Goal: Task Accomplishment & Management: Manage account settings

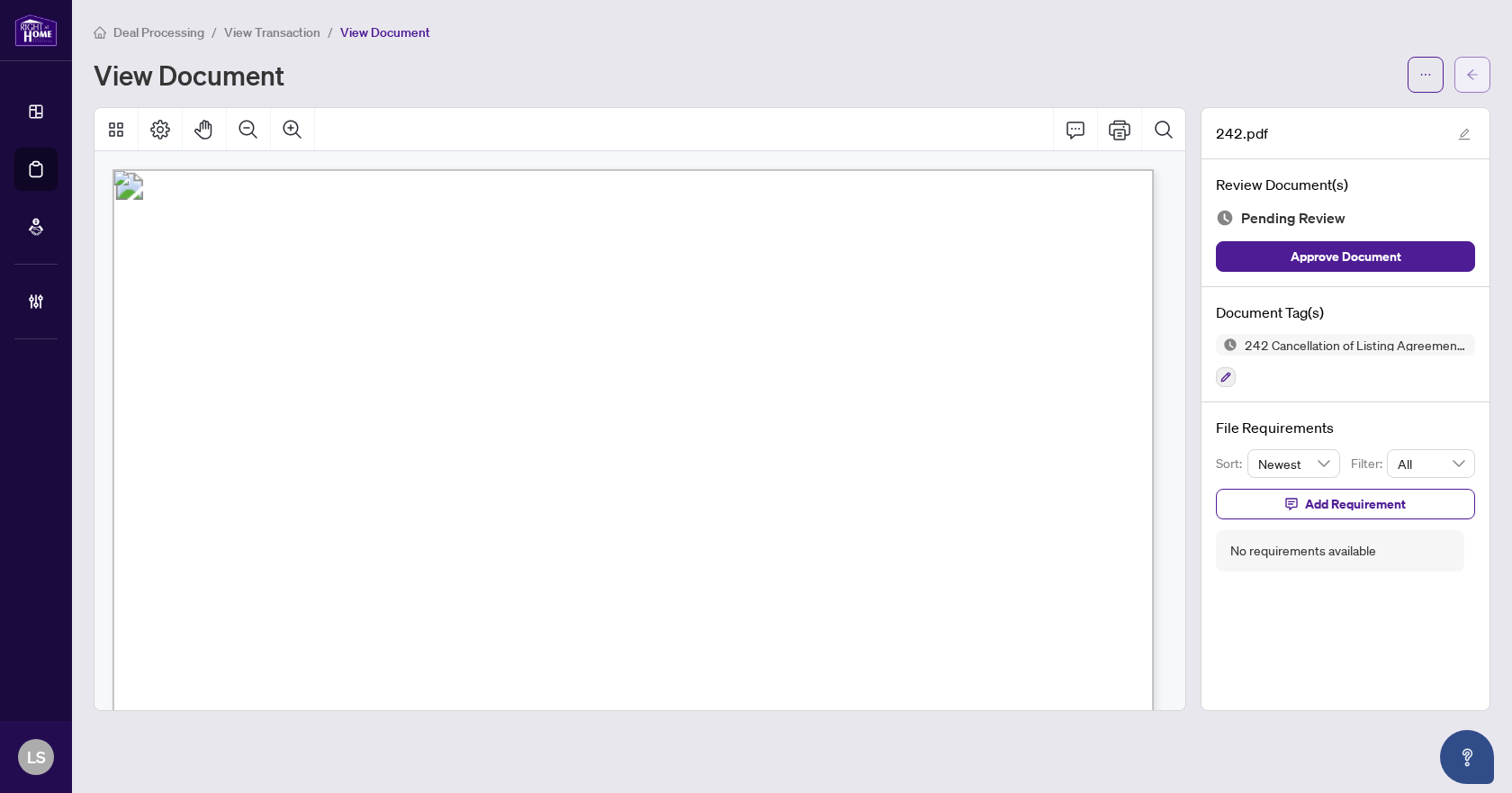
click at [1475, 70] on icon "arrow-left" at bounding box center [1472, 74] width 12 height 12
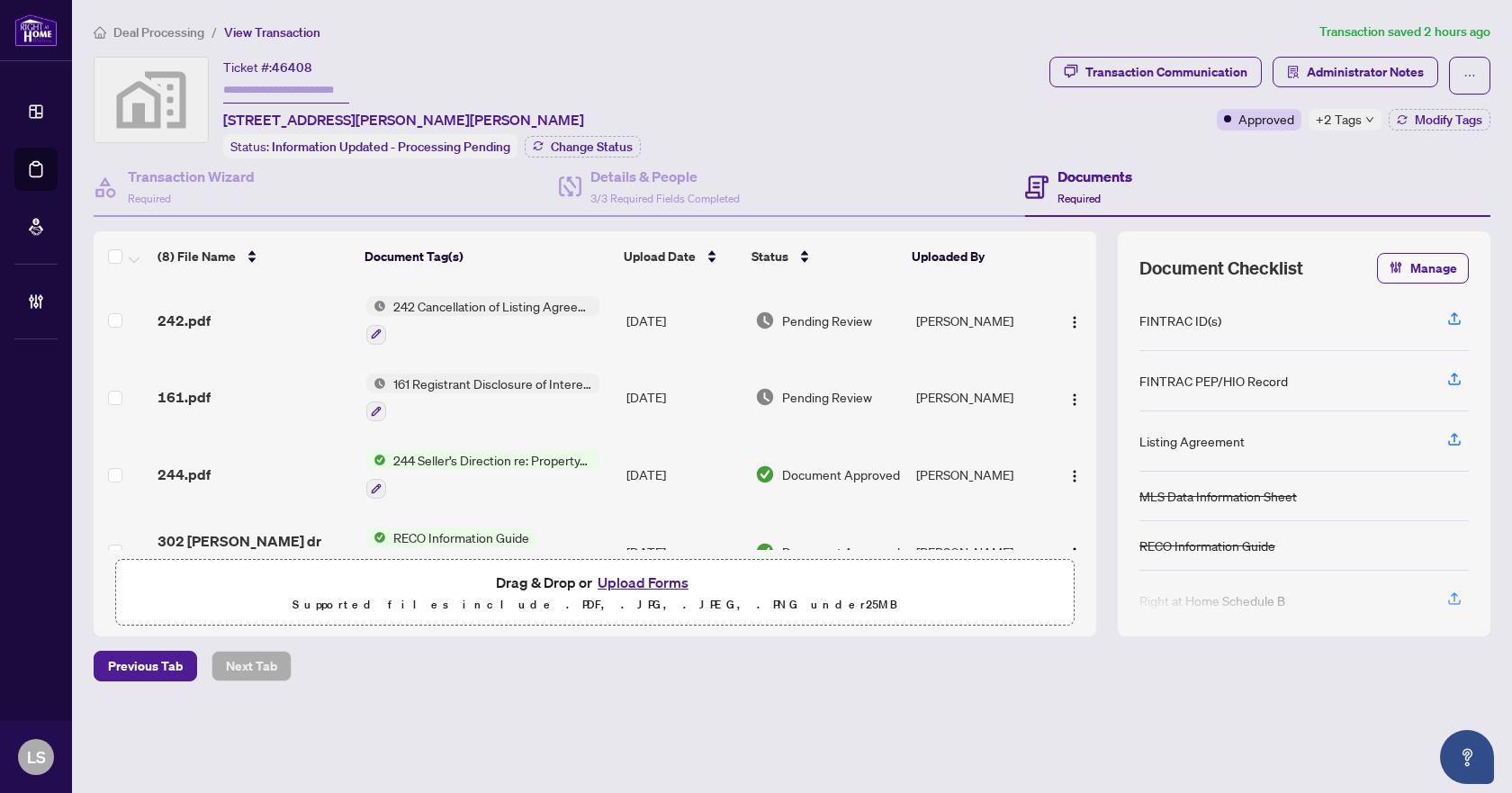
click at [115, 31] on span "Deal Processing" at bounding box center [158, 31] width 91 height 16
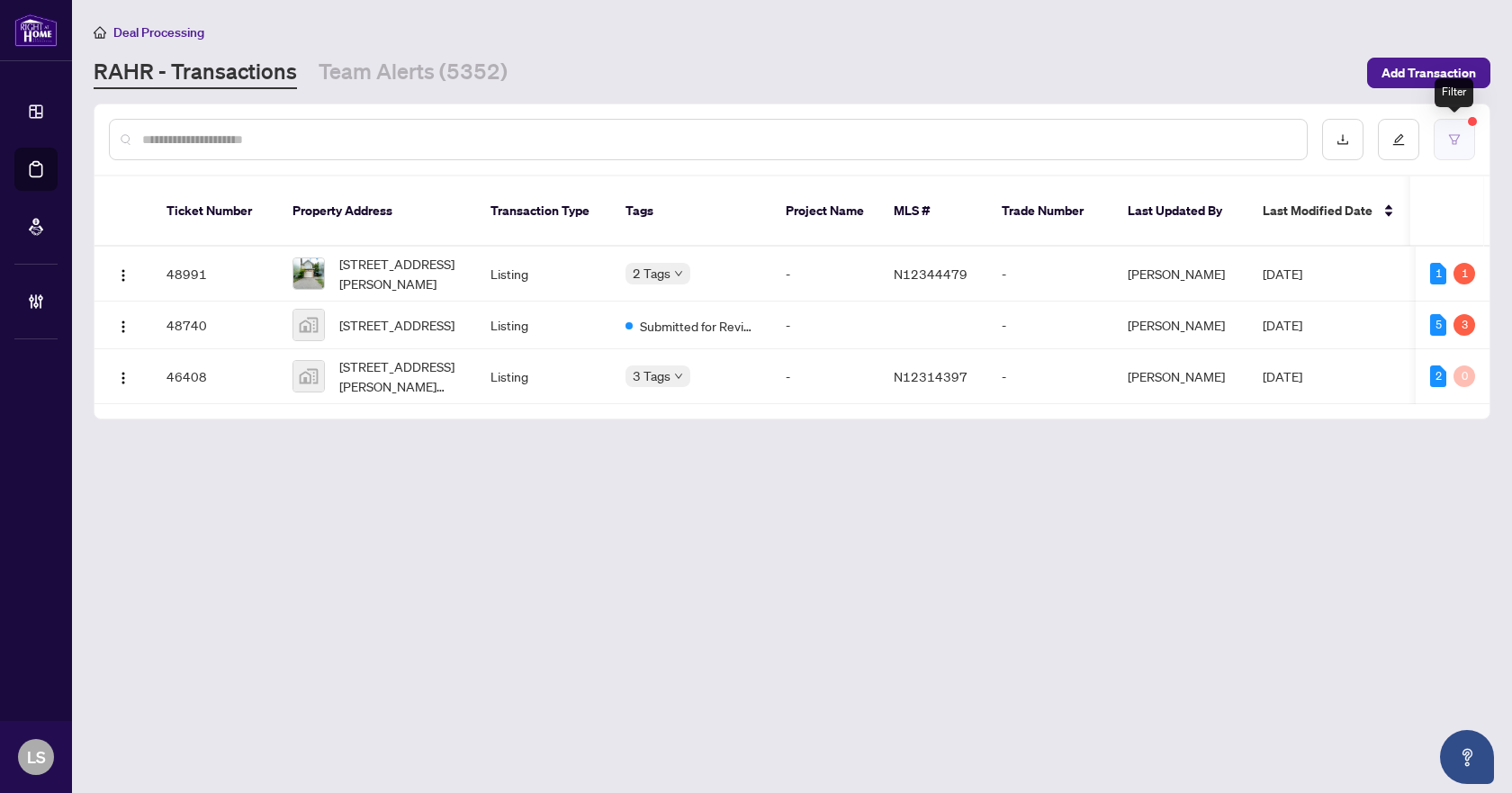
click at [1463, 135] on button "button" at bounding box center [1454, 138] width 41 height 41
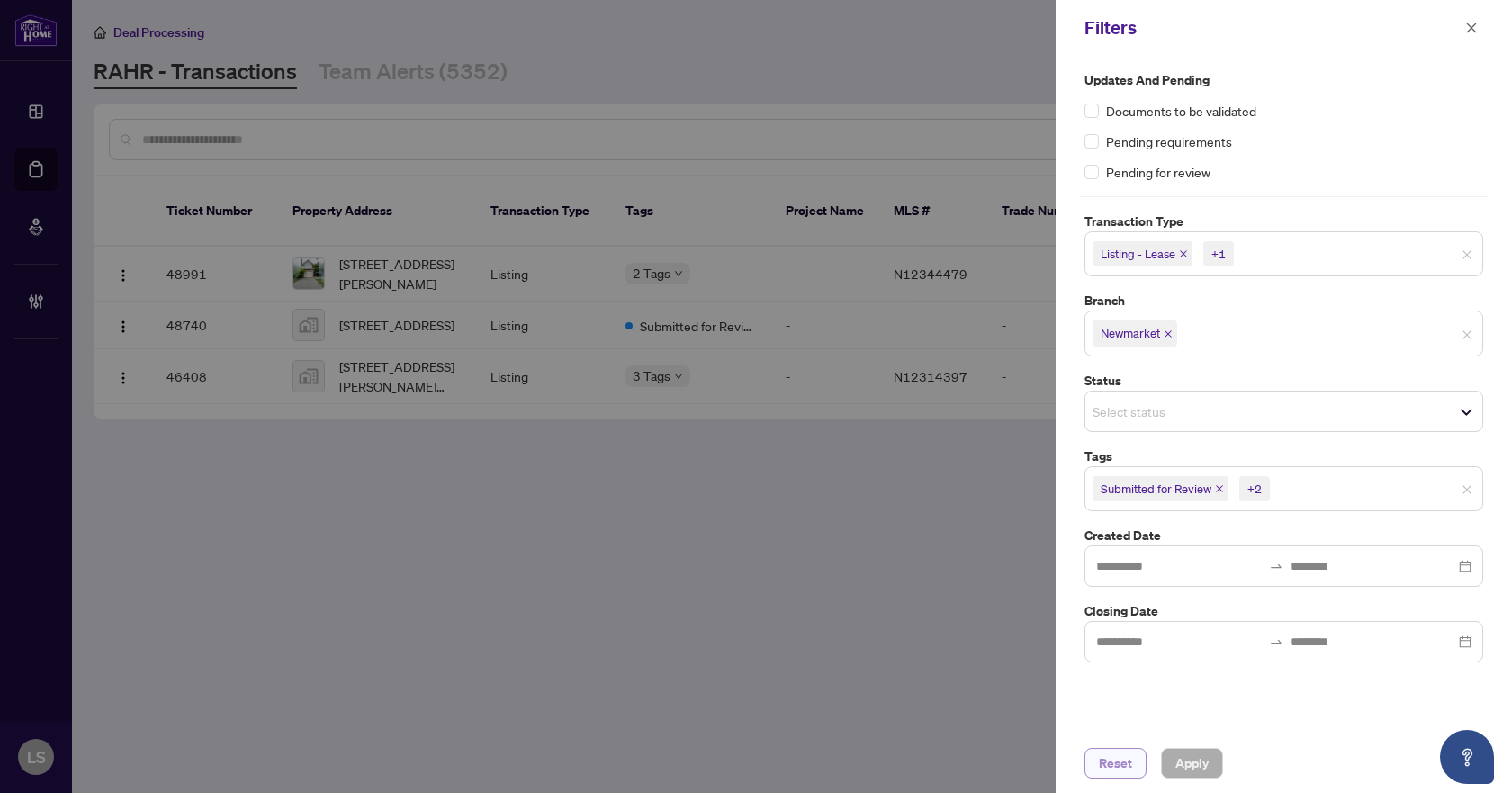
click at [1124, 764] on span "Reset" at bounding box center [1115, 762] width 33 height 29
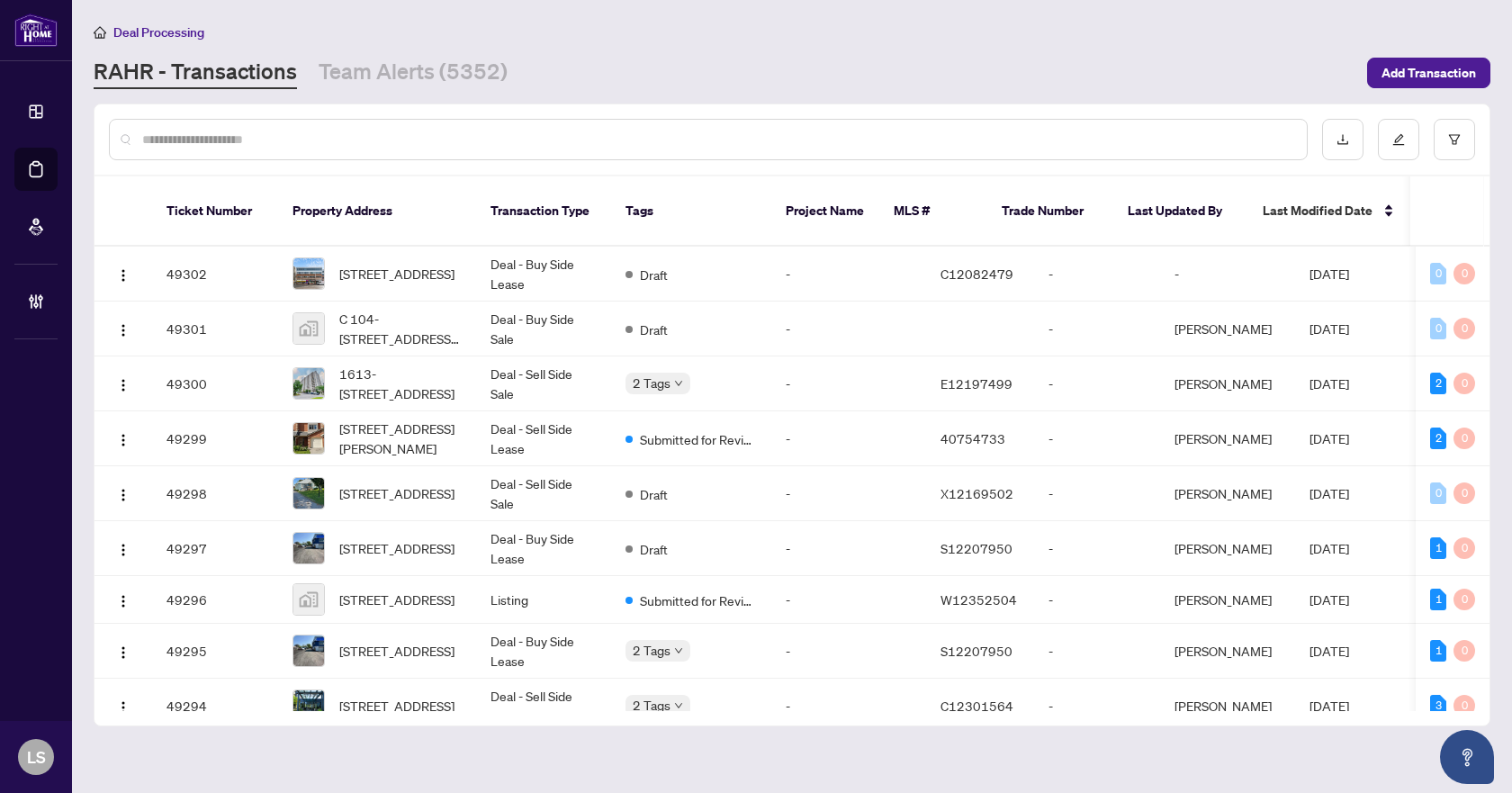
click at [487, 145] on input "text" at bounding box center [717, 139] width 1150 height 20
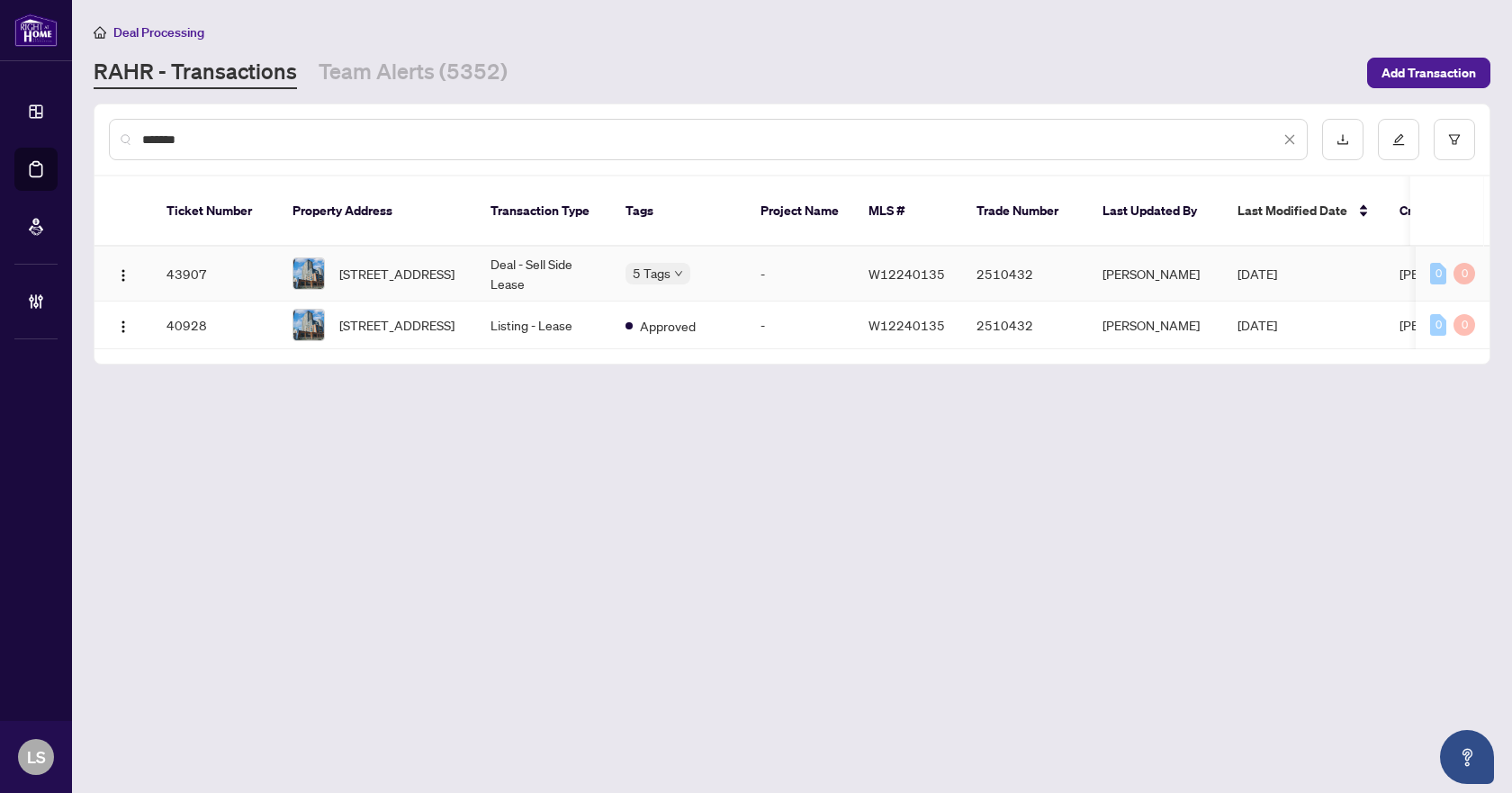
type input "*******"
click at [353, 263] on span "[STREET_ADDRESS]" at bounding box center [396, 273] width 116 height 20
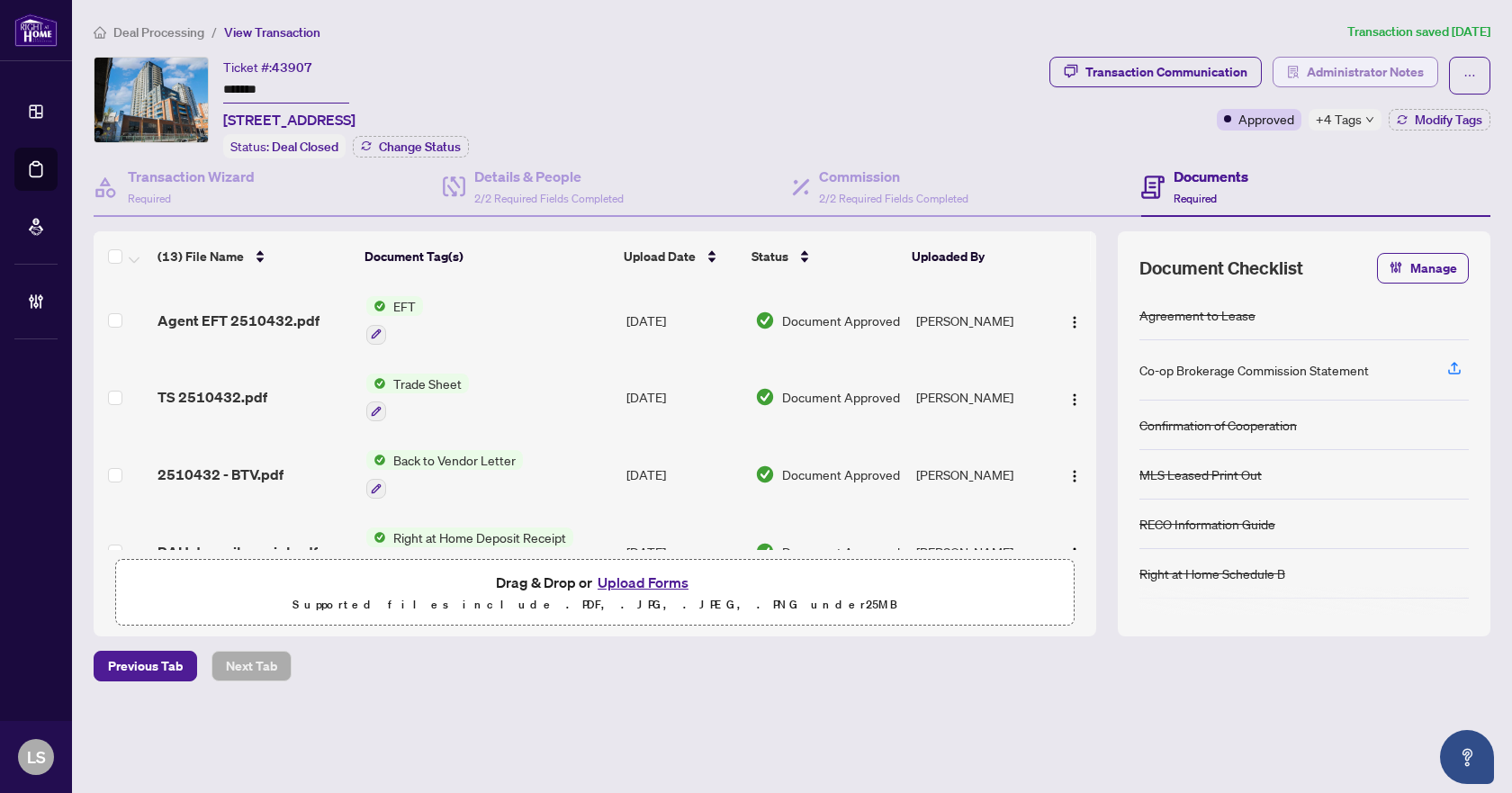
click at [1395, 73] on span "Administrator Notes" at bounding box center [1365, 72] width 117 height 29
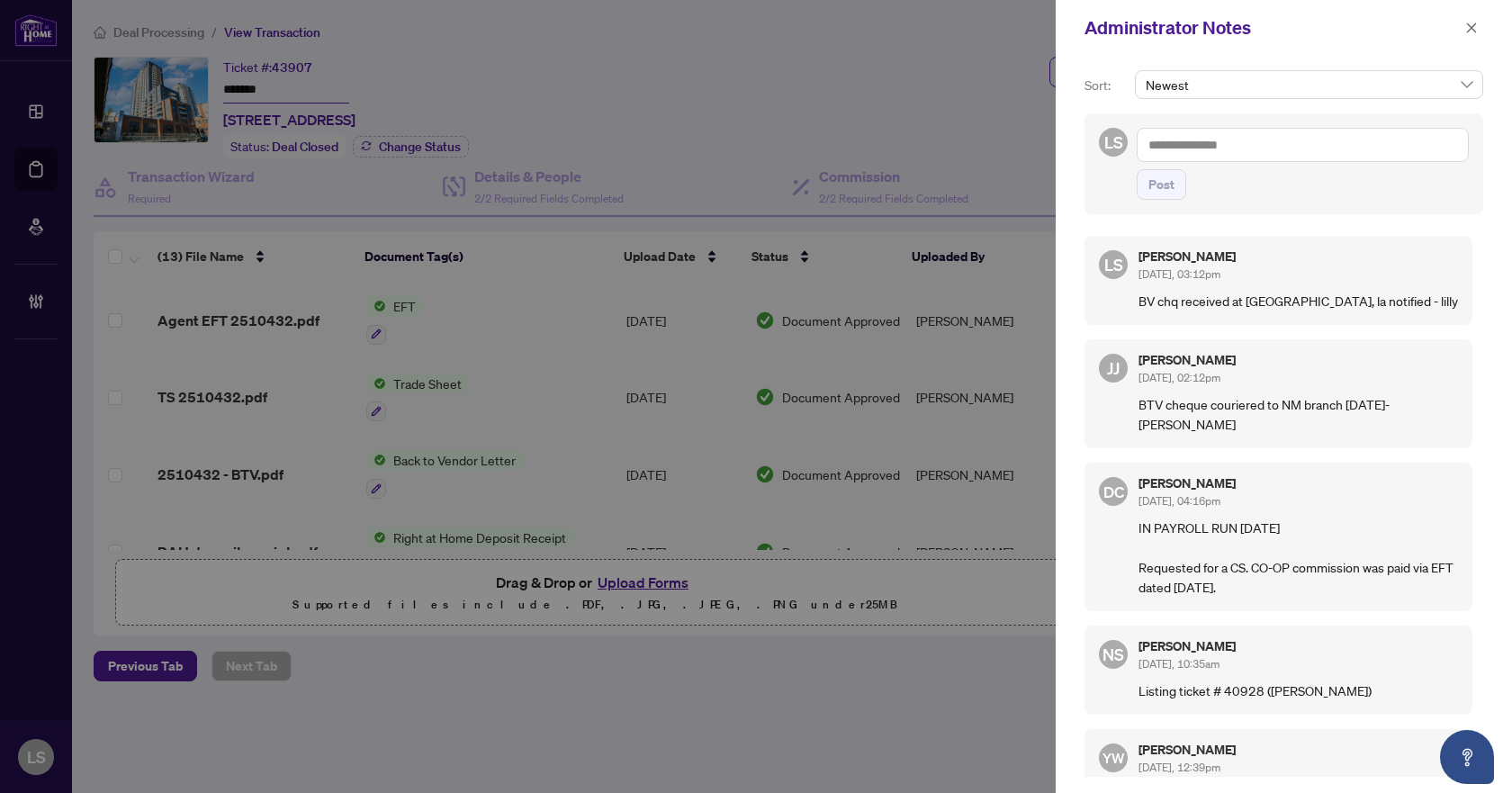
click at [1222, 146] on textarea at bounding box center [1303, 145] width 332 height 34
type textarea "**********"
click at [1171, 181] on span "Post" at bounding box center [1161, 184] width 26 height 29
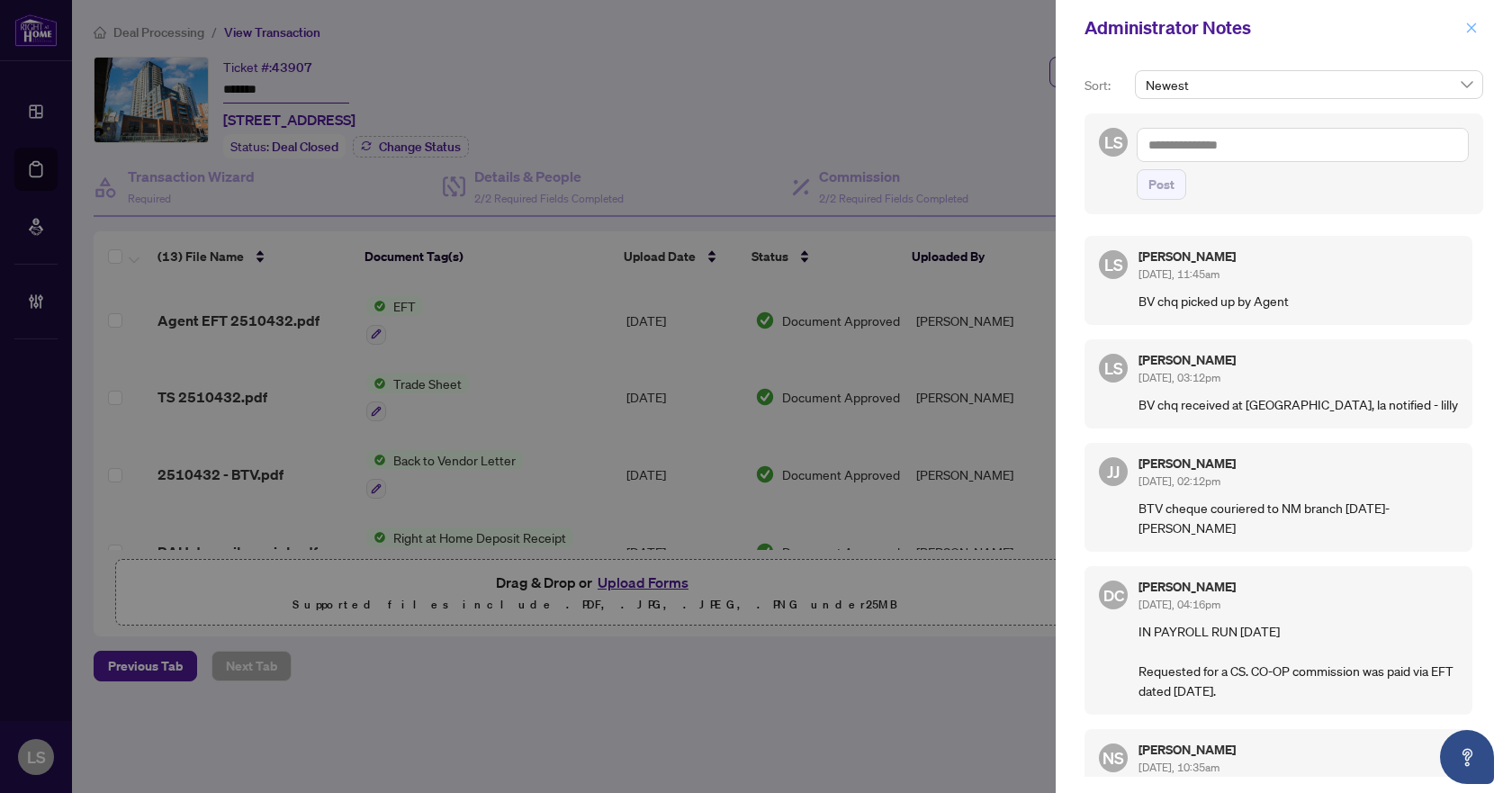
click at [1471, 32] on icon "close" at bounding box center [1471, 28] width 12 height 12
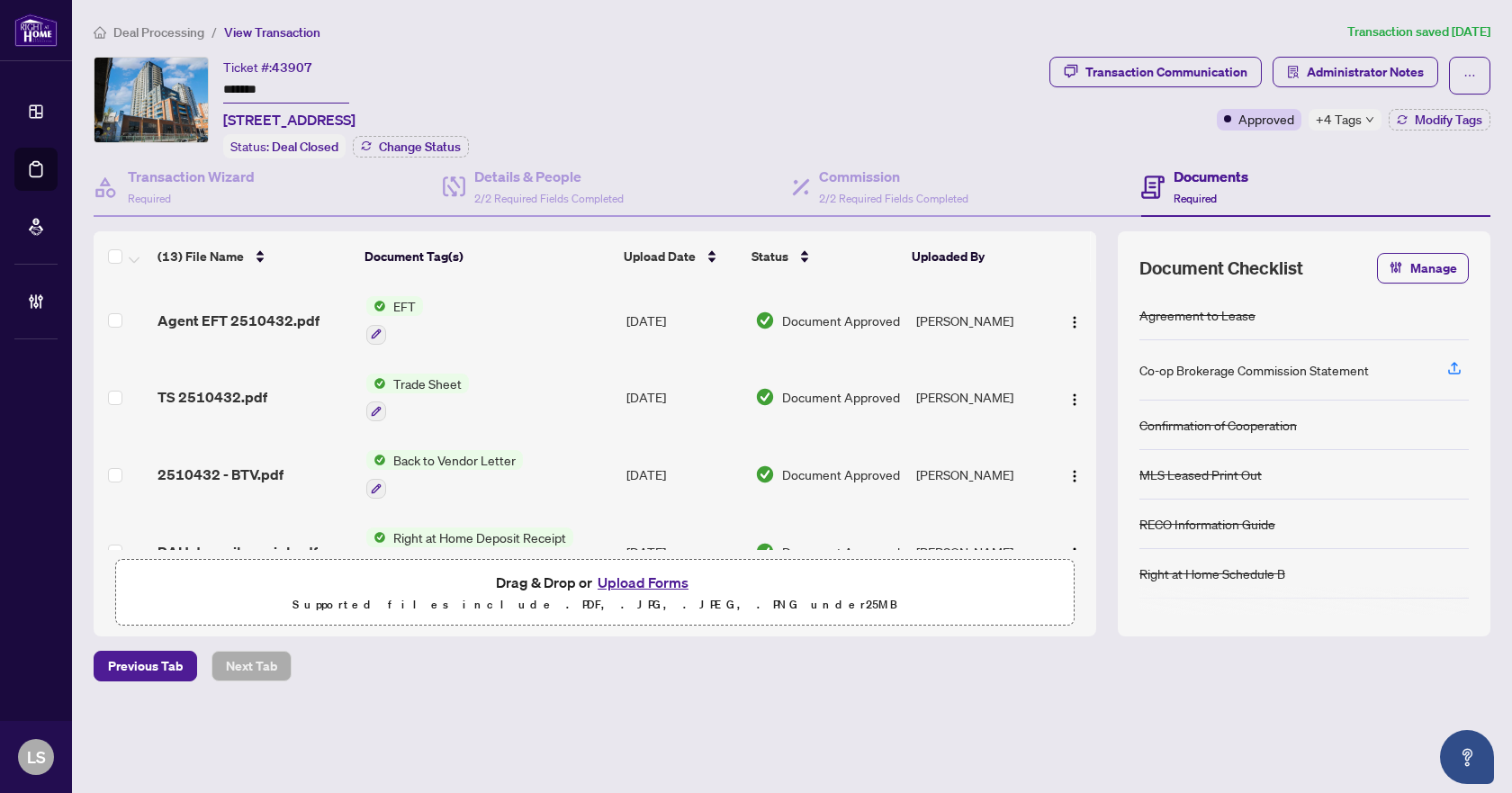
click at [184, 31] on span "Deal Processing" at bounding box center [158, 31] width 91 height 16
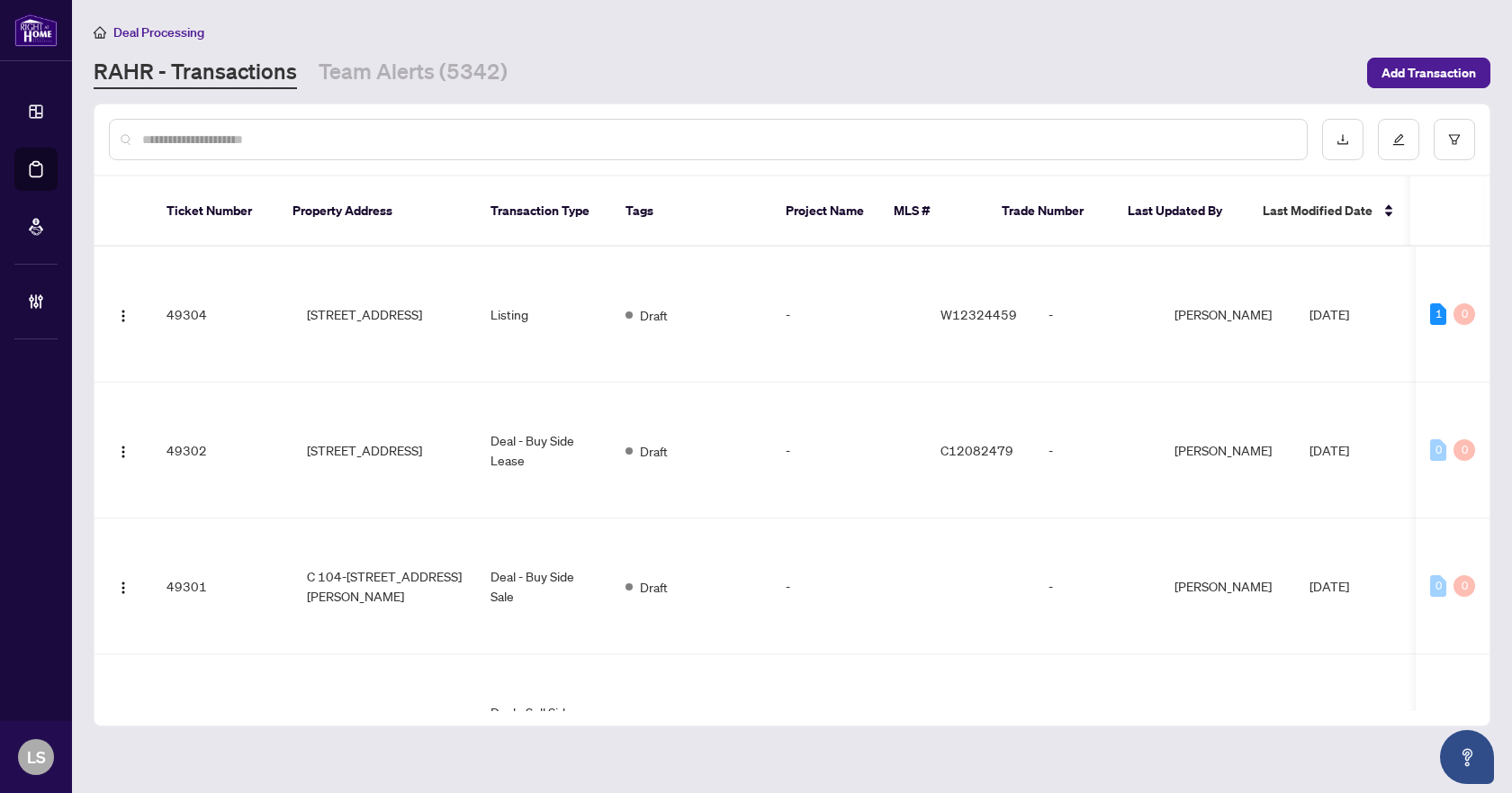
click at [267, 142] on input "text" at bounding box center [717, 139] width 1150 height 20
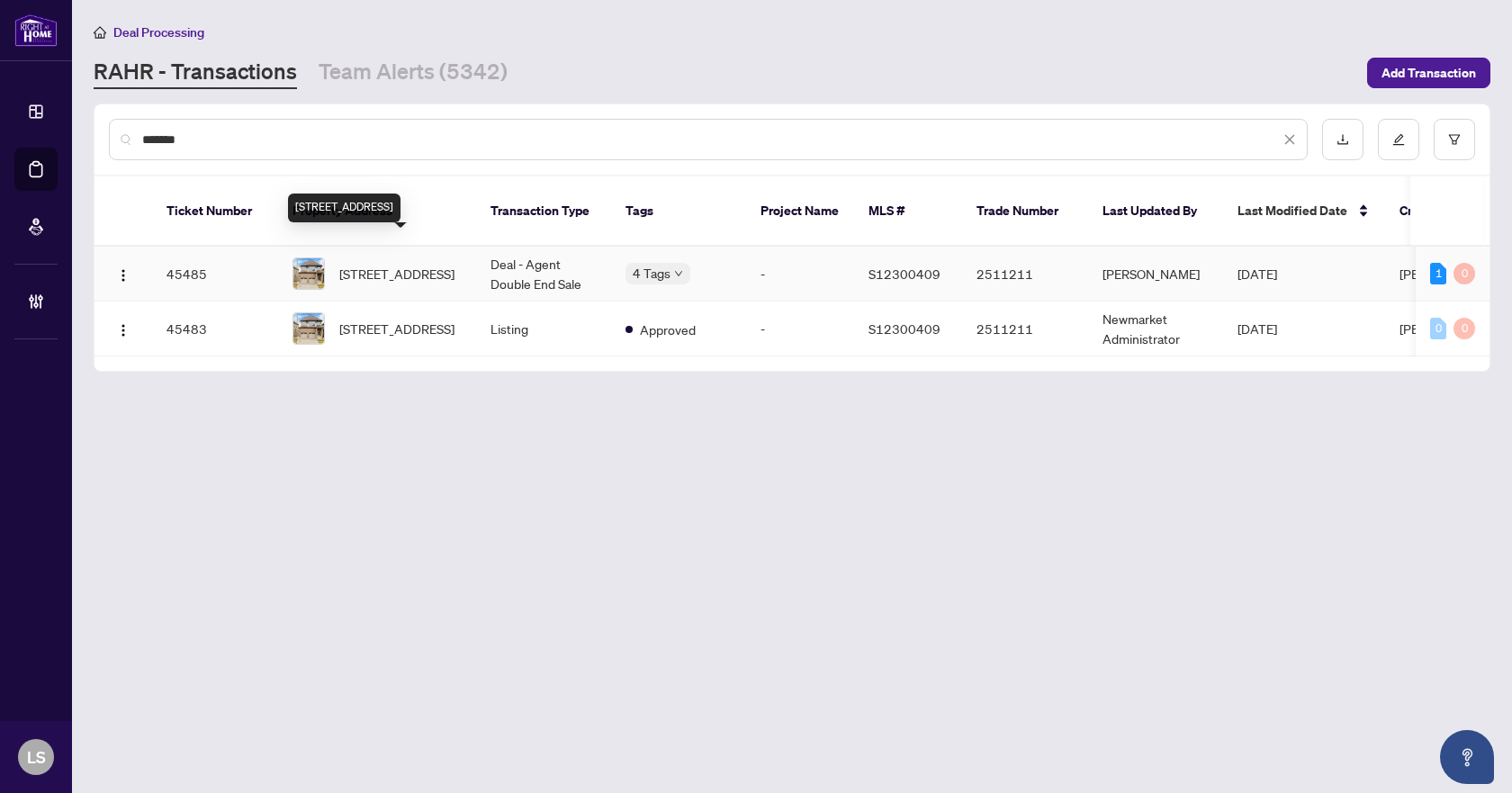
type input "*******"
click at [386, 263] on span "[STREET_ADDRESS]" at bounding box center [396, 273] width 116 height 20
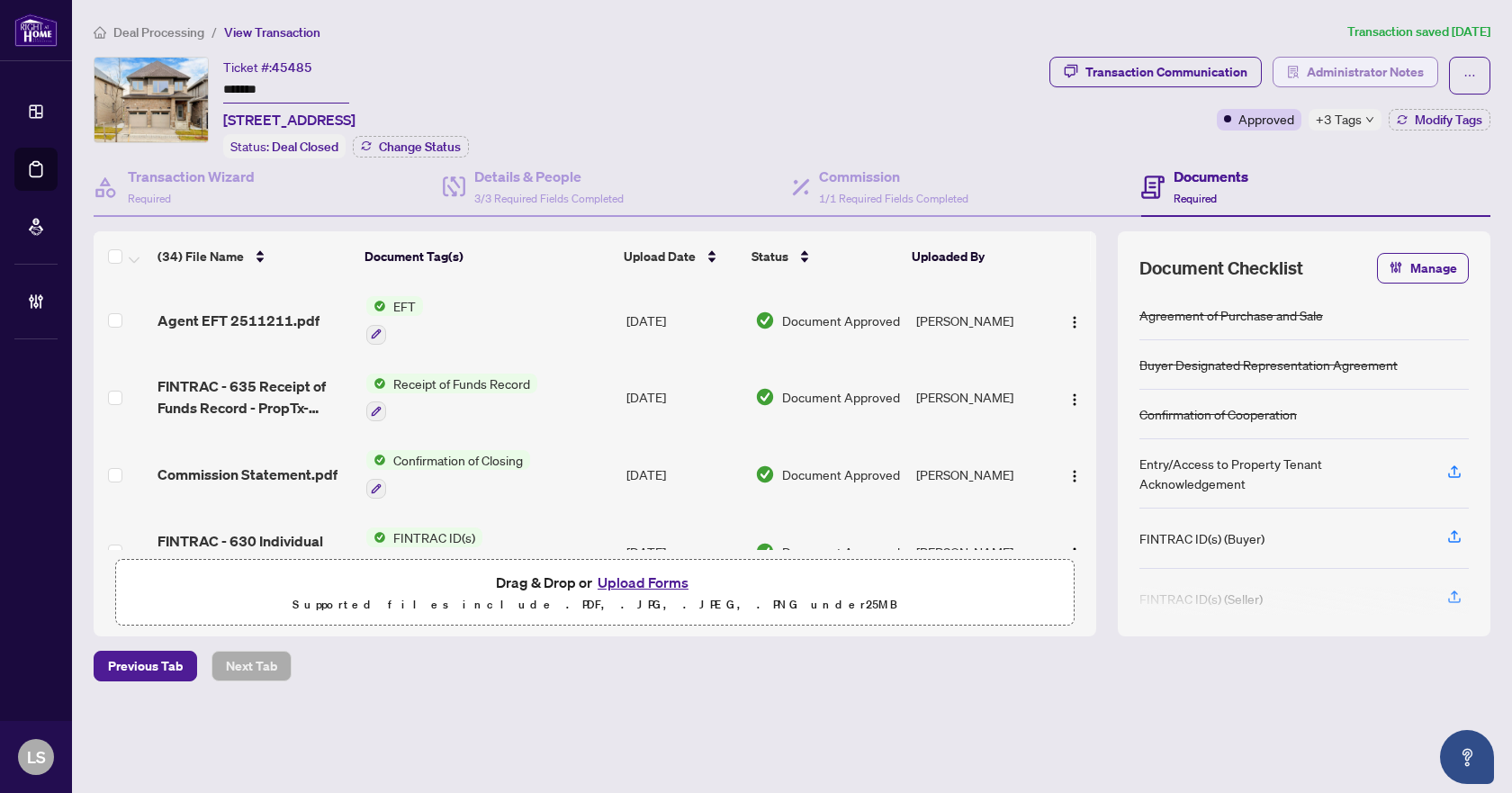
click at [1367, 76] on span "Administrator Notes" at bounding box center [1365, 72] width 117 height 29
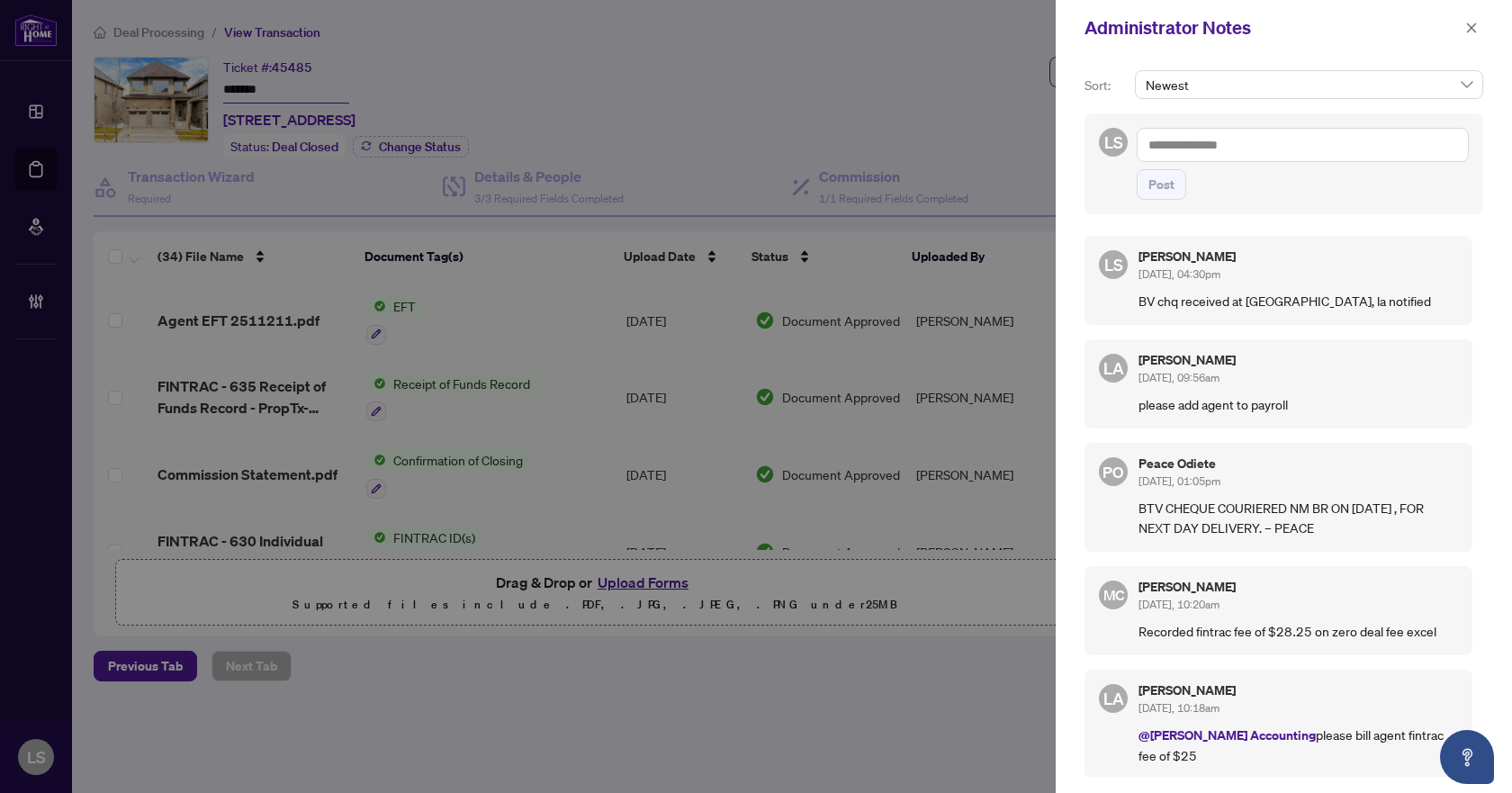
click at [1218, 152] on textarea at bounding box center [1303, 145] width 332 height 34
type textarea "**********"
click at [1164, 184] on span "Post" at bounding box center [1161, 184] width 26 height 29
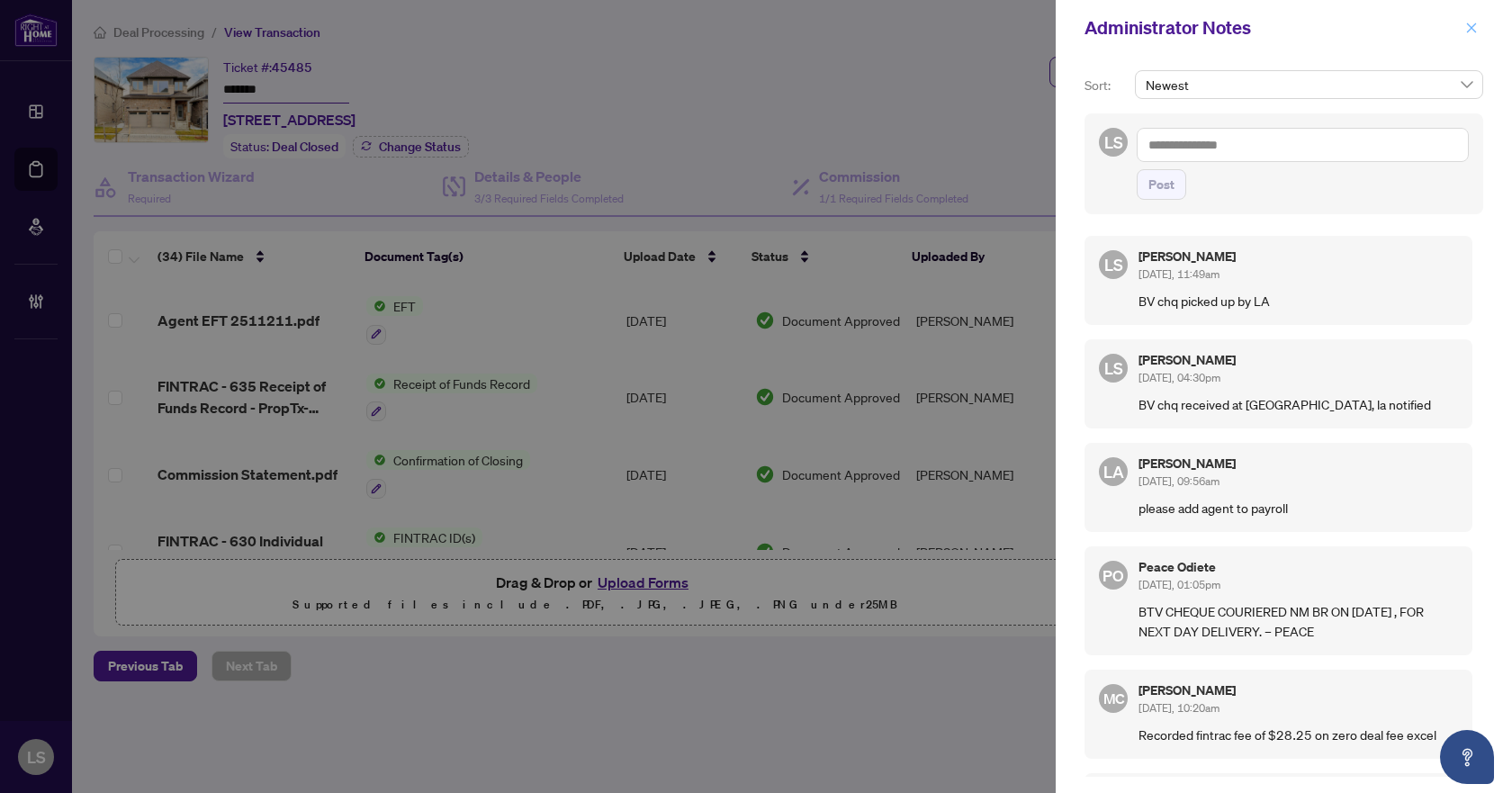
click at [1478, 31] on button "button" at bounding box center [1471, 28] width 24 height 22
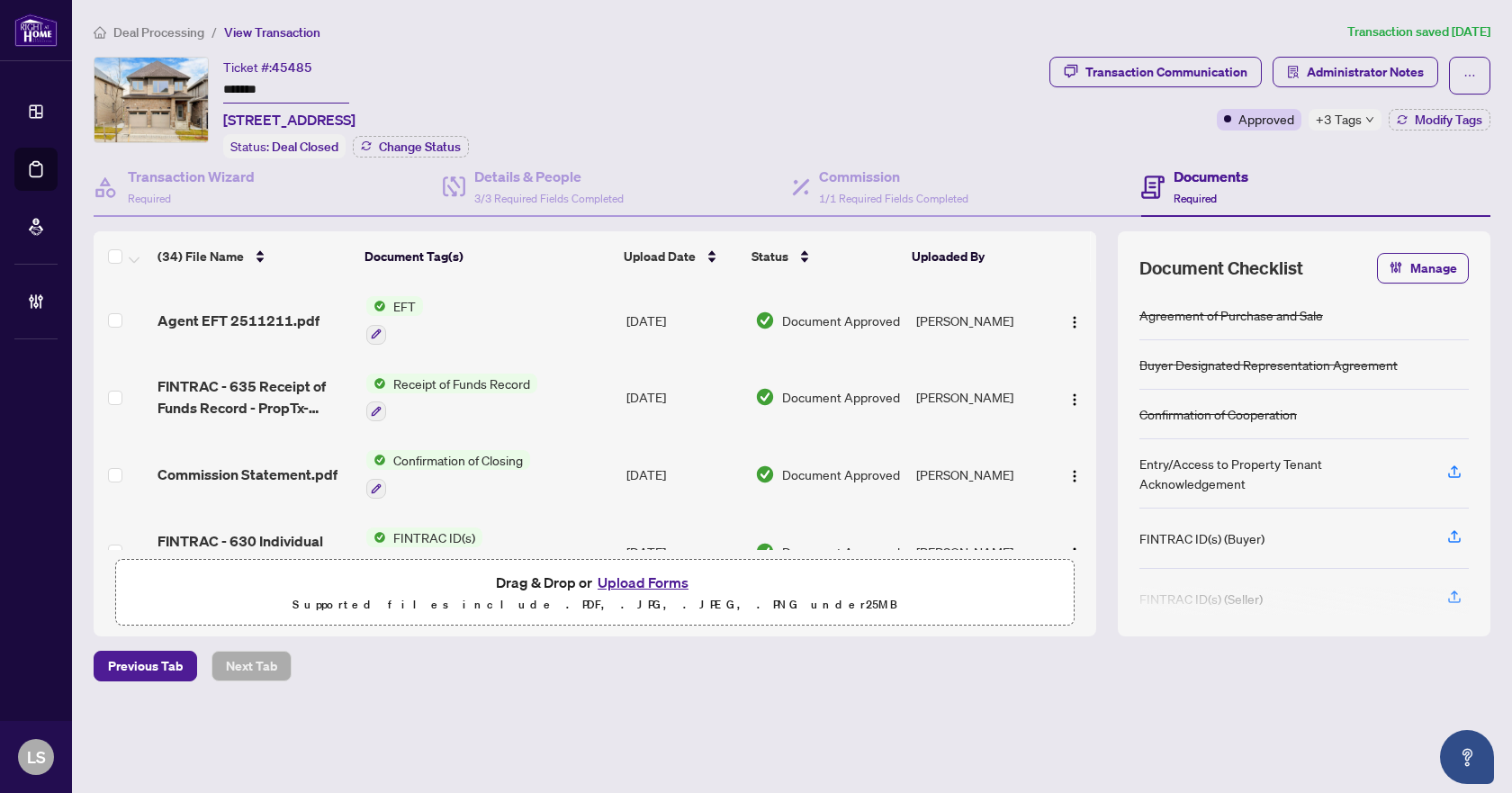
click at [143, 37] on span "Deal Processing" at bounding box center [158, 31] width 91 height 16
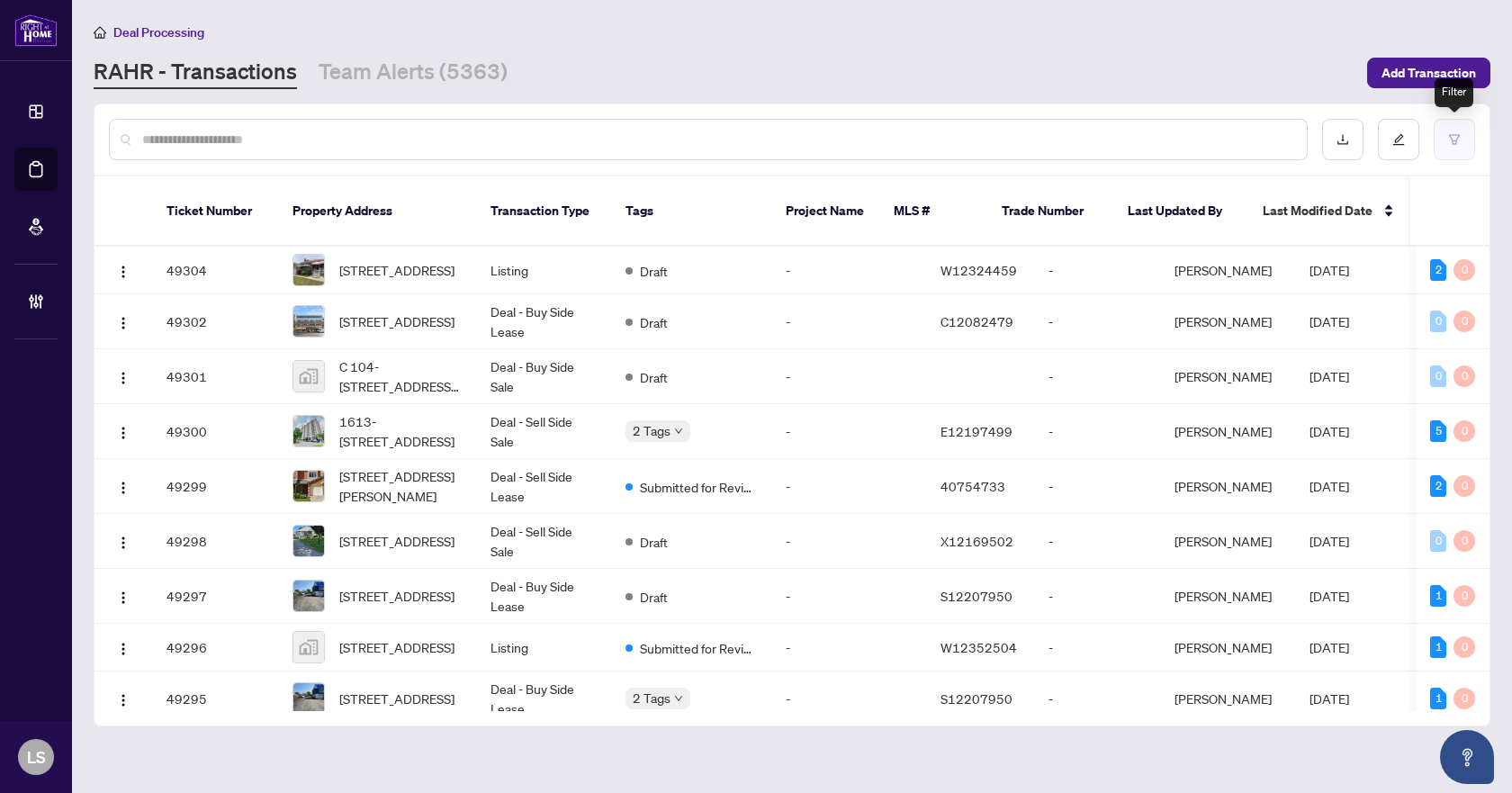
click at [1463, 141] on button "button" at bounding box center [1454, 138] width 41 height 41
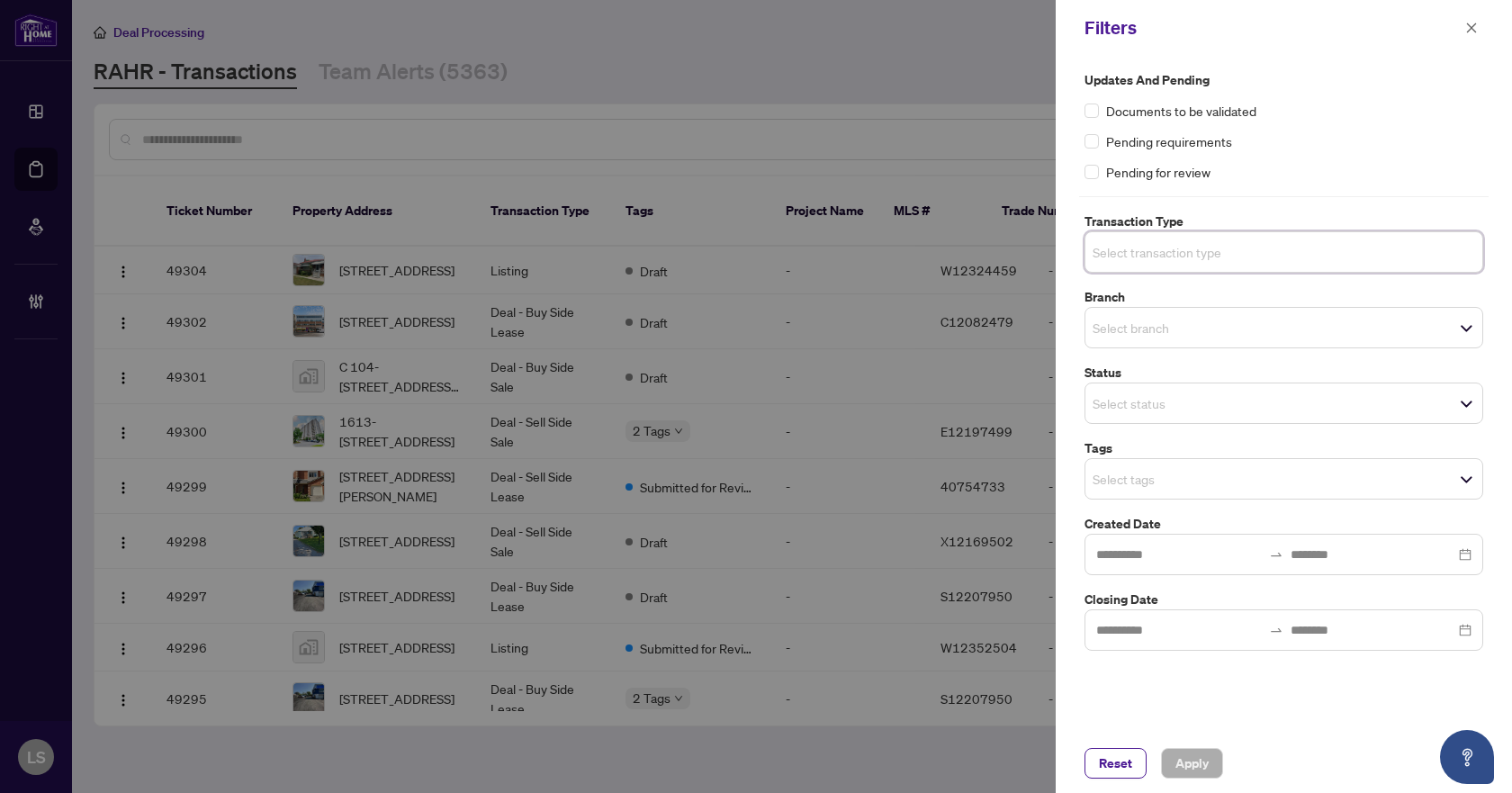
click at [1181, 253] on input "search" at bounding box center [1156, 252] width 126 height 22
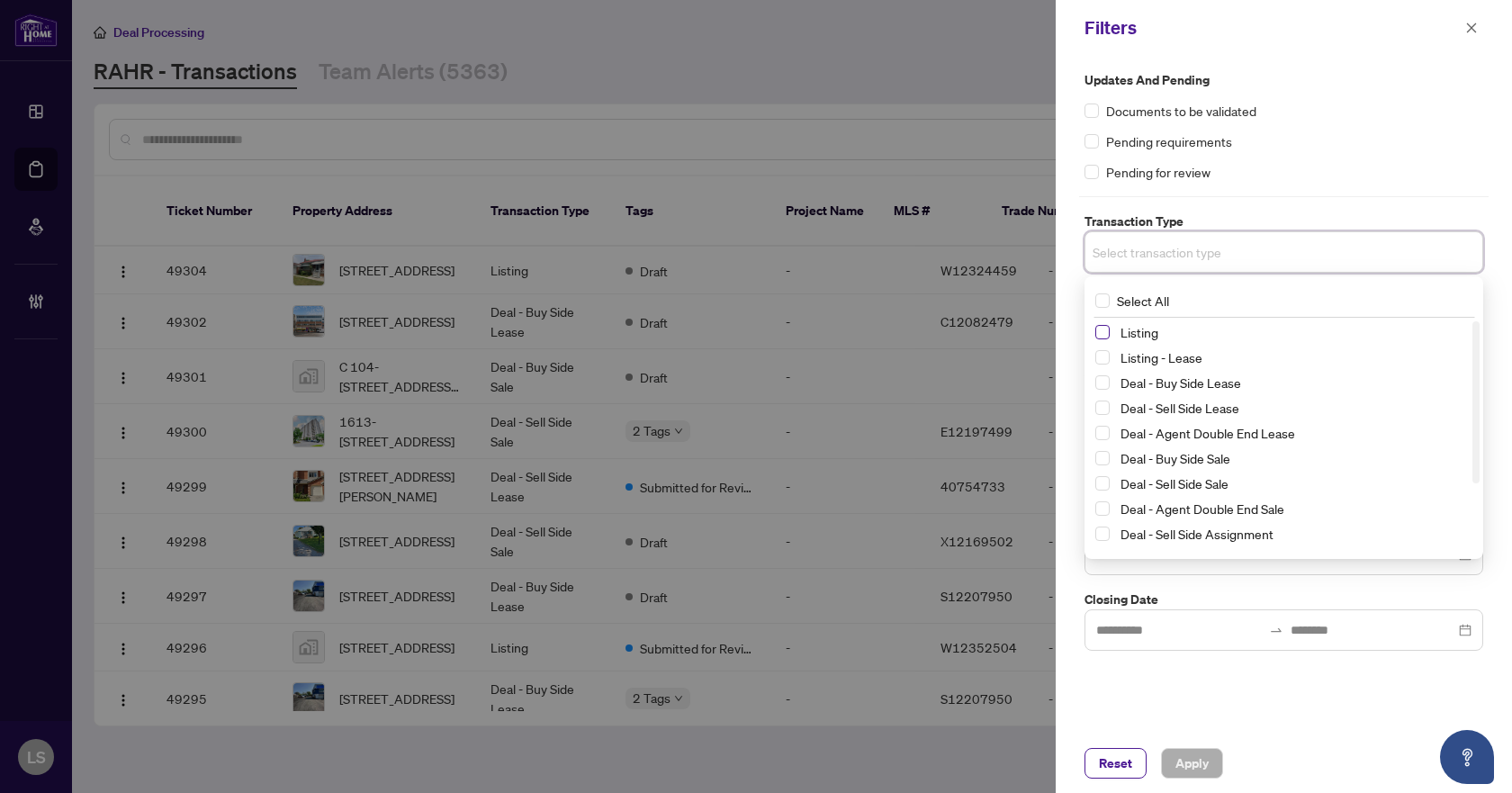
click at [1105, 335] on span "Select Listing" at bounding box center [1102, 331] width 14 height 14
click at [1102, 355] on span "Select Listing - Lease" at bounding box center [1102, 361] width 14 height 14
click at [1318, 134] on div "Pending requirements" at bounding box center [1284, 141] width 399 height 20
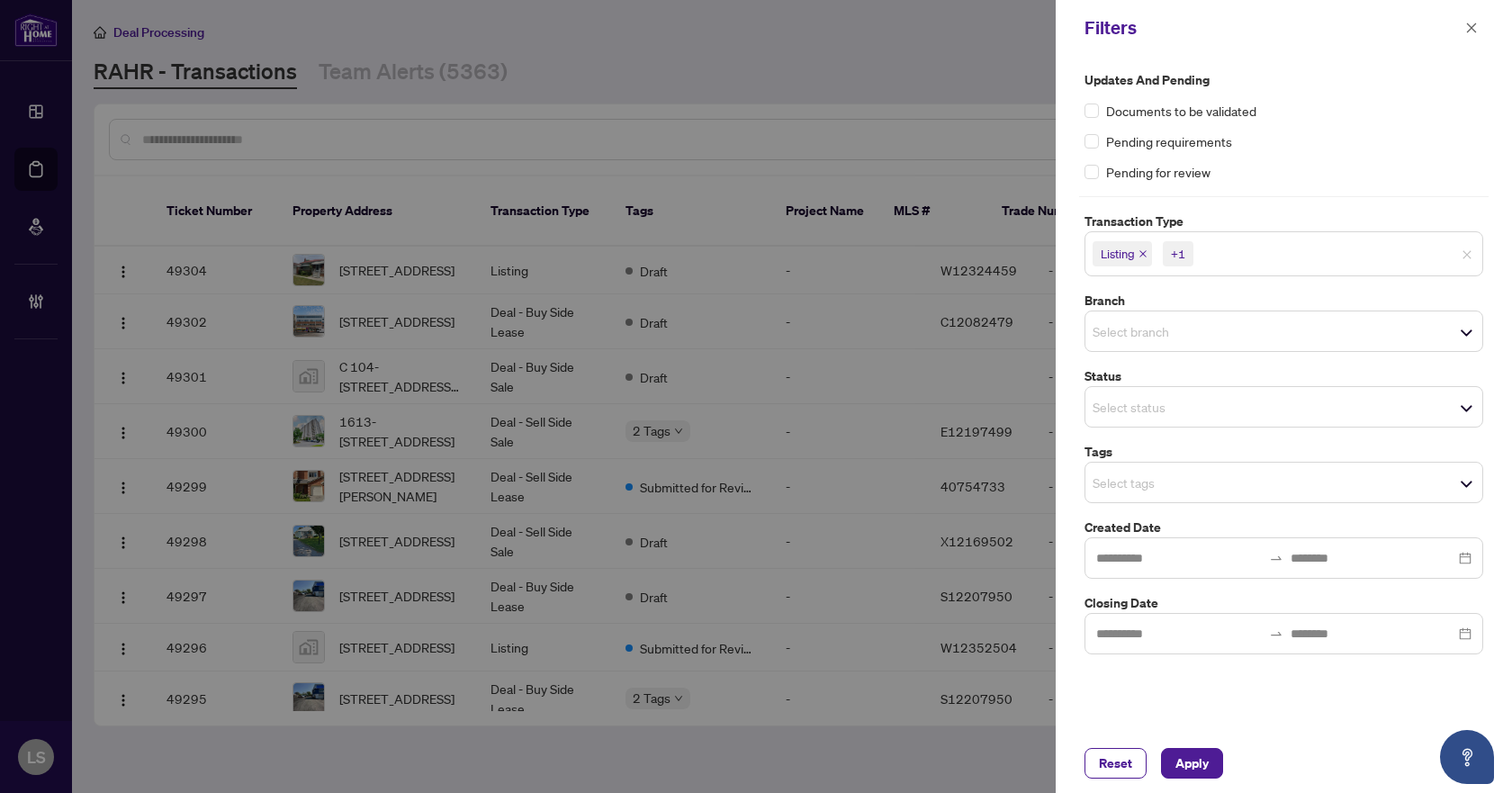
click at [1132, 329] on input "search" at bounding box center [1156, 331] width 126 height 22
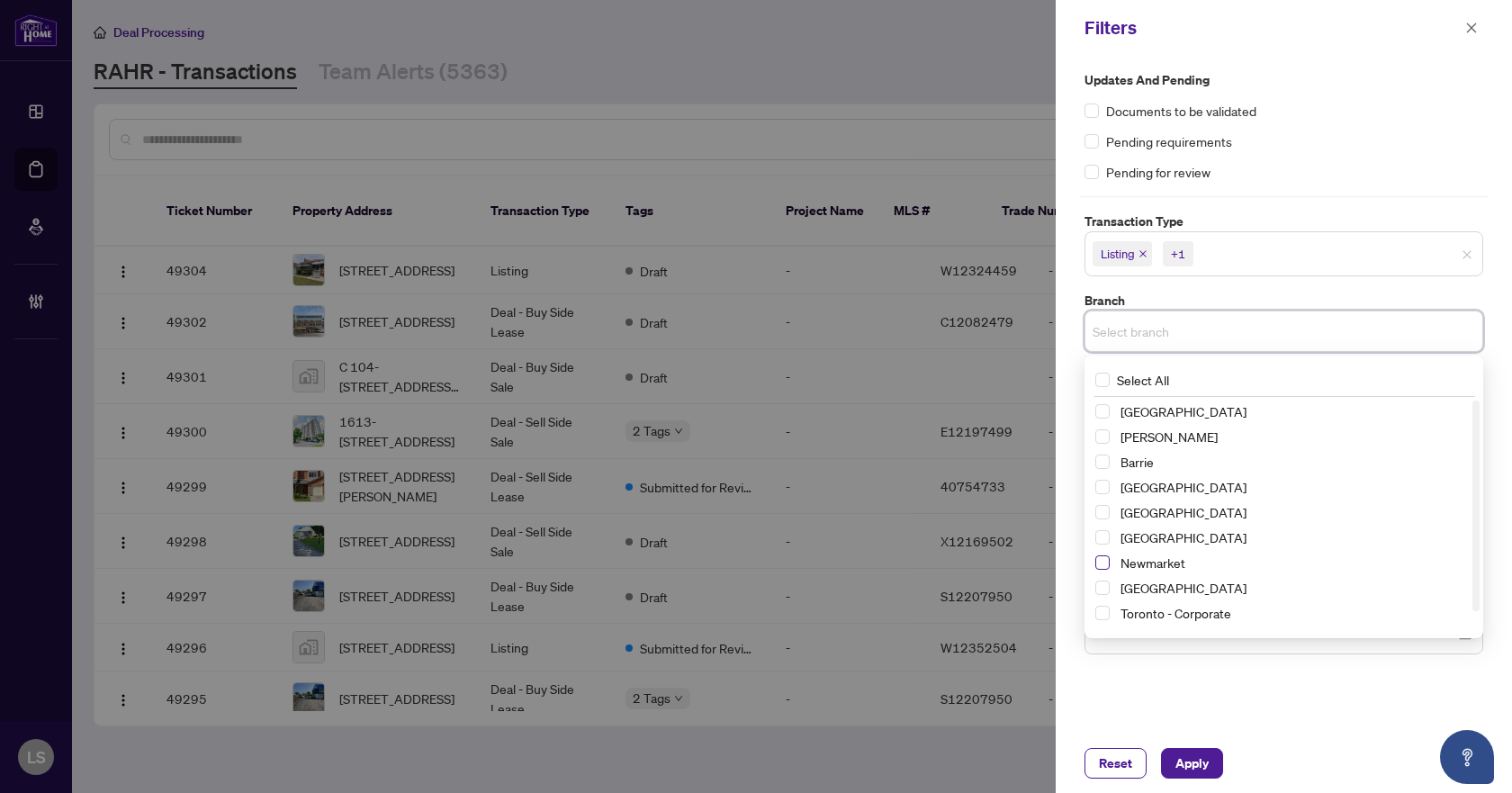
click at [1107, 563] on span "Select Newmarket" at bounding box center [1102, 562] width 14 height 14
click at [1322, 136] on div "Pending requirements" at bounding box center [1284, 141] width 399 height 20
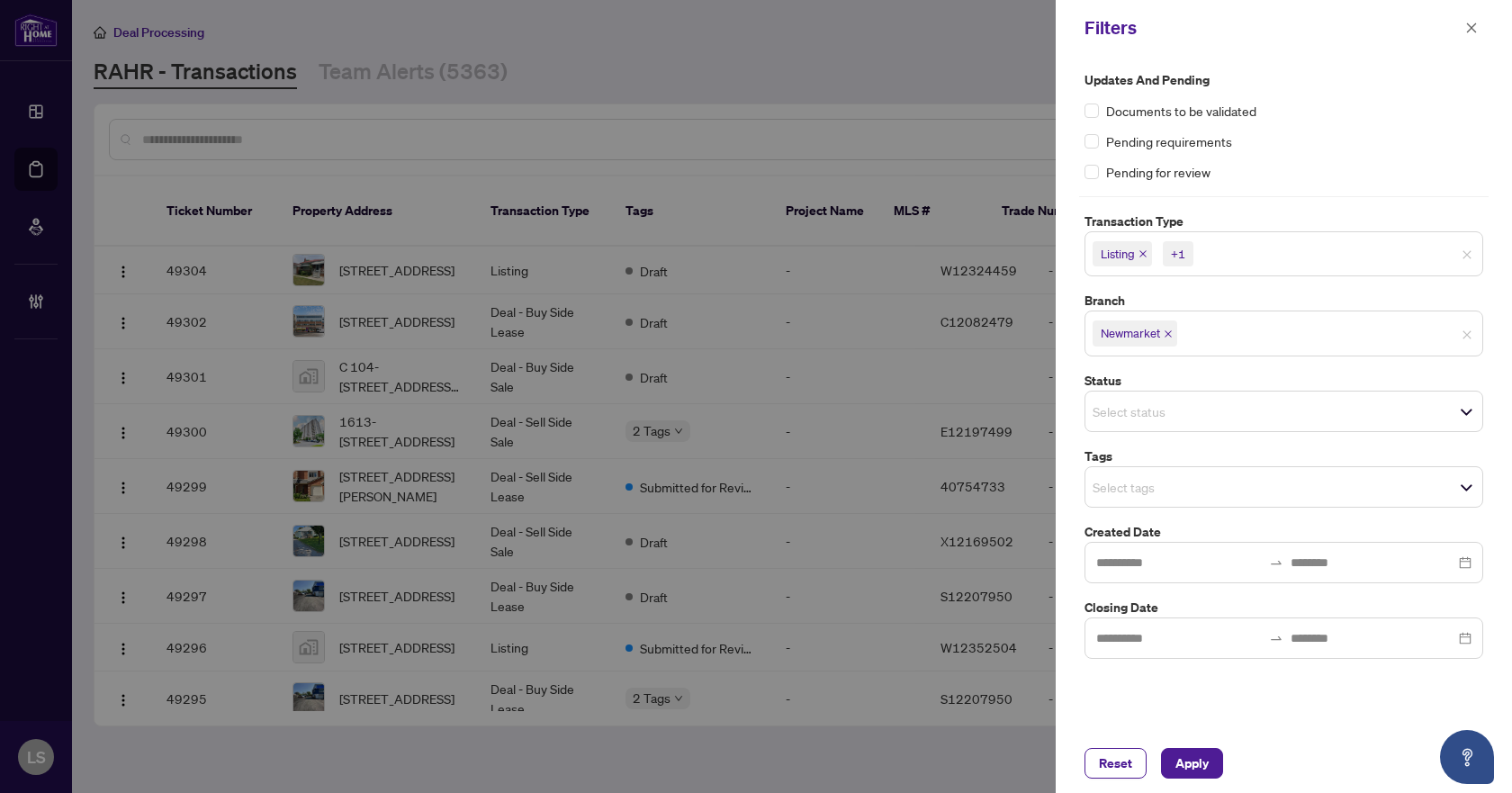
click at [1121, 479] on input "search" at bounding box center [1156, 487] width 126 height 22
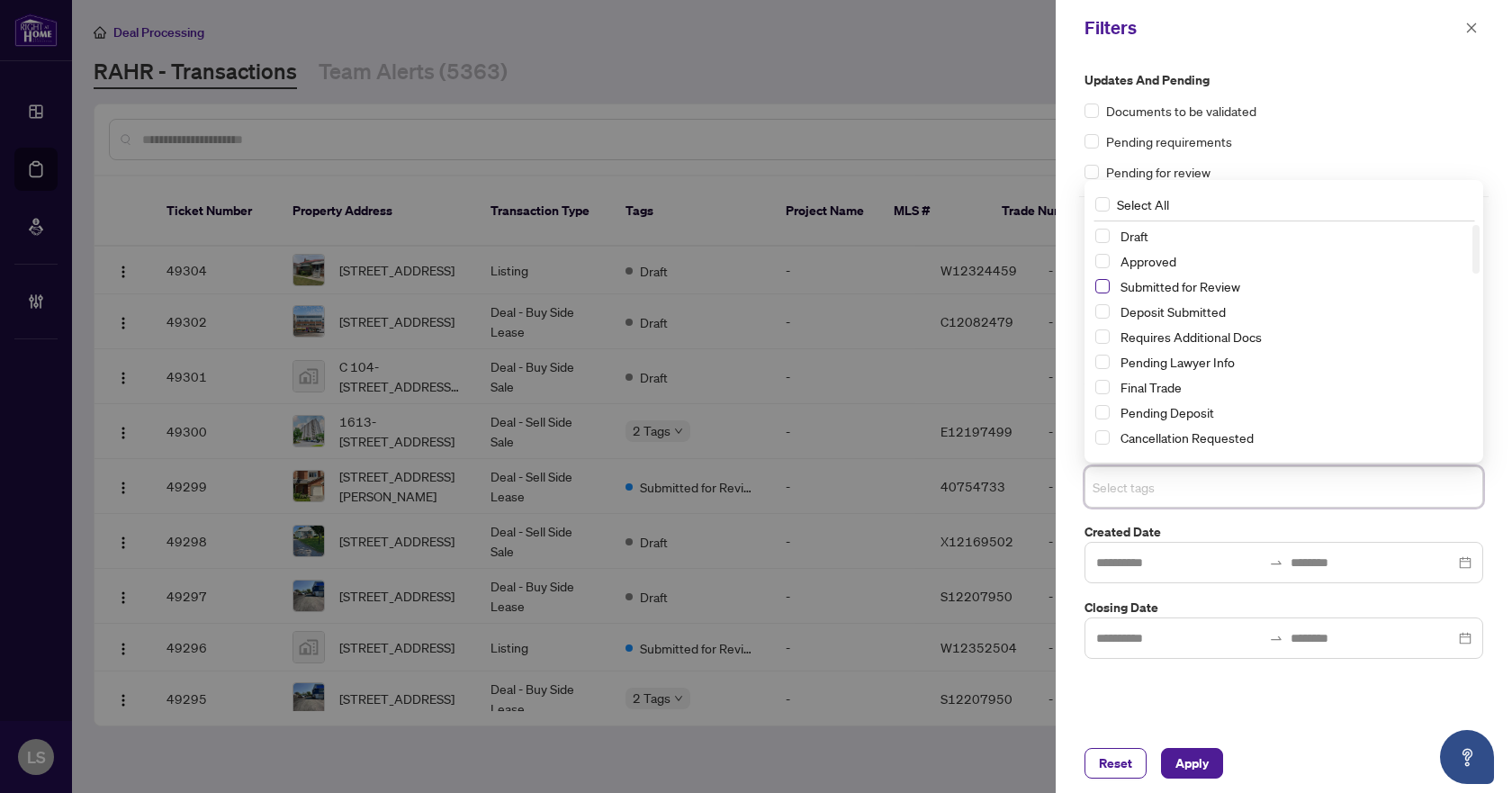
click at [1104, 291] on span "Select Submitted for Review" at bounding box center [1102, 285] width 14 height 14
click at [1096, 438] on span "Select Cancellation Requested" at bounding box center [1102, 437] width 14 height 14
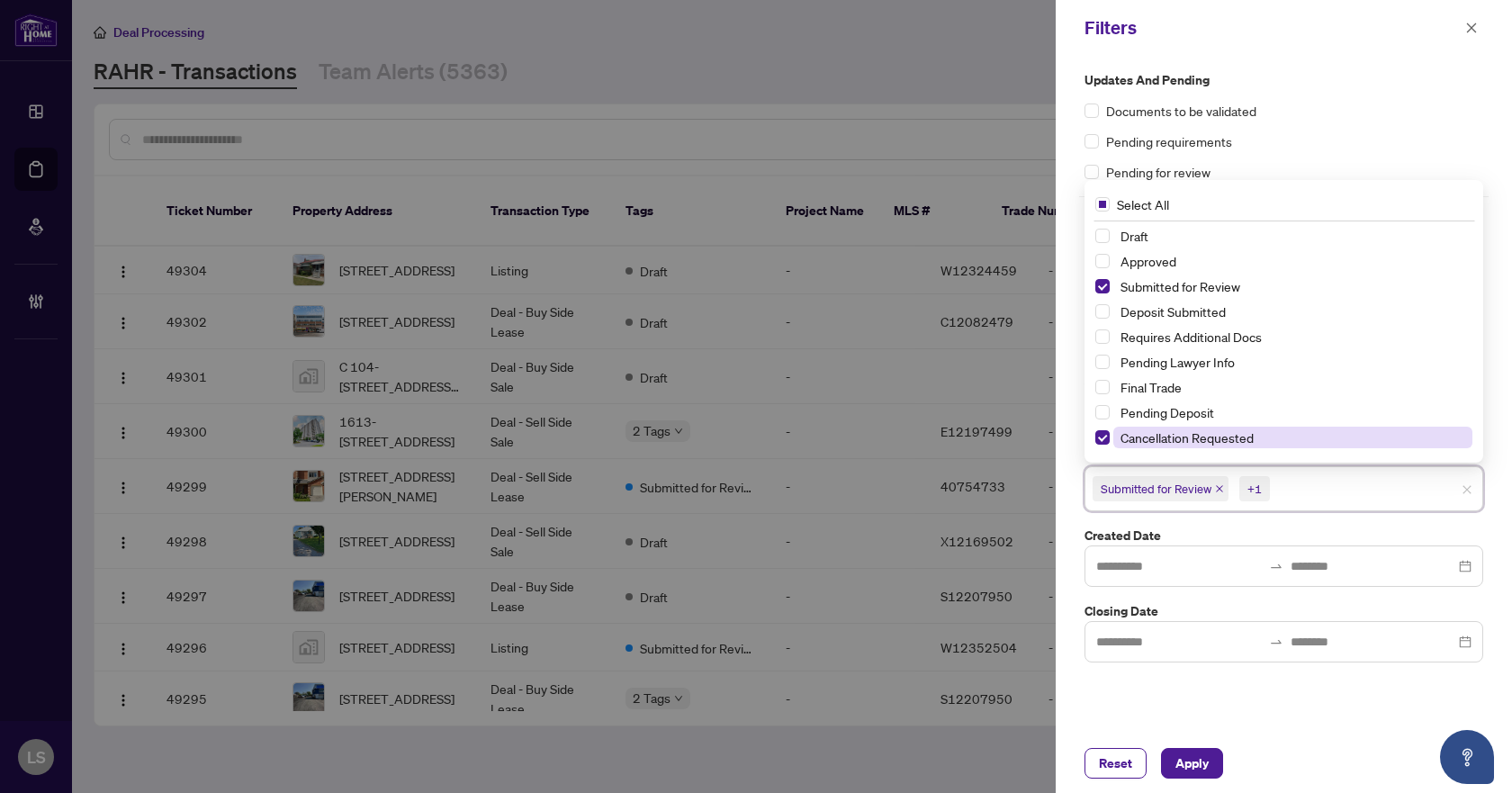
scroll to position [90, 0]
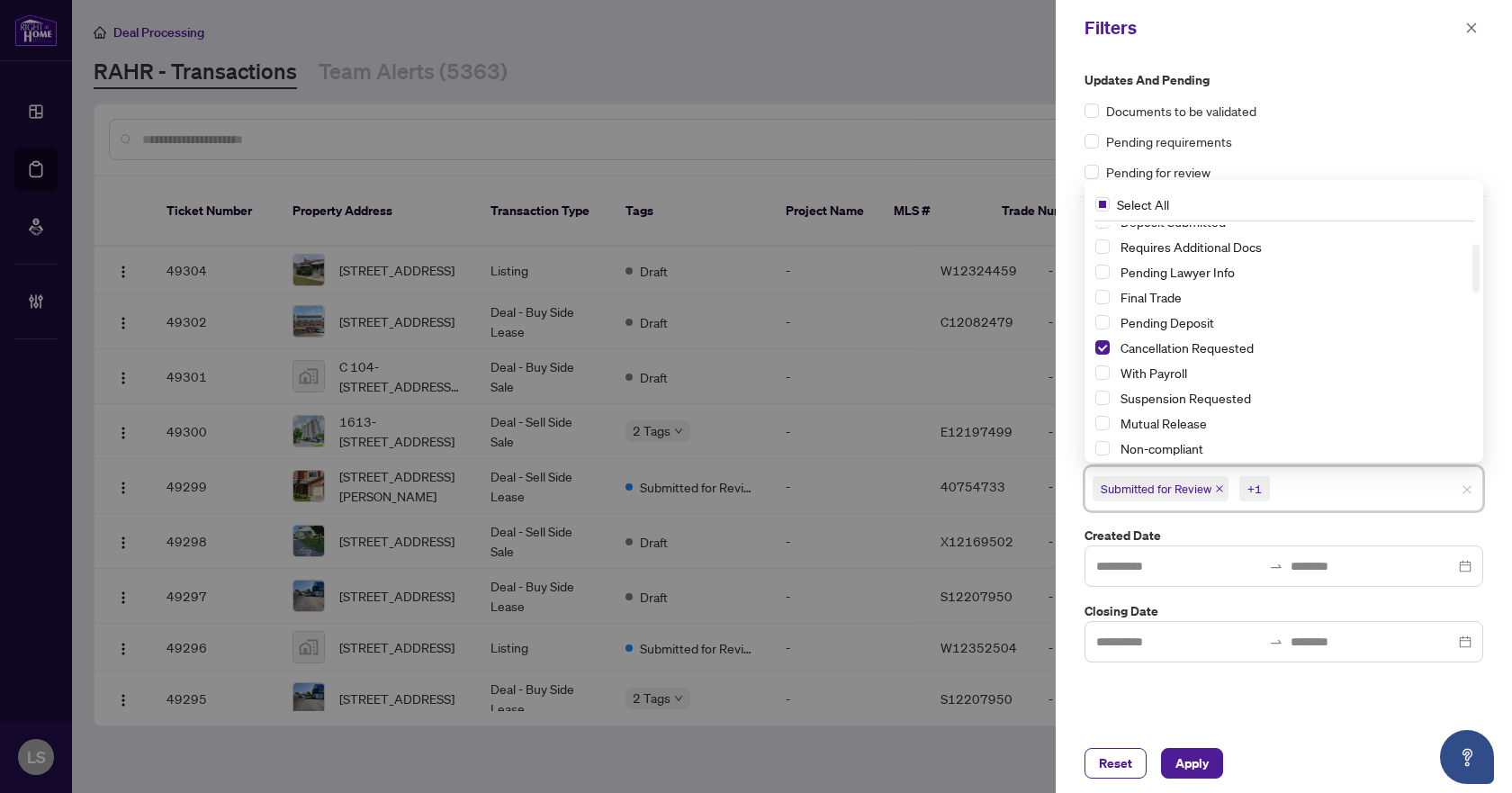
click at [1110, 399] on div "Suspension Requested" at bounding box center [1283, 397] width 377 height 22
click at [1104, 399] on span "Select Suspension Requested" at bounding box center [1102, 397] width 14 height 14
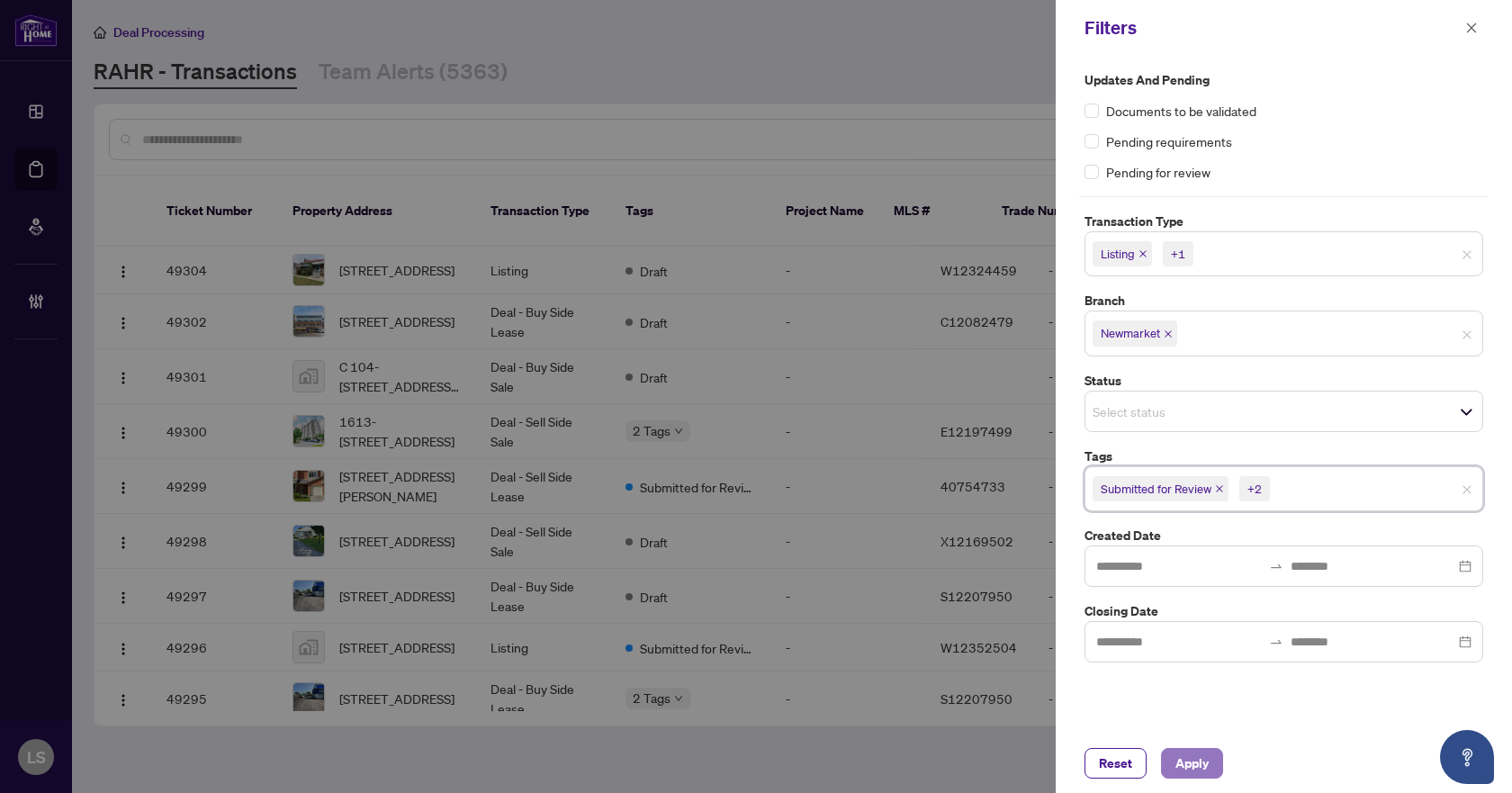
click at [1207, 759] on span "Apply" at bounding box center [1191, 762] width 33 height 29
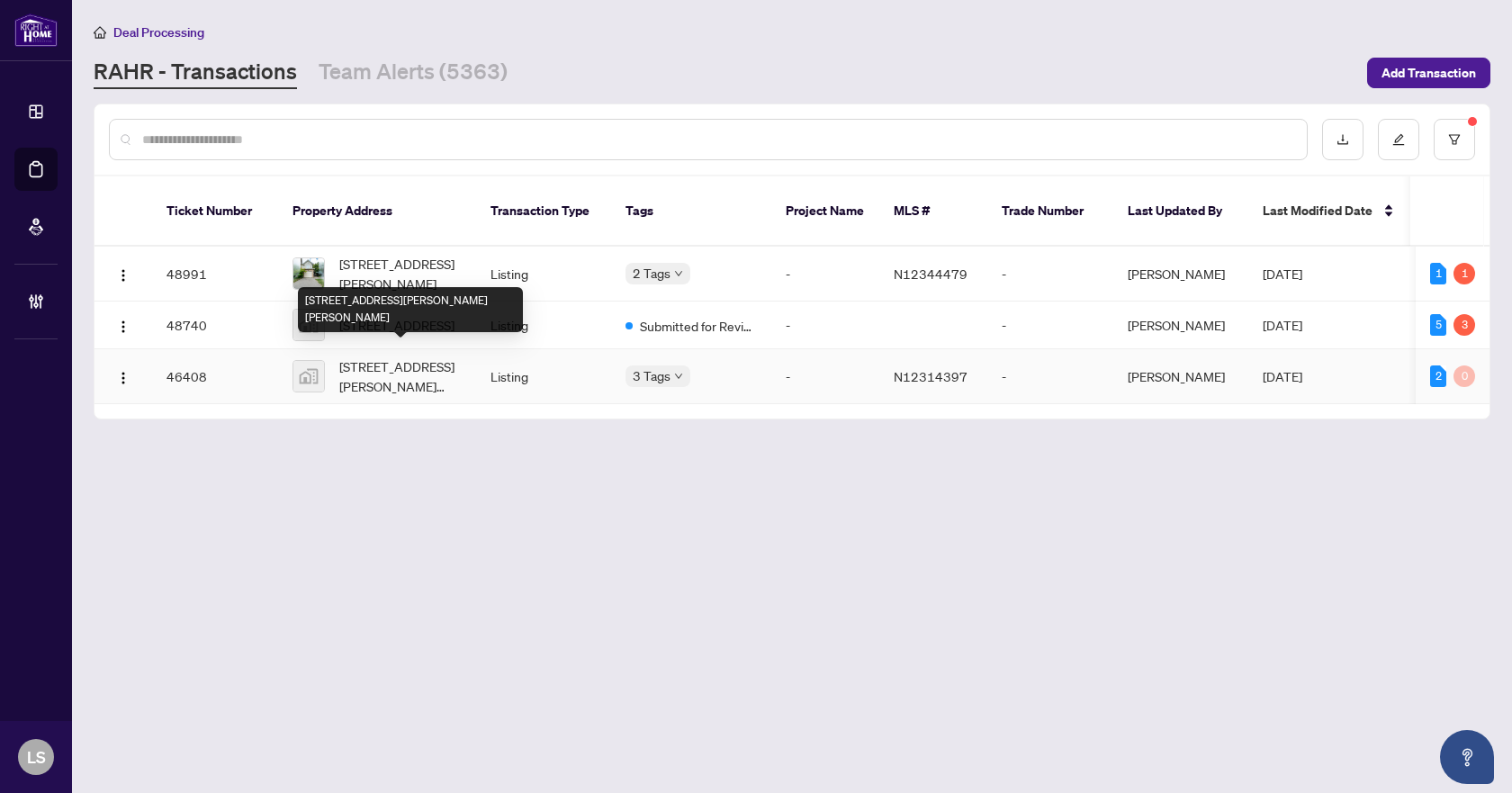
click at [404, 374] on span "[STREET_ADDRESS][PERSON_NAME][PERSON_NAME]" at bounding box center [400, 375] width 122 height 39
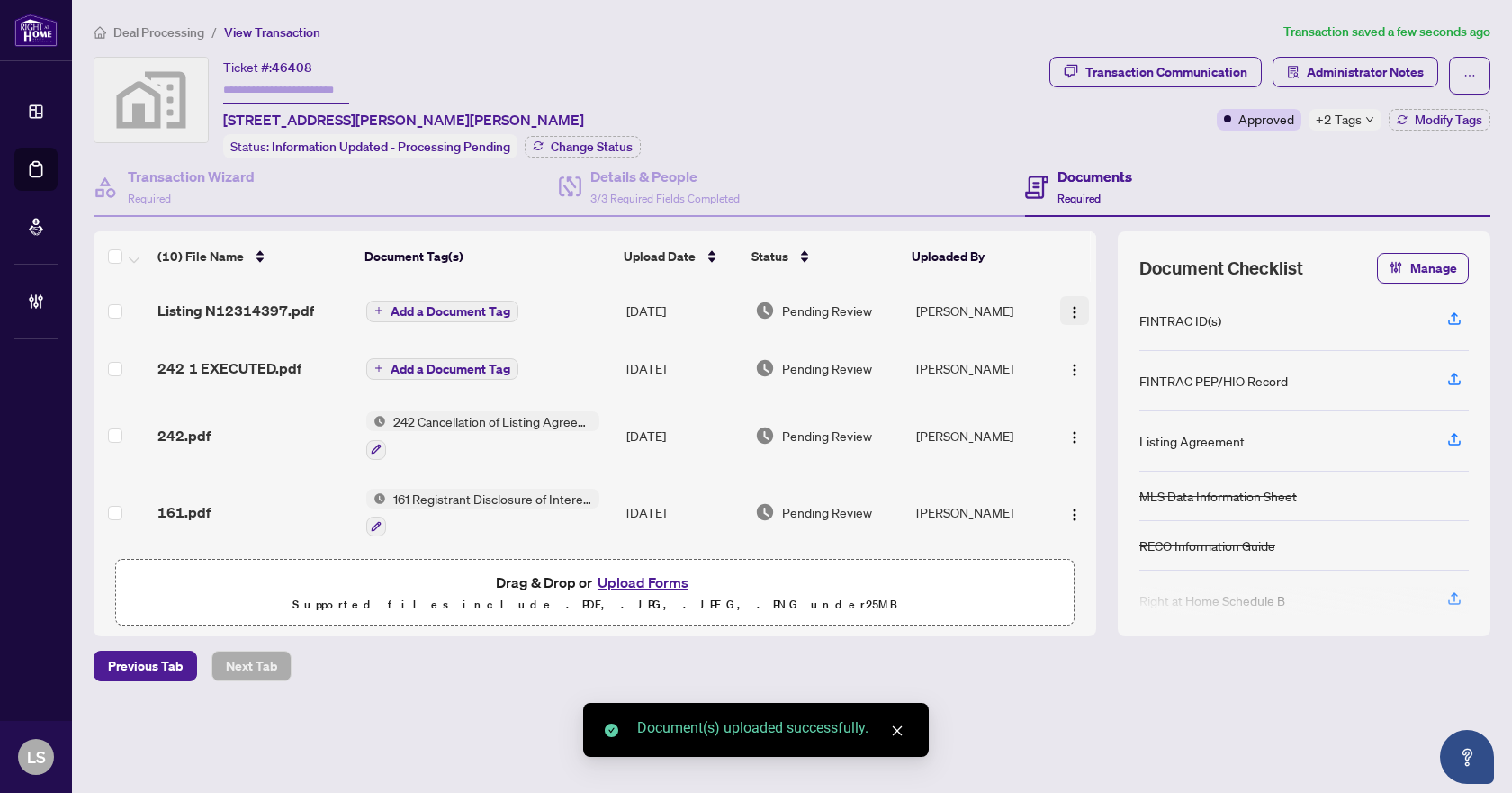
click at [1069, 306] on img "button" at bounding box center [1074, 312] width 14 height 14
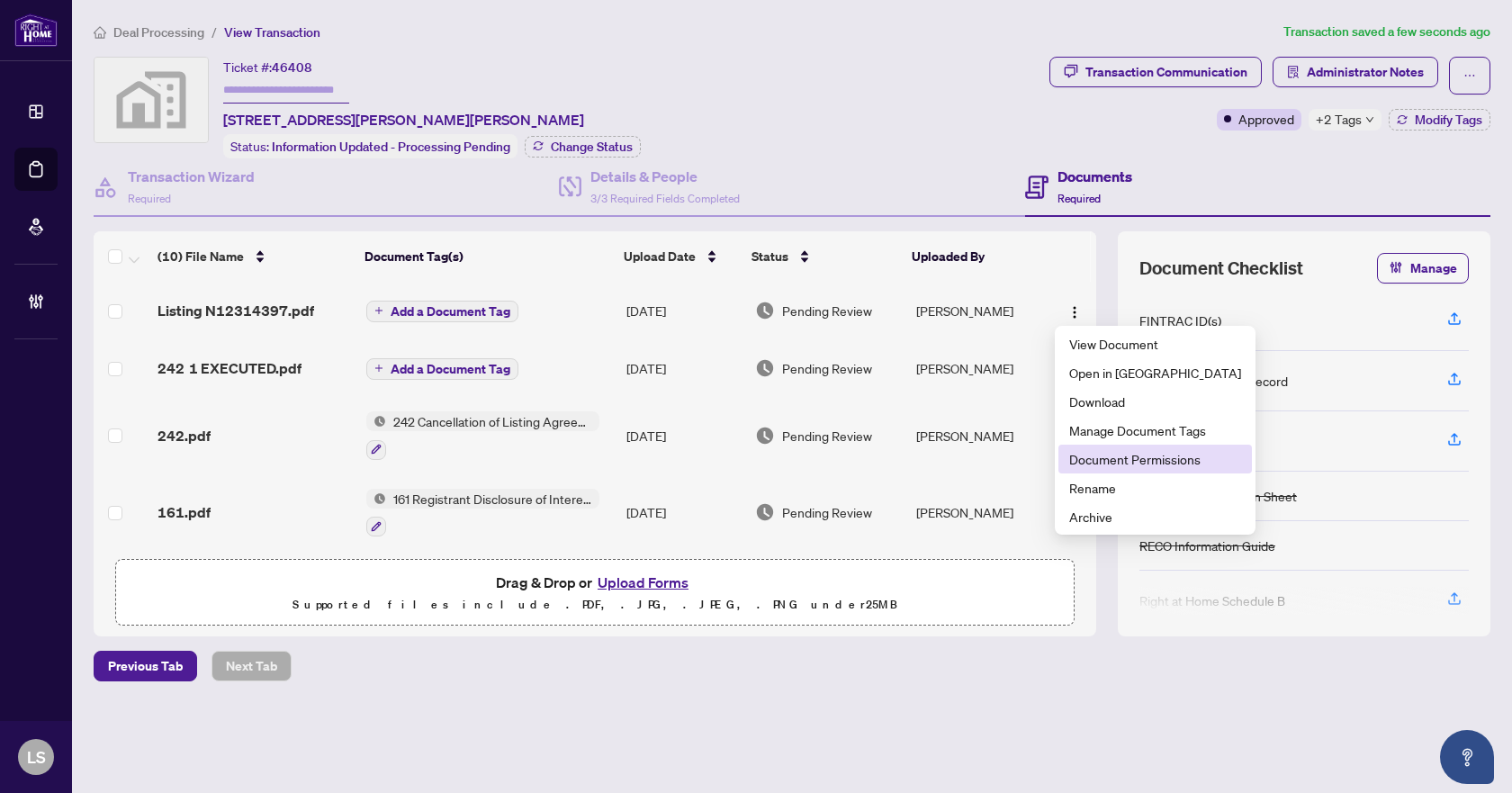
click at [1110, 458] on span "Document Permissions" at bounding box center [1155, 458] width 172 height 20
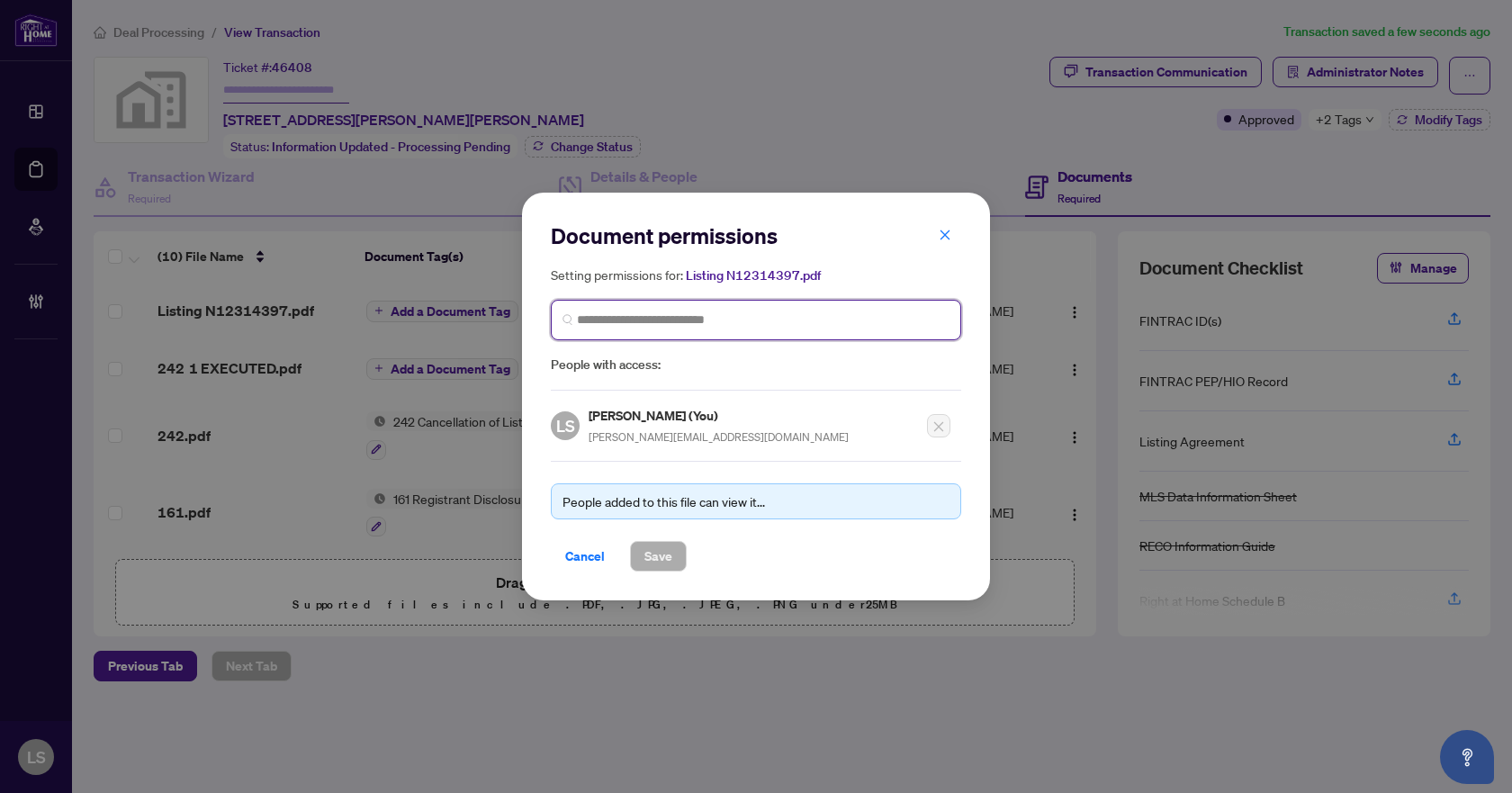
click at [621, 315] on input "search" at bounding box center [763, 320] width 372 height 19
type input "****"
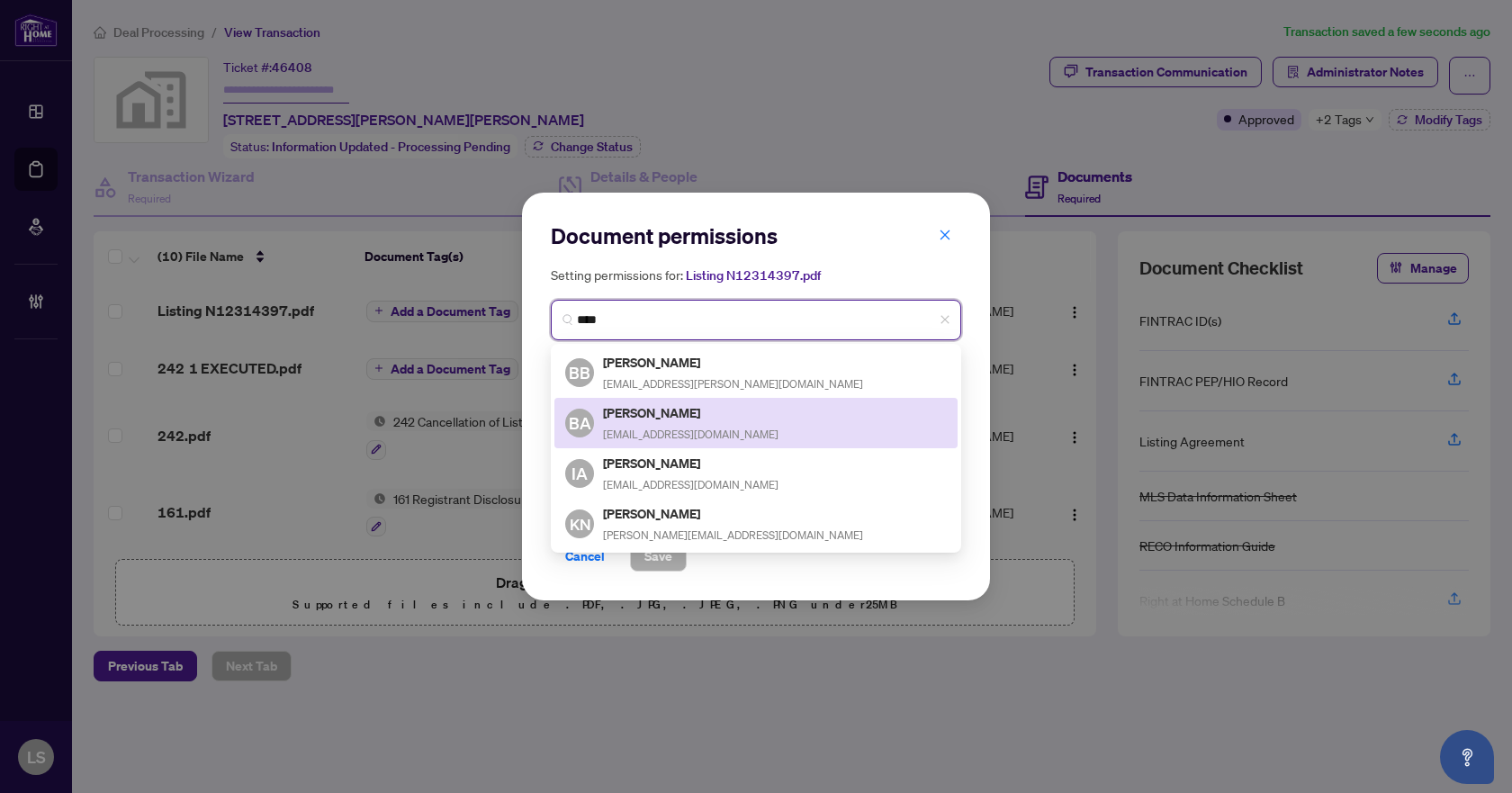
click at [687, 419] on h5 "[PERSON_NAME]" at bounding box center [691, 412] width 176 height 21
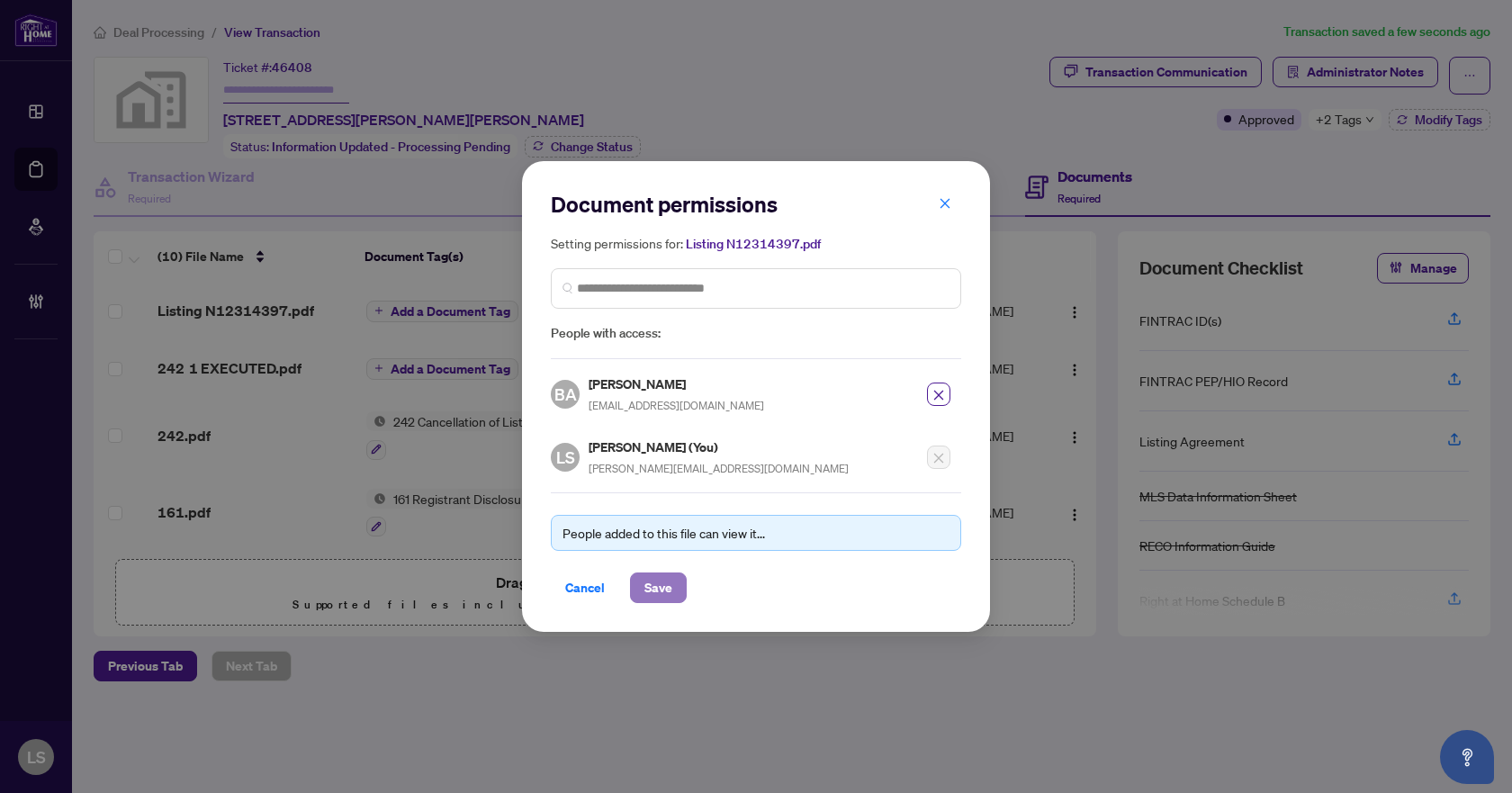
click at [659, 588] on span "Save" at bounding box center [658, 588] width 28 height 29
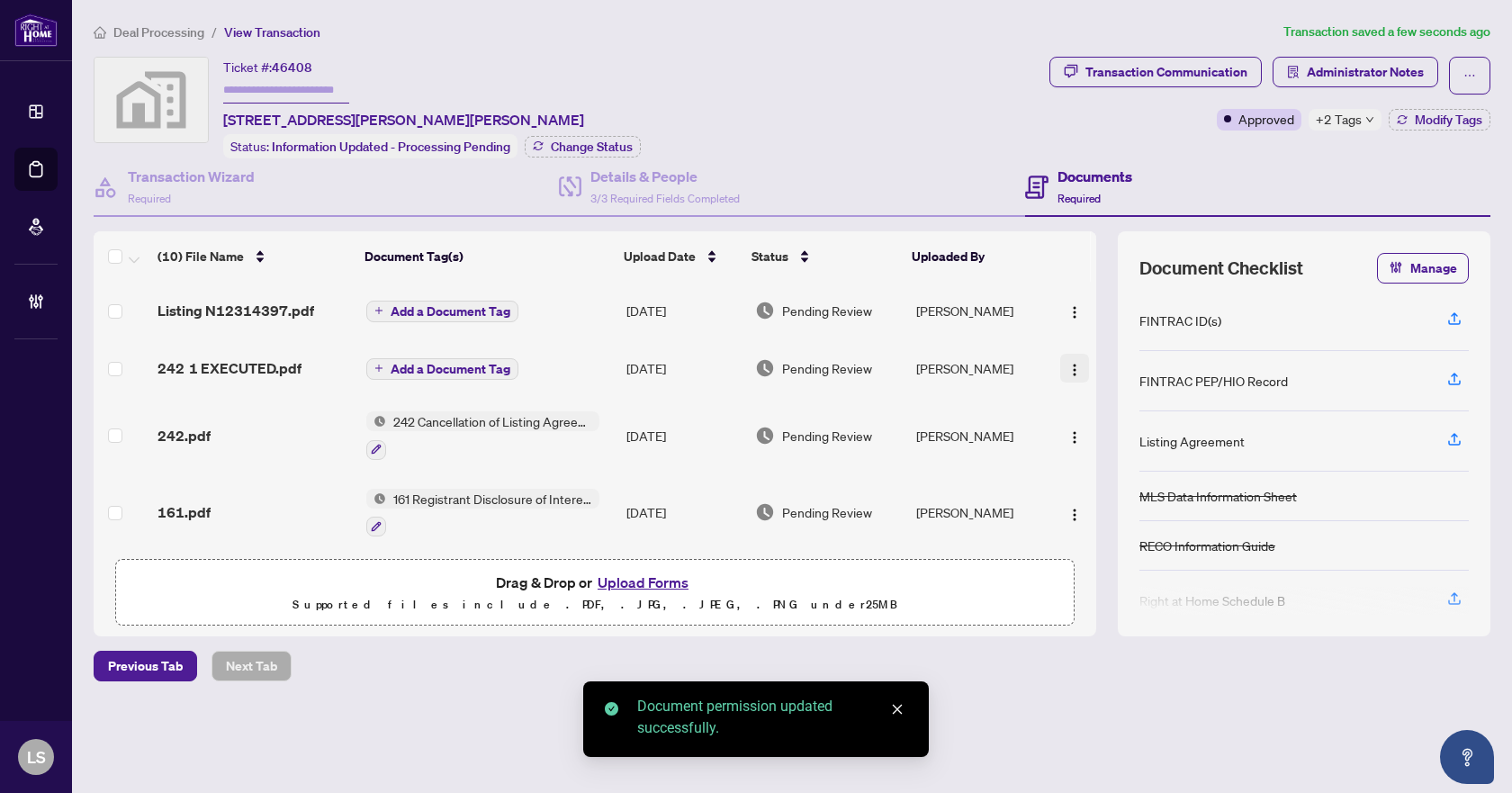
click at [1068, 365] on img "button" at bounding box center [1074, 369] width 14 height 14
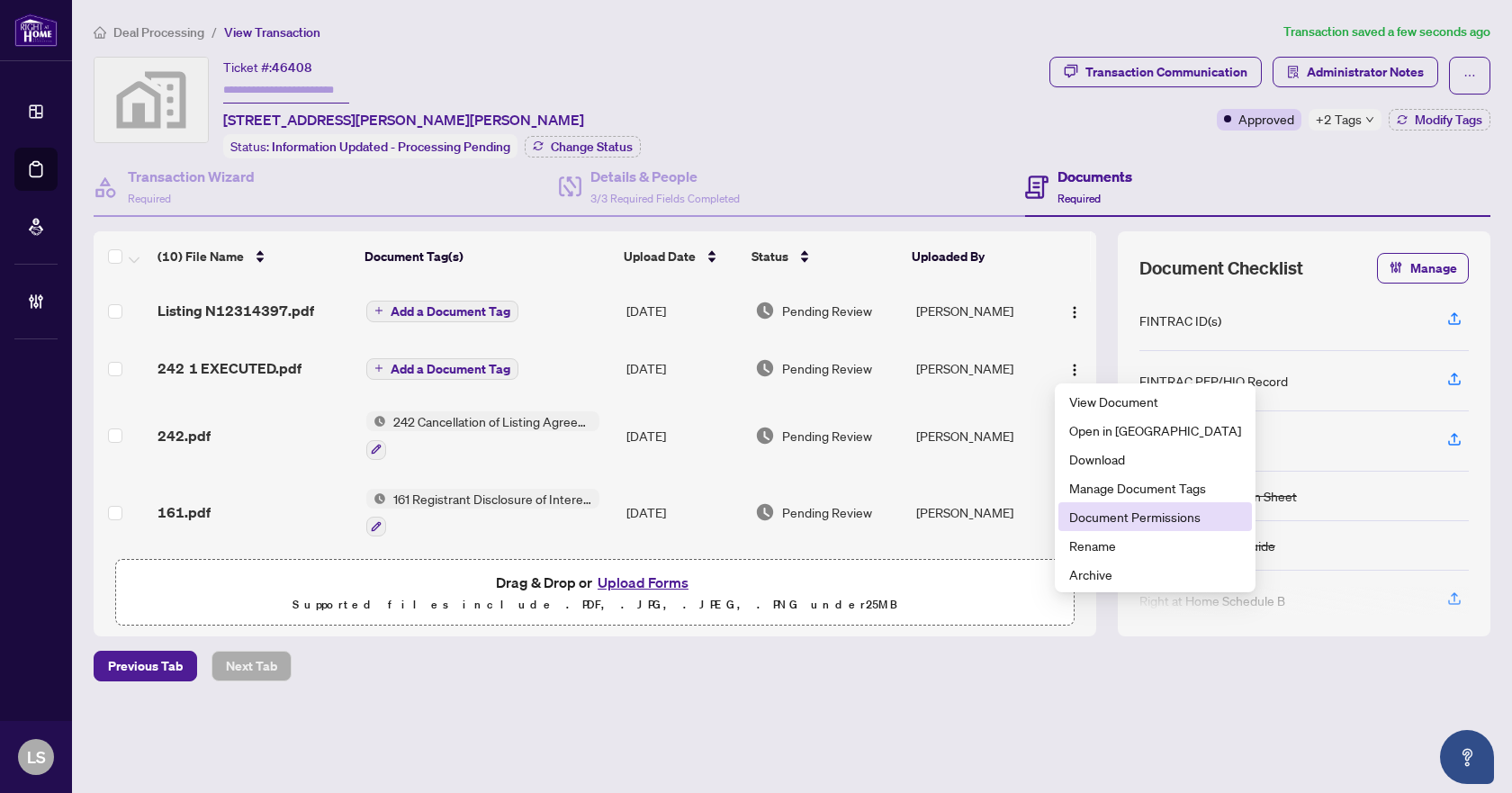
click at [1119, 519] on span "Document Permissions" at bounding box center [1155, 516] width 172 height 20
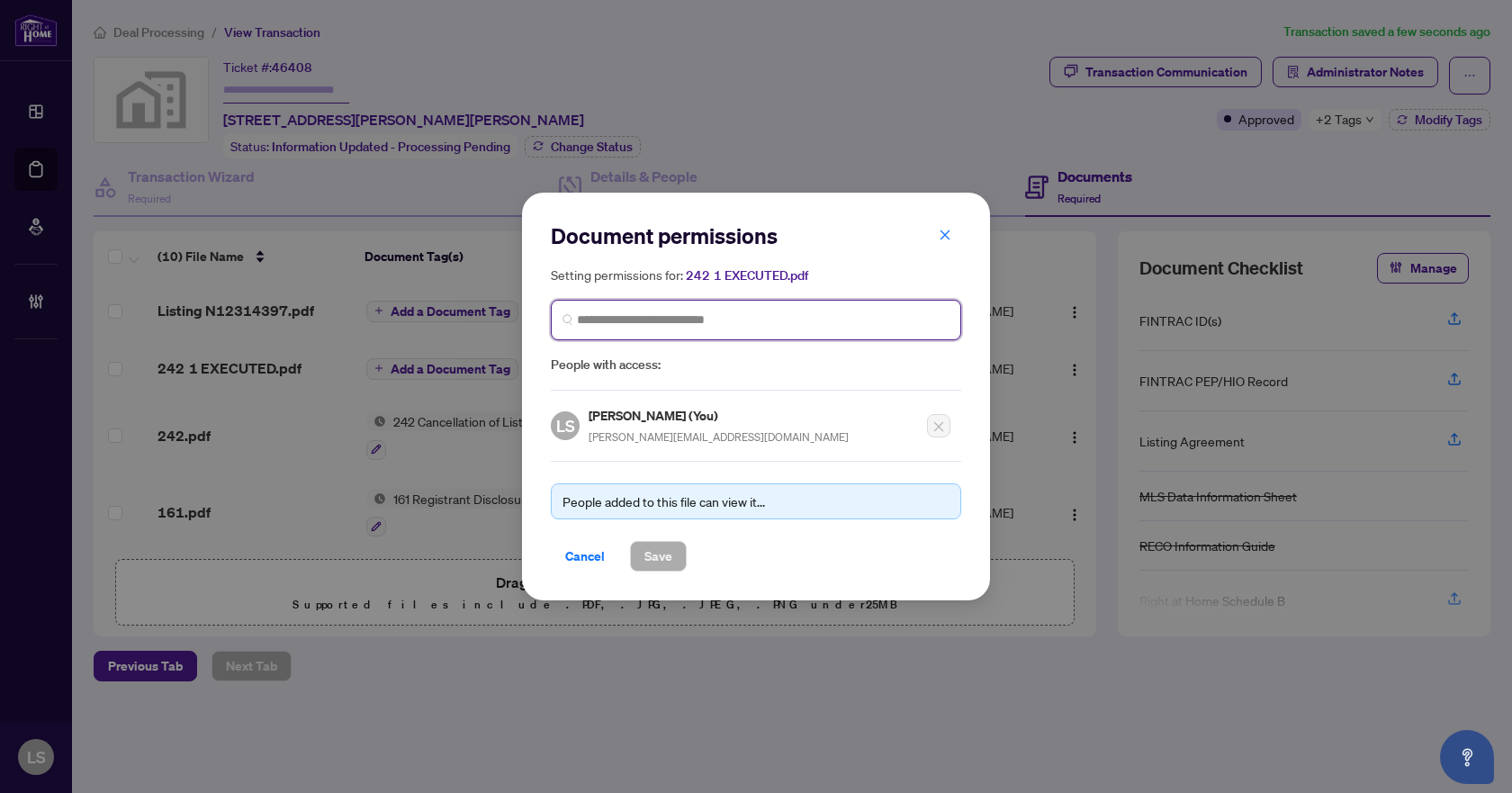
click at [0, 0] on input "search" at bounding box center [0, 0] width 0 height 0
type input "****"
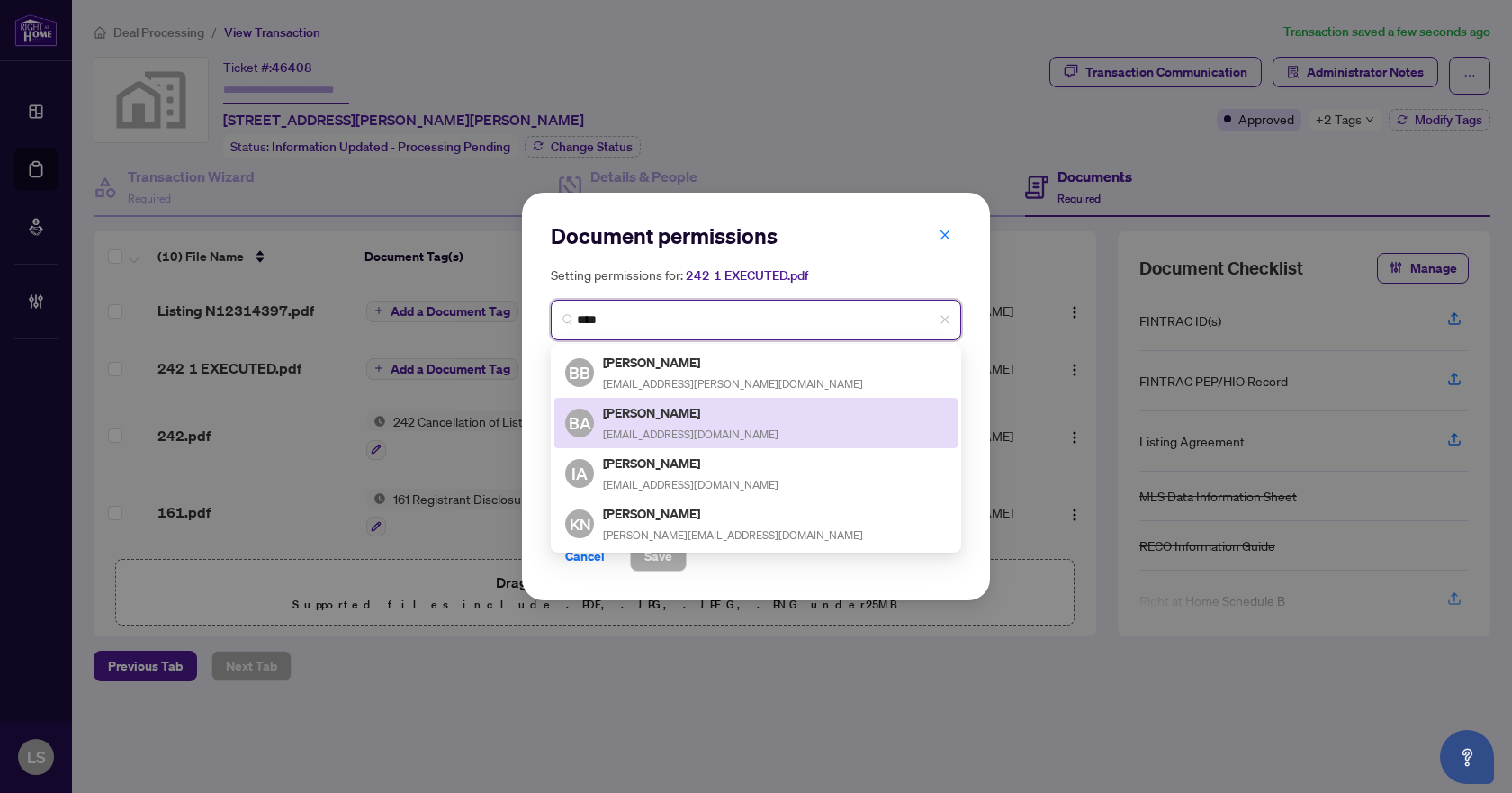
click at [691, 428] on span "[EMAIL_ADDRESS][DOMAIN_NAME]" at bounding box center [691, 434] width 176 height 13
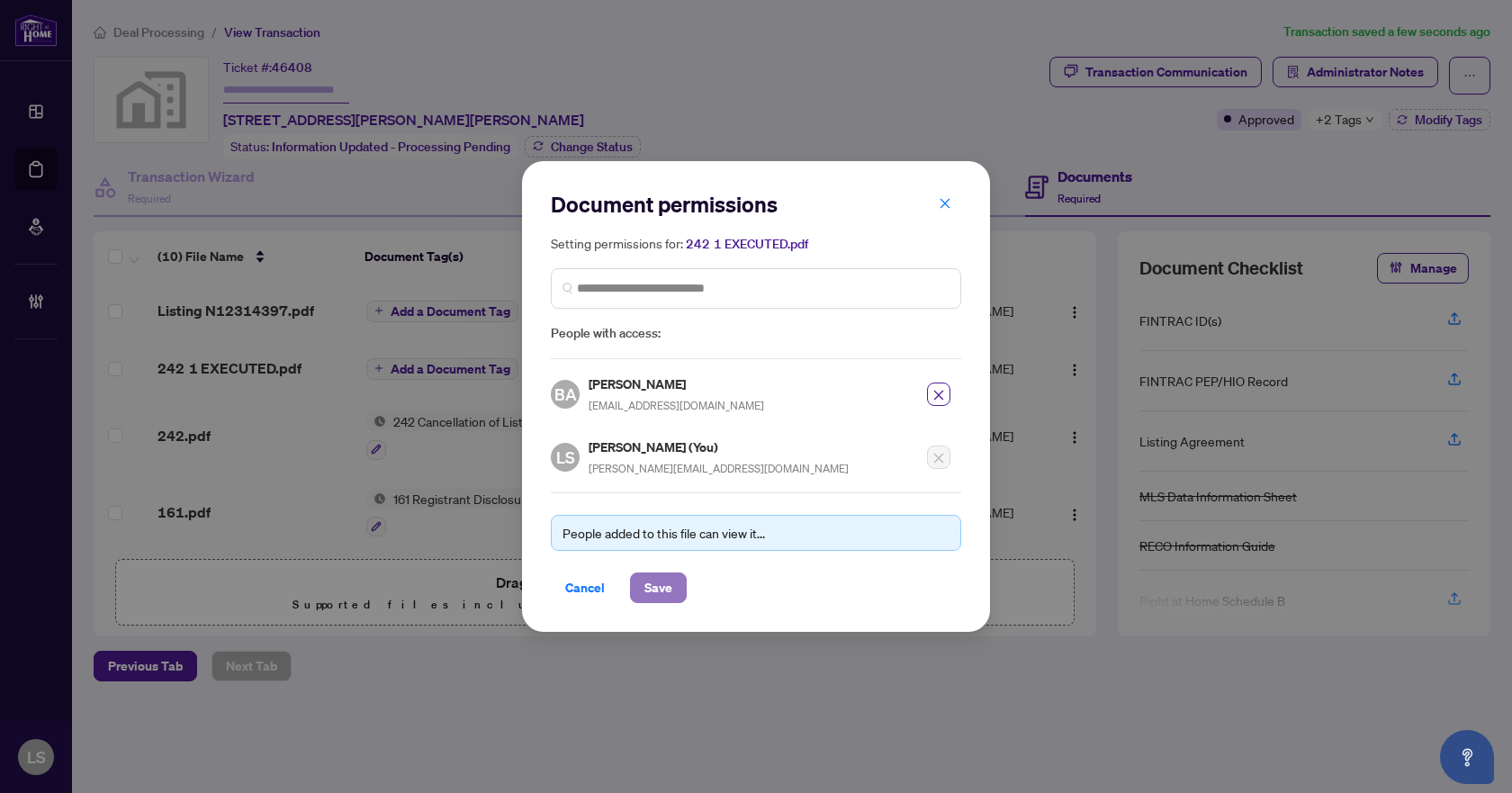
click at [662, 584] on span "Save" at bounding box center [658, 588] width 28 height 29
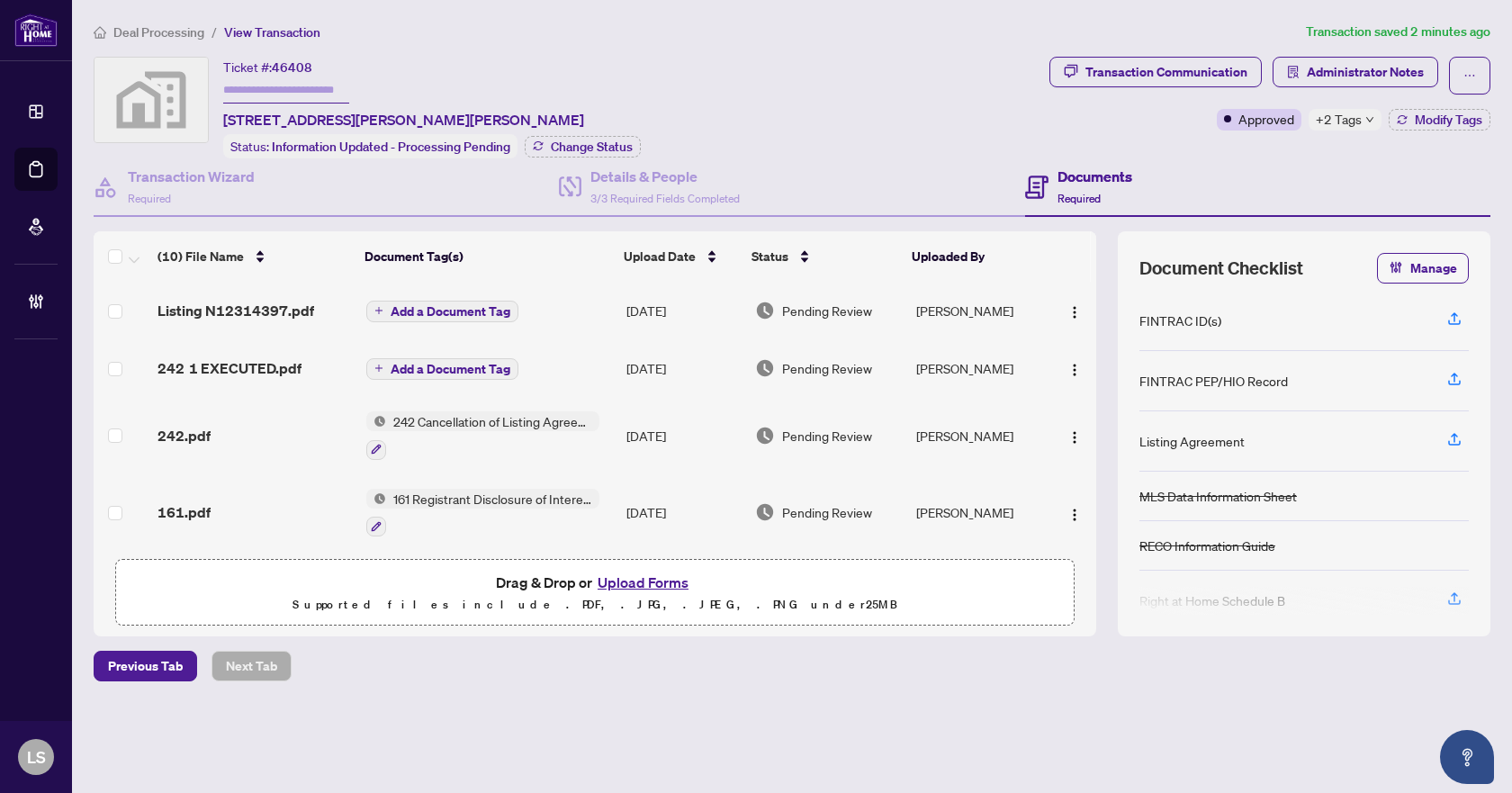
click at [208, 360] on span "242 1 EXECUTED.pdf" at bounding box center [229, 367] width 144 height 22
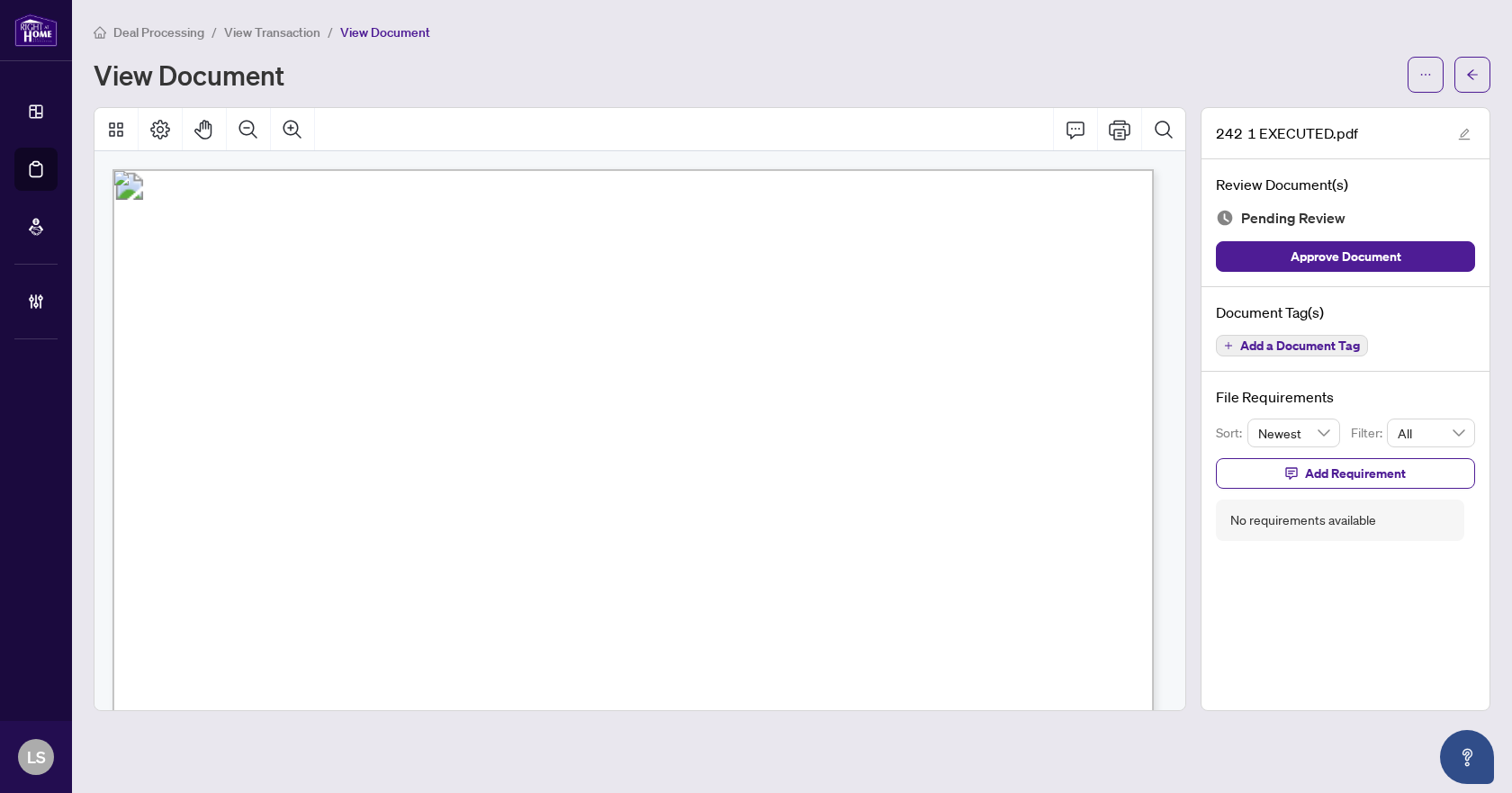
click at [1284, 347] on span "Add a Document Tag" at bounding box center [1299, 344] width 119 height 12
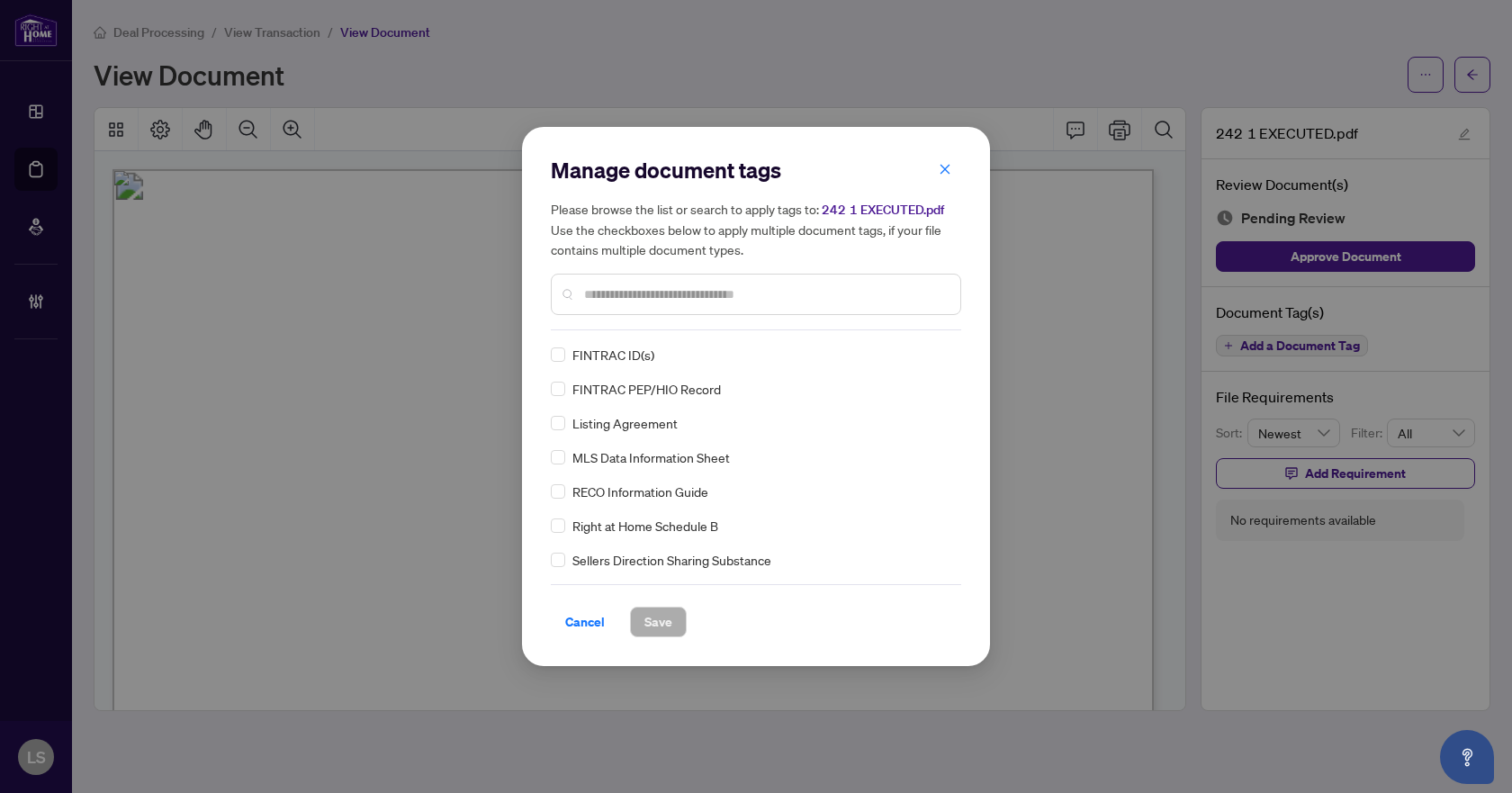
click at [700, 319] on div "Manage document tags Please browse the list or search to apply tags to: 242 1 E…" at bounding box center [756, 242] width 410 height 175
click at [703, 295] on input "text" at bounding box center [765, 294] width 362 height 20
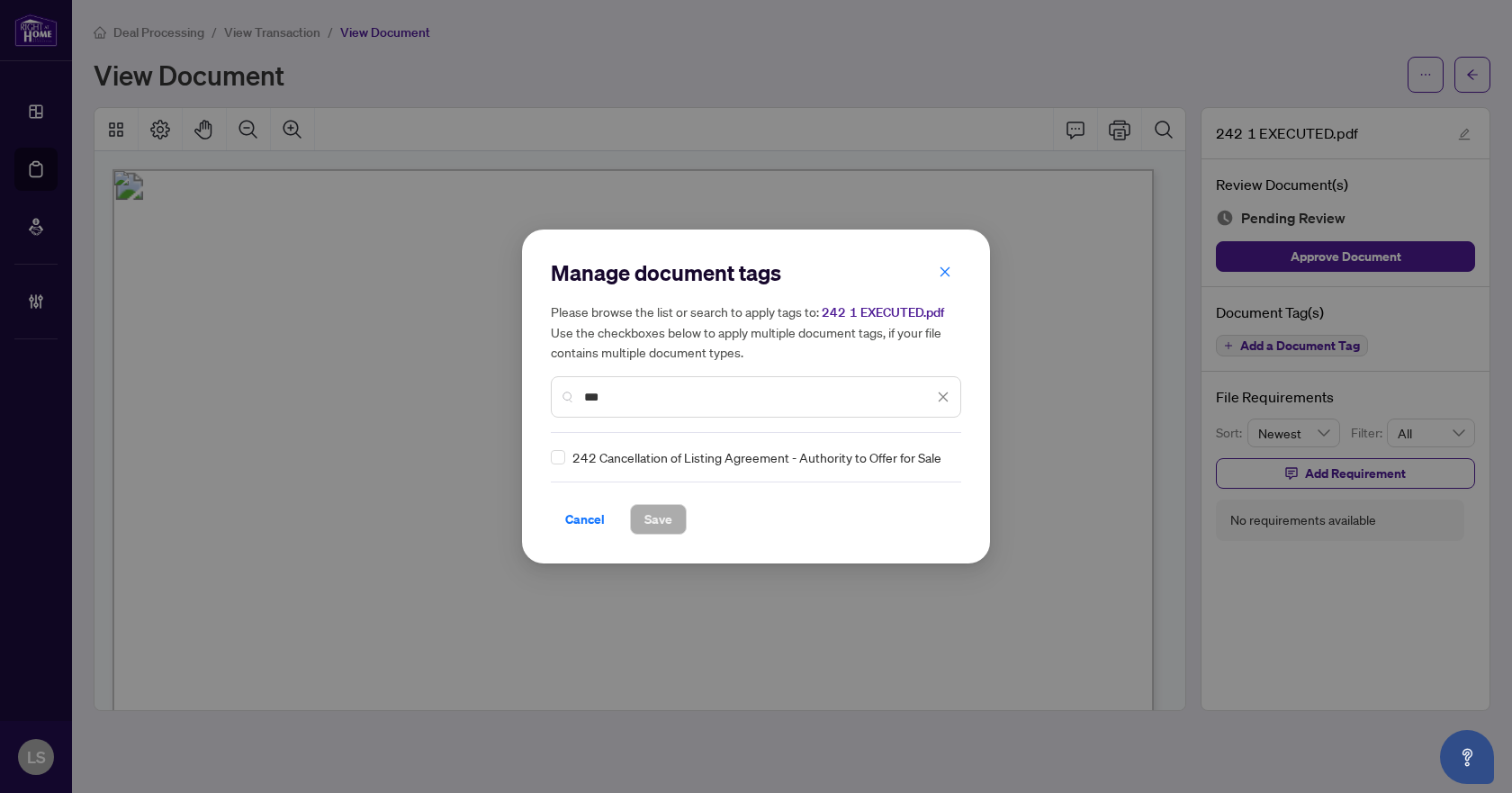
type input "***"
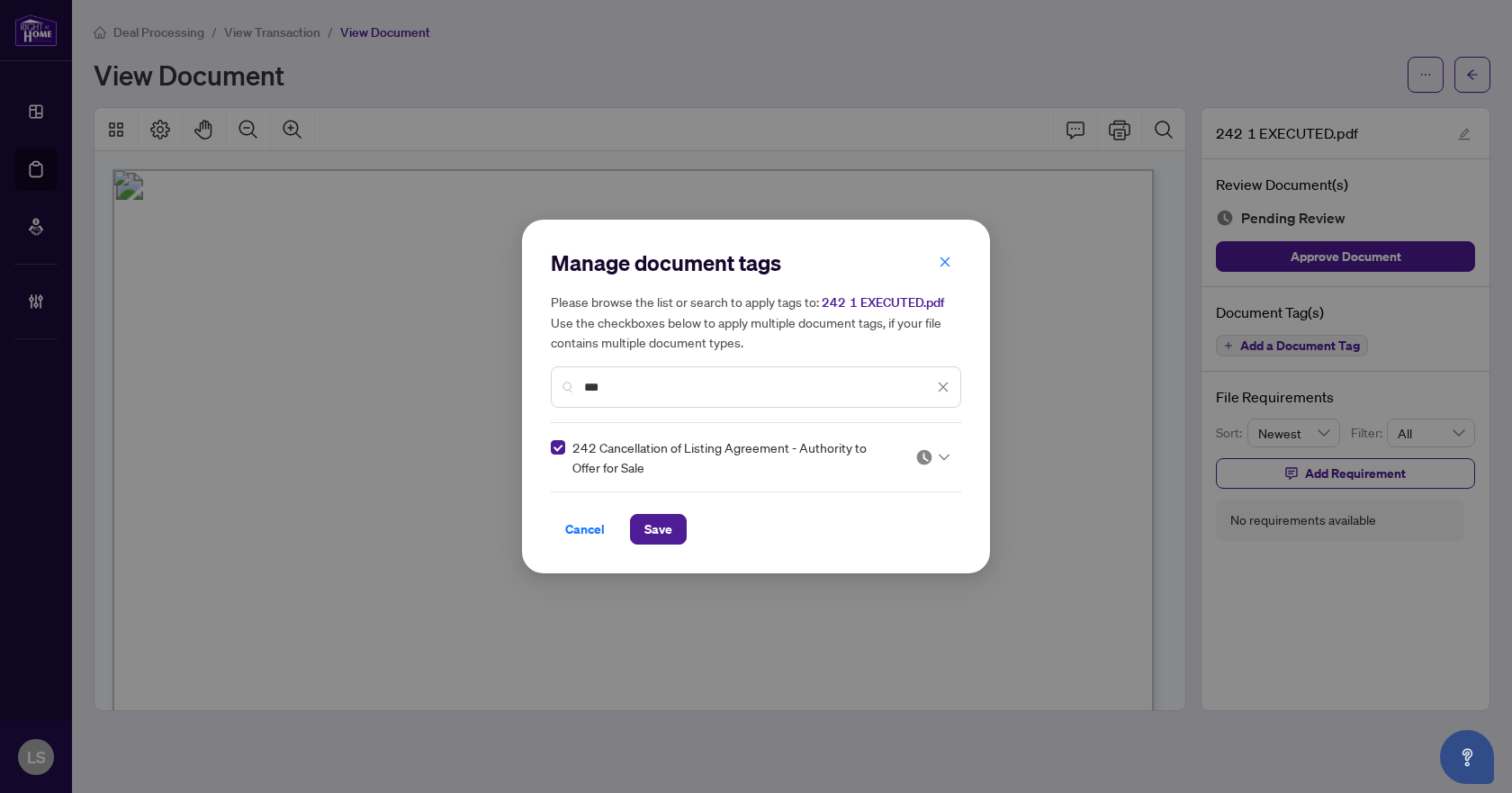
click at [934, 452] on div at bounding box center [933, 457] width 34 height 18
drag, startPoint x: 876, startPoint y: 539, endPoint x: 860, endPoint y: 550, distance: 19.4
click at [875, 541] on div "Approved" at bounding box center [878, 545] width 116 height 20
click at [633, 524] on button "Save" at bounding box center [658, 529] width 56 height 31
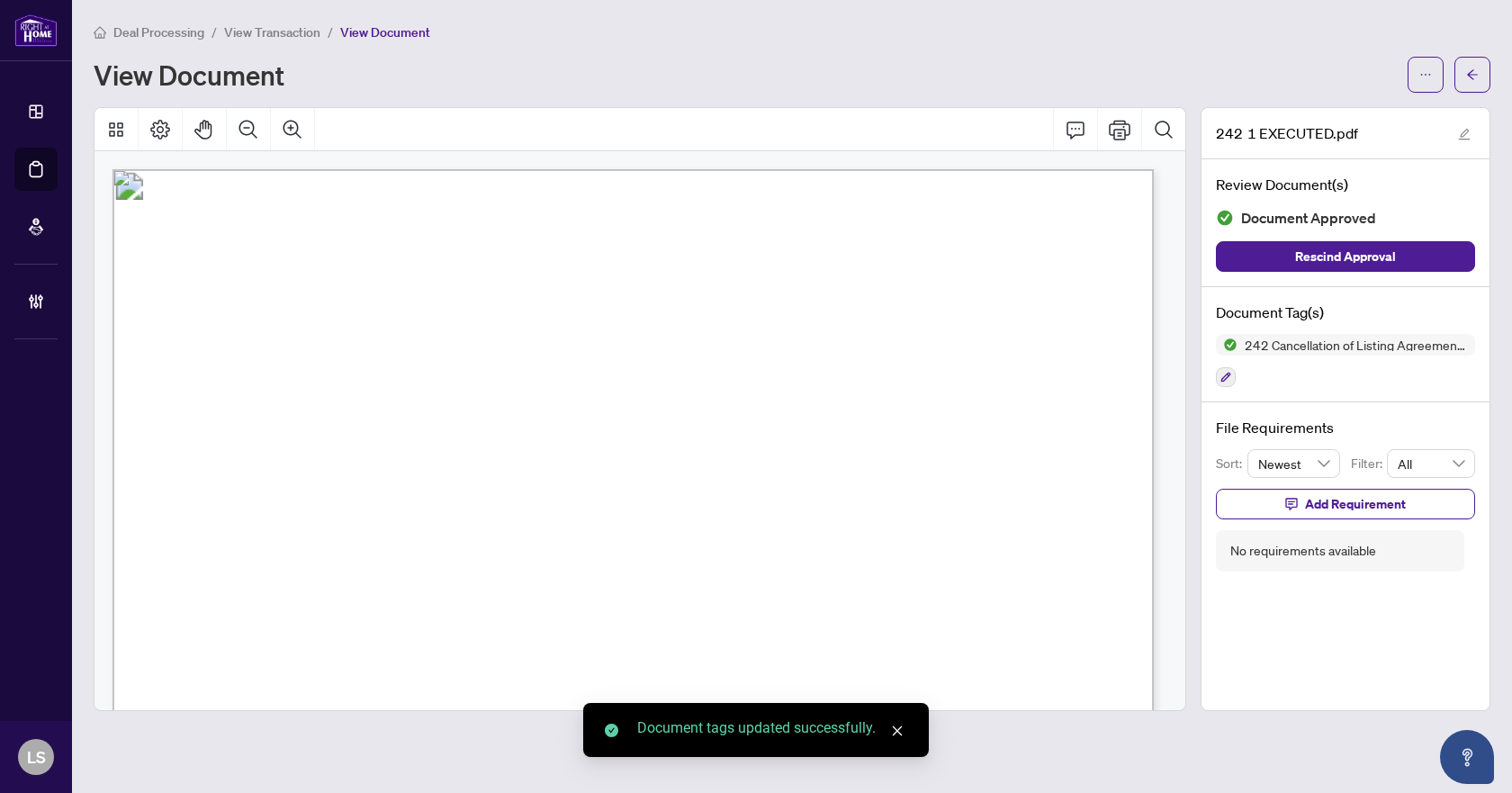
click at [1471, 67] on span "button" at bounding box center [1472, 74] width 12 height 29
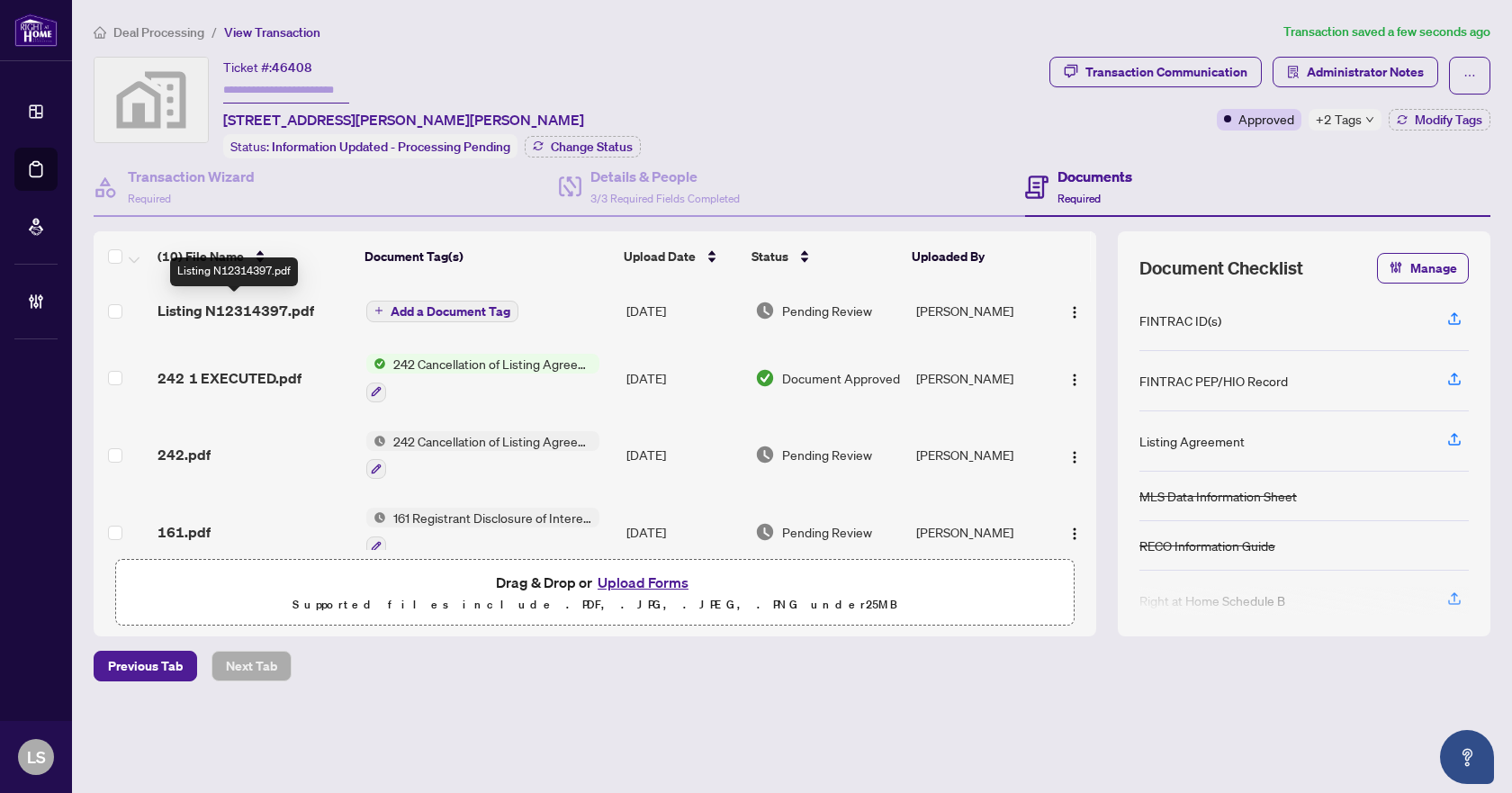
click at [181, 306] on span "Listing N12314397.pdf" at bounding box center [236, 310] width 157 height 22
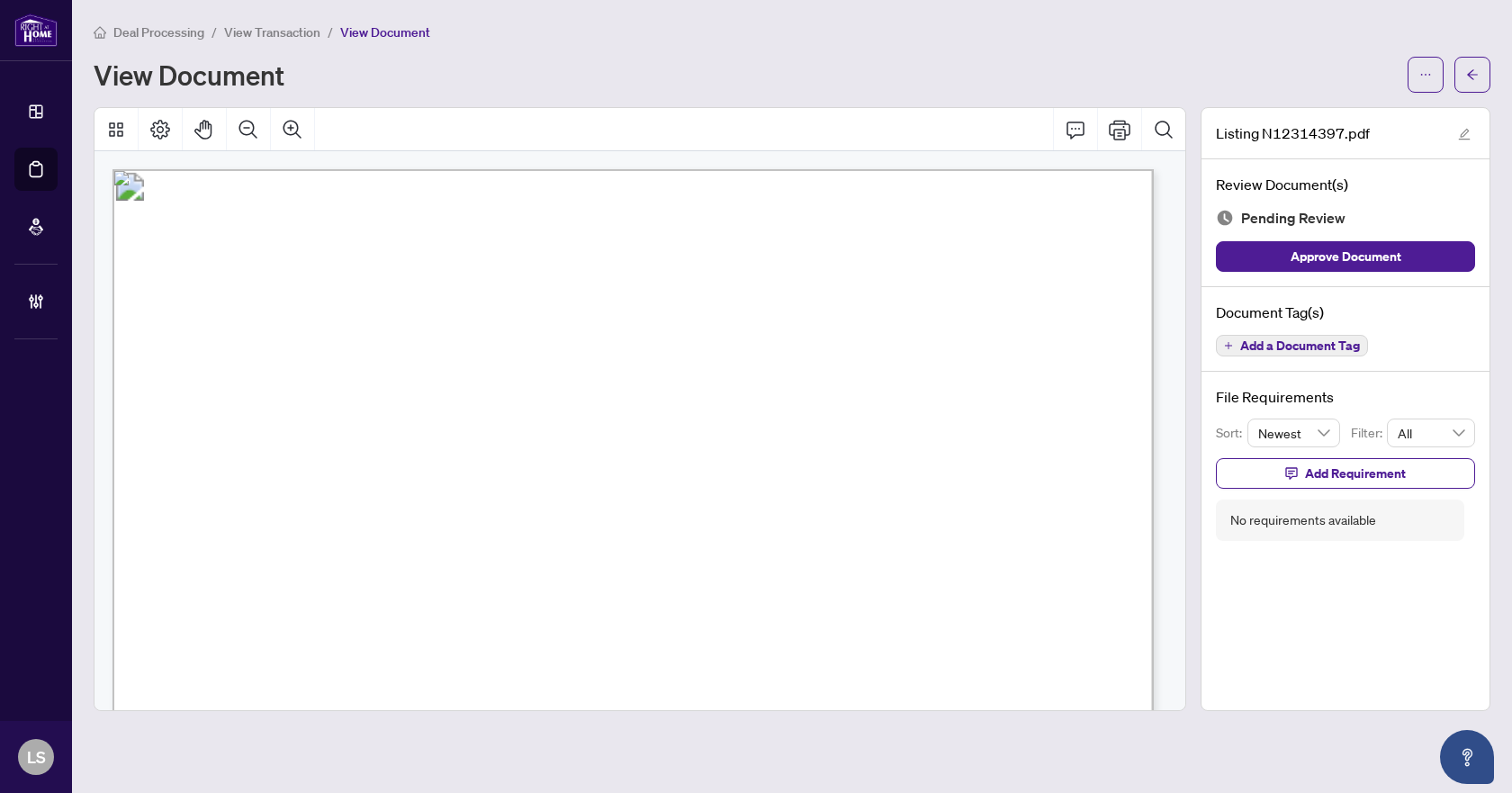
click at [1294, 349] on span "Add a Document Tag" at bounding box center [1299, 344] width 119 height 12
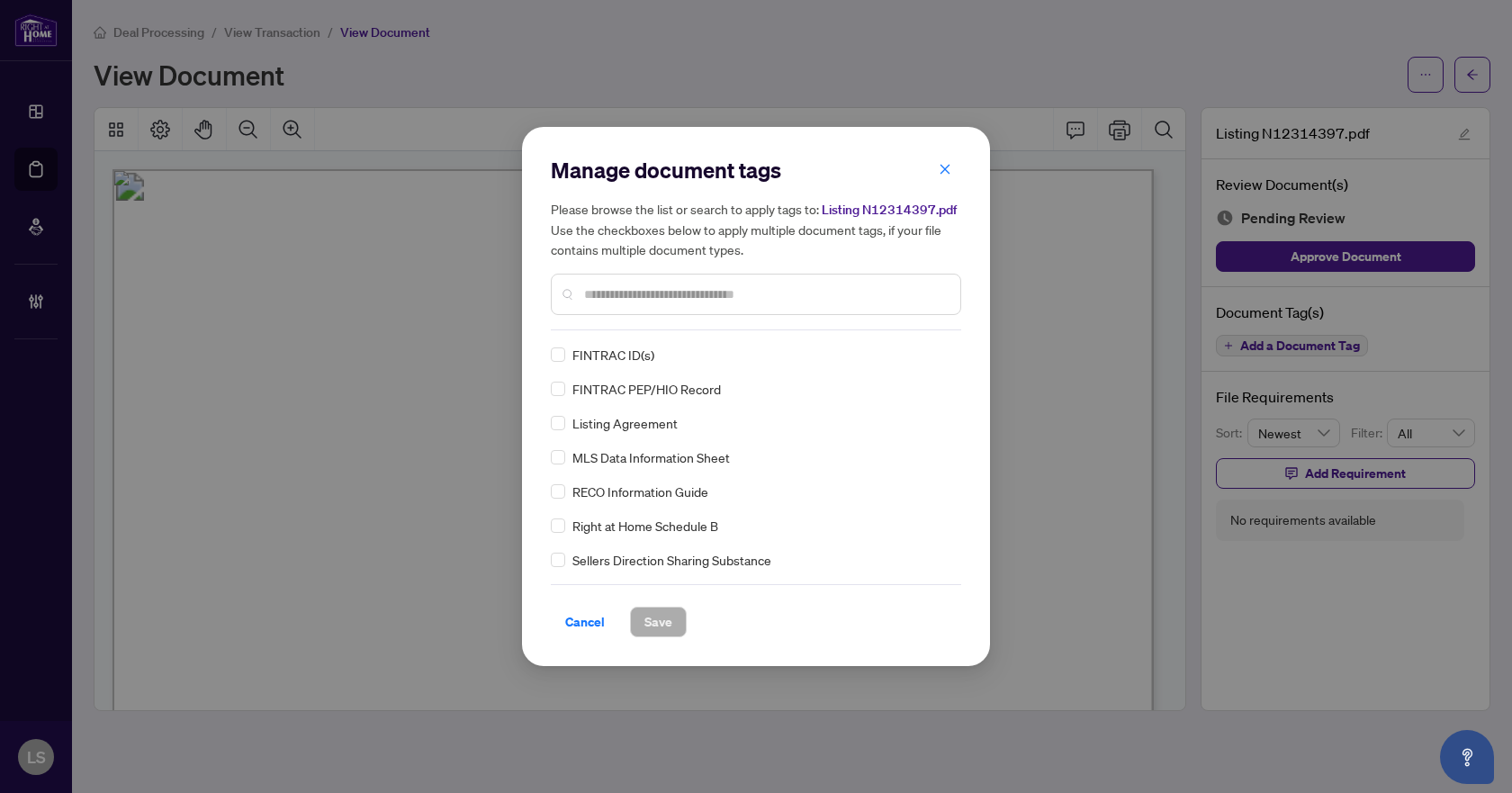
click at [664, 292] on input "text" at bounding box center [765, 294] width 362 height 20
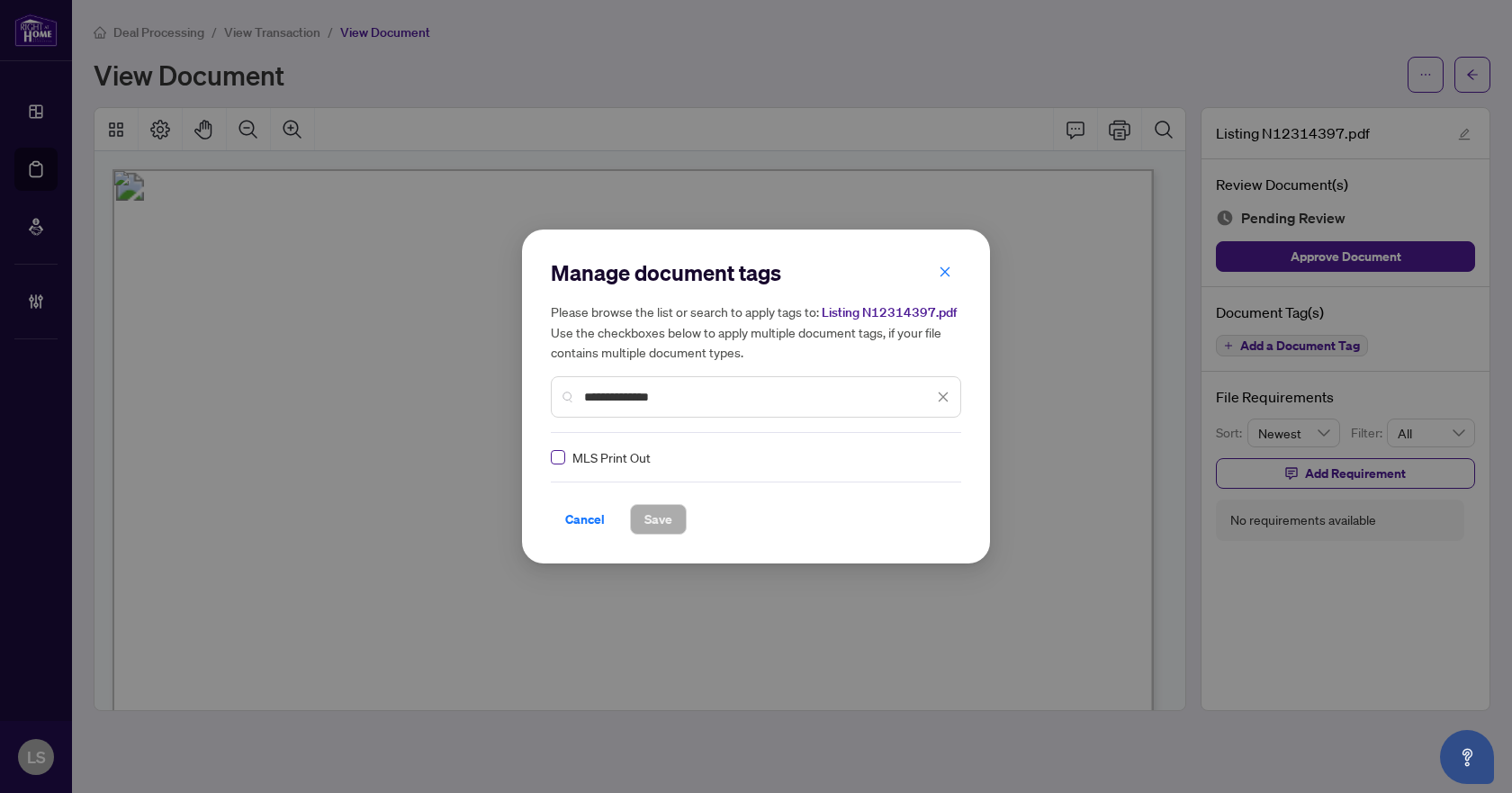
type input "**********"
click at [921, 463] on img at bounding box center [924, 457] width 18 height 18
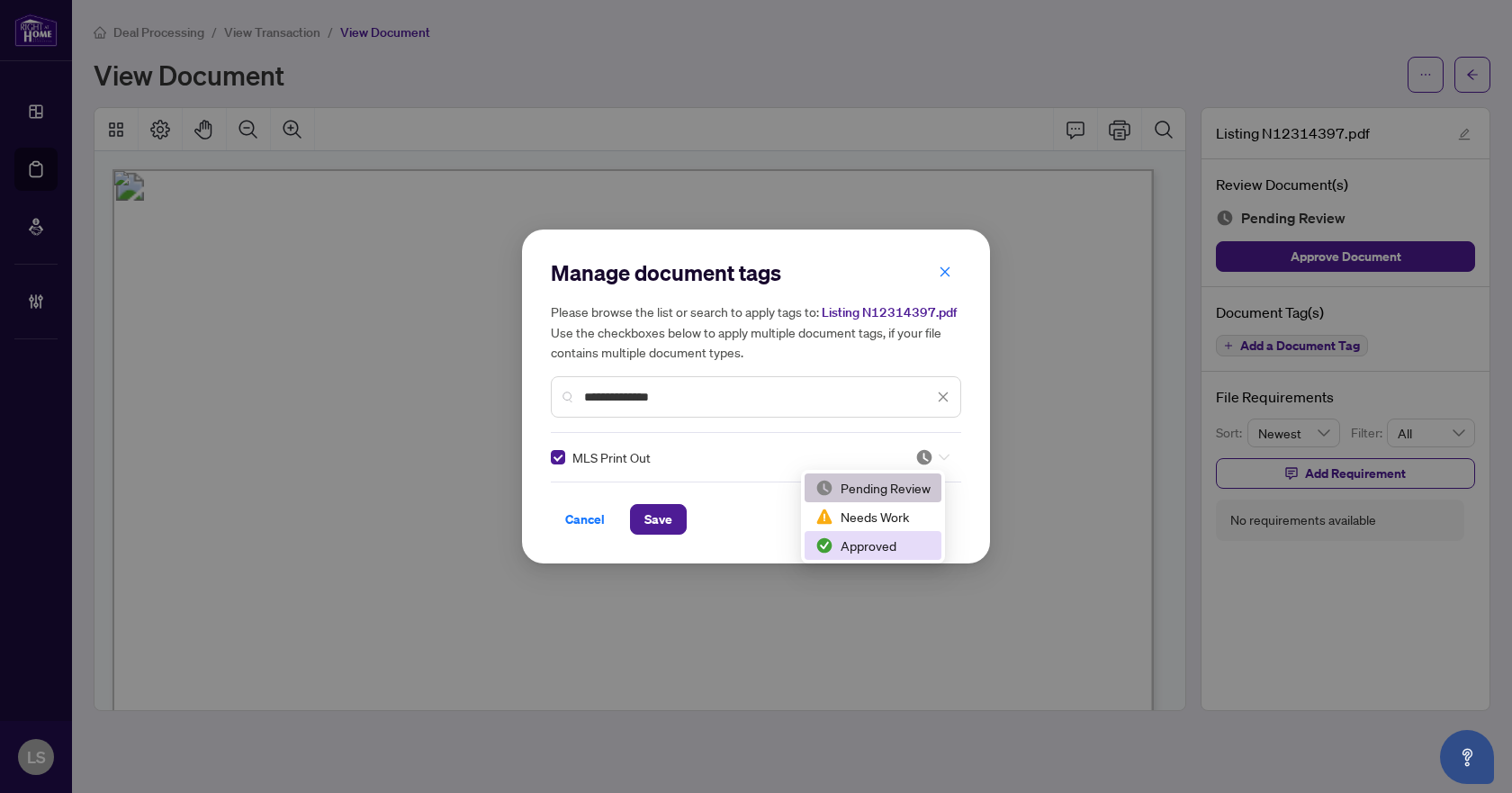
click at [879, 546] on div "Approved" at bounding box center [872, 545] width 116 height 20
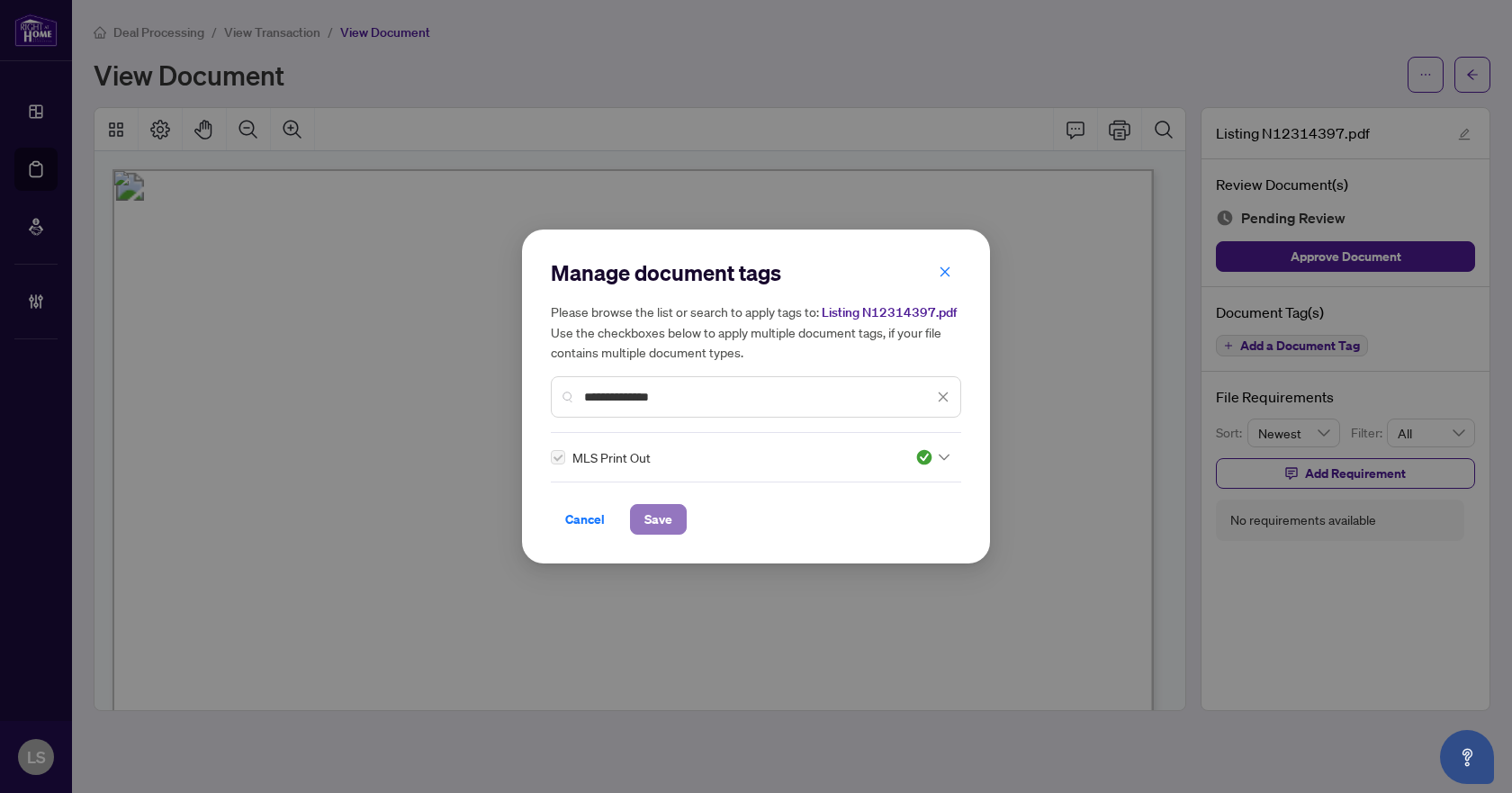
click at [653, 515] on span "Save" at bounding box center [658, 519] width 28 height 29
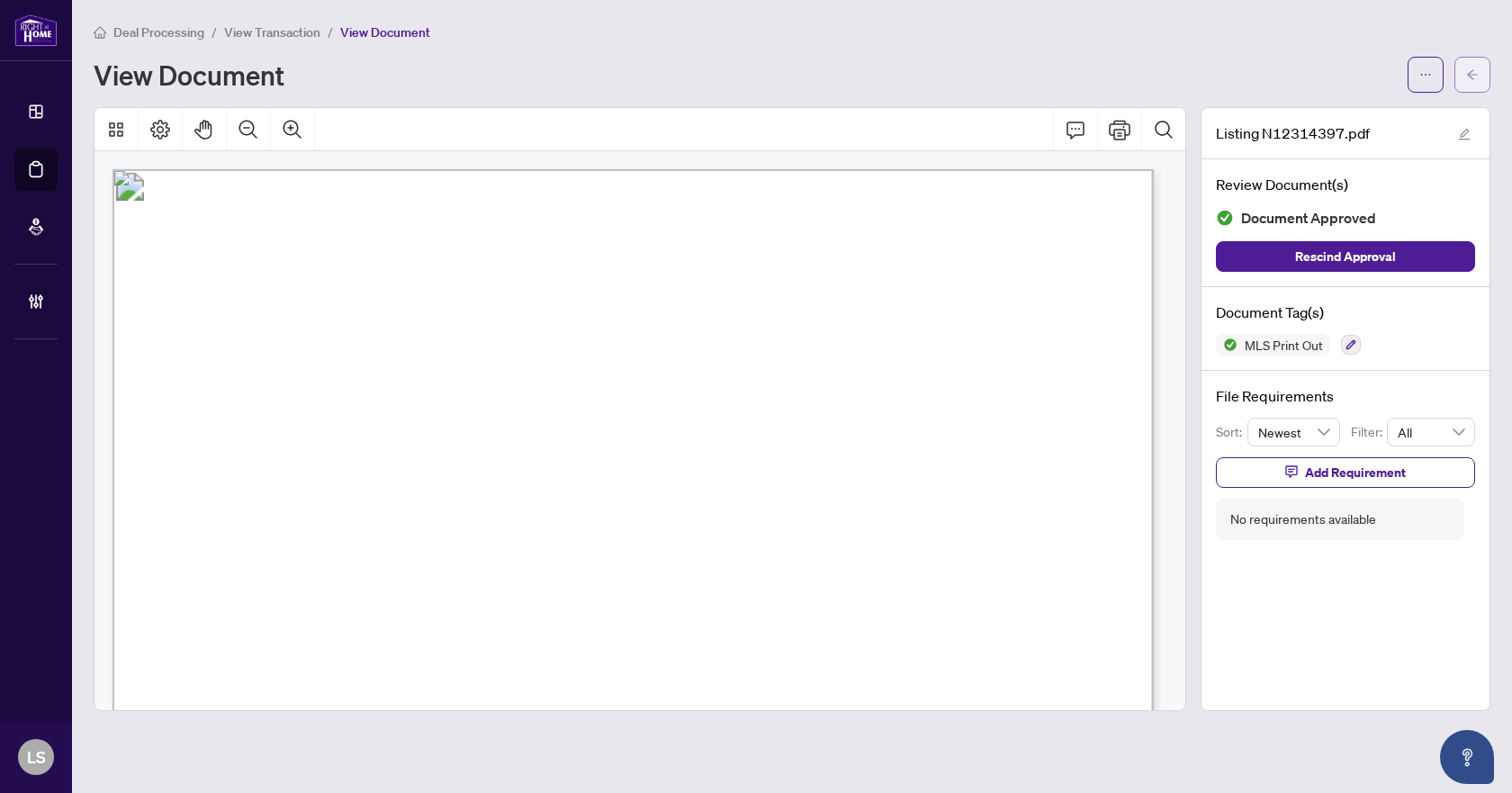
click at [1467, 72] on icon "arrow-left" at bounding box center [1472, 74] width 12 height 12
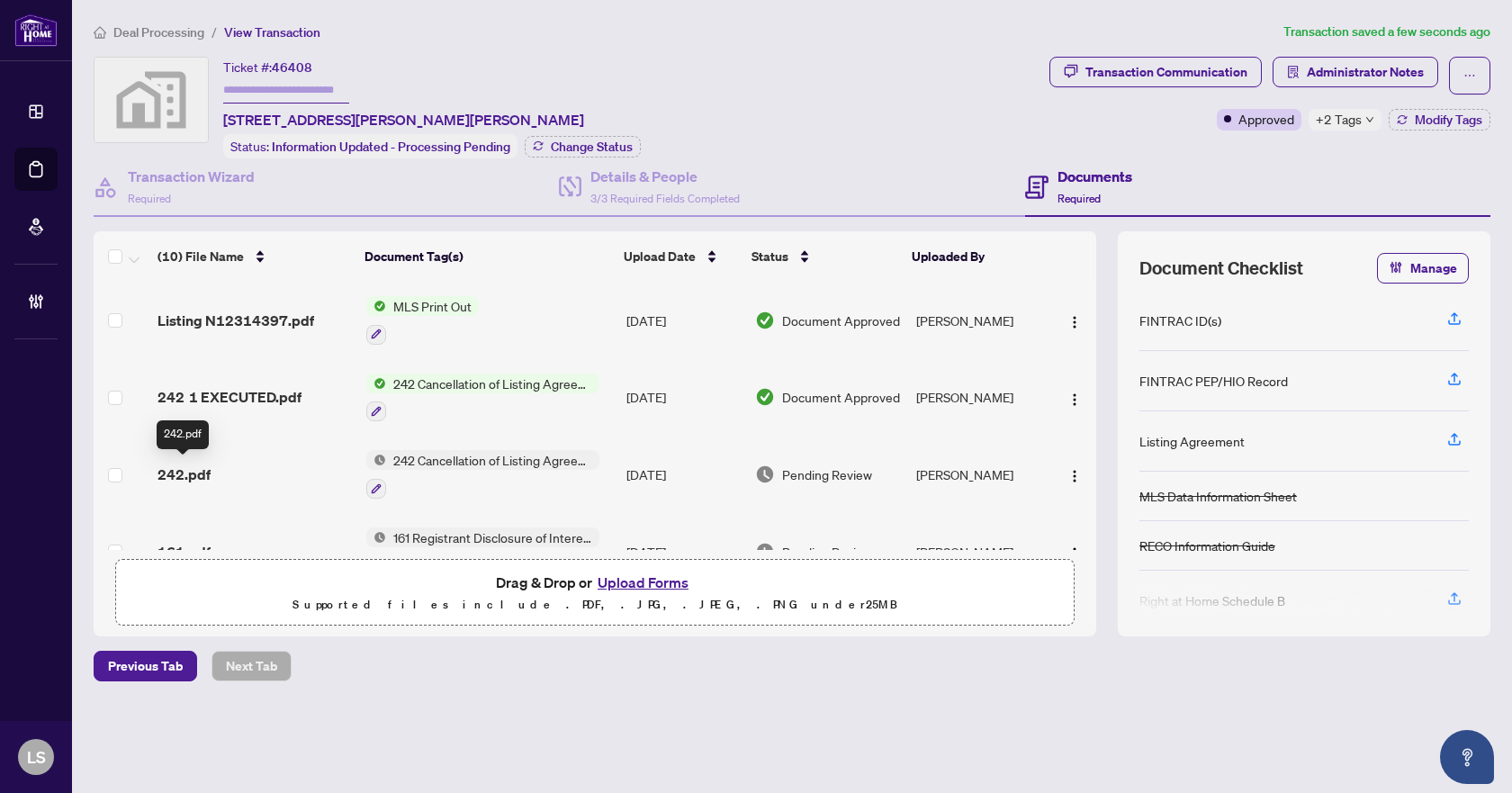
click at [203, 466] on span "242.pdf" at bounding box center [184, 474] width 53 height 22
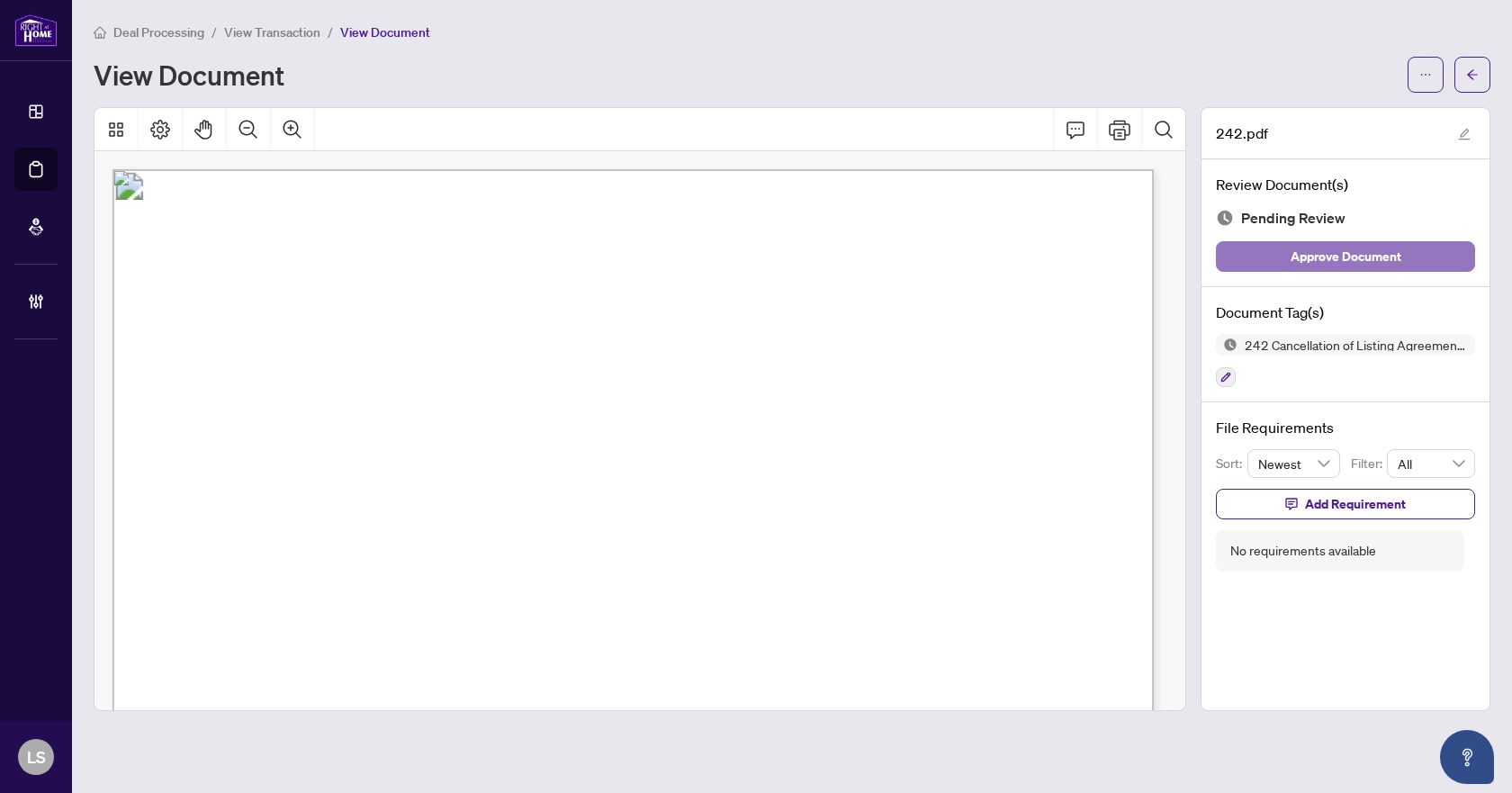
click at [1334, 257] on span "Approve Document" at bounding box center [1346, 257] width 111 height 29
click at [1228, 378] on icon "button" at bounding box center [1225, 376] width 10 height 10
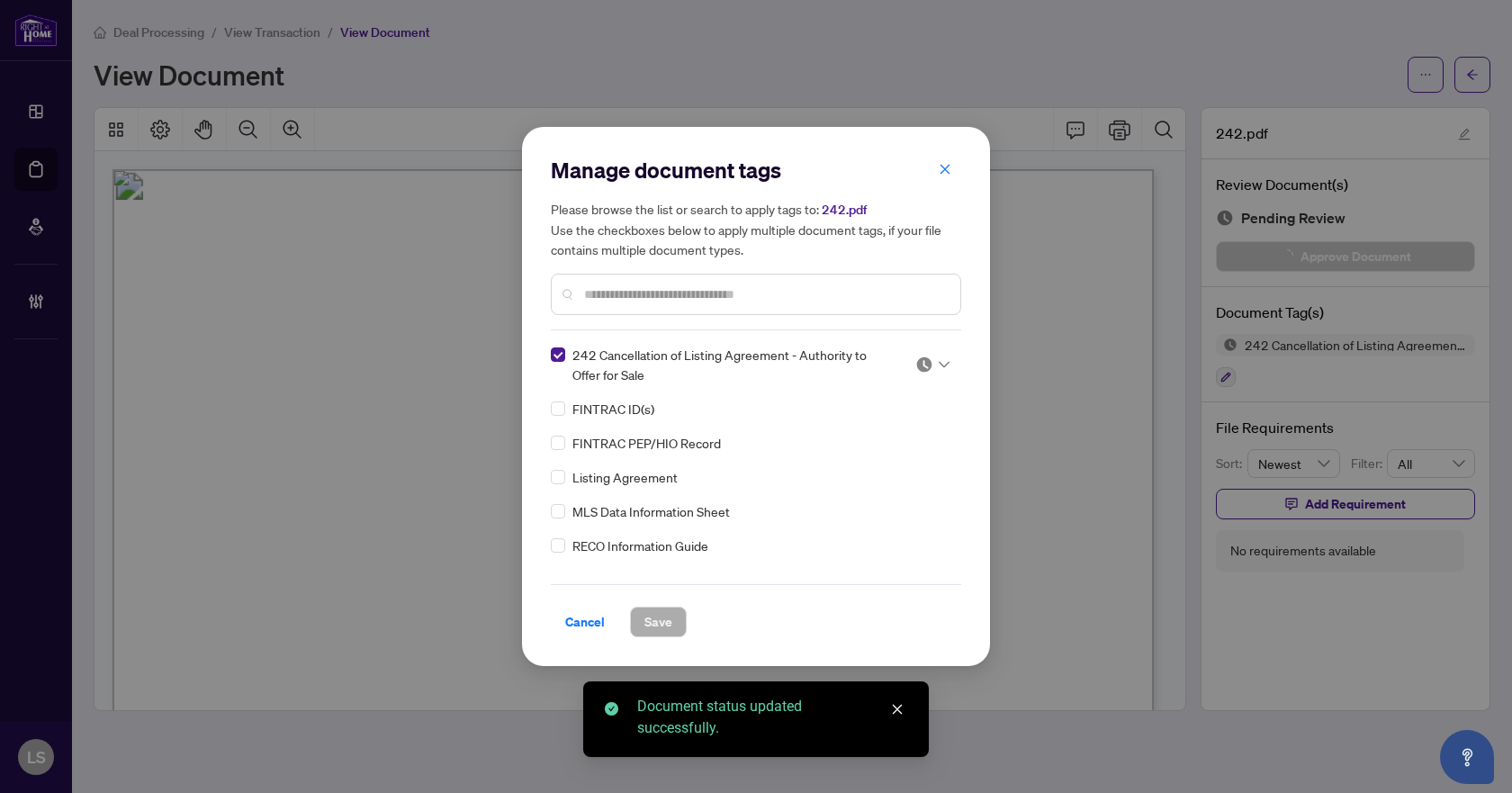
click at [938, 366] on icon at bounding box center [943, 365] width 10 height 7
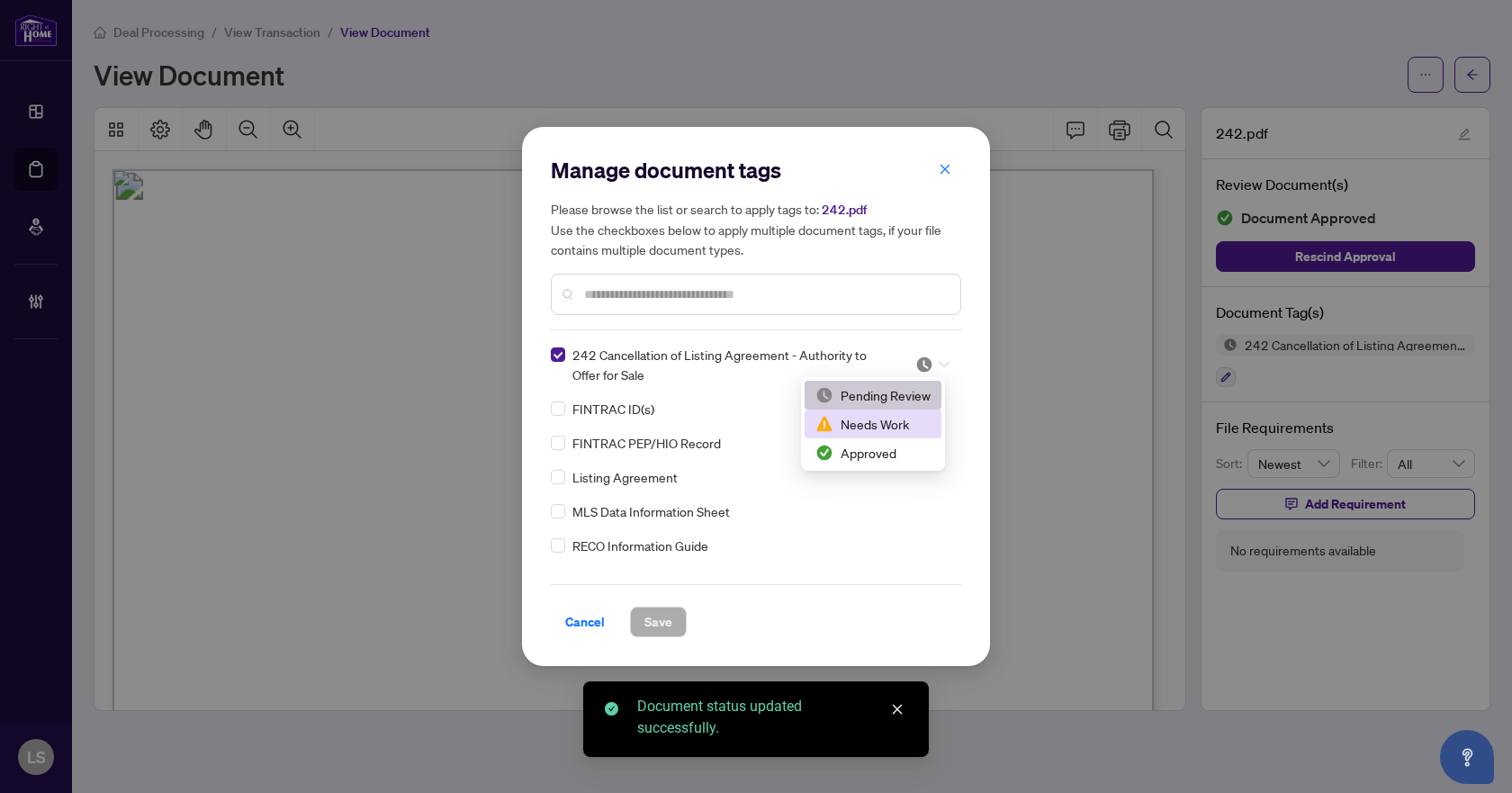
click at [893, 424] on div "Needs Work" at bounding box center [872, 424] width 116 height 20
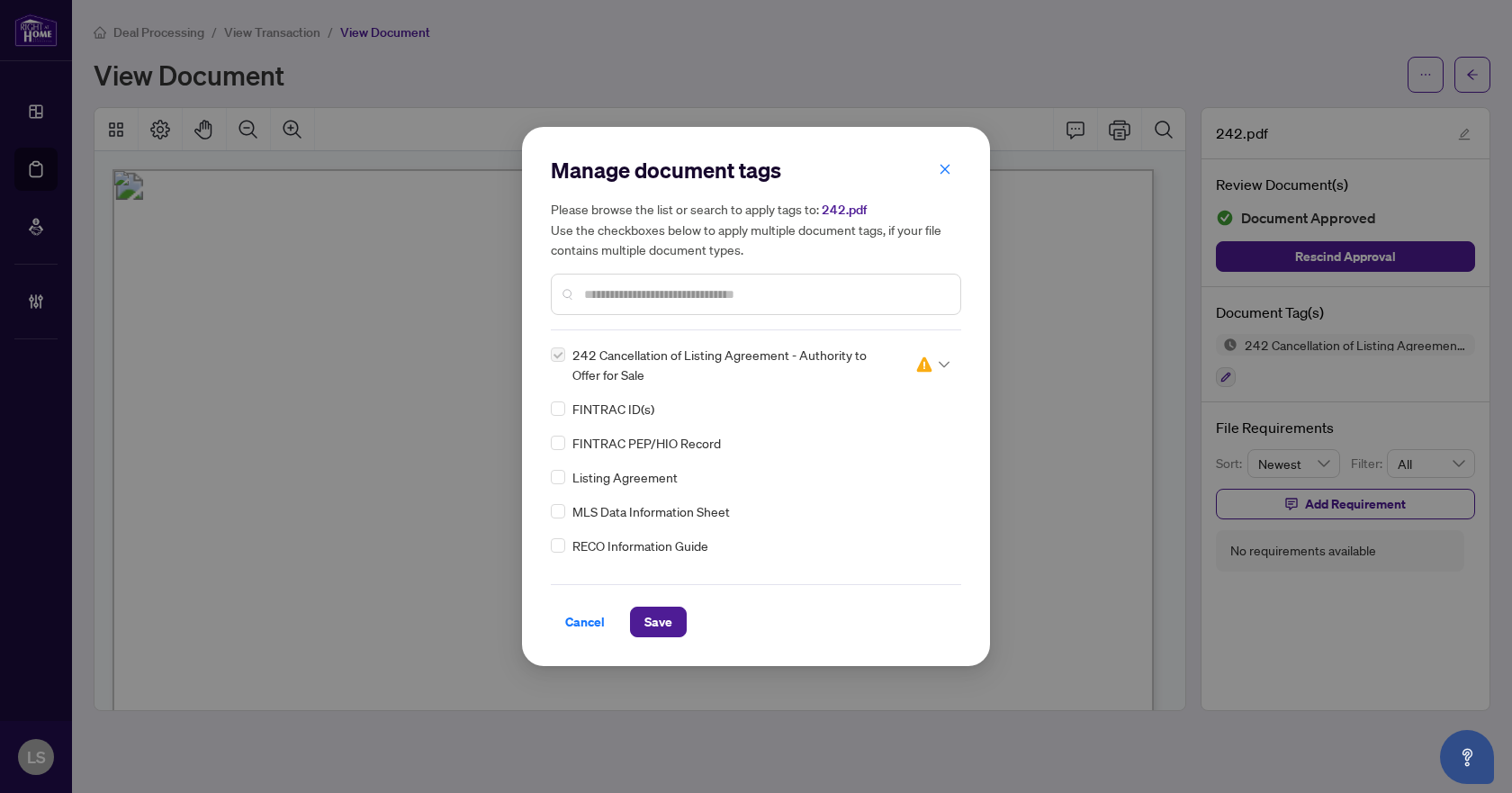
drag, startPoint x: 653, startPoint y: 620, endPoint x: 858, endPoint y: 394, distance: 305.1
click at [654, 619] on span "Save" at bounding box center [658, 621] width 28 height 29
click at [1470, 67] on div "Manage document tags Please browse the list or search to apply tags to: 242.pdf…" at bounding box center [756, 396] width 1512 height 793
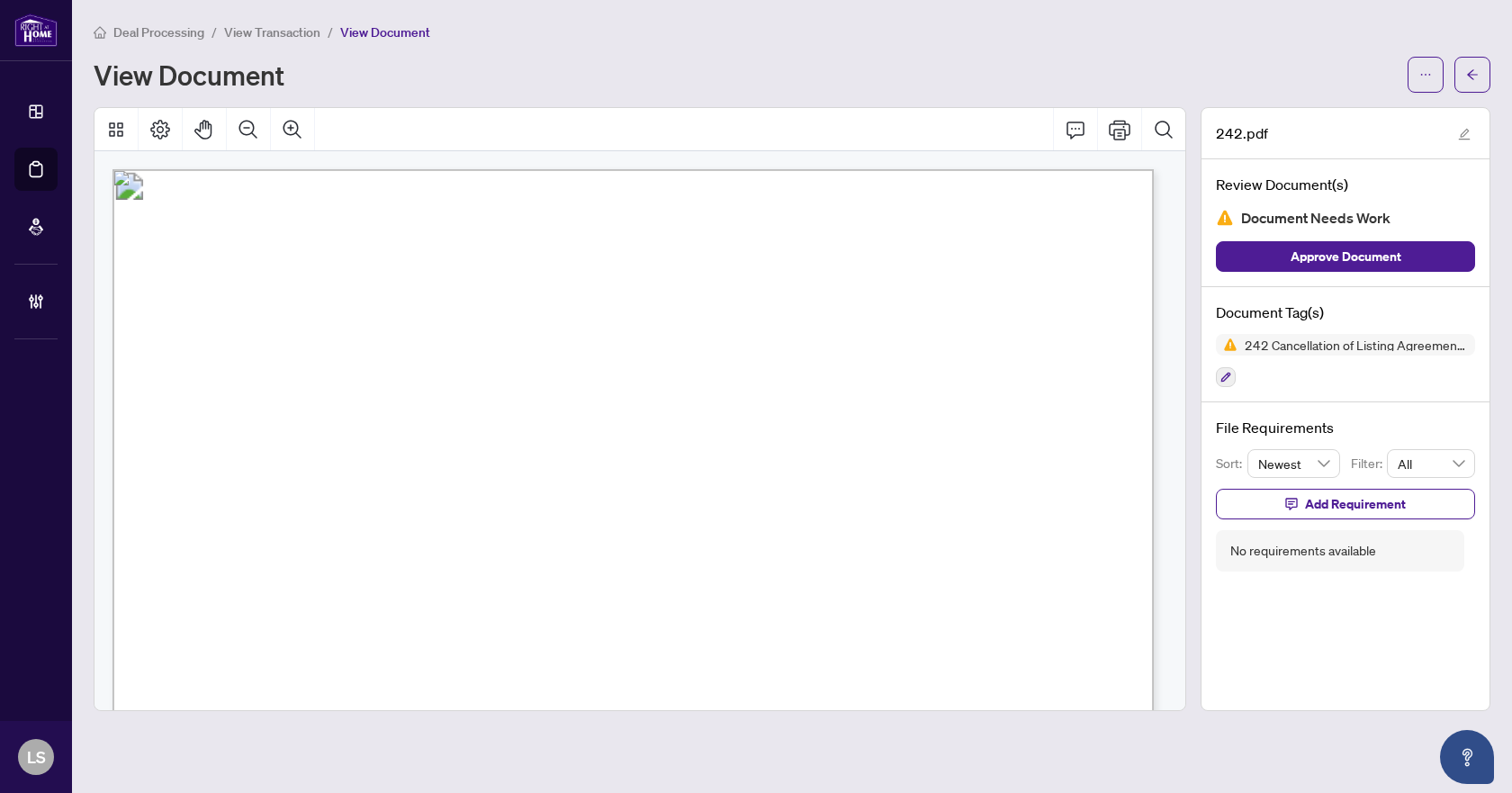
click at [1470, 67] on span "button" at bounding box center [1472, 74] width 12 height 29
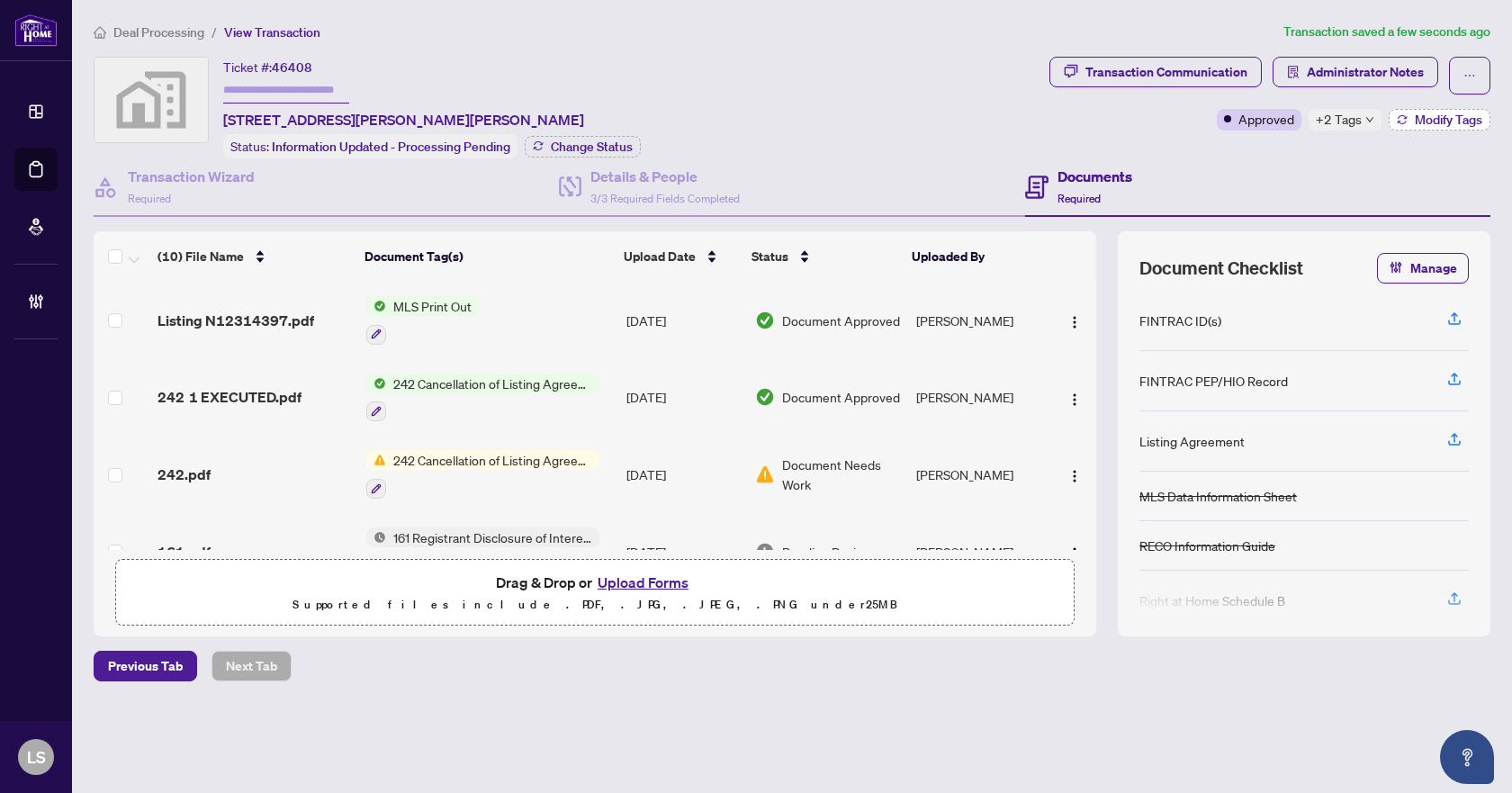
click at [1440, 125] on span "Modify Tags" at bounding box center [1448, 119] width 68 height 12
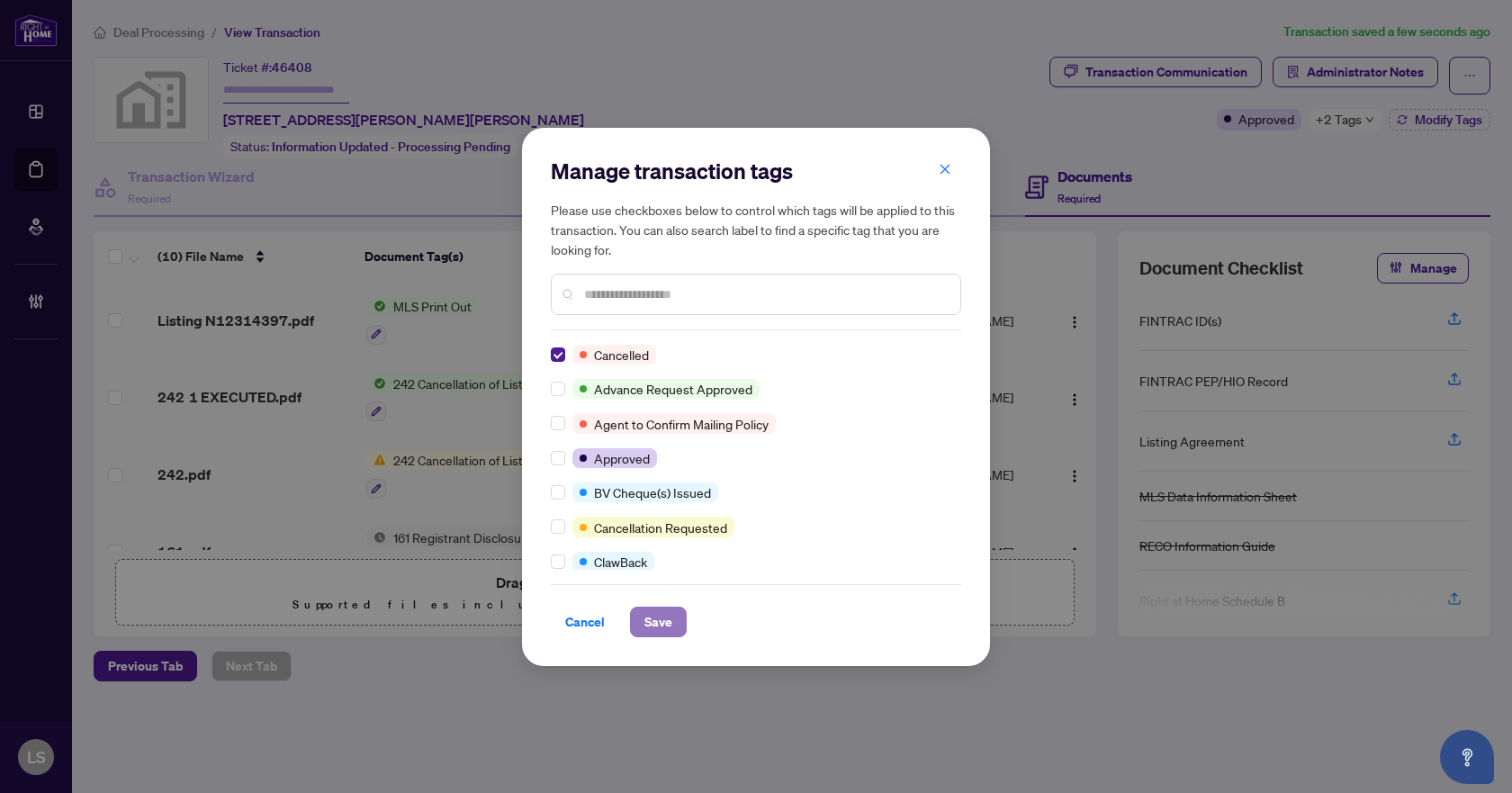
click at [668, 620] on span "Save" at bounding box center [658, 621] width 28 height 29
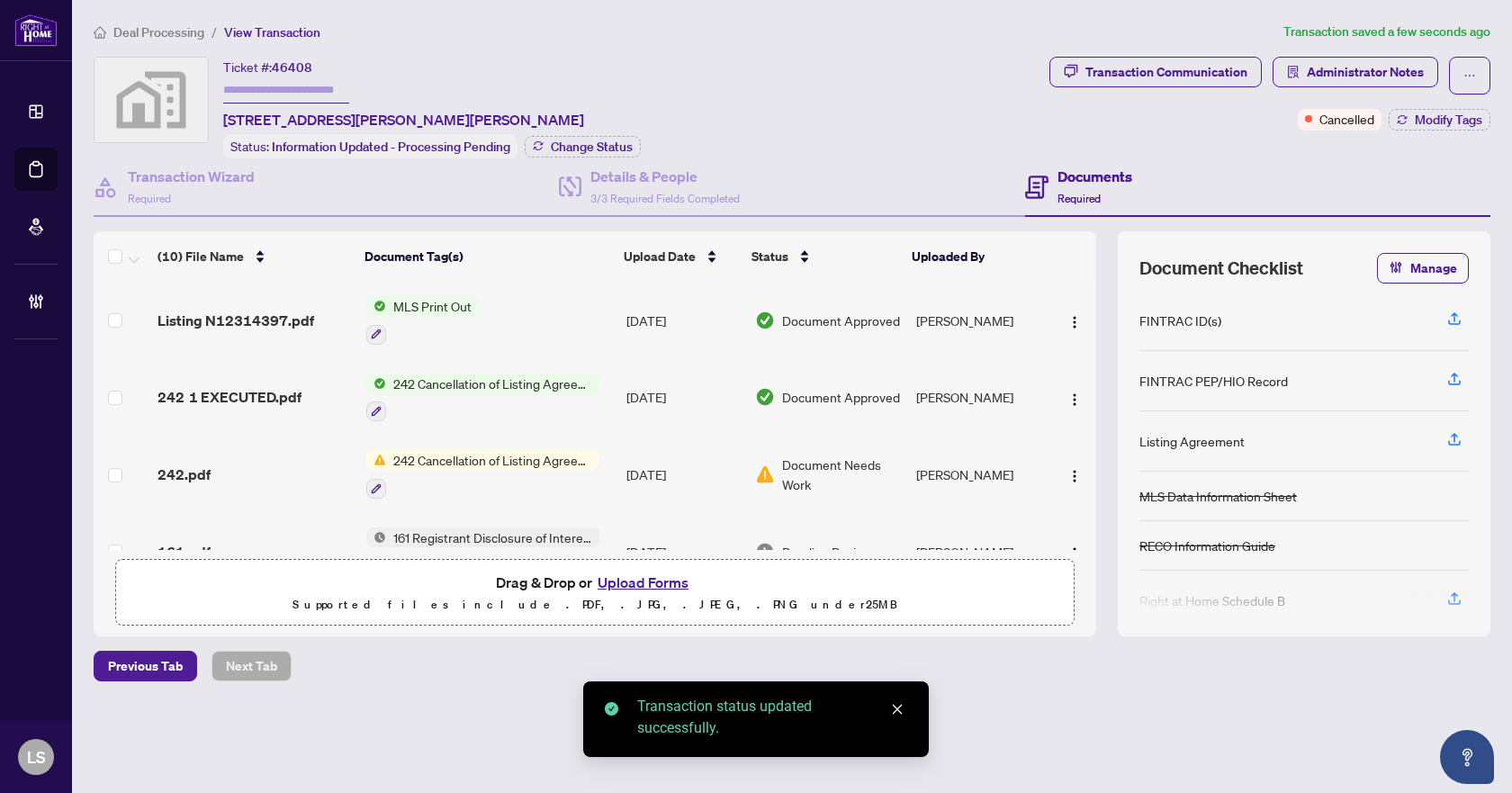
click at [171, 33] on span "Deal Processing" at bounding box center [158, 31] width 91 height 16
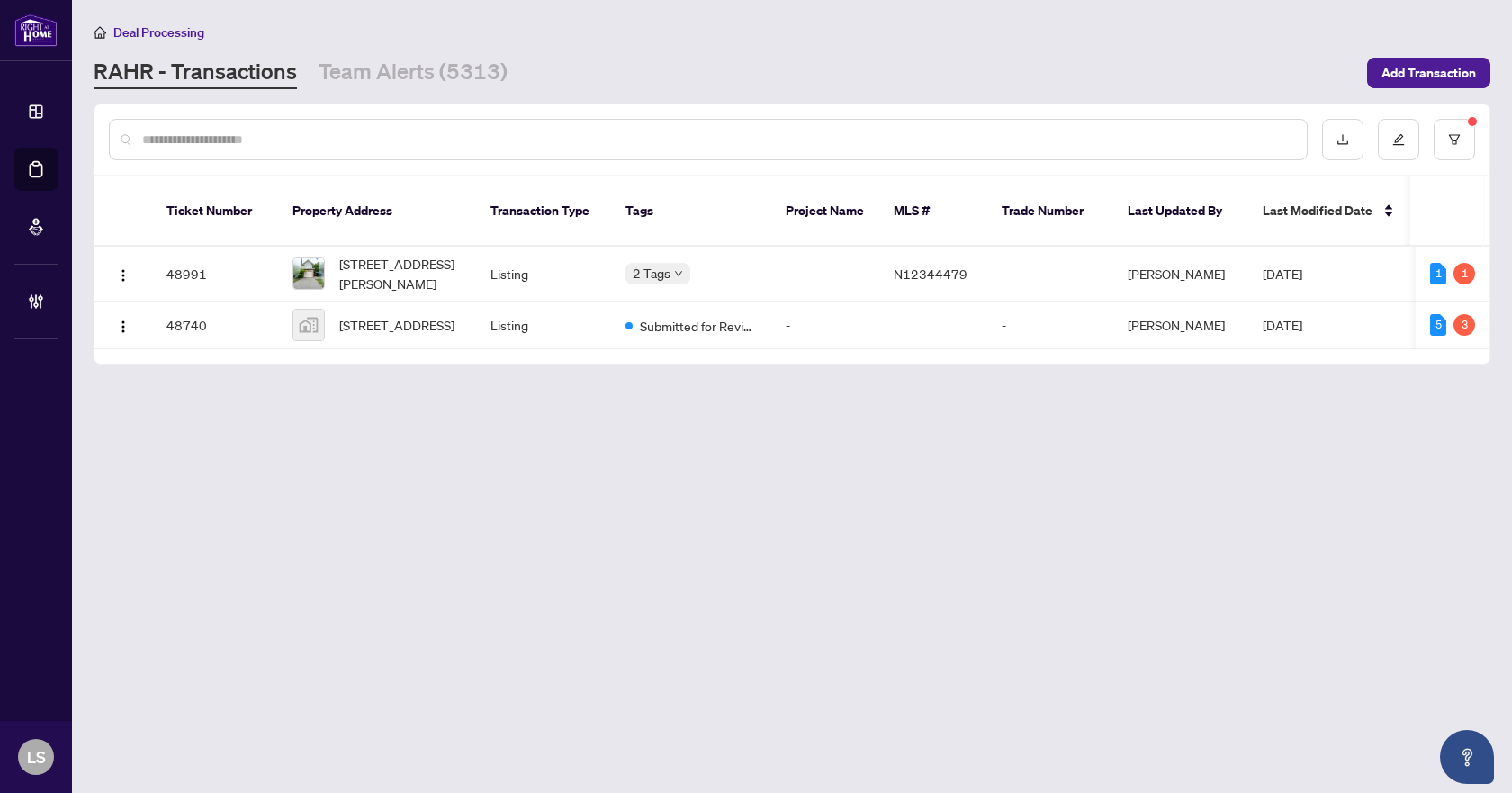
click at [573, 524] on main "Deal Processing [PERSON_NAME] - Transactions Team Alerts (5313) Add Transaction…" at bounding box center [791, 396] width 1440 height 793
click at [399, 262] on span "[STREET_ADDRESS][PERSON_NAME]" at bounding box center [400, 273] width 122 height 39
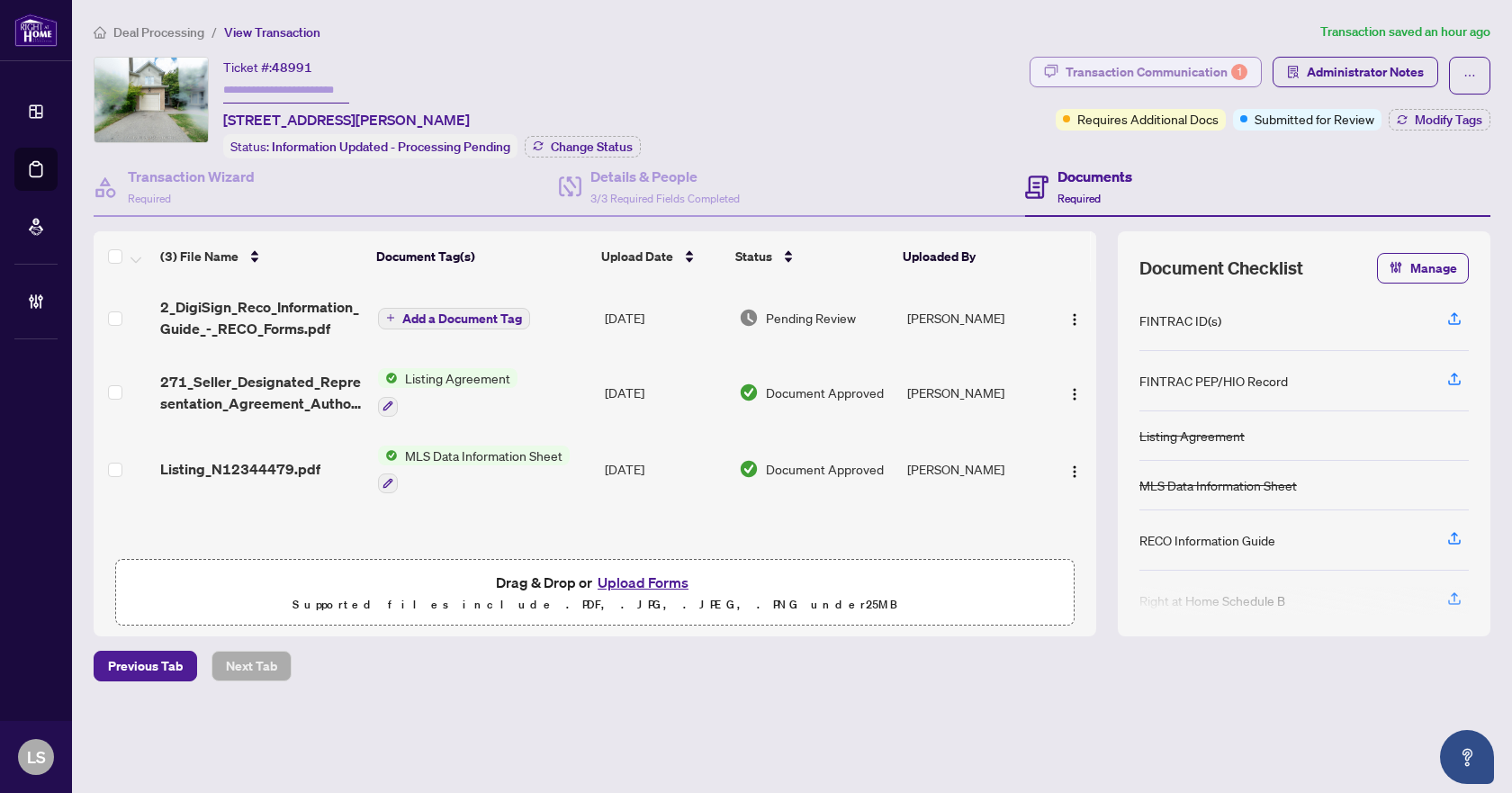
click at [1178, 58] on div "Transaction Communication 1" at bounding box center [1156, 72] width 181 height 29
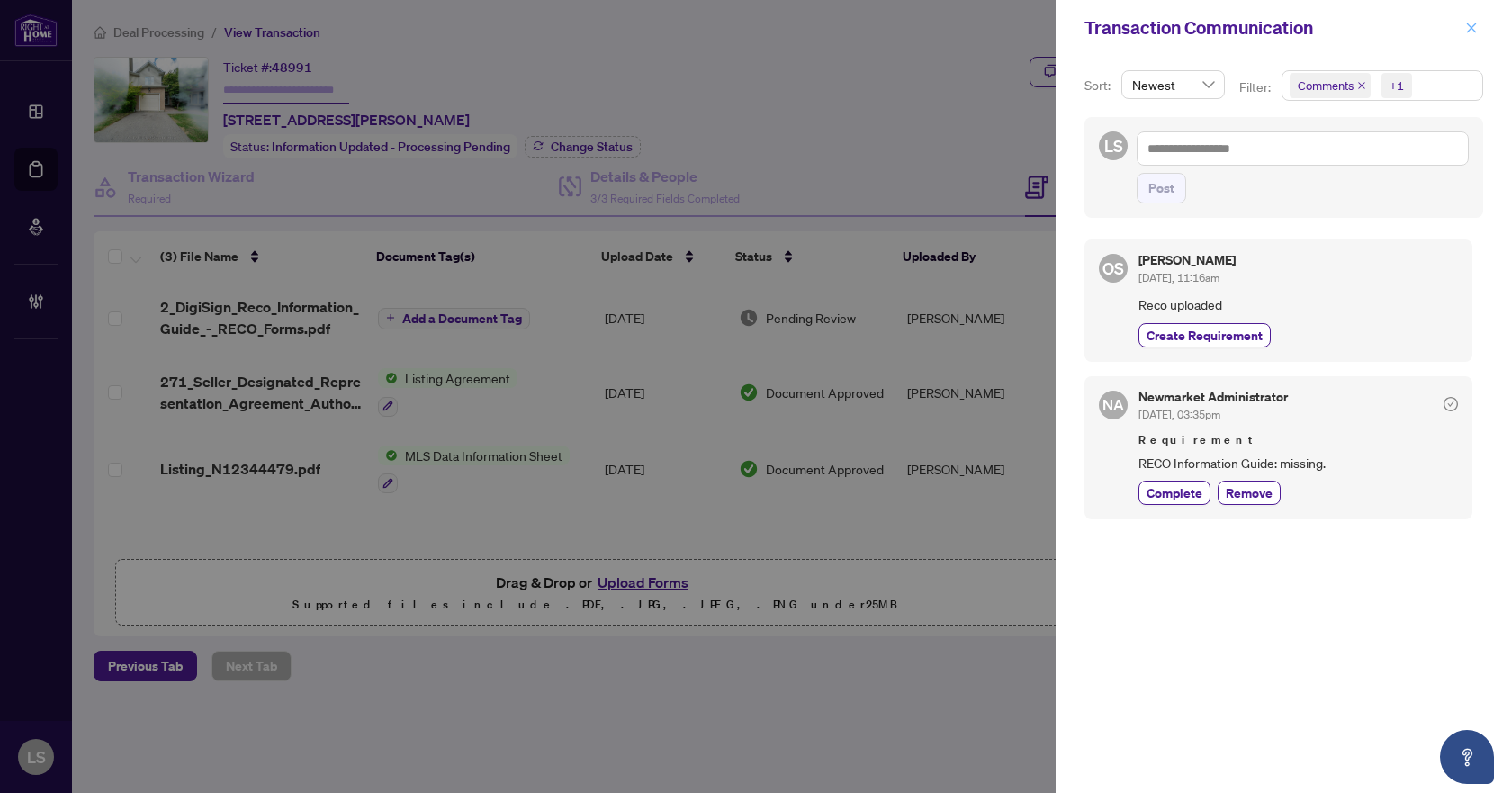
click at [1476, 24] on icon "close" at bounding box center [1472, 28] width 10 height 10
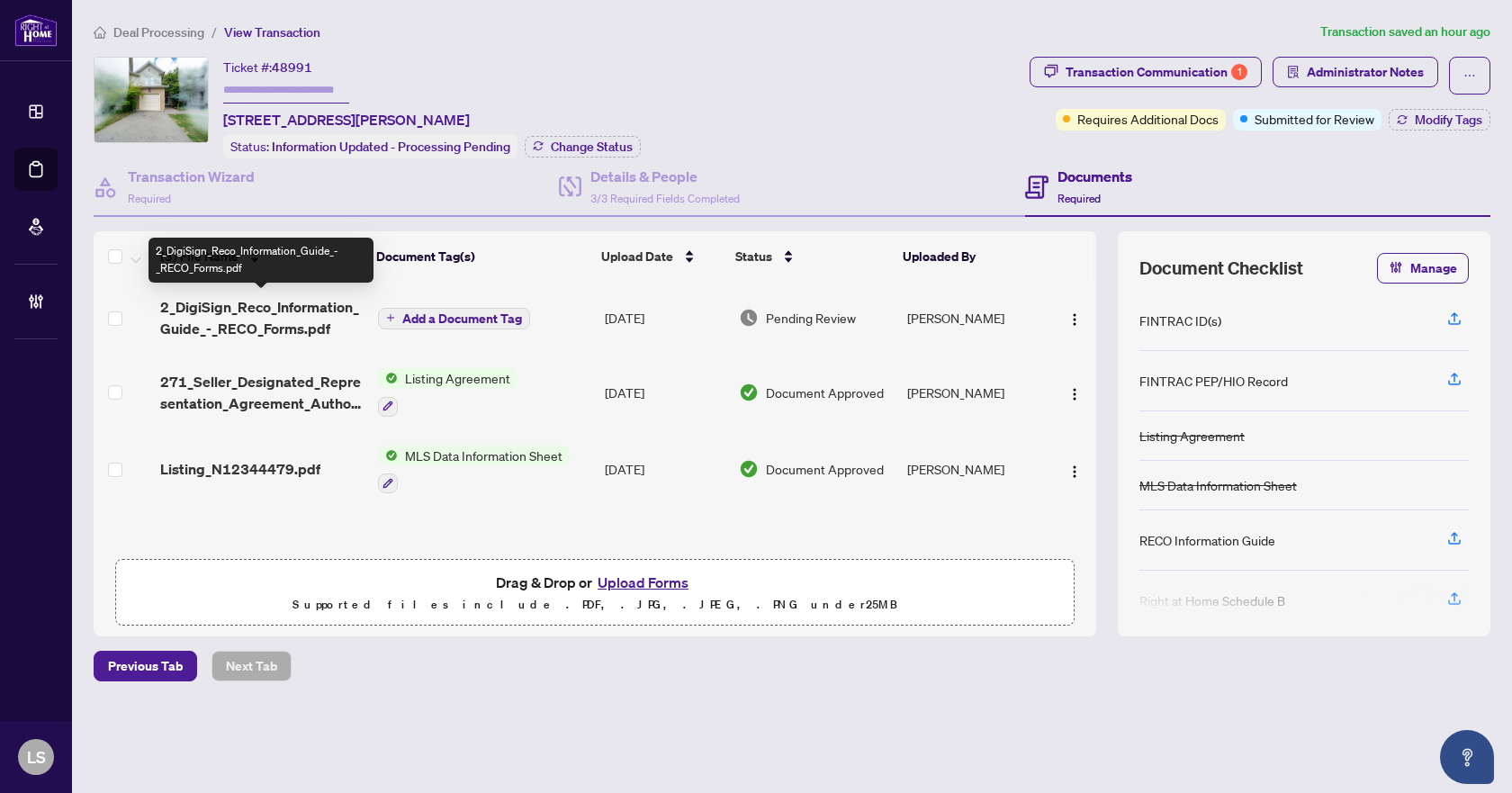
click at [229, 306] on span "2_DigiSign_Reco_Information_Guide_-_RECO_Forms.pdf" at bounding box center [262, 317] width 203 height 43
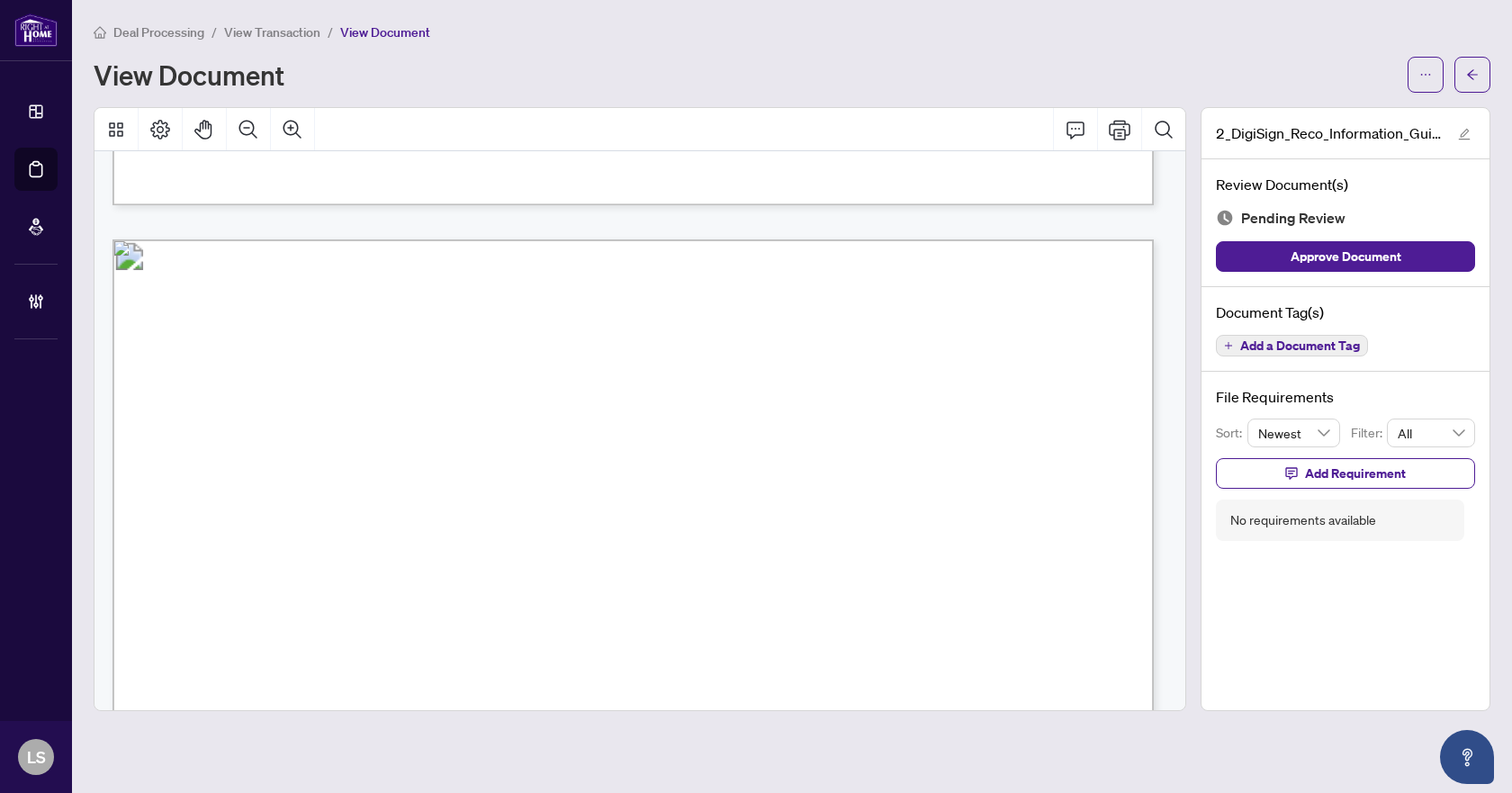
scroll to position [16499, 0]
click at [1330, 336] on button "Add a Document Tag" at bounding box center [1292, 345] width 152 height 22
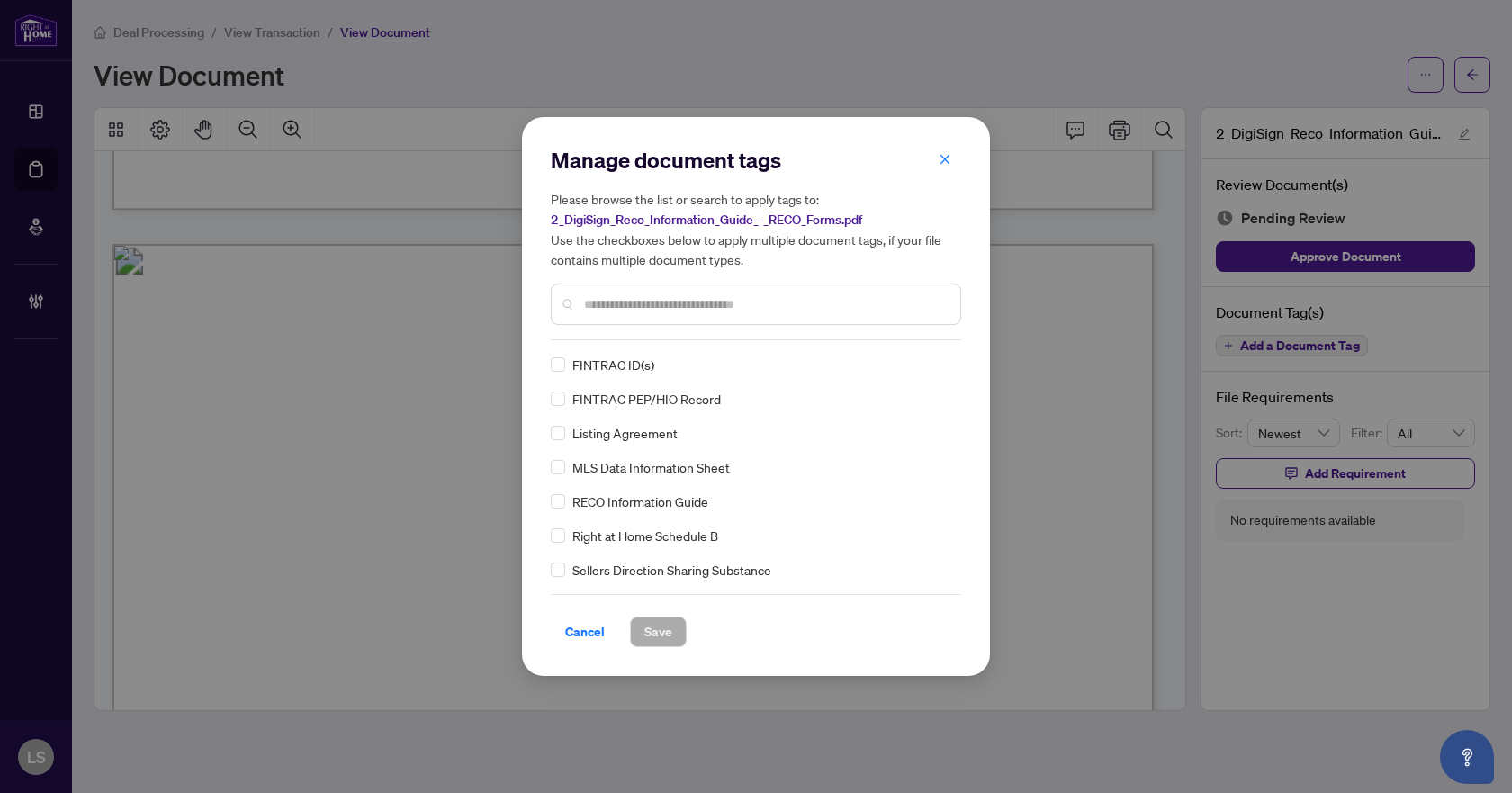
click at [704, 313] on input "text" at bounding box center [765, 303] width 362 height 20
type input "****"
click at [938, 366] on icon at bounding box center [943, 365] width 10 height 8
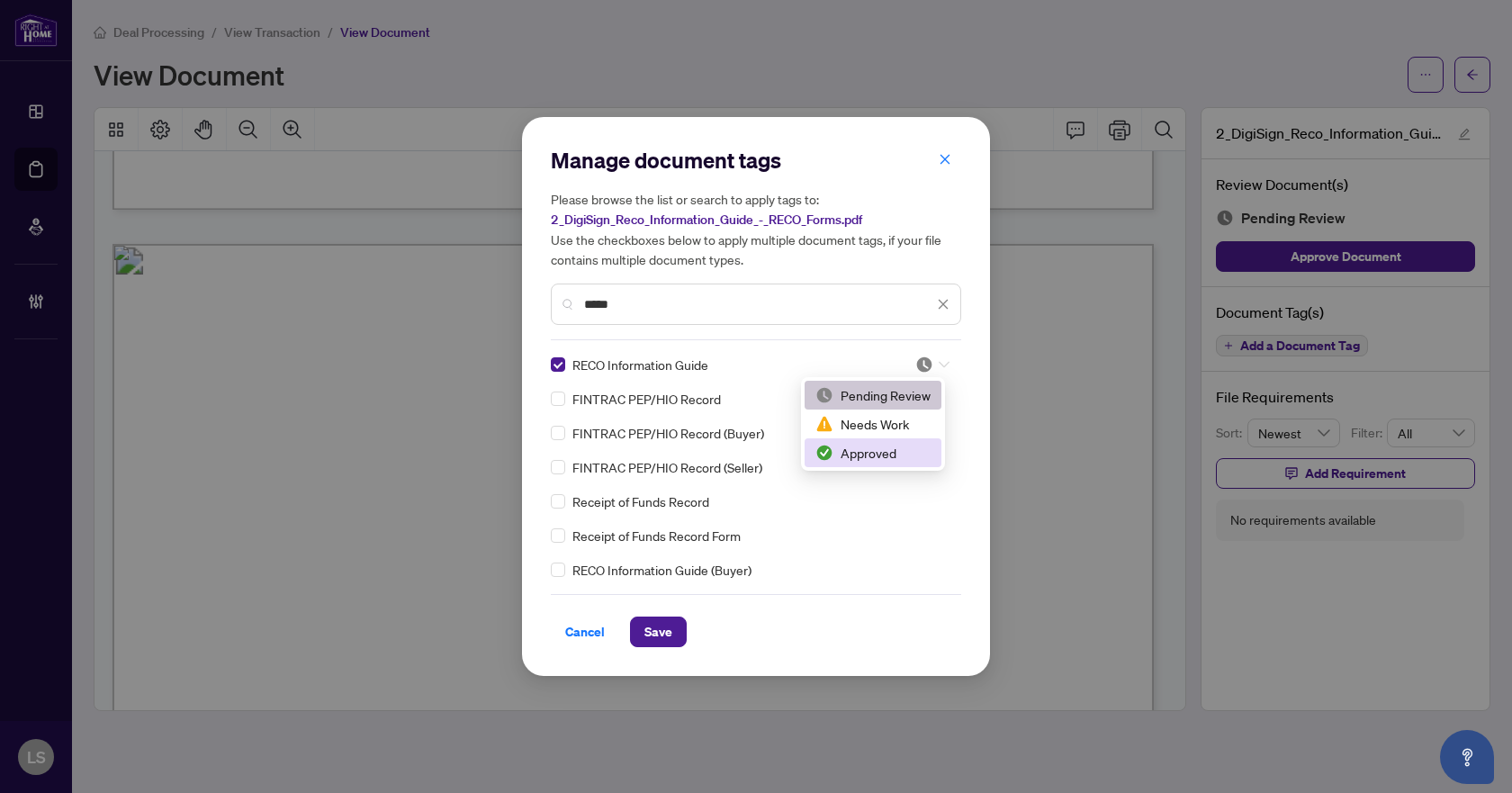
click at [871, 458] on div "Approved" at bounding box center [872, 452] width 116 height 20
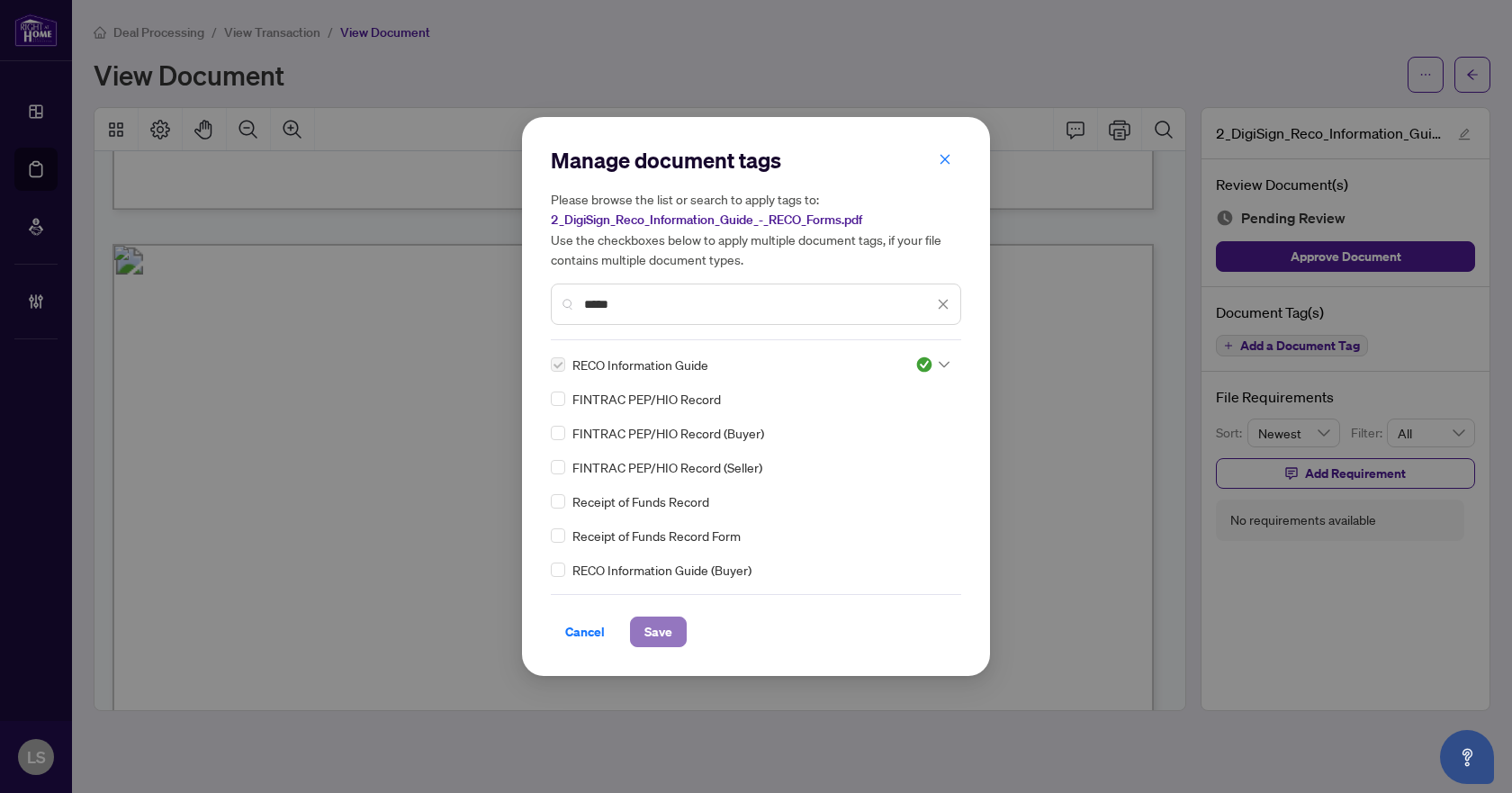
click at [668, 627] on span "Save" at bounding box center [658, 632] width 28 height 29
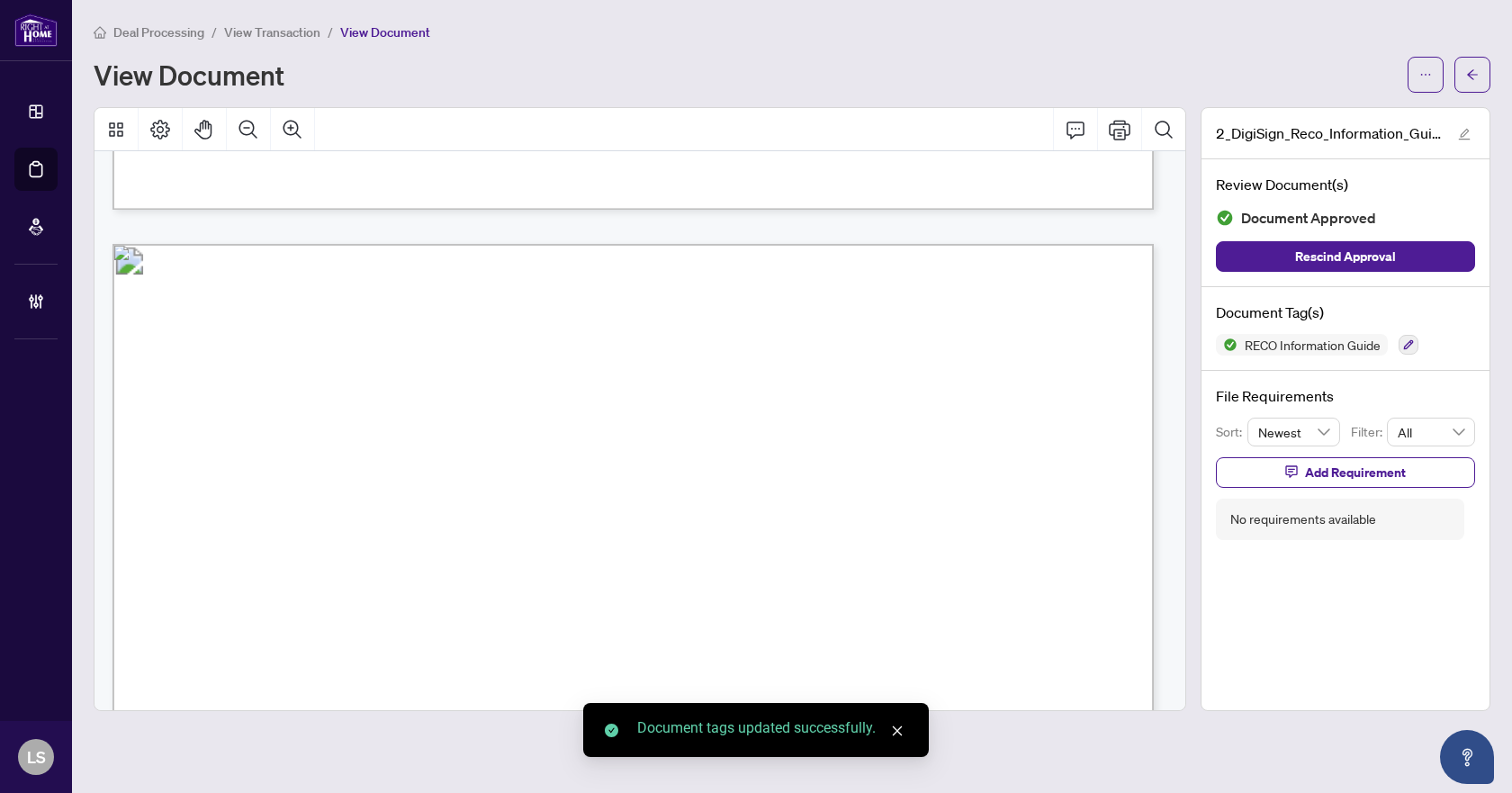
click at [1472, 69] on icon "arrow-left" at bounding box center [1472, 74] width 12 height 12
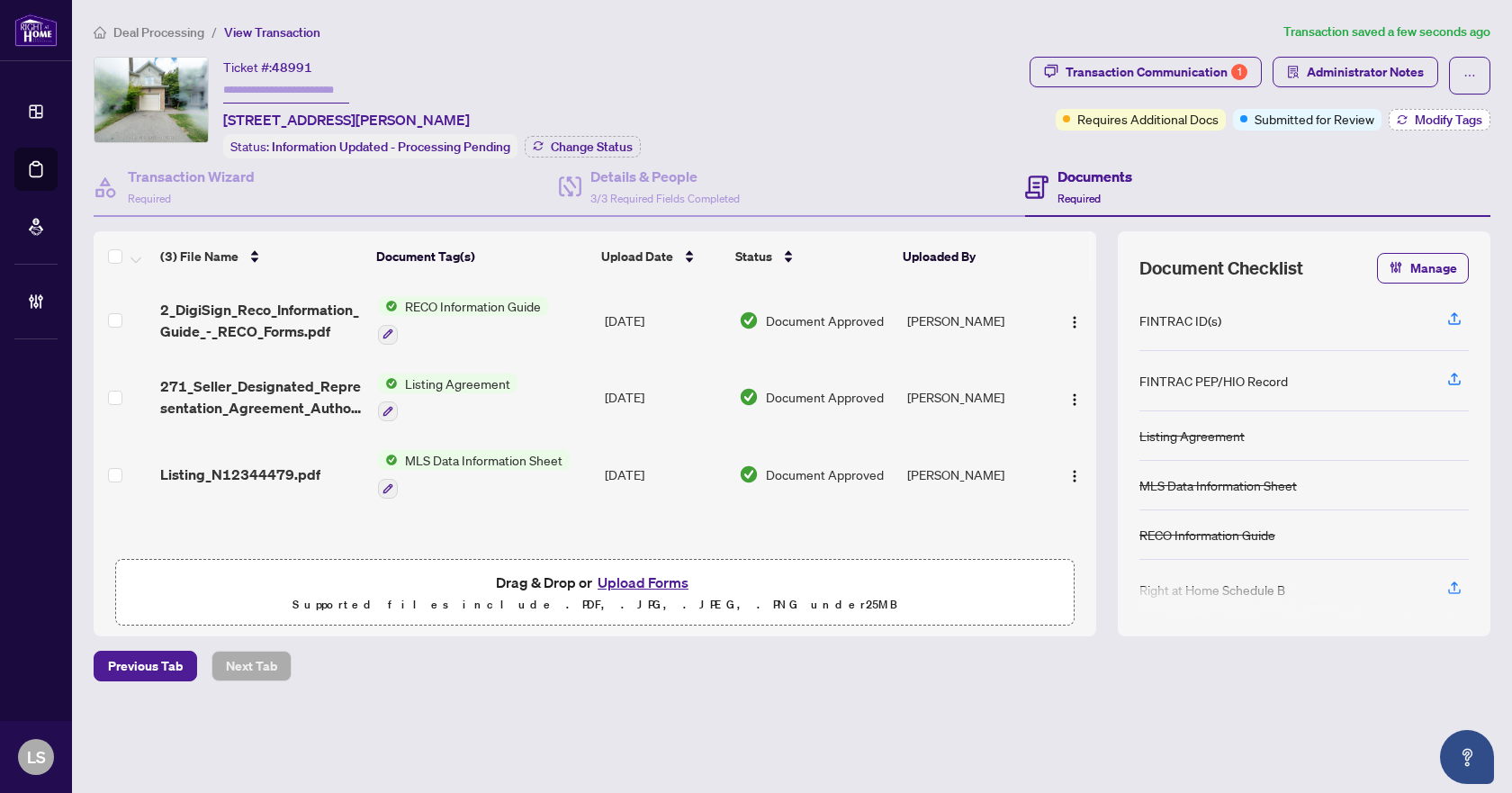
click at [1426, 122] on span "Modify Tags" at bounding box center [1448, 119] width 68 height 12
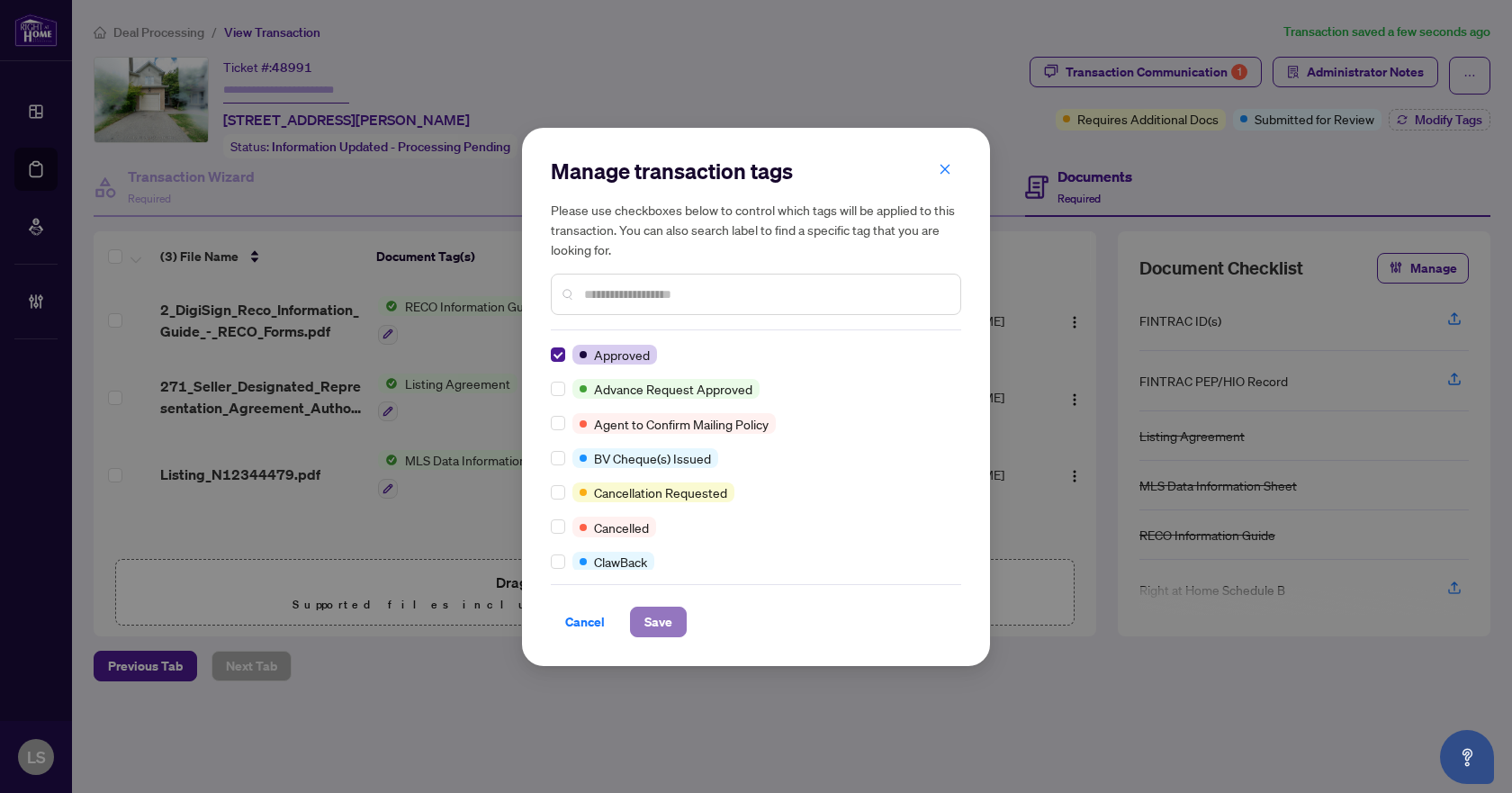
click at [653, 619] on span "Save" at bounding box center [658, 621] width 28 height 29
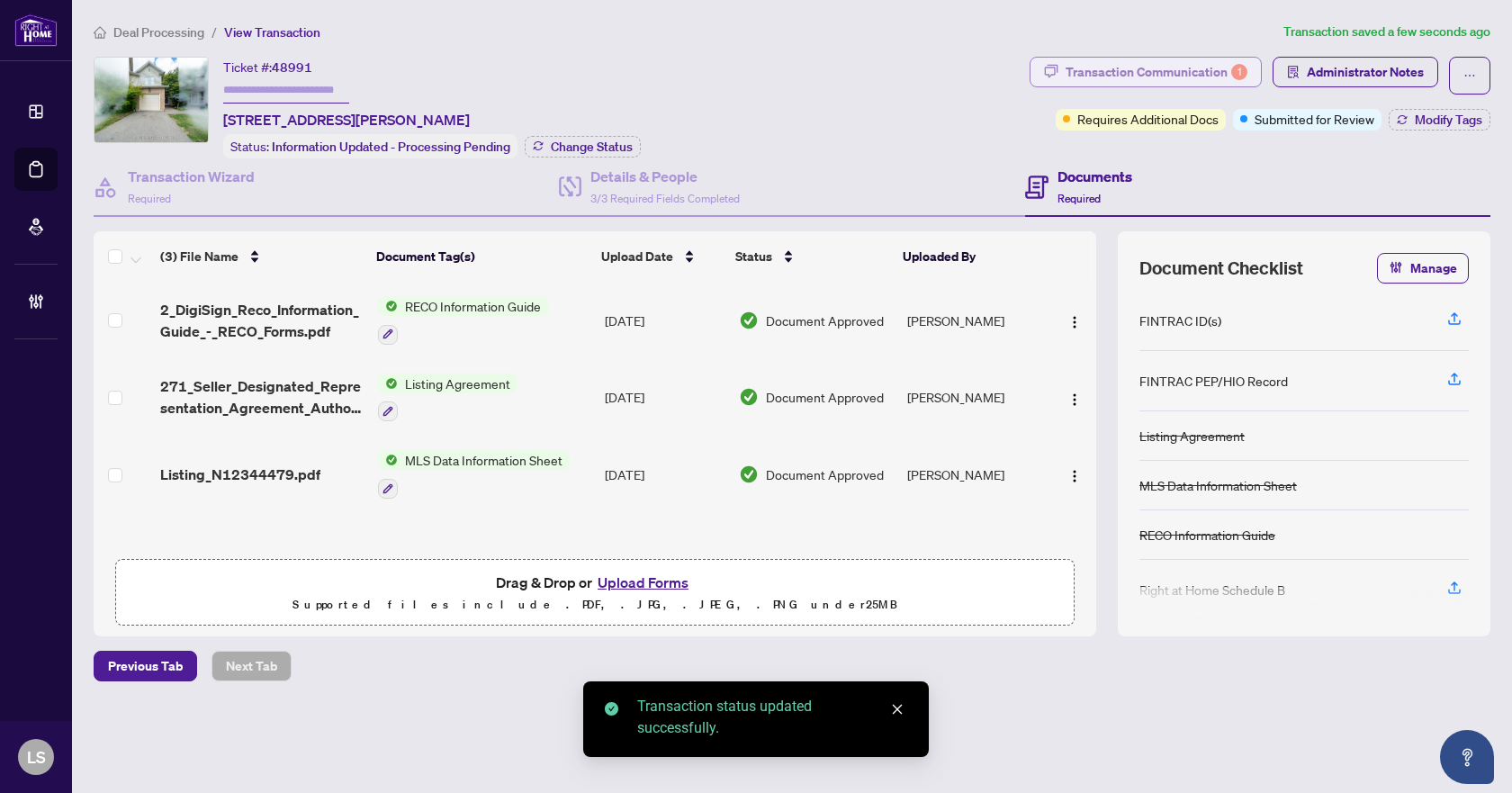
click at [1210, 68] on div "Transaction Communication 1" at bounding box center [1156, 72] width 181 height 29
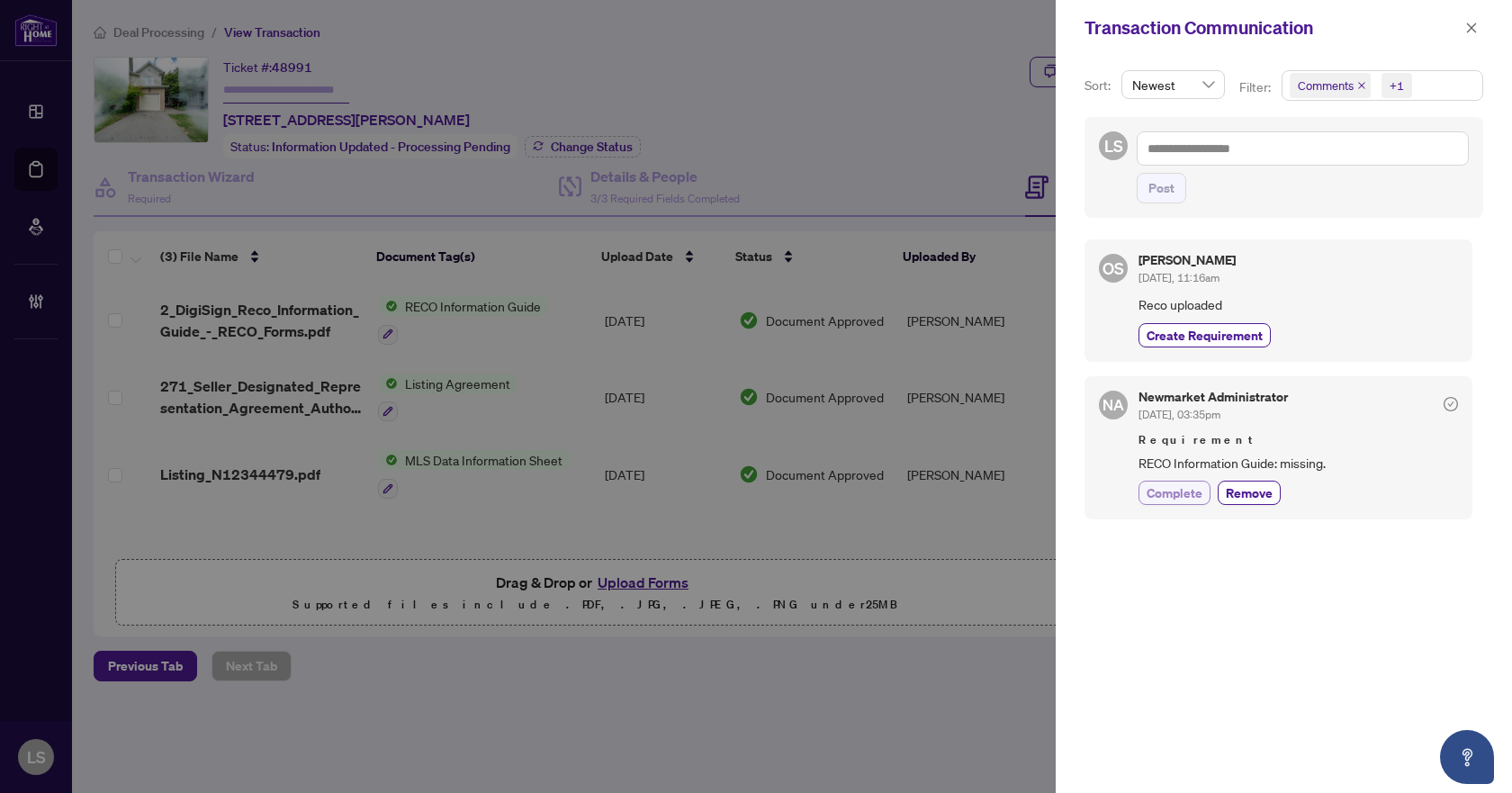
click at [1169, 494] on span "Complete" at bounding box center [1174, 492] width 55 height 19
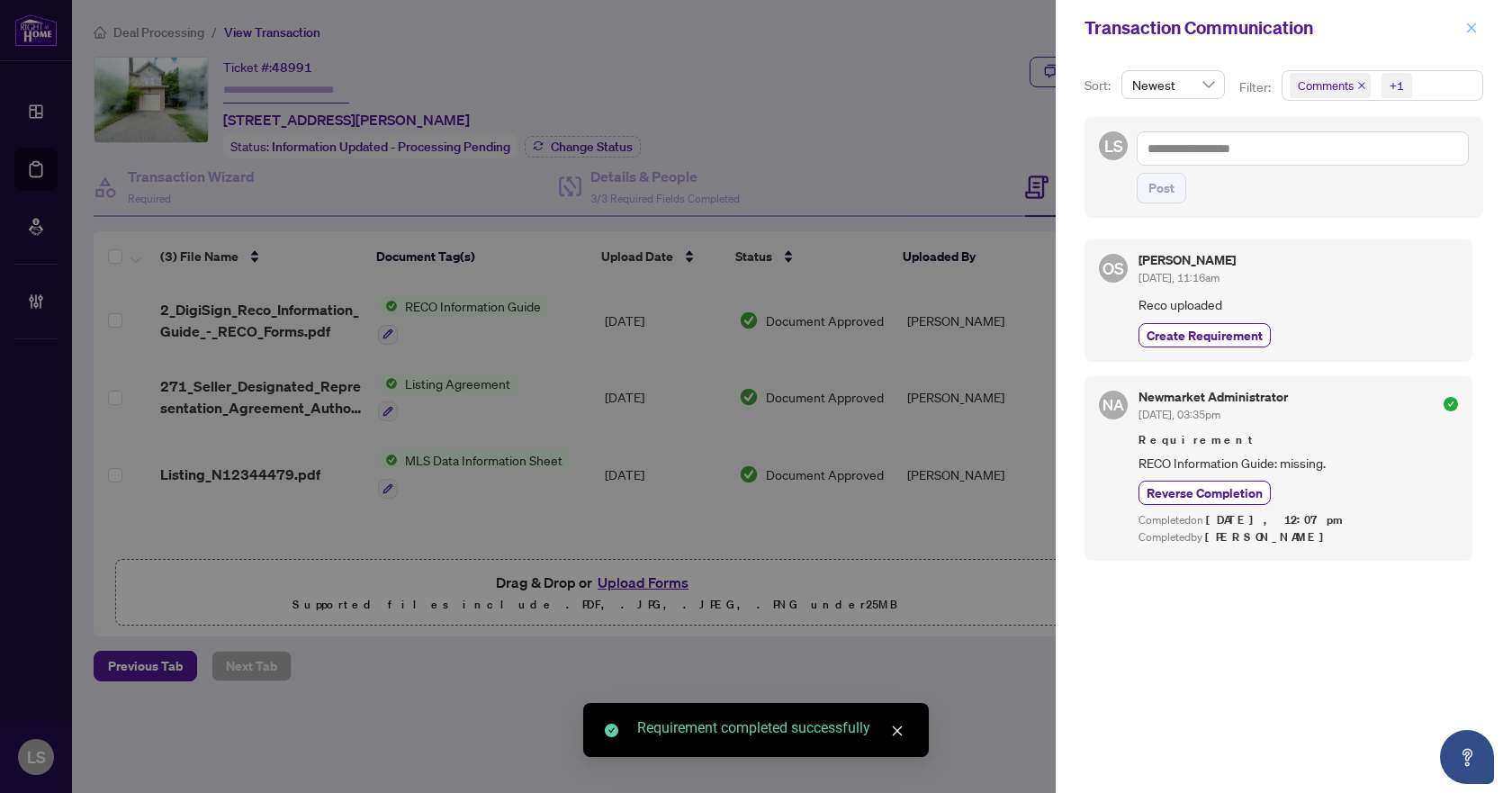
click at [1474, 27] on icon "close" at bounding box center [1471, 28] width 12 height 12
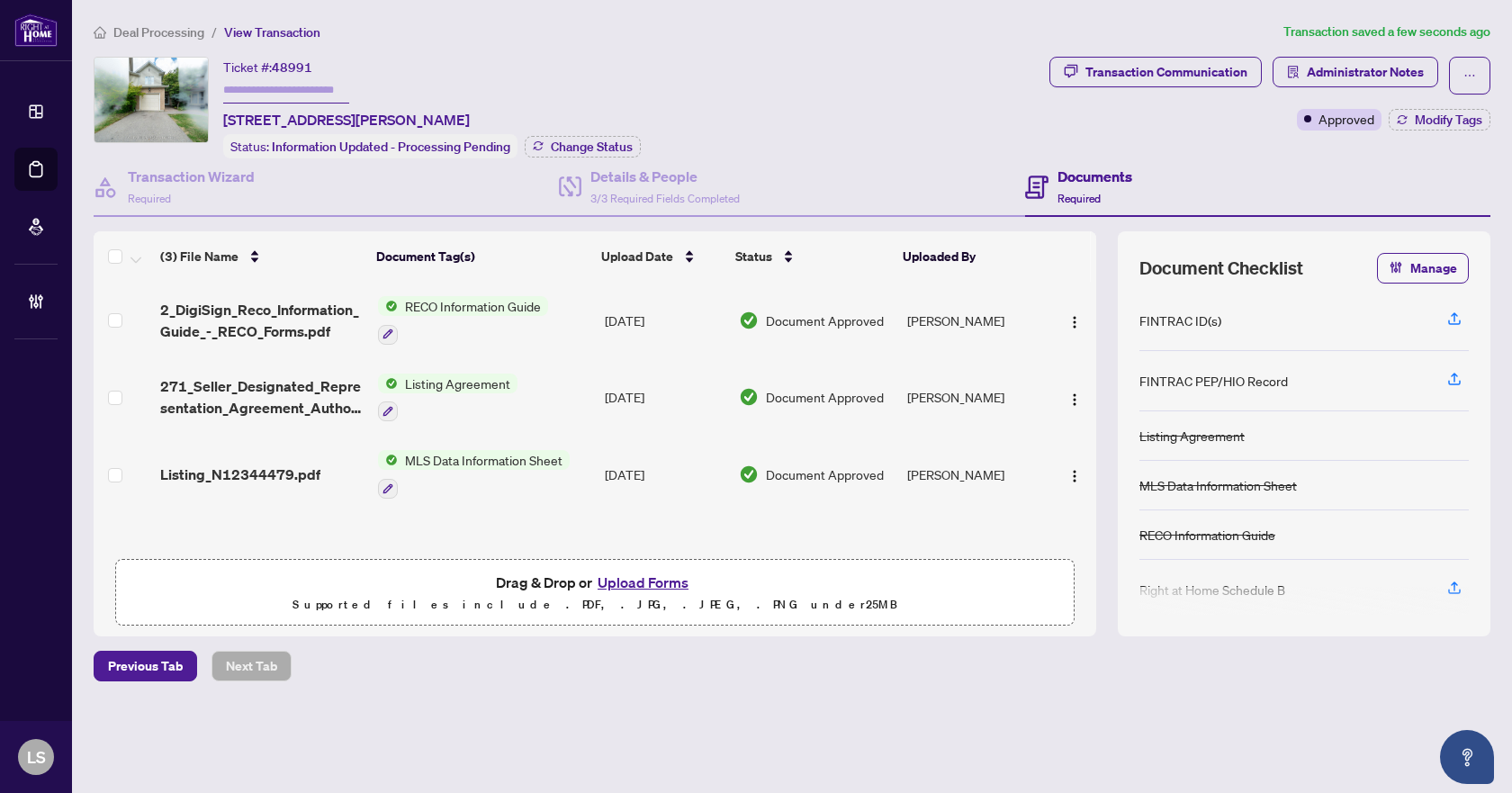
click at [185, 31] on span "Deal Processing" at bounding box center [158, 31] width 91 height 16
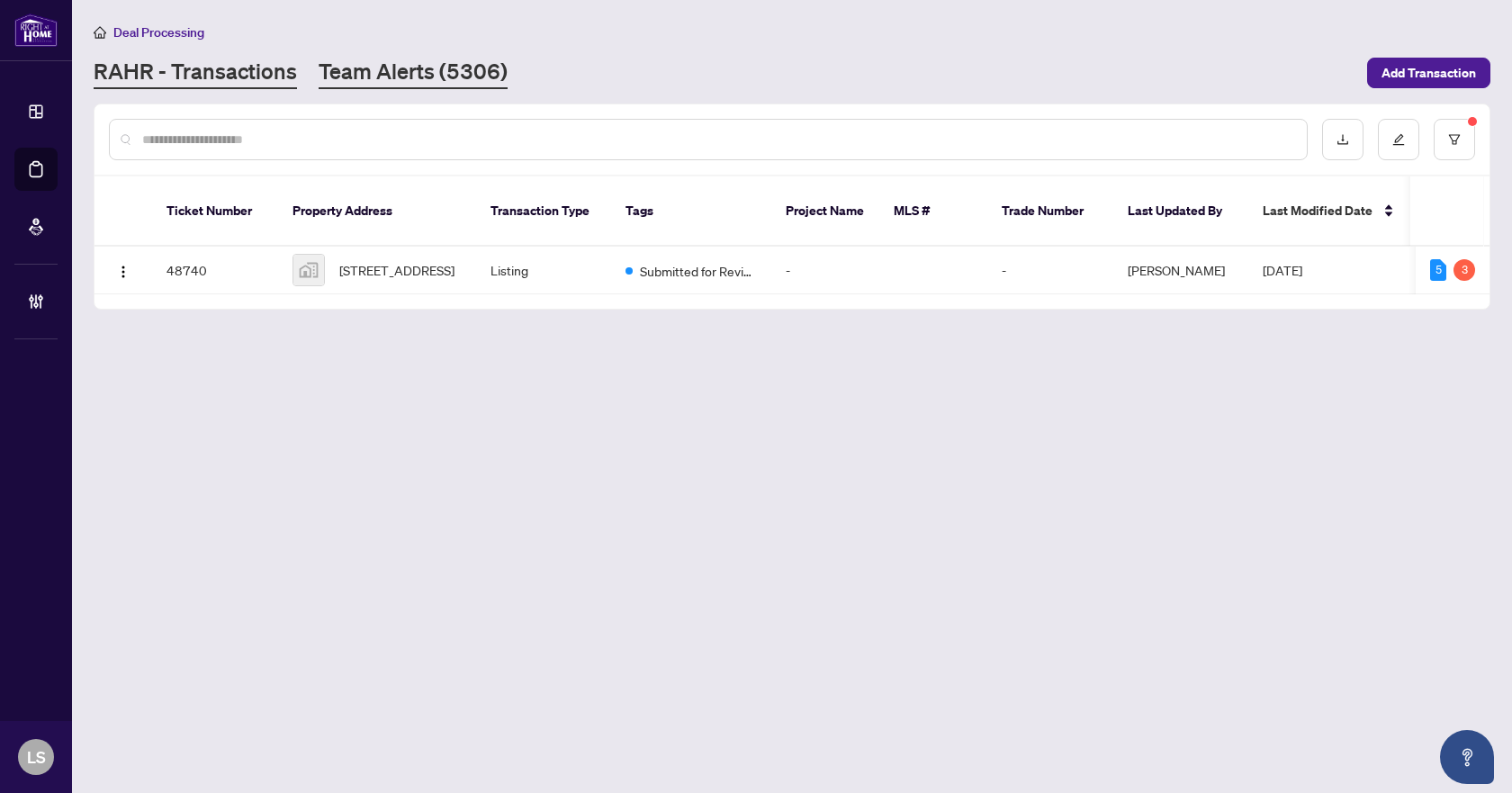
click at [389, 75] on link "Team Alerts (5306)" at bounding box center [413, 73] width 189 height 32
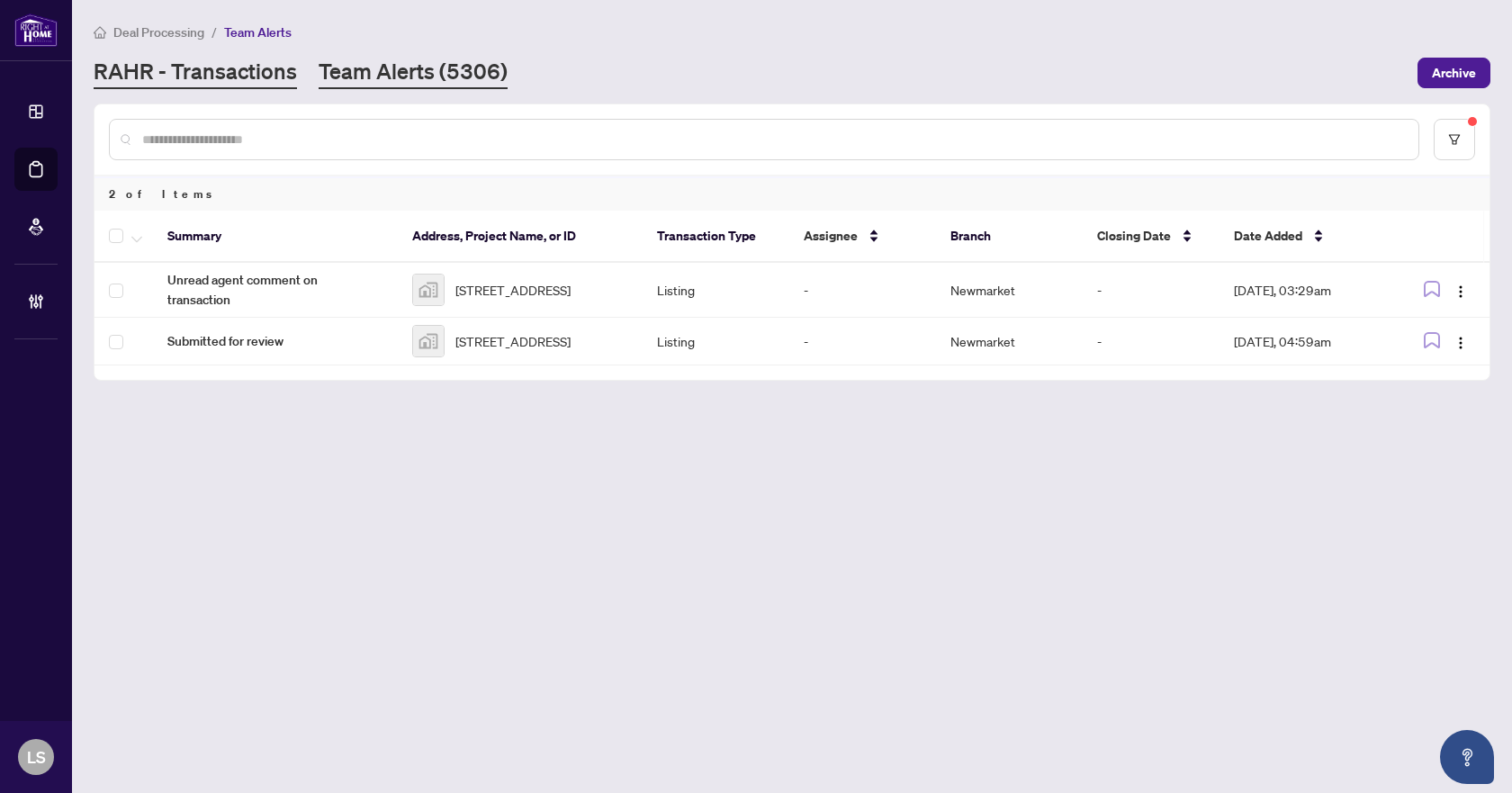
click at [256, 71] on link "RAHR - Transactions" at bounding box center [195, 73] width 203 height 32
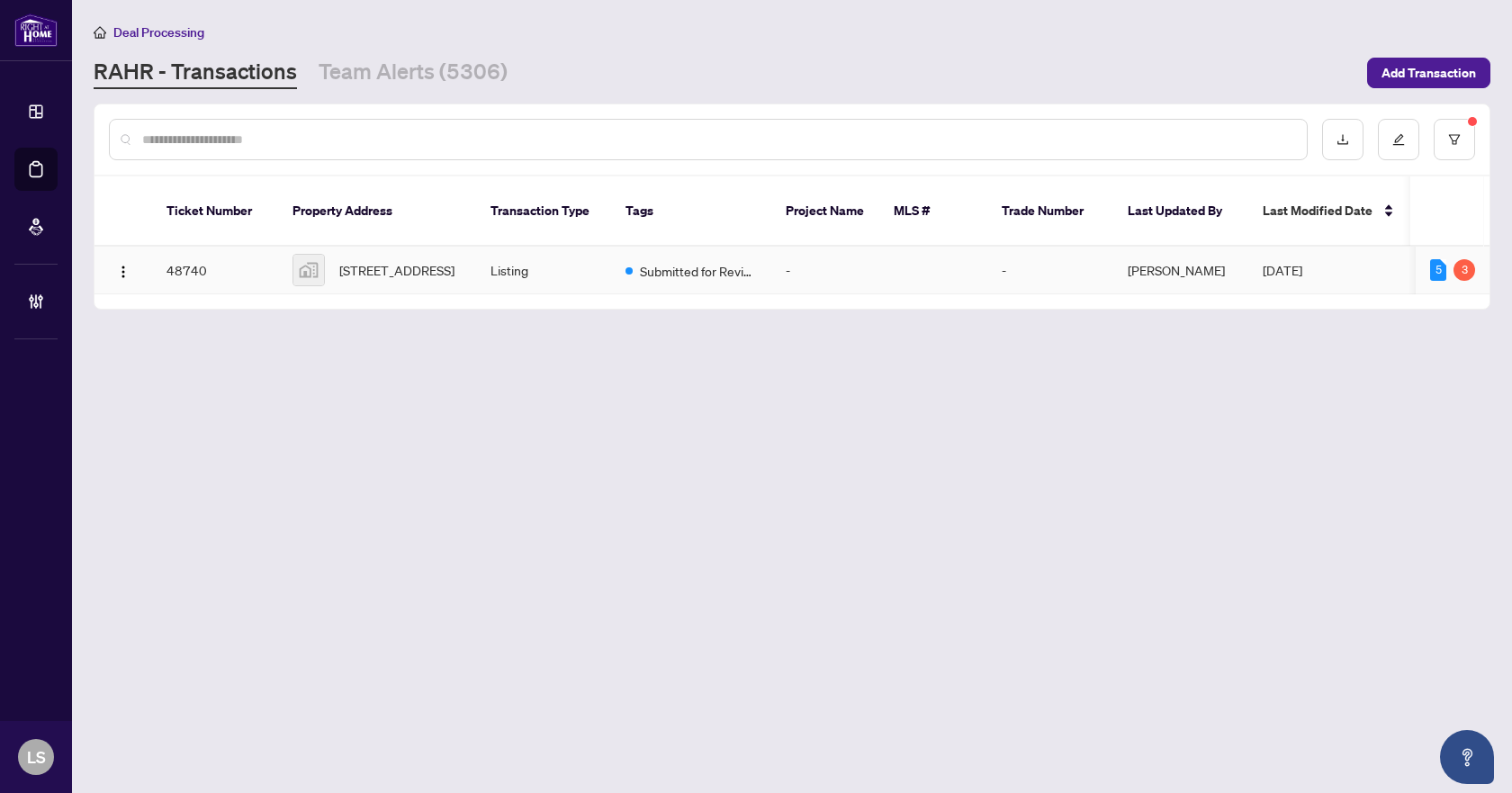
click at [406, 271] on span "[STREET_ADDRESS]" at bounding box center [396, 269] width 116 height 20
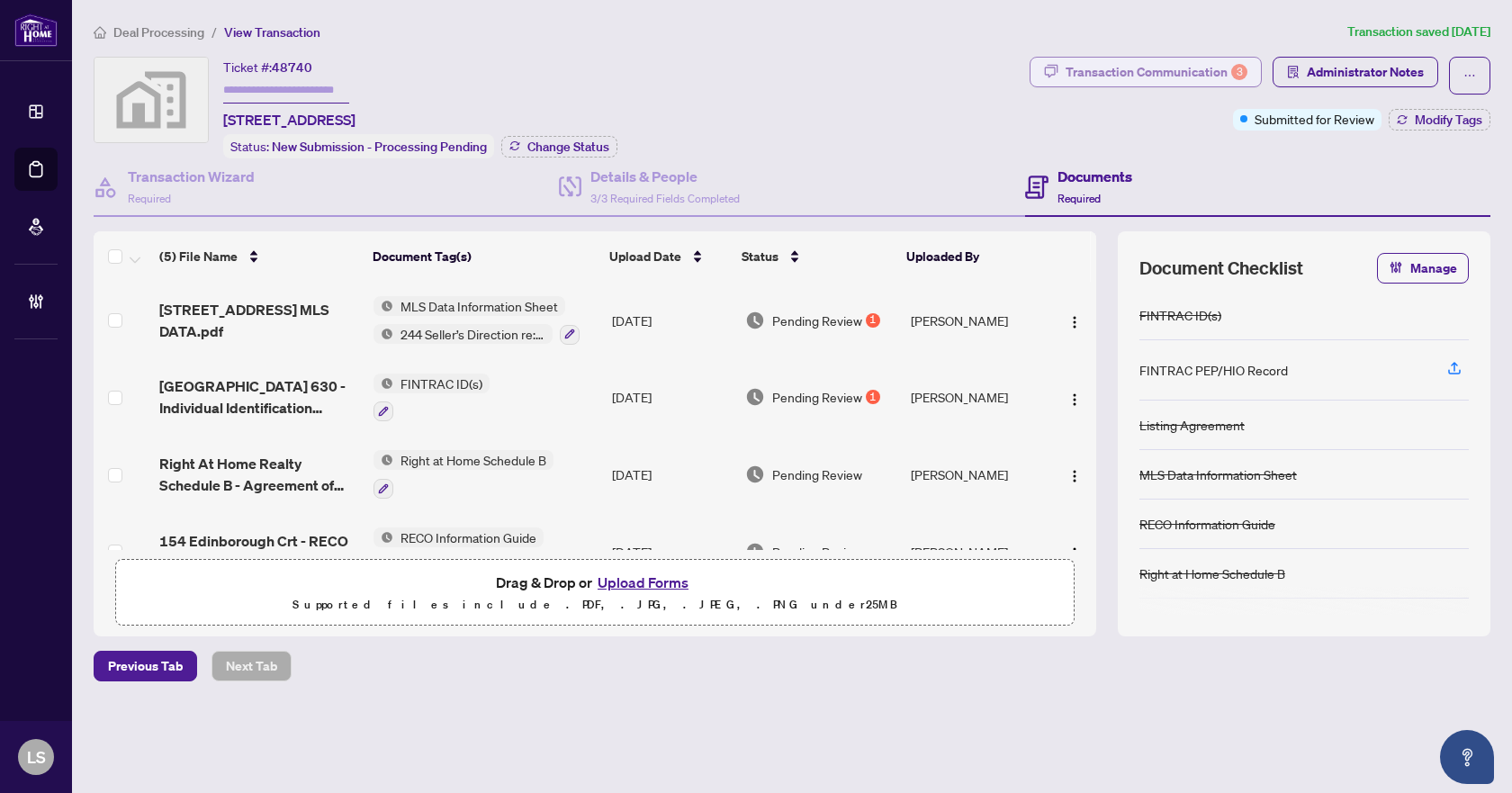
click at [1152, 73] on div "Transaction Communication 3" at bounding box center [1156, 72] width 181 height 29
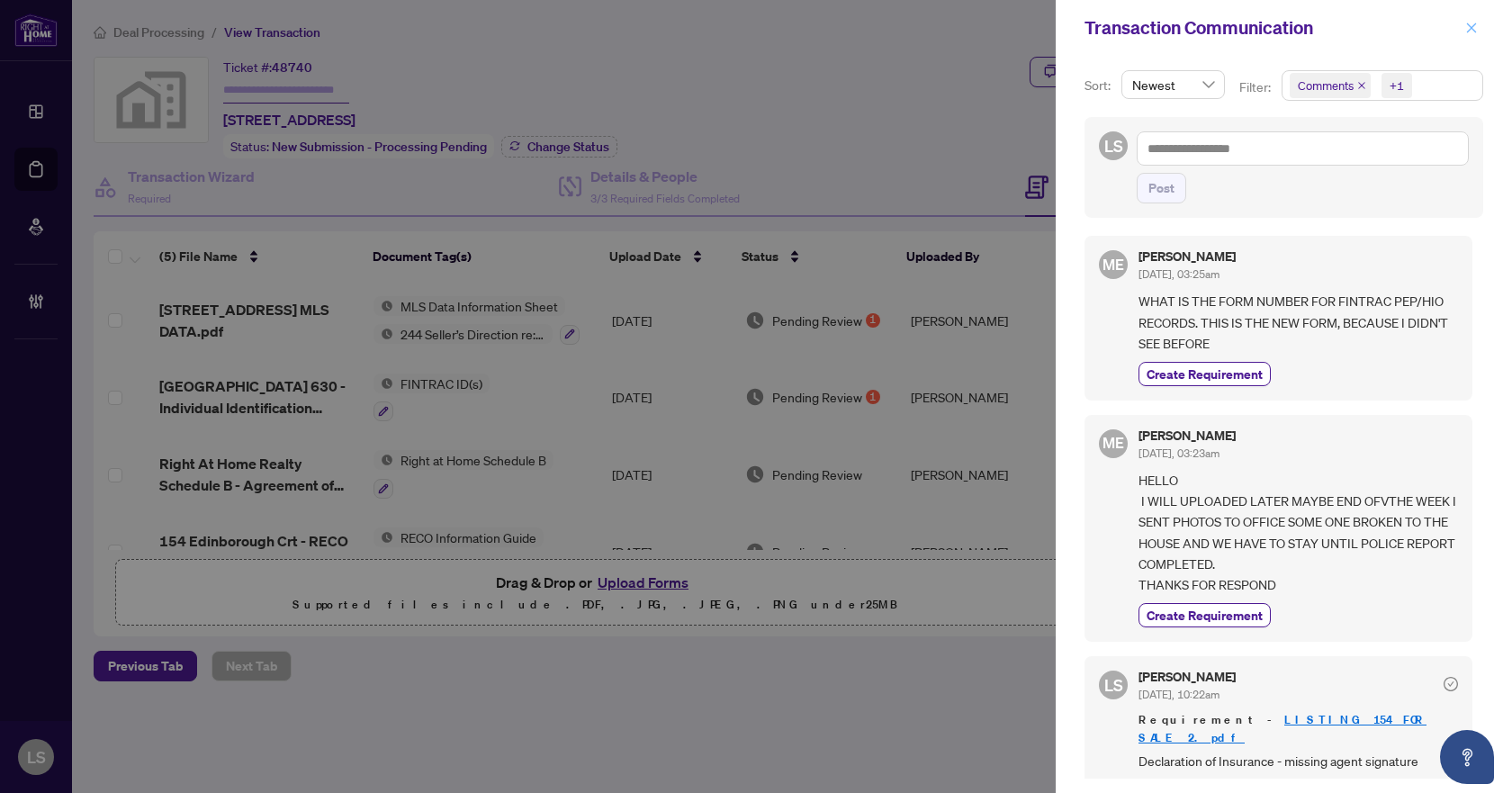
click at [1474, 28] on icon "close" at bounding box center [1471, 28] width 12 height 12
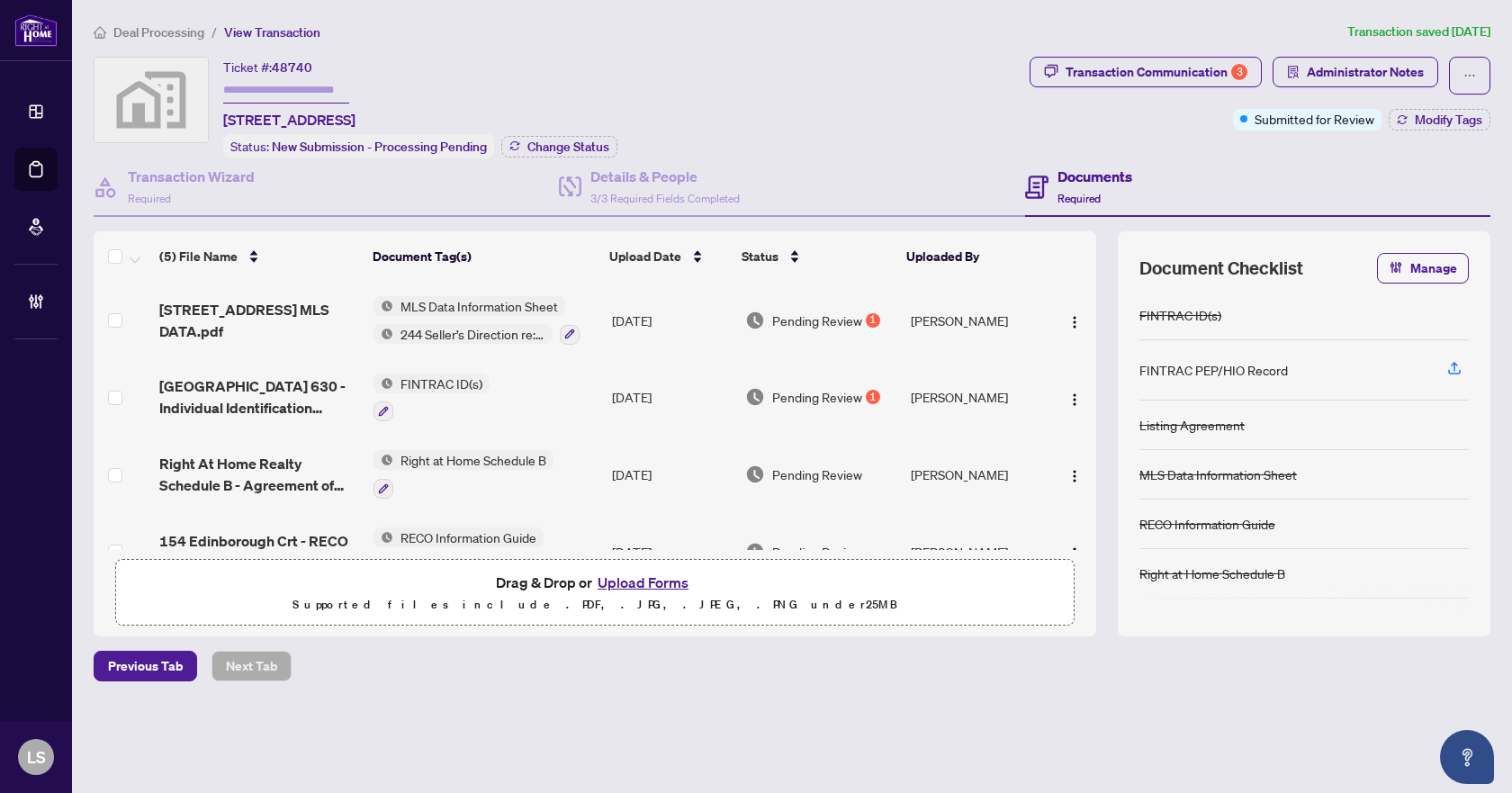
click at [170, 36] on span "Deal Processing" at bounding box center [158, 31] width 91 height 16
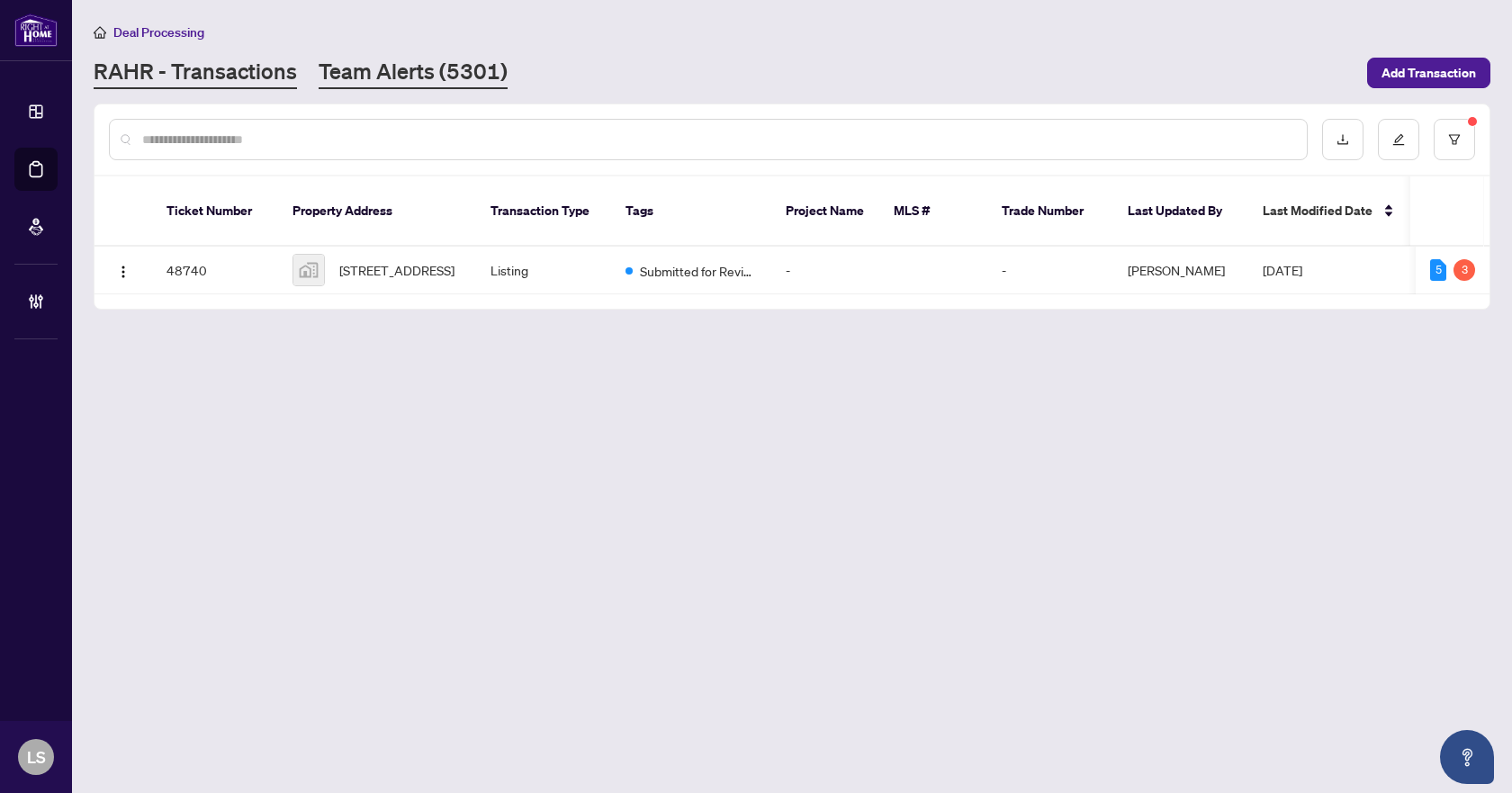
click at [388, 68] on link "Team Alerts (5301)" at bounding box center [413, 73] width 189 height 32
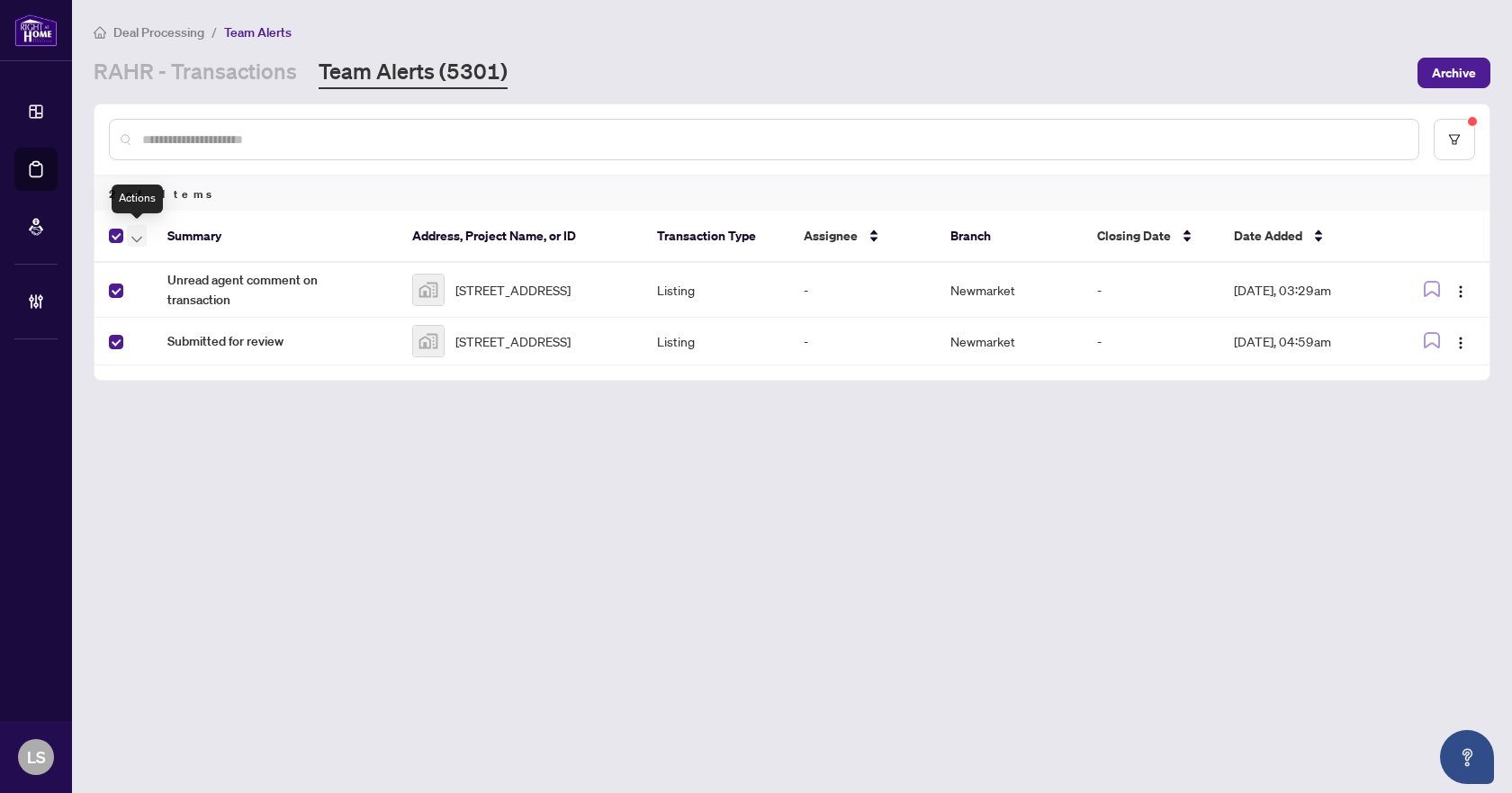
click at [136, 242] on span "button" at bounding box center [136, 236] width 10 height 20
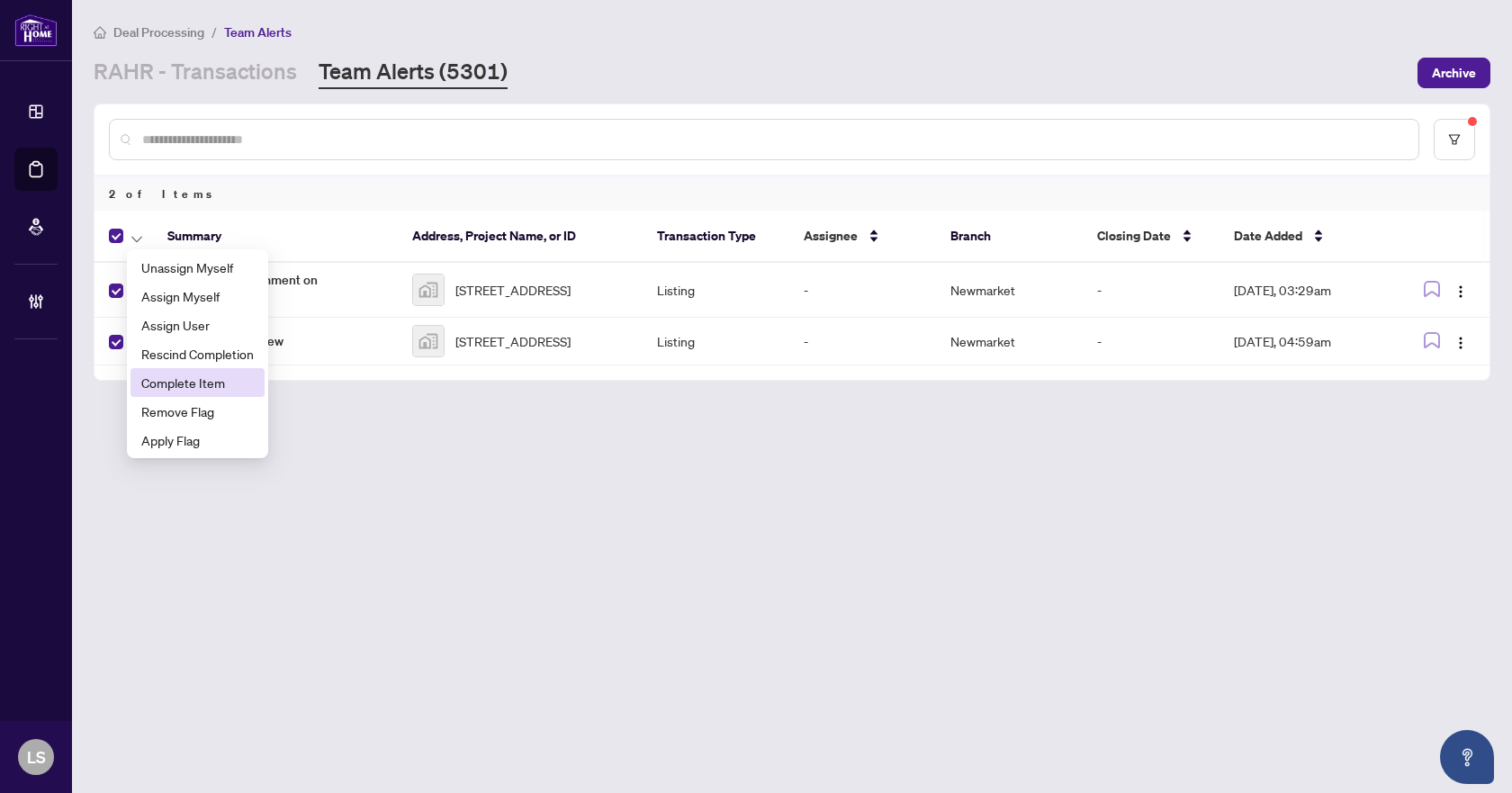
click at [171, 385] on span "Complete Item" at bounding box center [198, 382] width 113 height 20
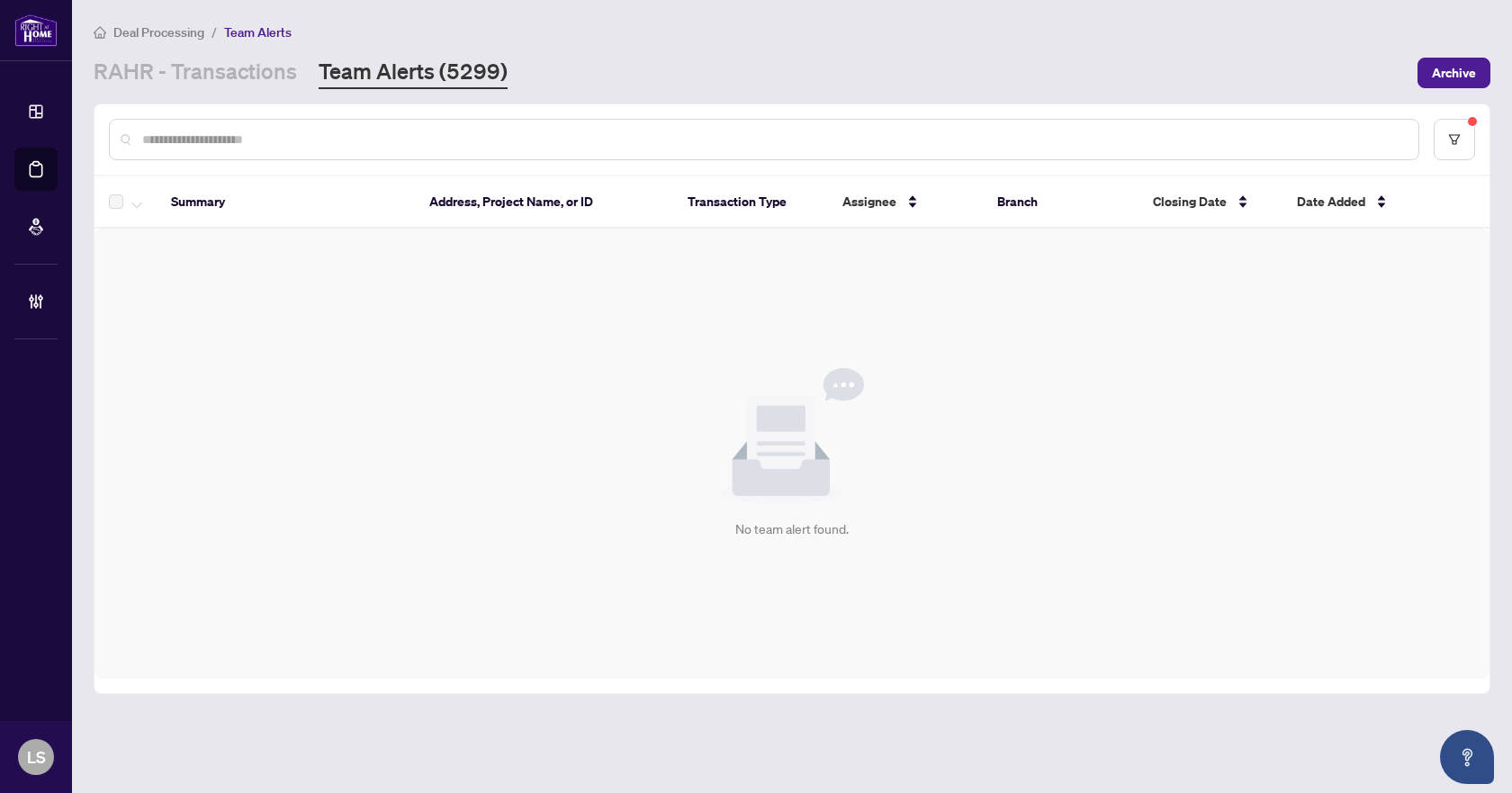
click at [165, 30] on span "Deal Processing" at bounding box center [158, 31] width 91 height 16
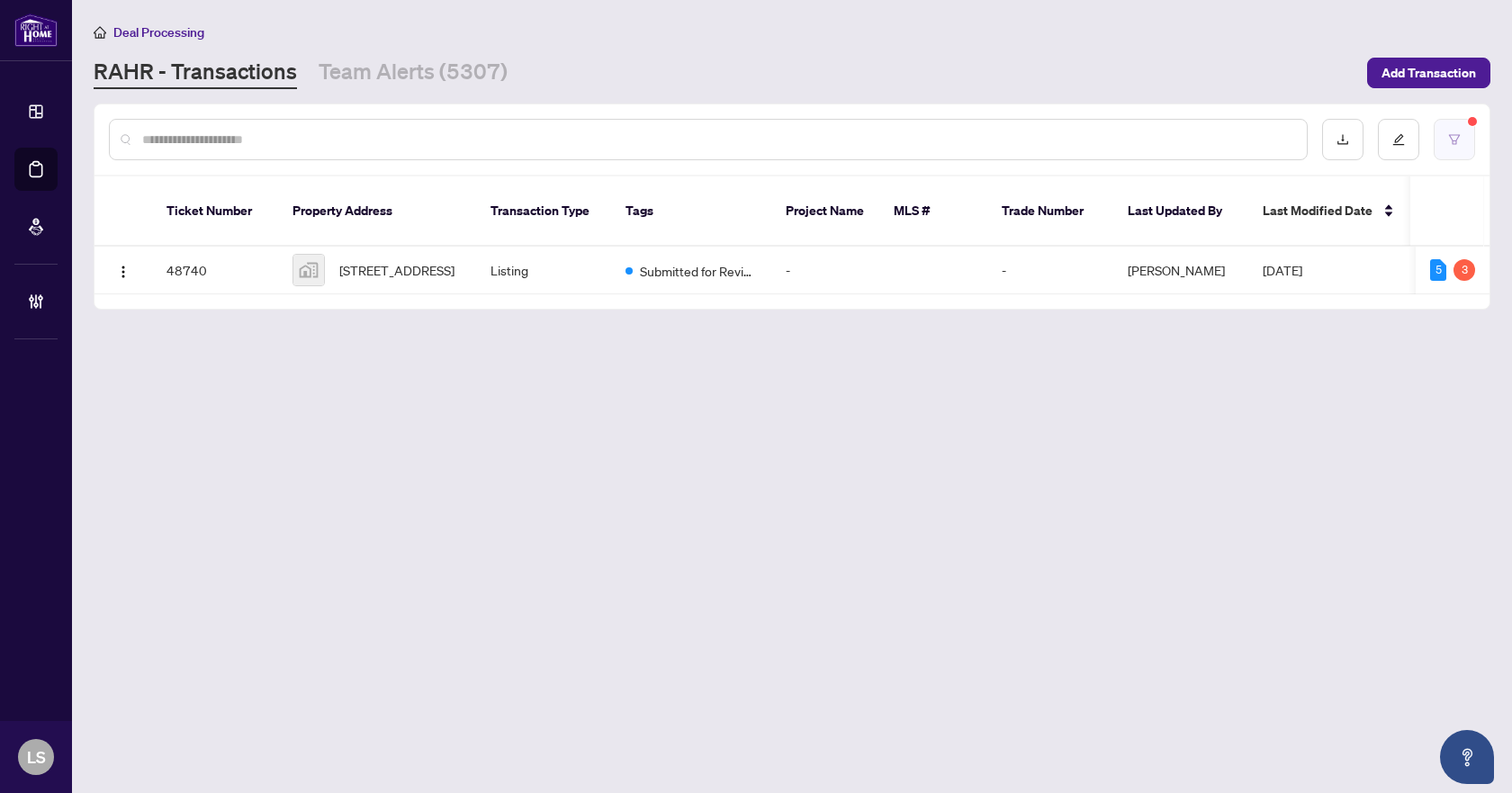
click at [1447, 136] on button "button" at bounding box center [1454, 138] width 41 height 41
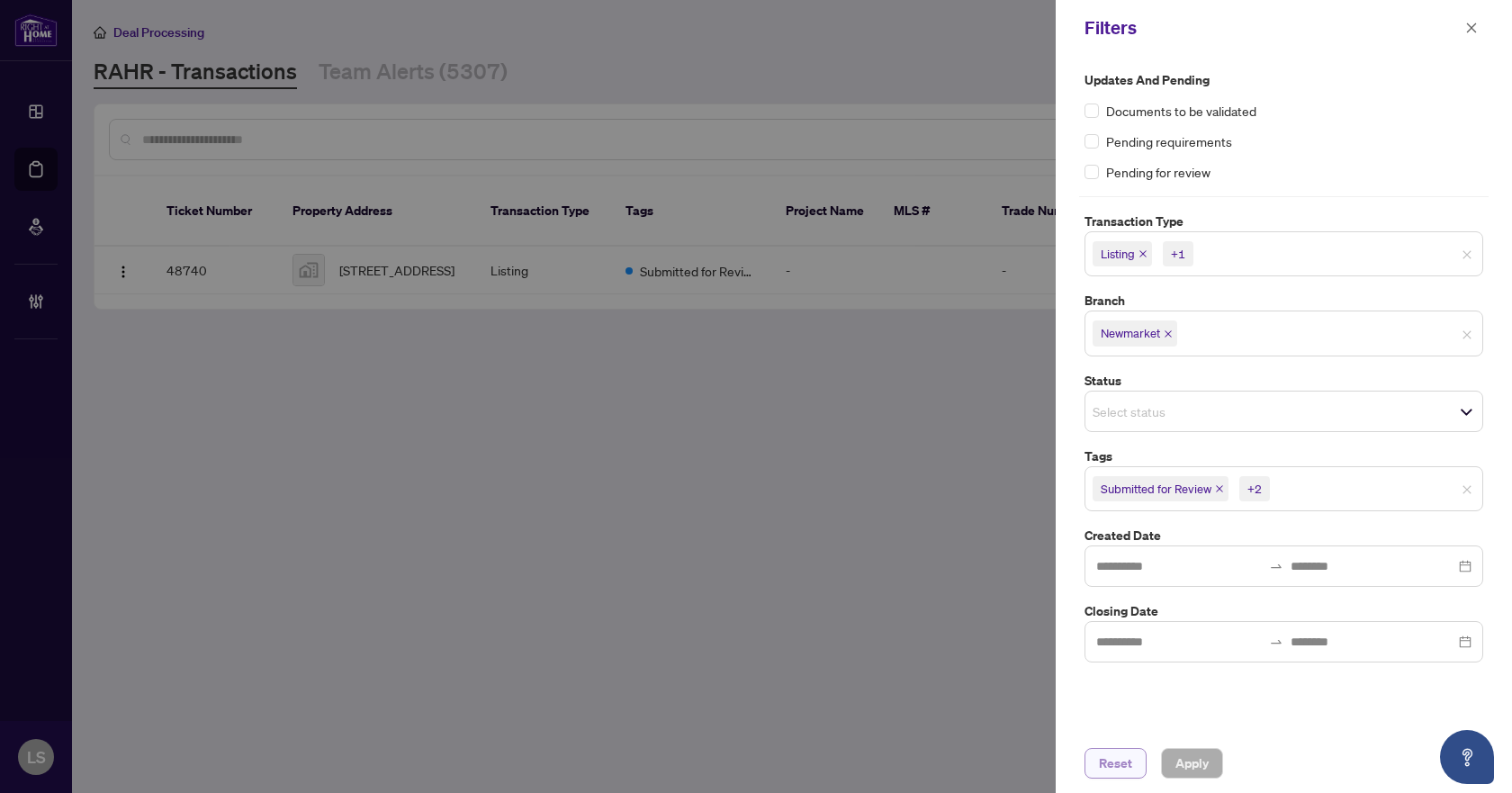
click at [1124, 760] on span "Reset" at bounding box center [1115, 762] width 33 height 29
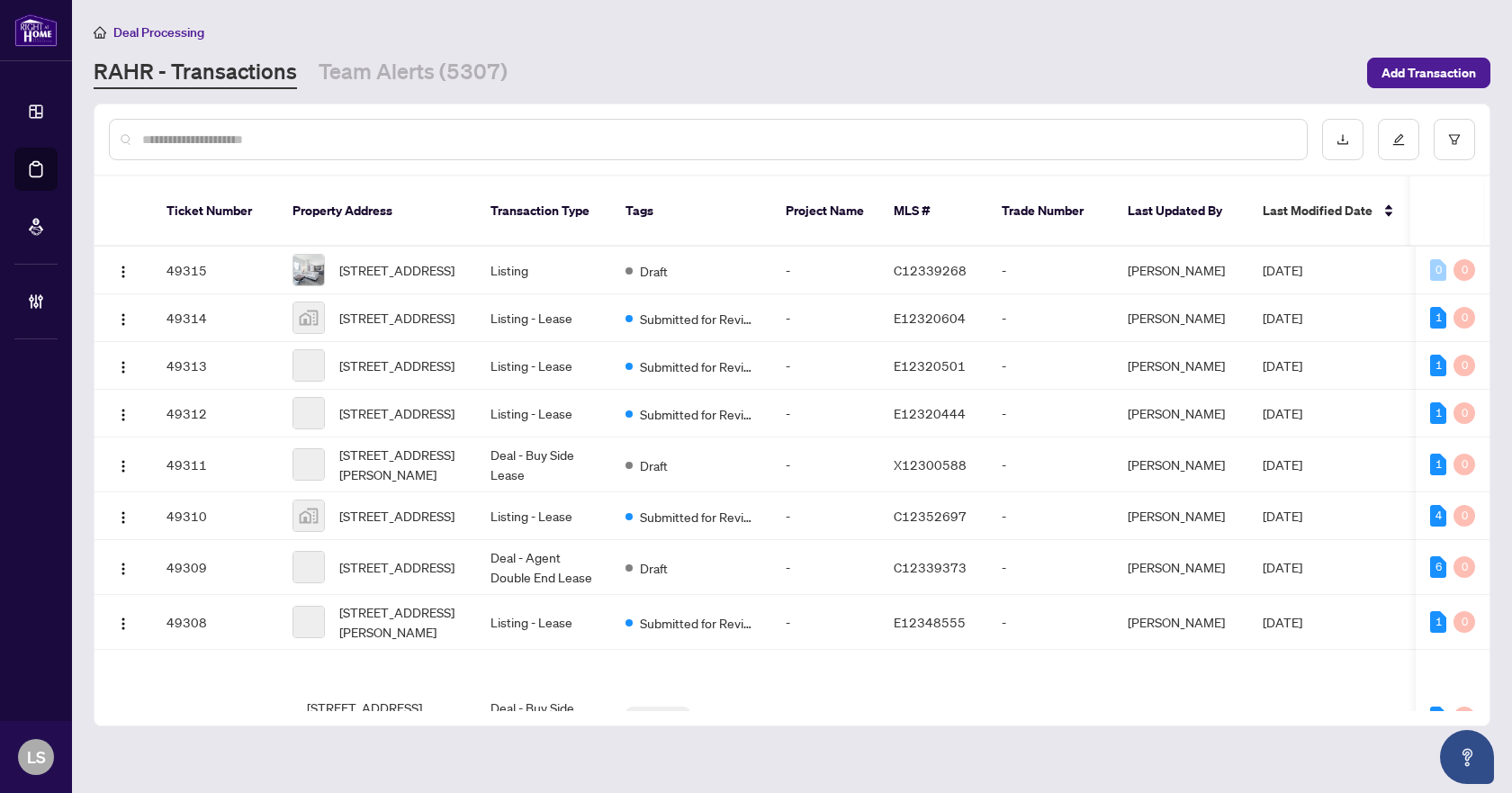
click at [224, 157] on div at bounding box center [708, 138] width 1199 height 41
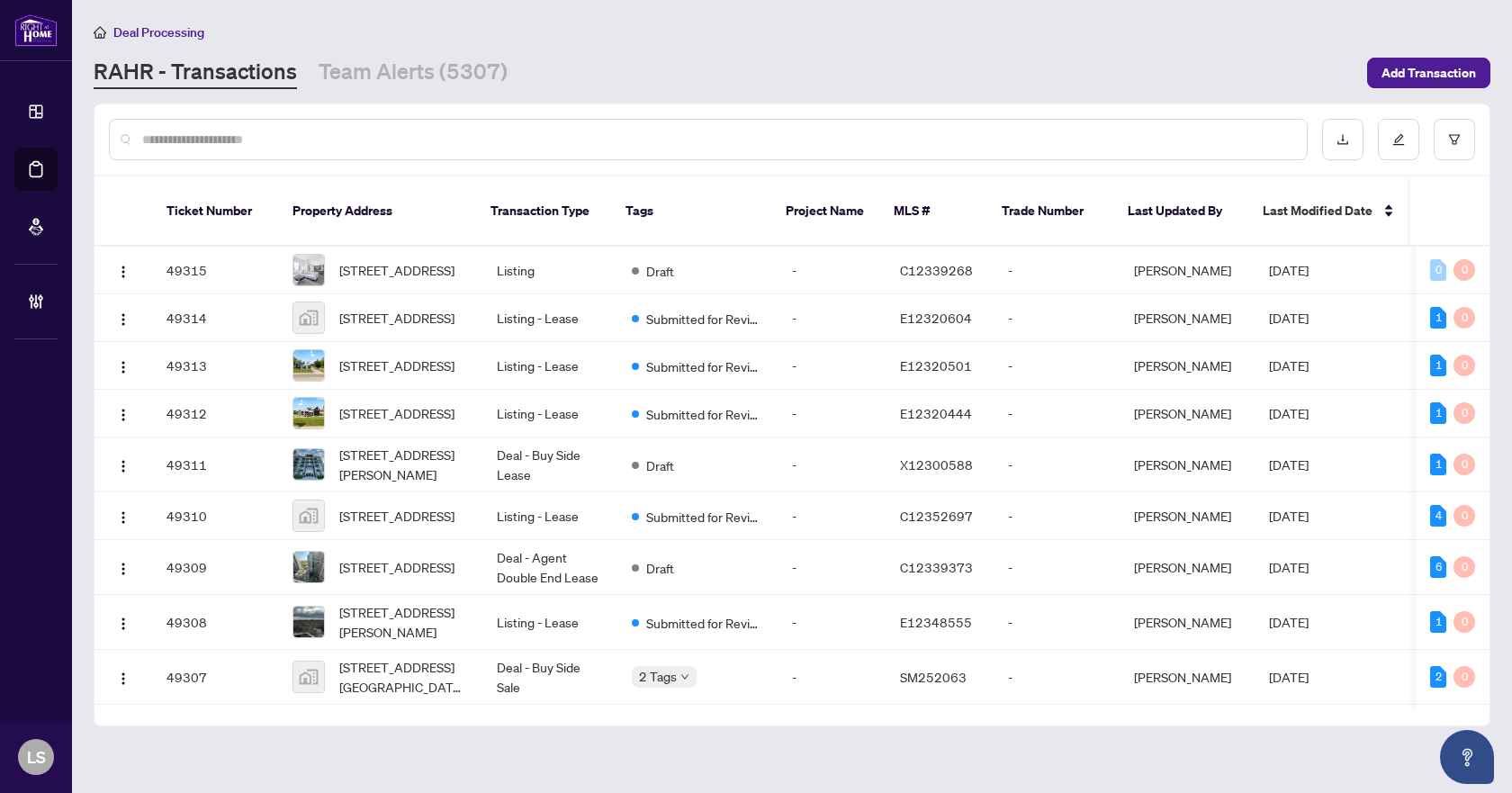
click at [227, 144] on input "text" at bounding box center [717, 139] width 1150 height 20
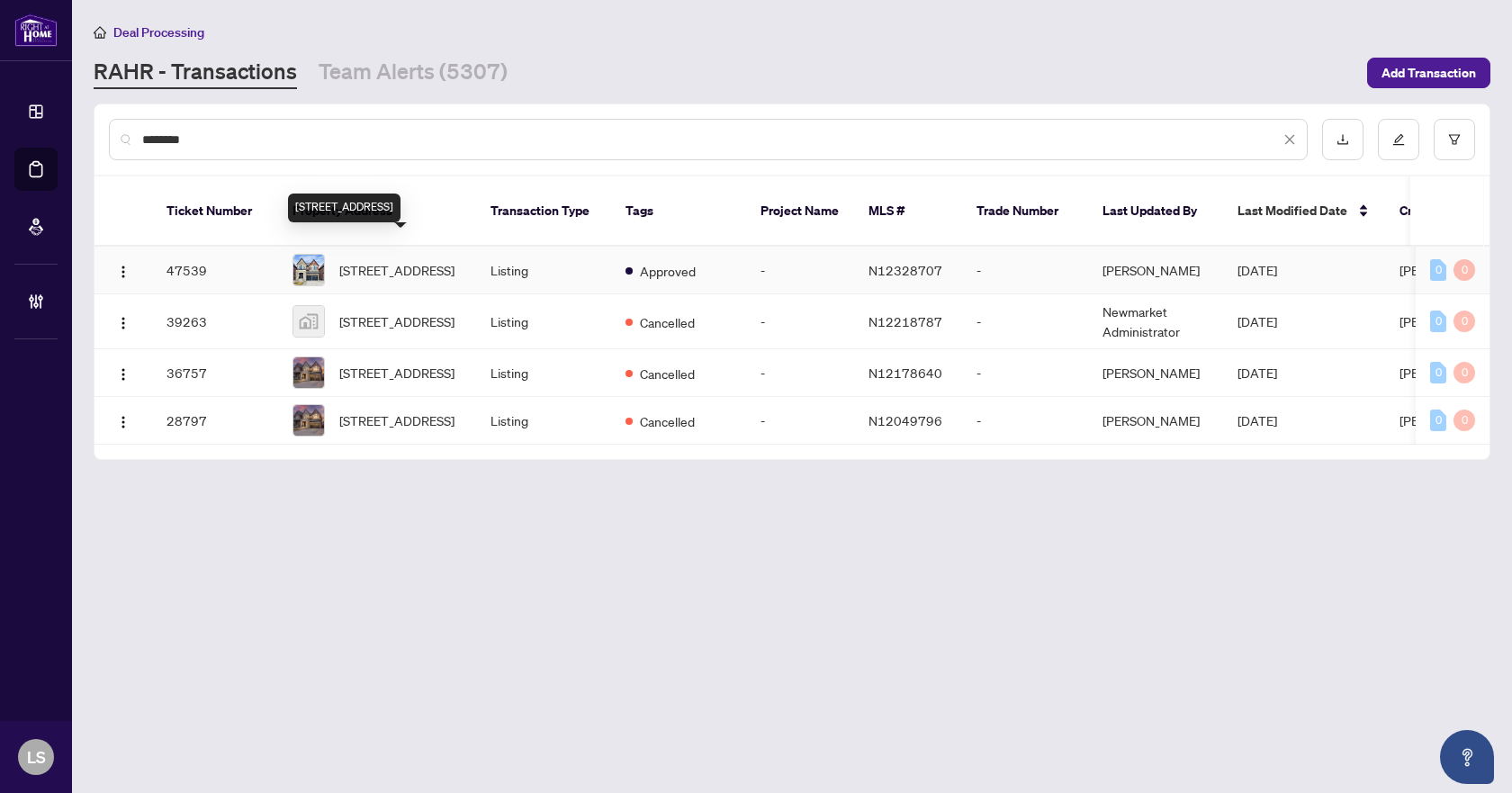
type input "*******"
click at [403, 263] on span "12 King Blvd, King, Ontario L7B 0M8, Canada" at bounding box center [396, 269] width 116 height 20
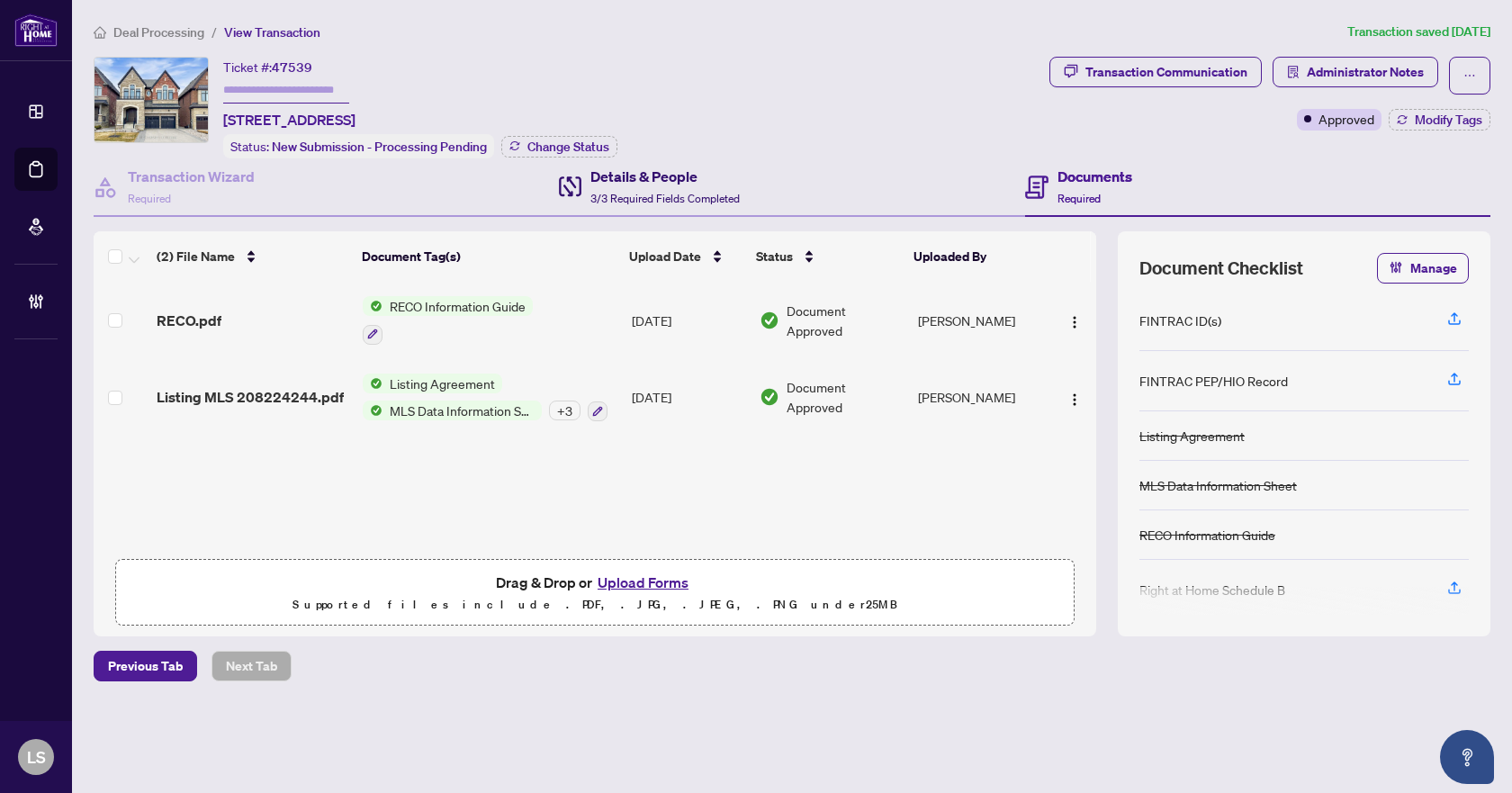
click at [674, 181] on h4 "Details & People" at bounding box center [664, 176] width 150 height 22
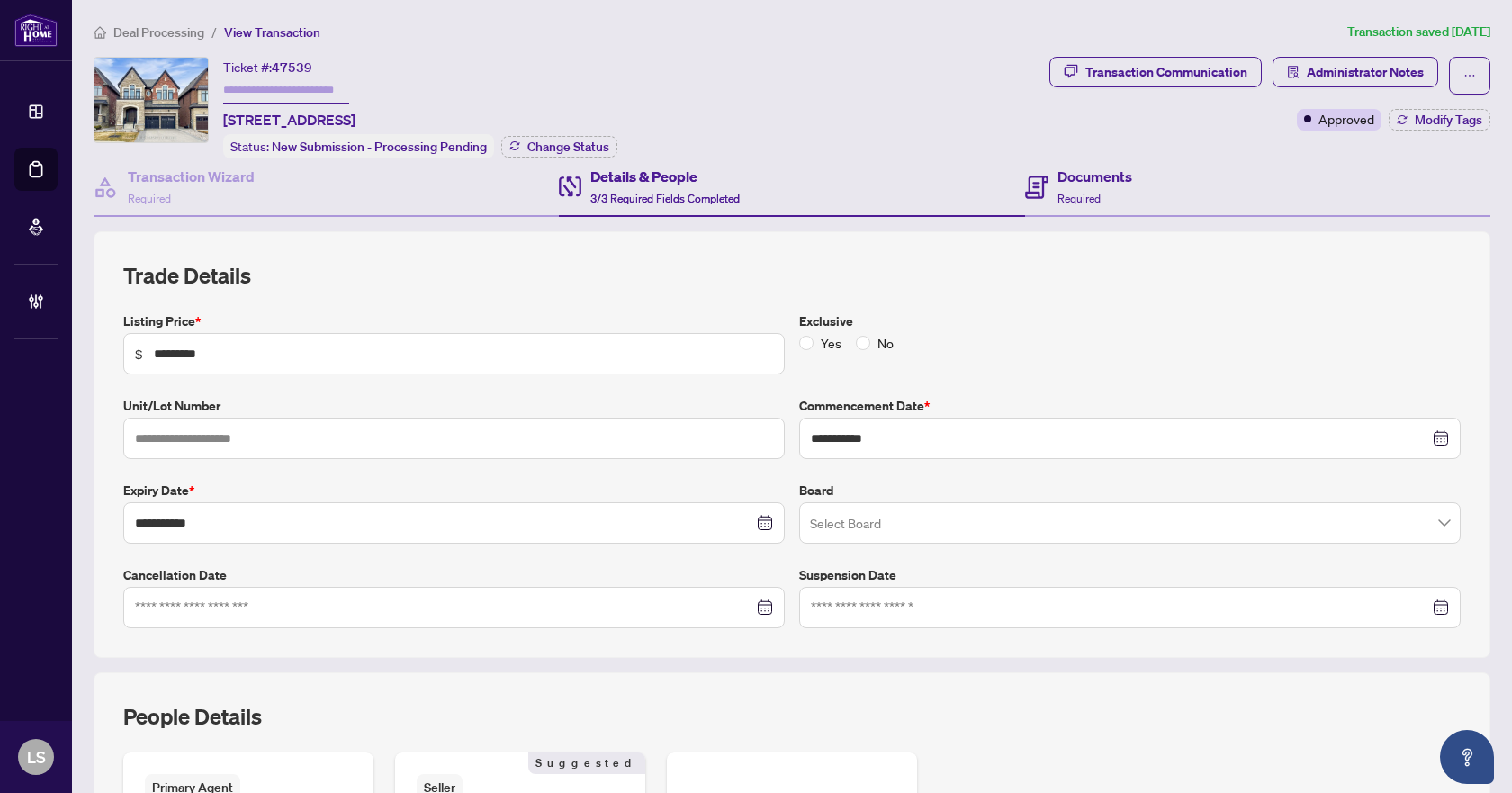
click at [1128, 197] on div "Documents Required" at bounding box center [1257, 187] width 465 height 58
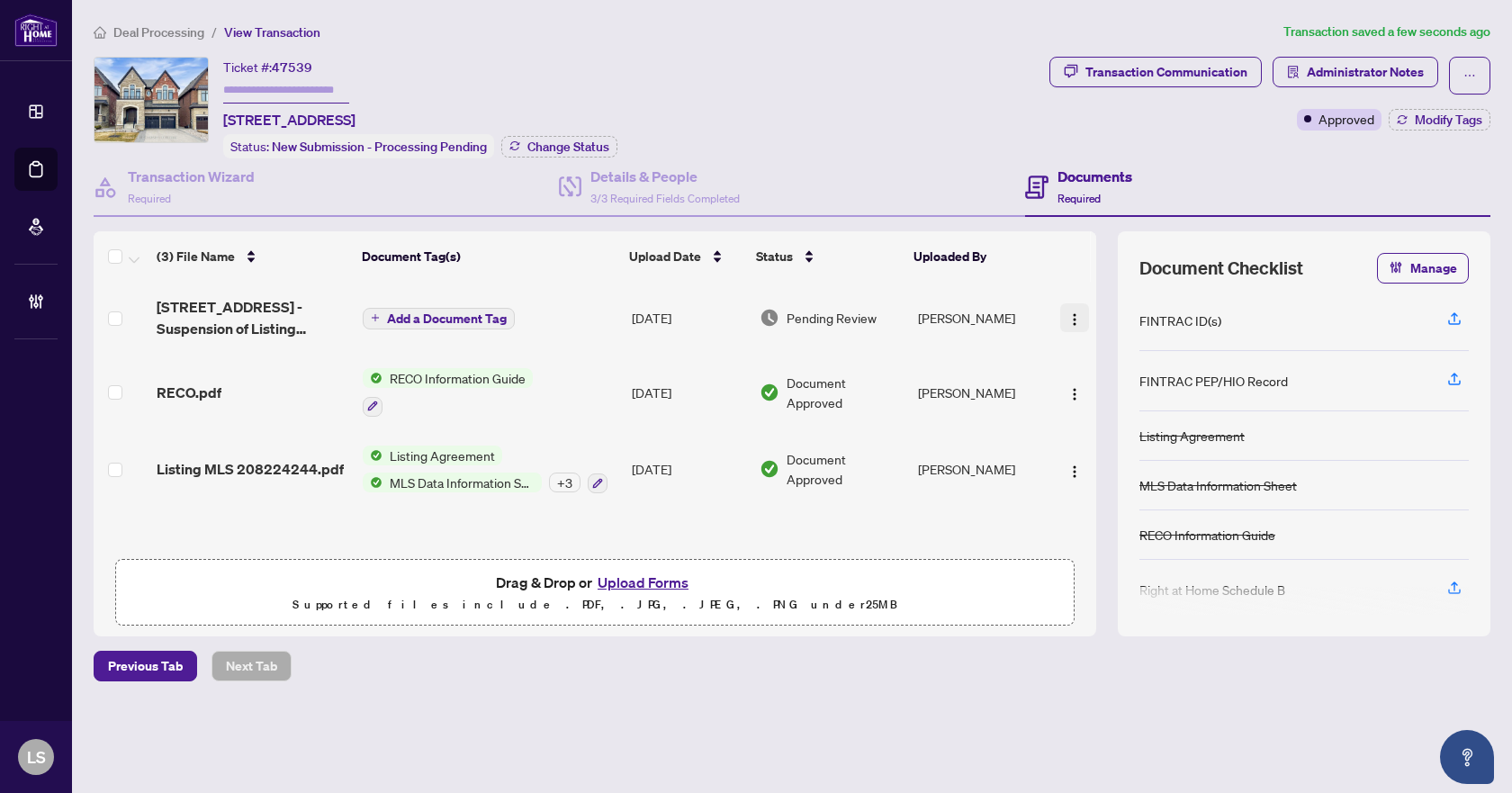
click at [1074, 315] on img "button" at bounding box center [1074, 319] width 14 height 14
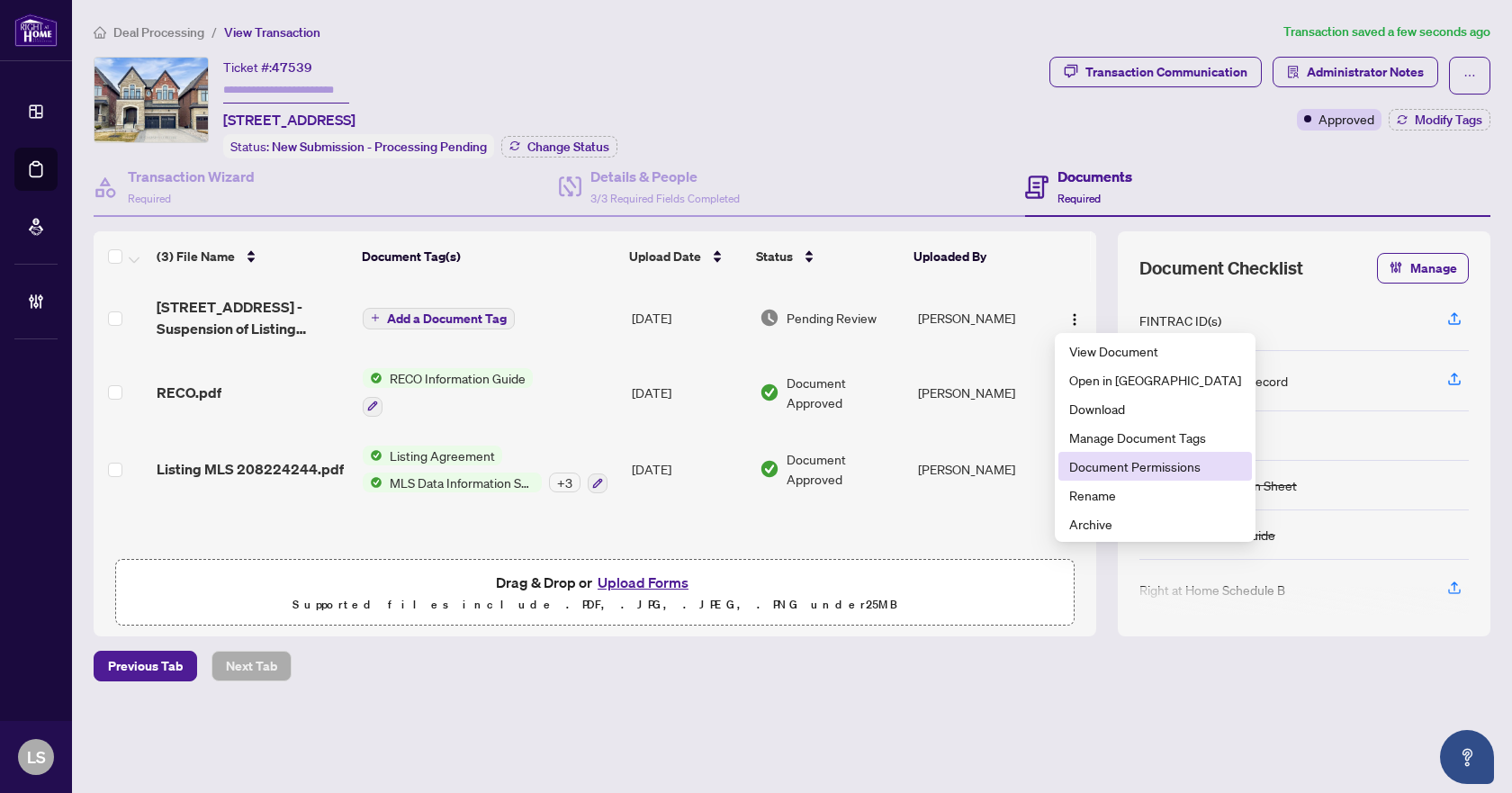
click at [1103, 463] on span "Document Permissions" at bounding box center [1155, 466] width 172 height 20
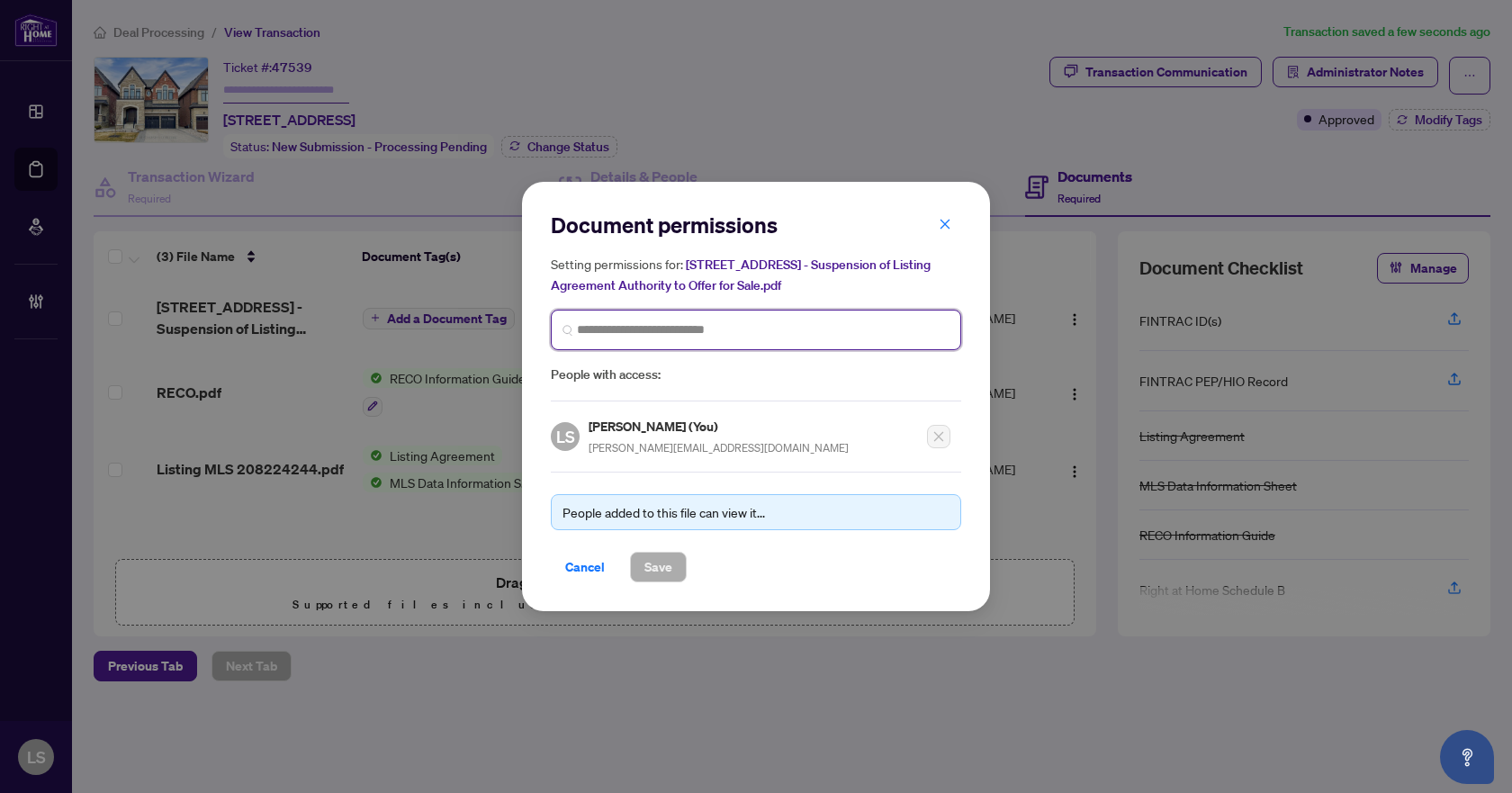
click at [640, 324] on input "search" at bounding box center [763, 330] width 372 height 19
type input "*****"
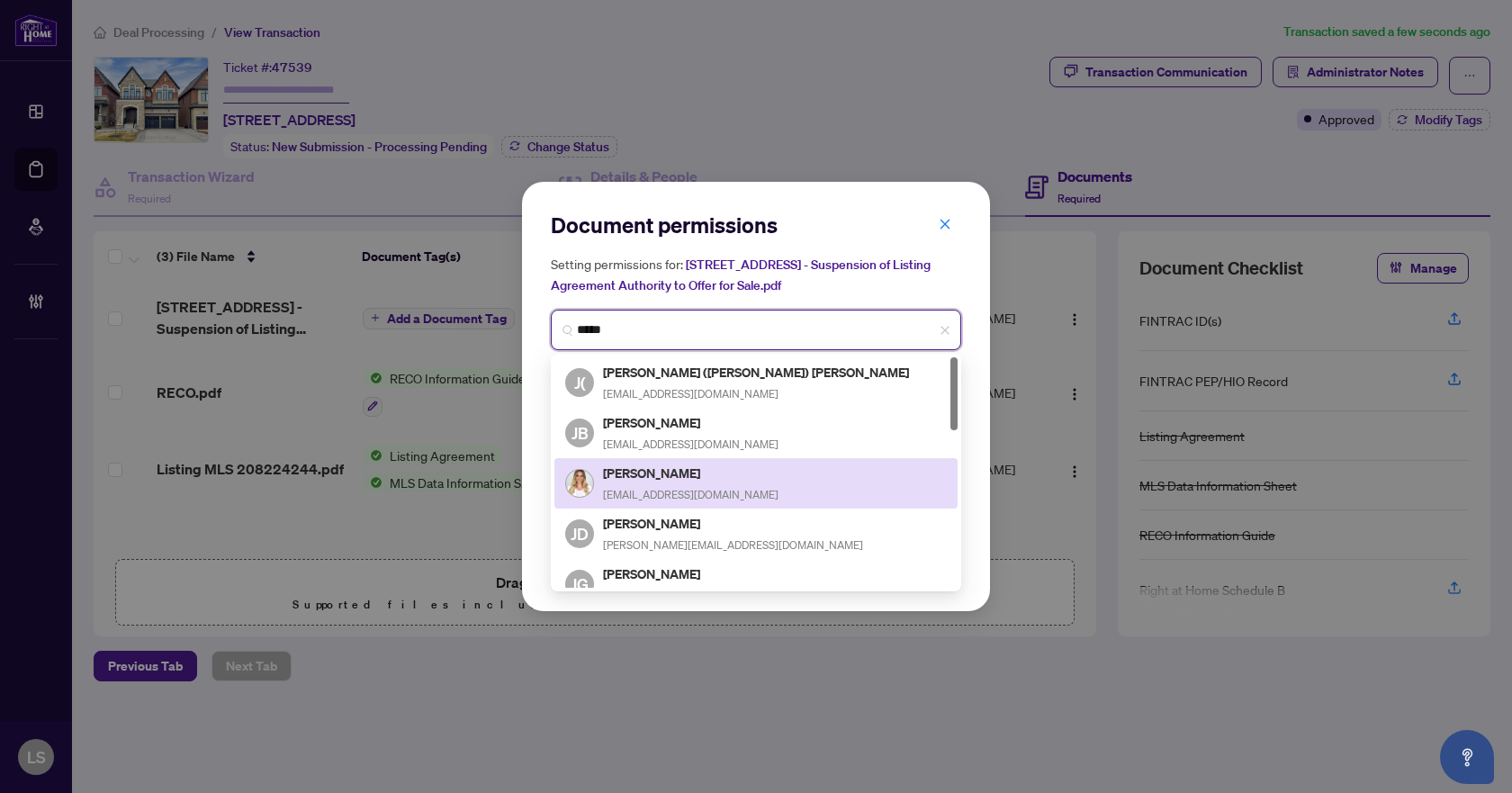
click at [646, 468] on h5 "Julia Cresiun" at bounding box center [691, 473] width 176 height 21
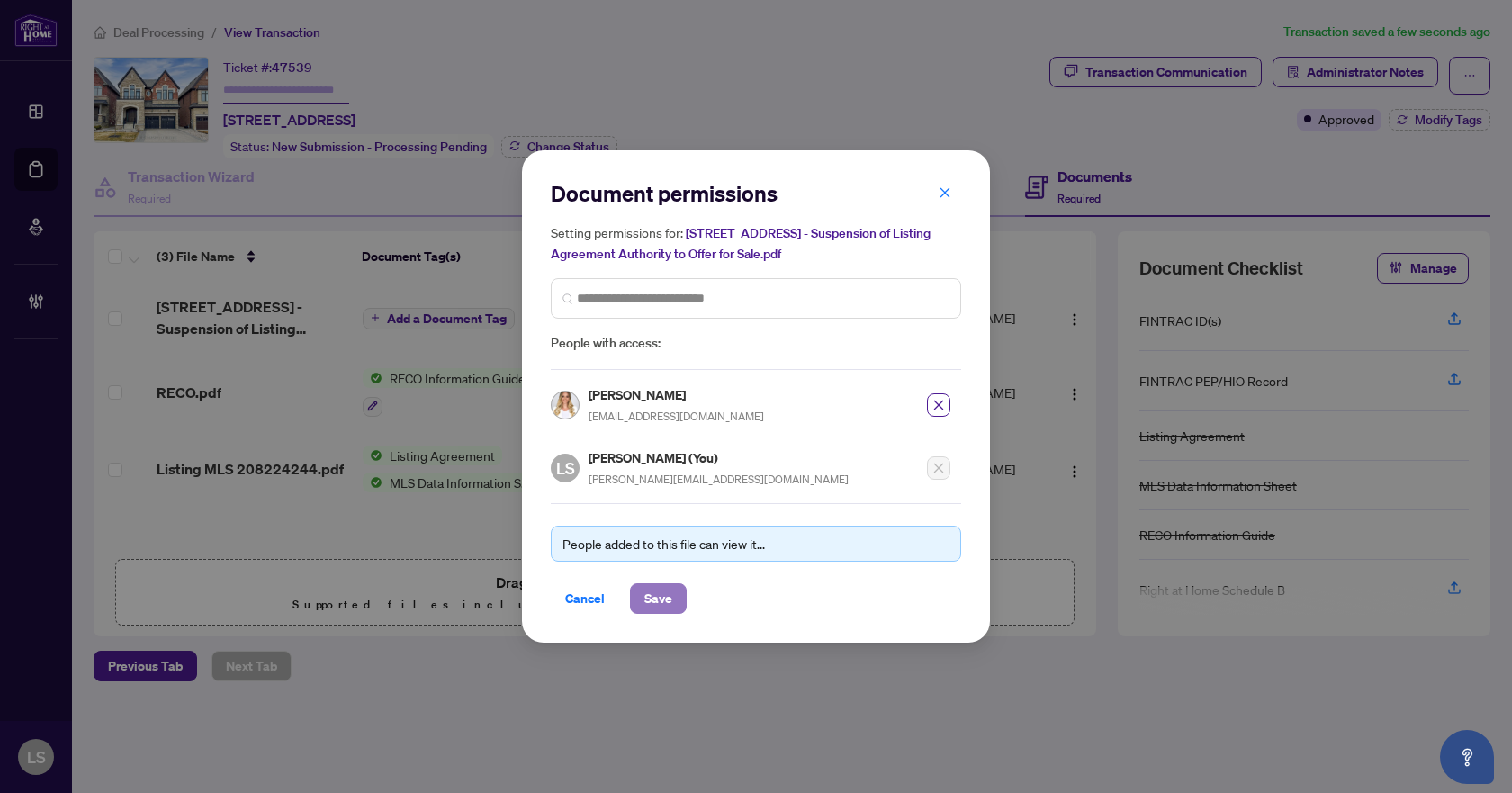
click at [668, 593] on span "Save" at bounding box center [658, 598] width 28 height 29
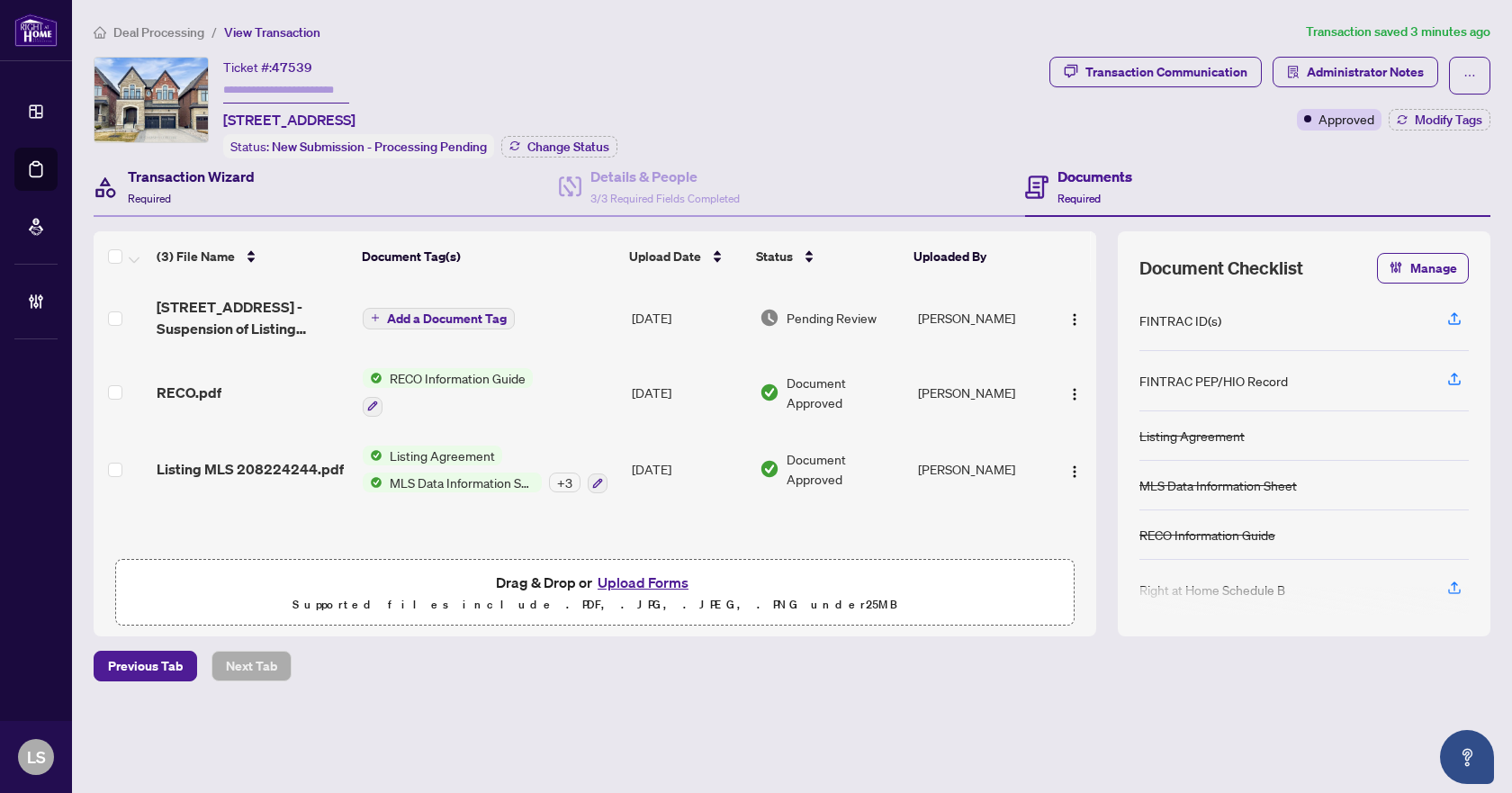
click at [168, 188] on div "Transaction Wizard Required" at bounding box center [191, 186] width 127 height 42
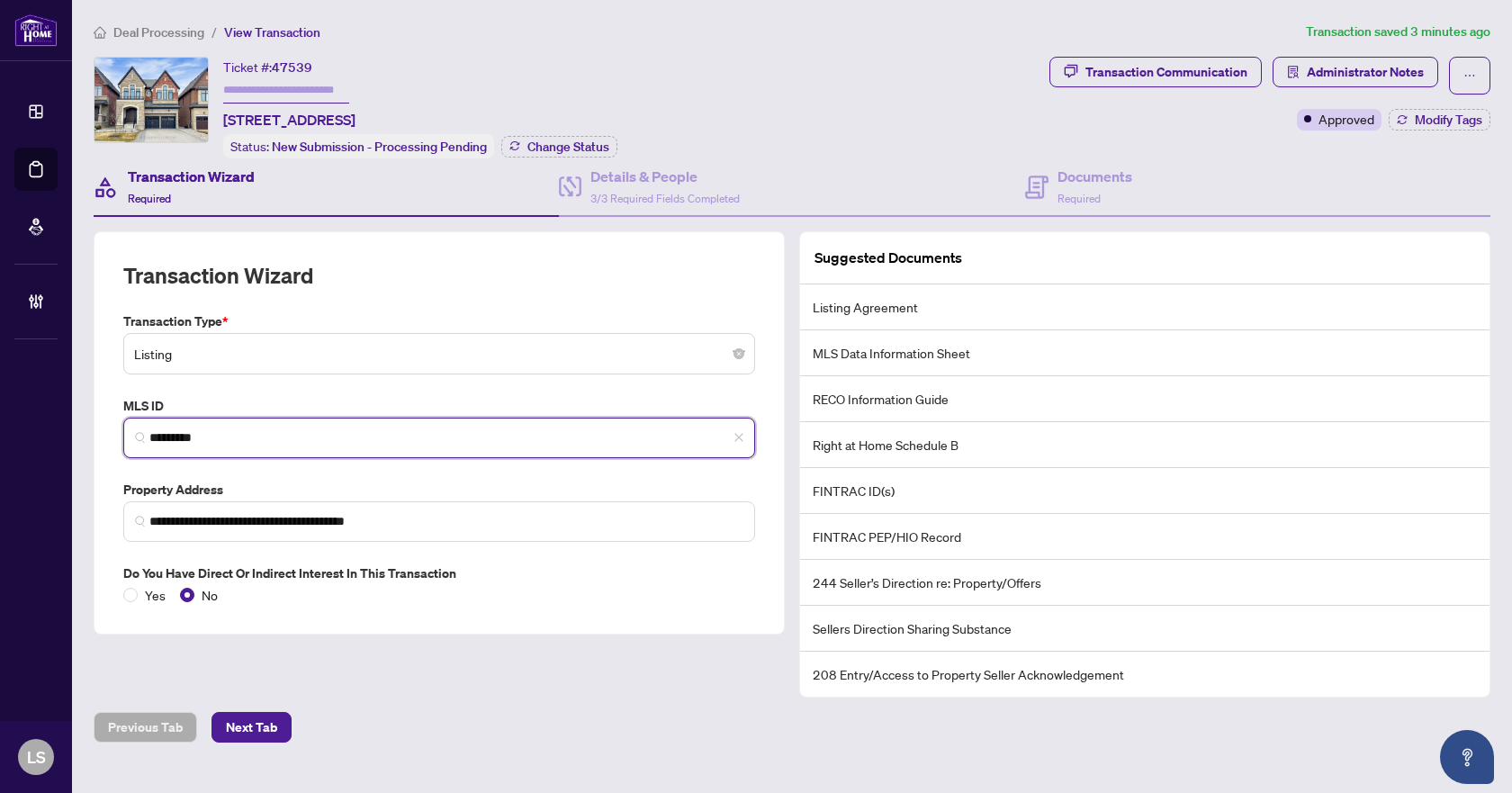
drag, startPoint x: 224, startPoint y: 435, endPoint x: 136, endPoint y: 434, distance: 88.0
click at [136, 434] on span "*********" at bounding box center [439, 437] width 632 height 40
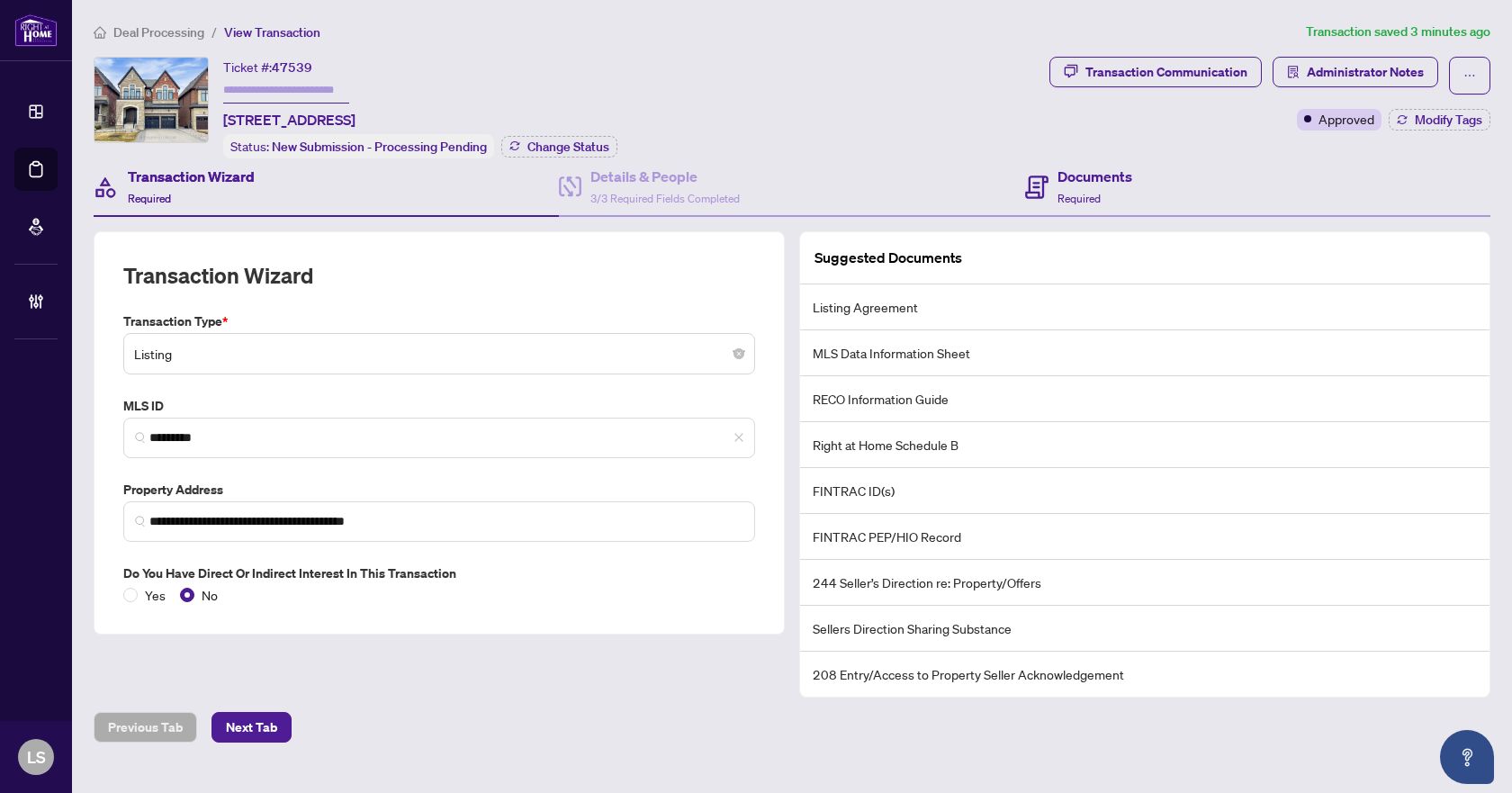
click at [1136, 177] on div "Documents Required" at bounding box center [1257, 187] width 465 height 58
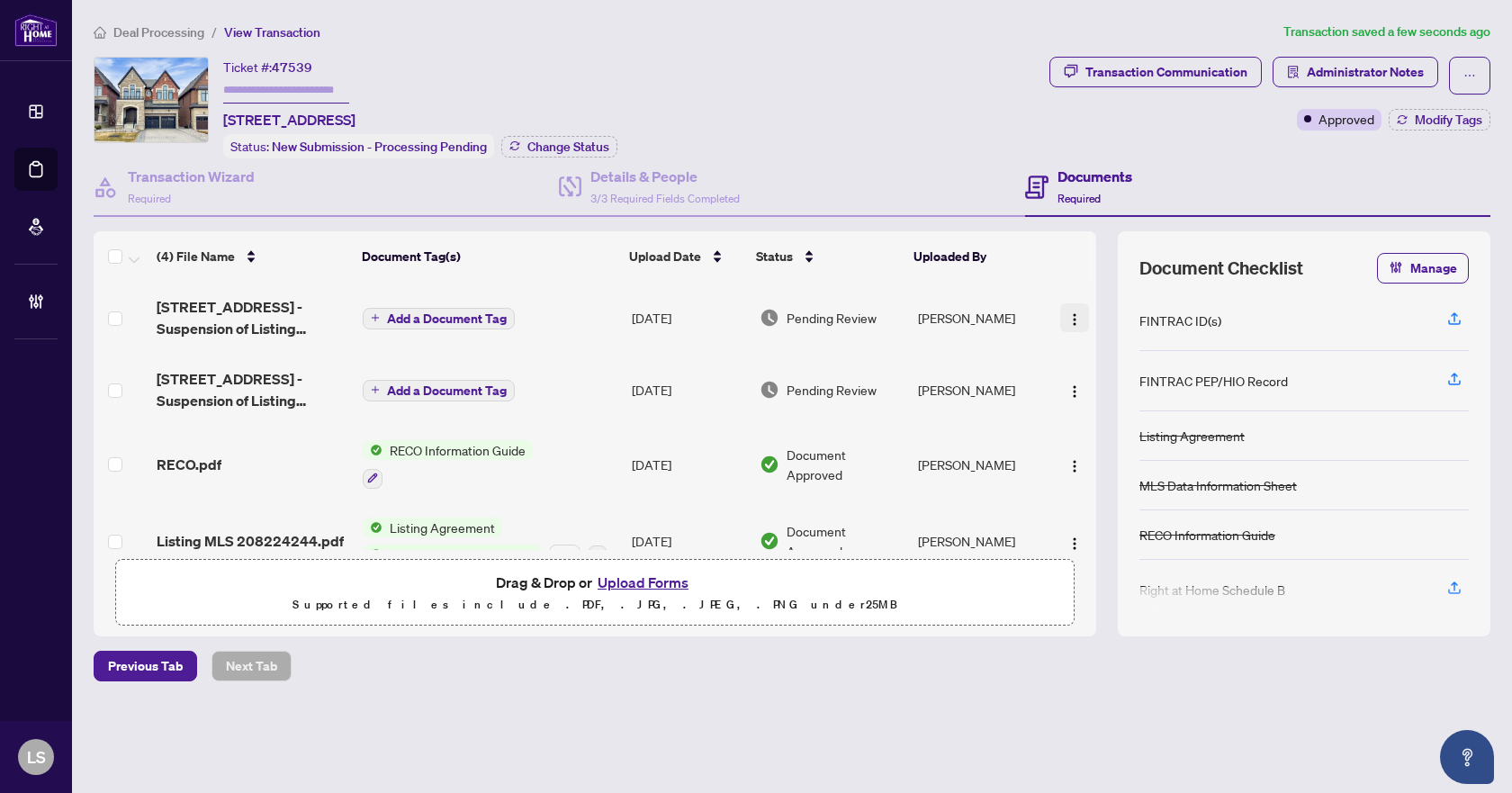
click at [1067, 313] on img "button" at bounding box center [1074, 319] width 14 height 14
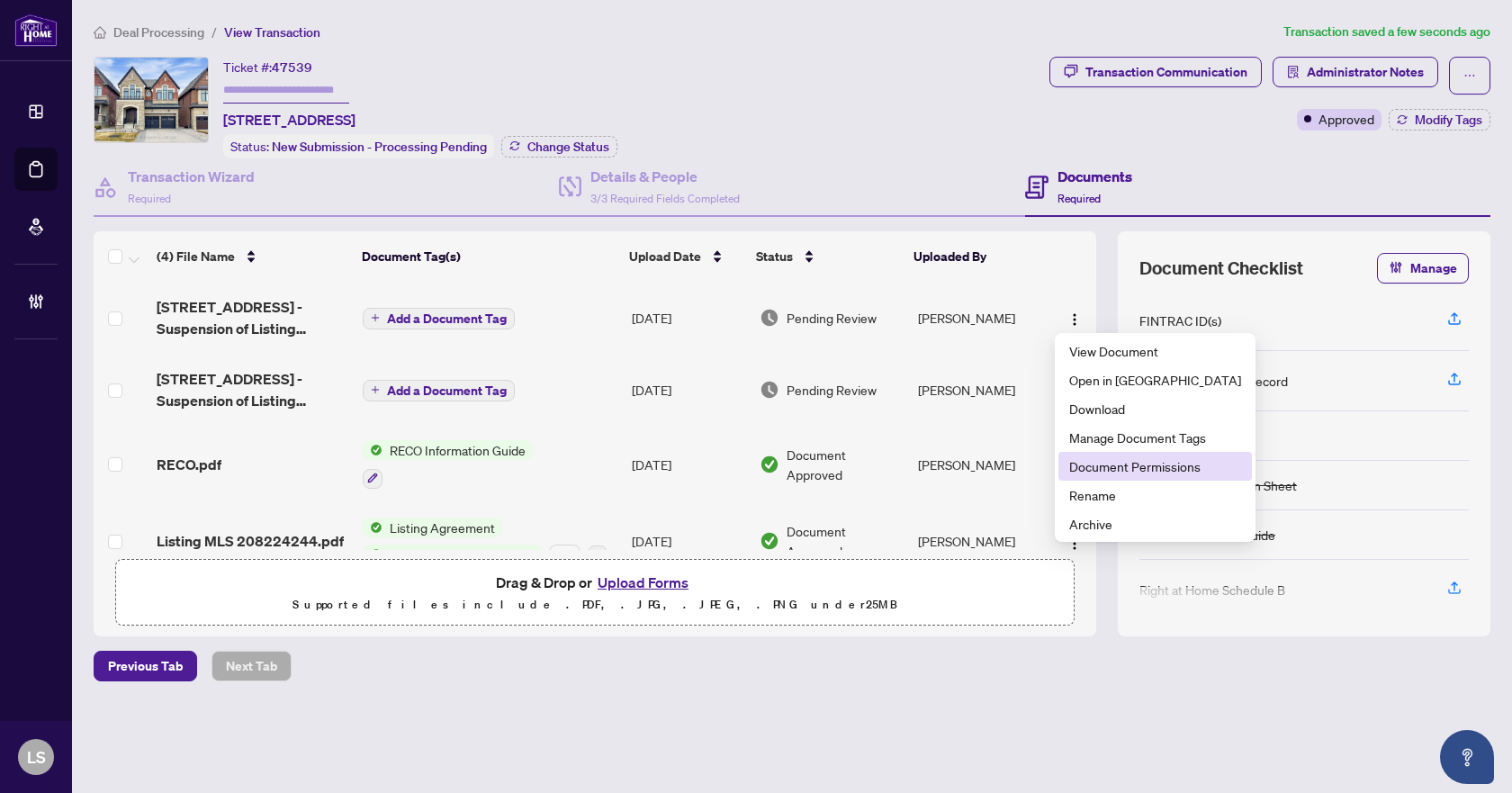
click at [1102, 469] on span "Document Permissions" at bounding box center [1155, 466] width 172 height 20
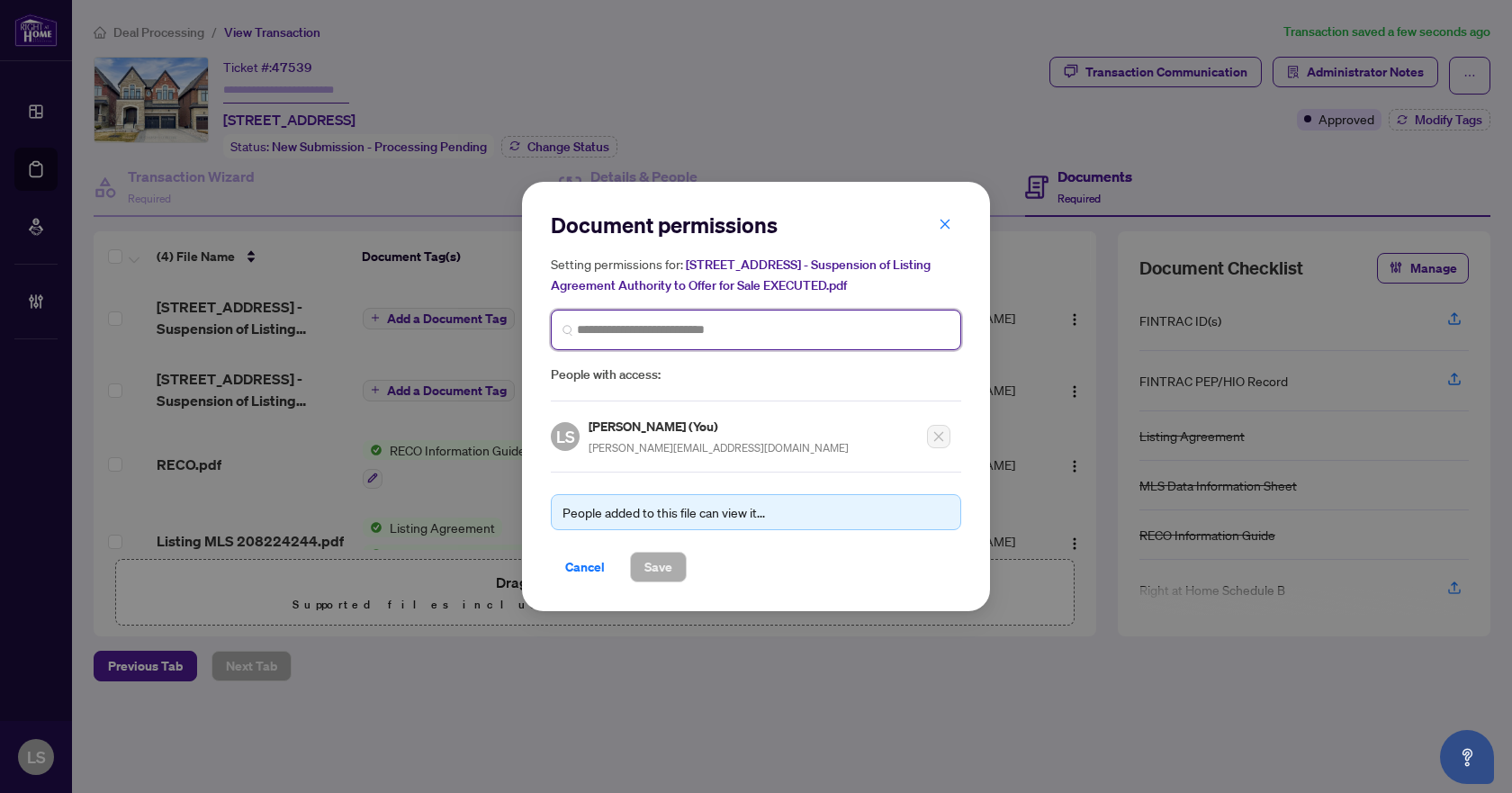
click at [624, 326] on input "search" at bounding box center [763, 330] width 372 height 19
type input "*****"
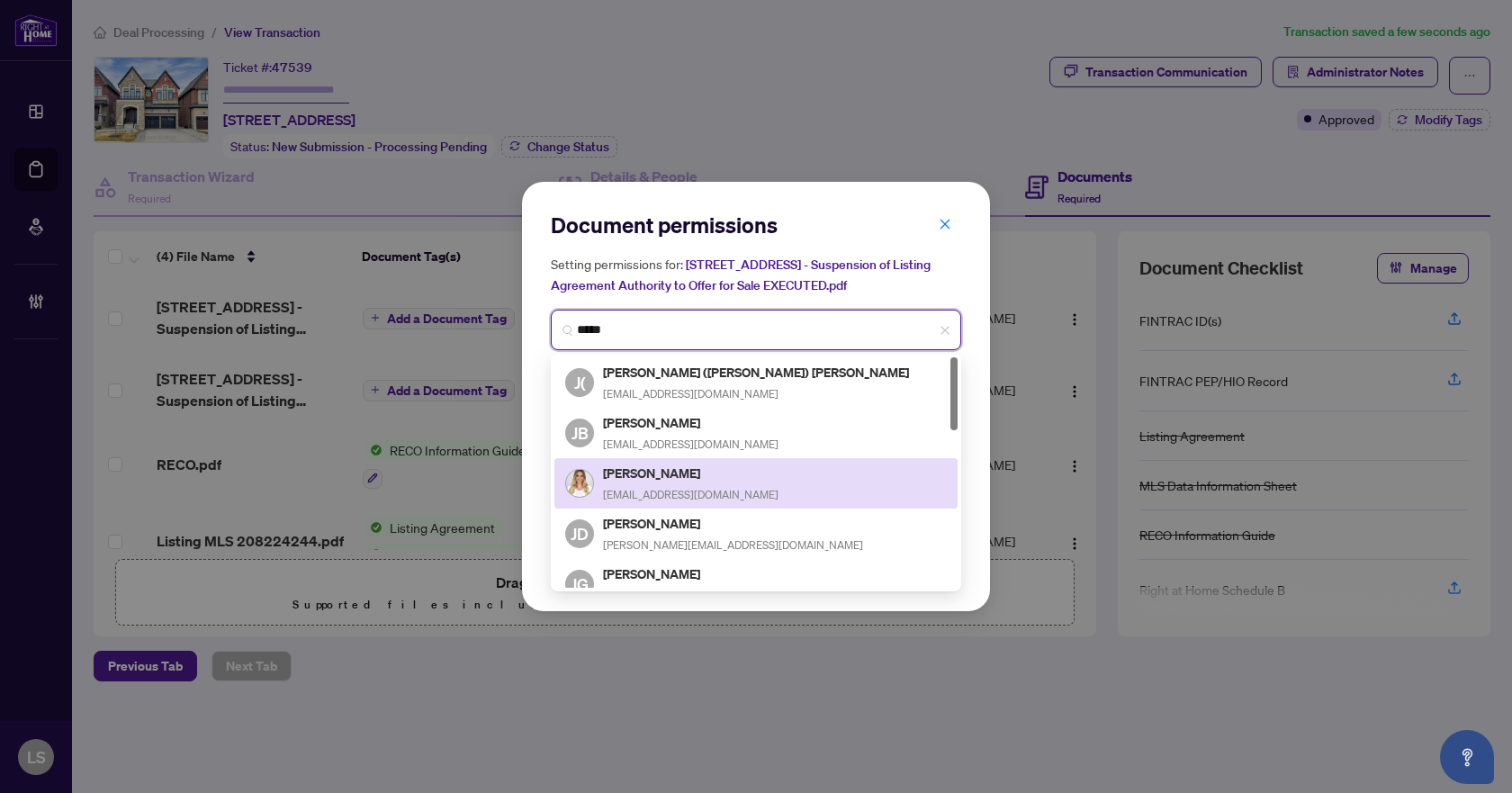
click at [621, 479] on h5 "Julia Cresiun" at bounding box center [691, 473] width 176 height 21
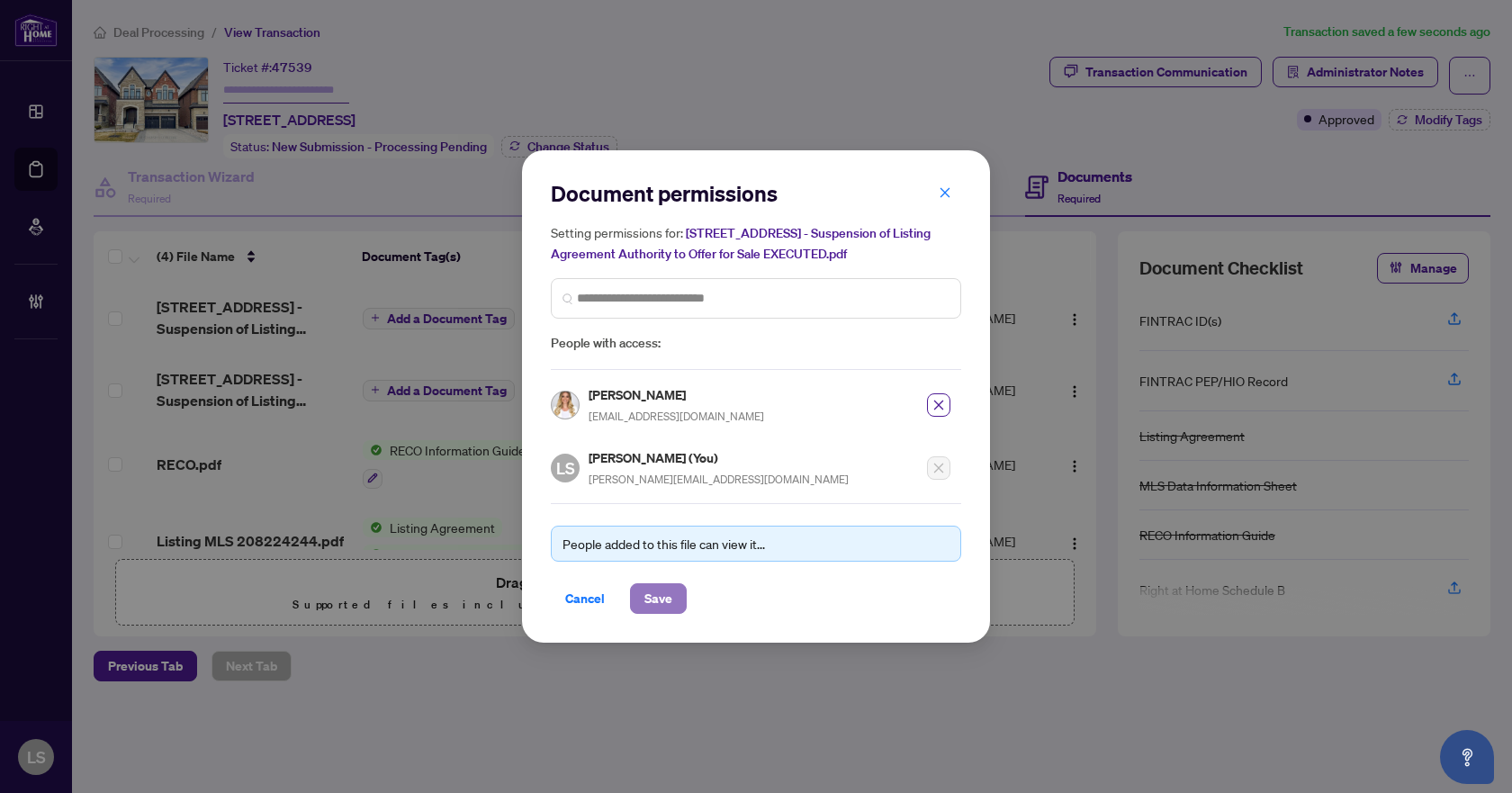
click at [636, 596] on button "Save" at bounding box center [658, 598] width 56 height 31
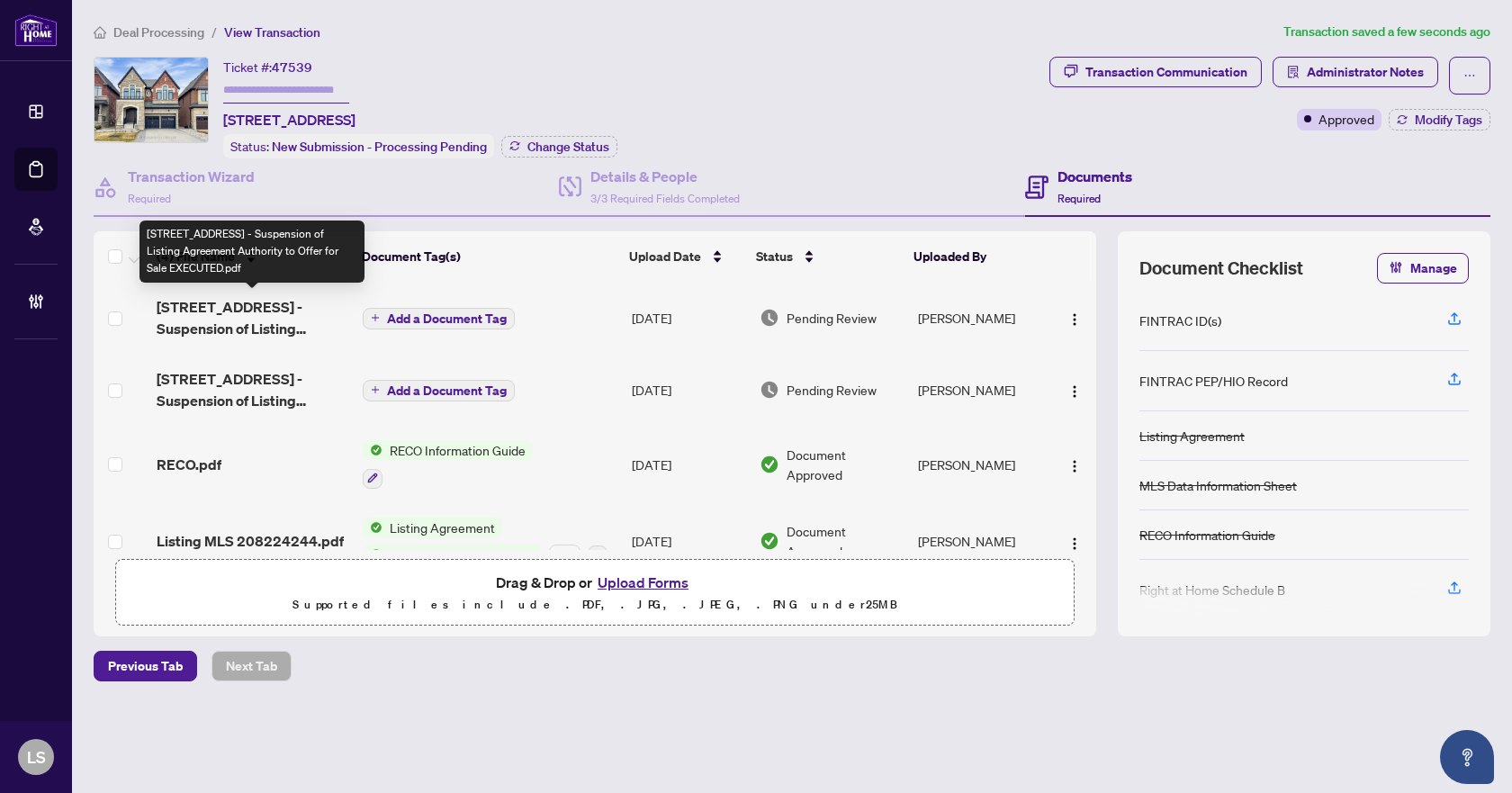
click at [290, 320] on span "12 King Blvd - Ontario 241 - Suspension of Listing Agreement Authority to Offer…" at bounding box center [252, 317] width 192 height 43
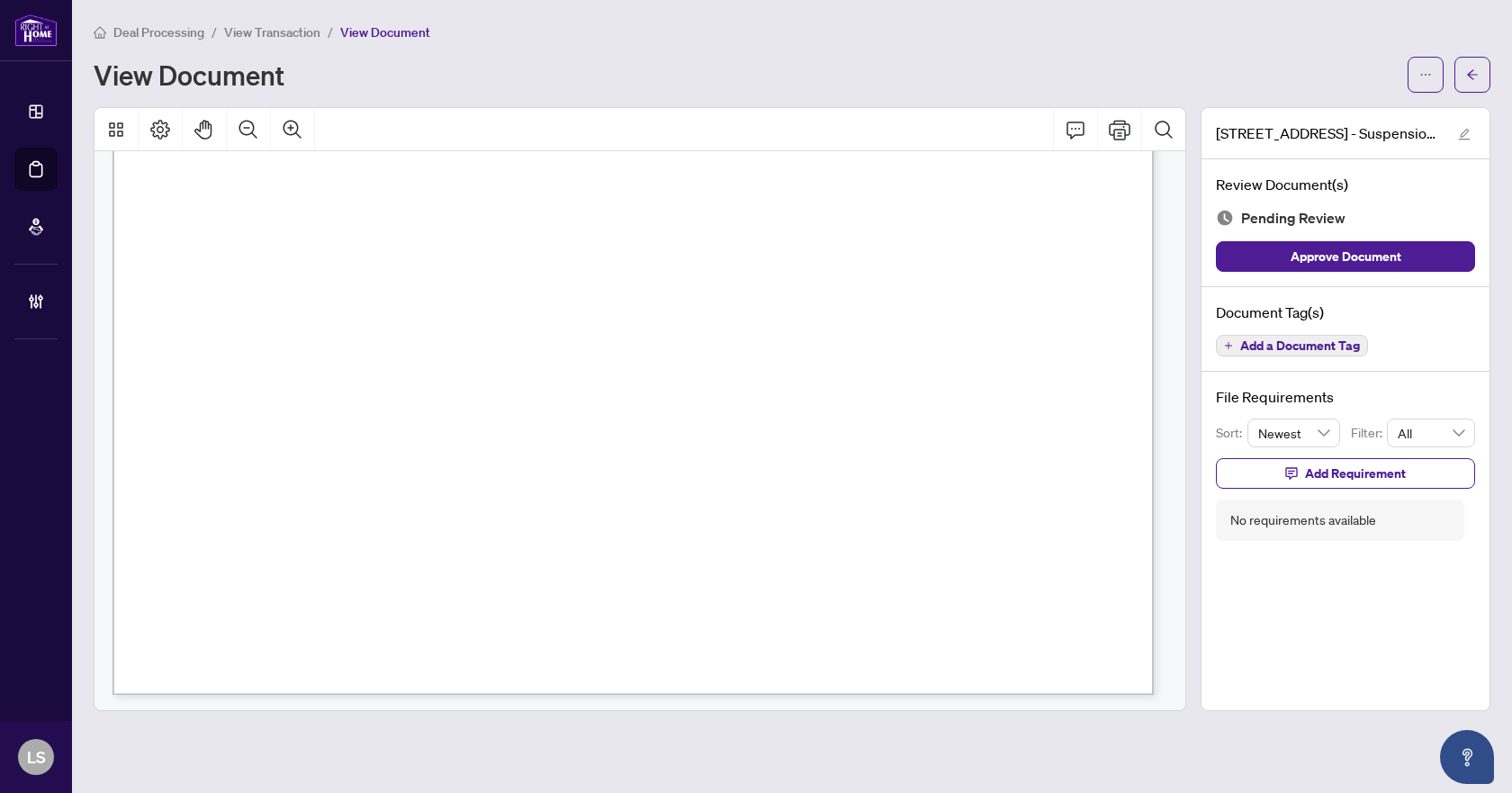
scroll to position [824, 0]
click at [1305, 344] on span "Add a Document Tag" at bounding box center [1299, 344] width 119 height 12
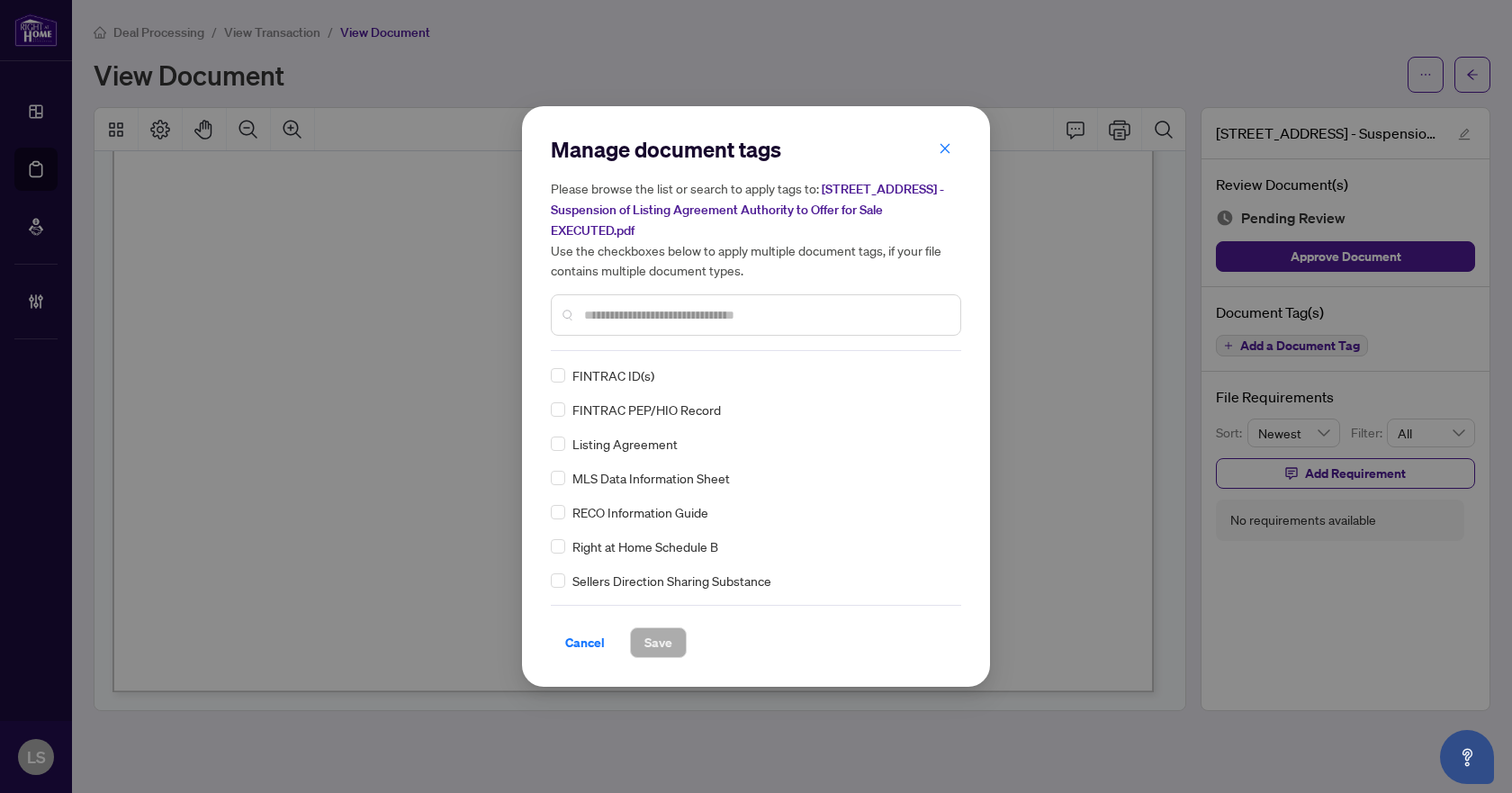
click at [690, 312] on input "text" at bounding box center [765, 315] width 362 height 20
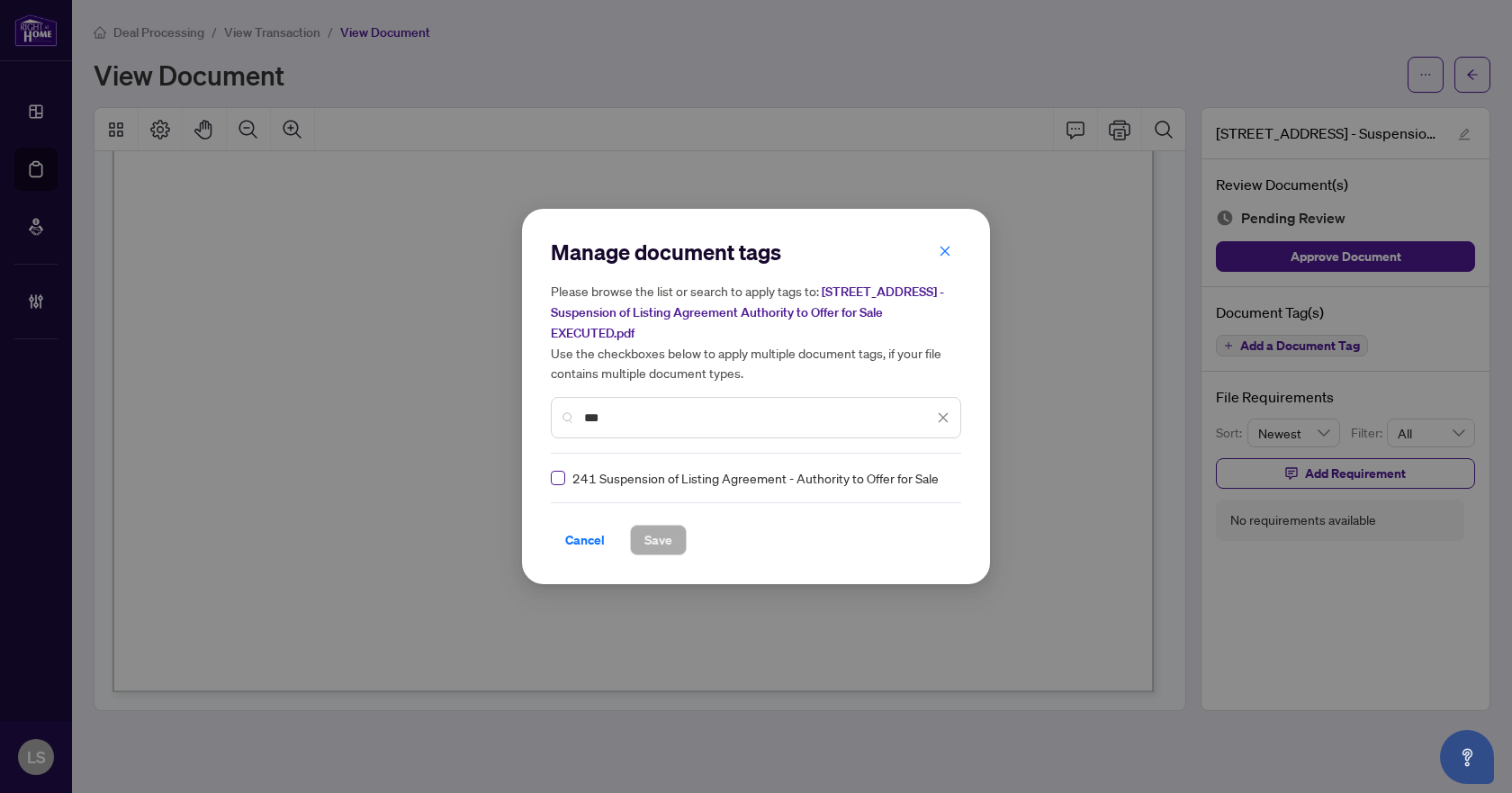
type input "***"
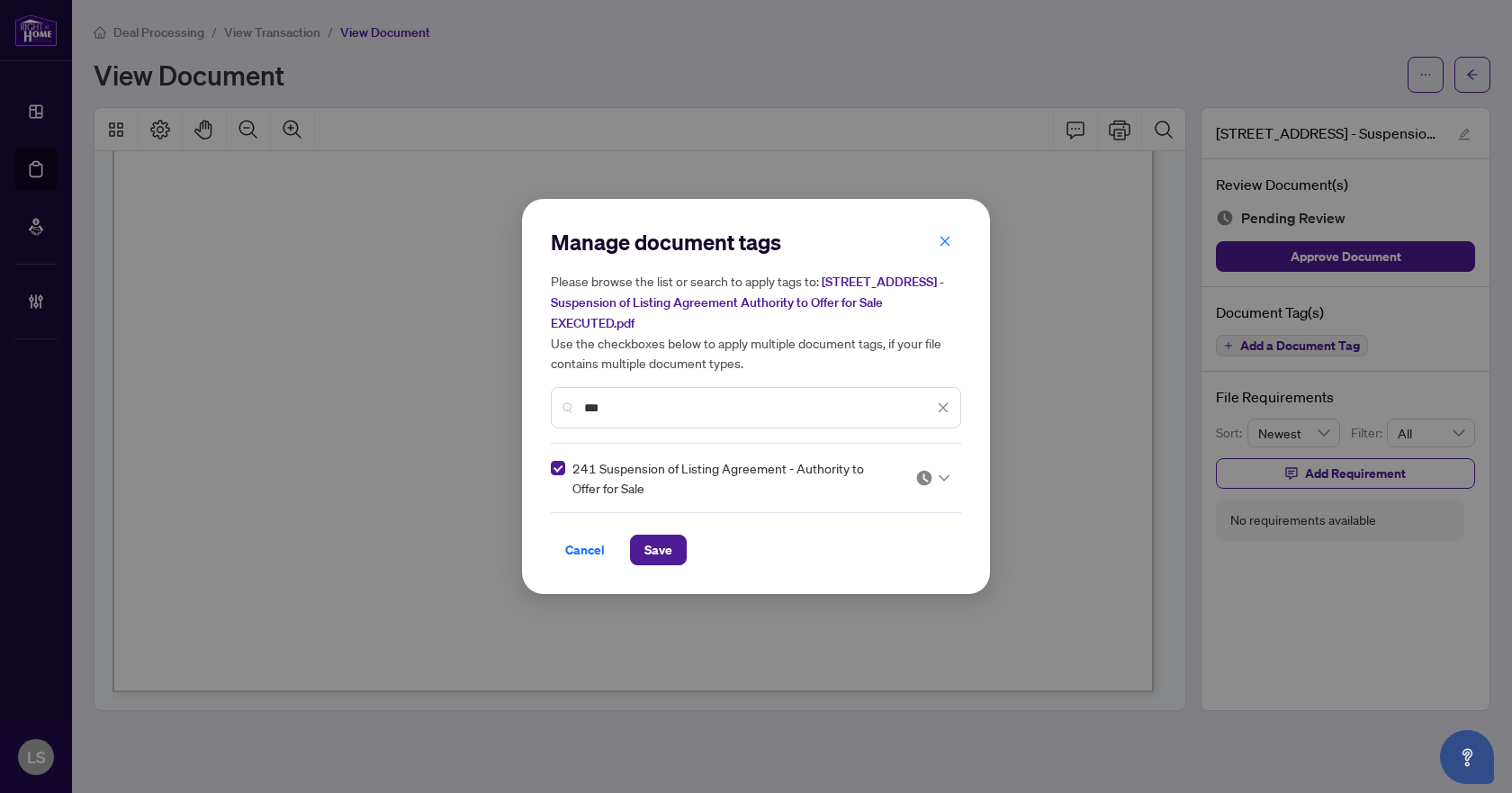
click at [934, 476] on div at bounding box center [933, 477] width 34 height 18
click at [892, 558] on div "Approved" at bounding box center [878, 565] width 116 height 20
click at [664, 540] on span "Save" at bounding box center [658, 550] width 28 height 29
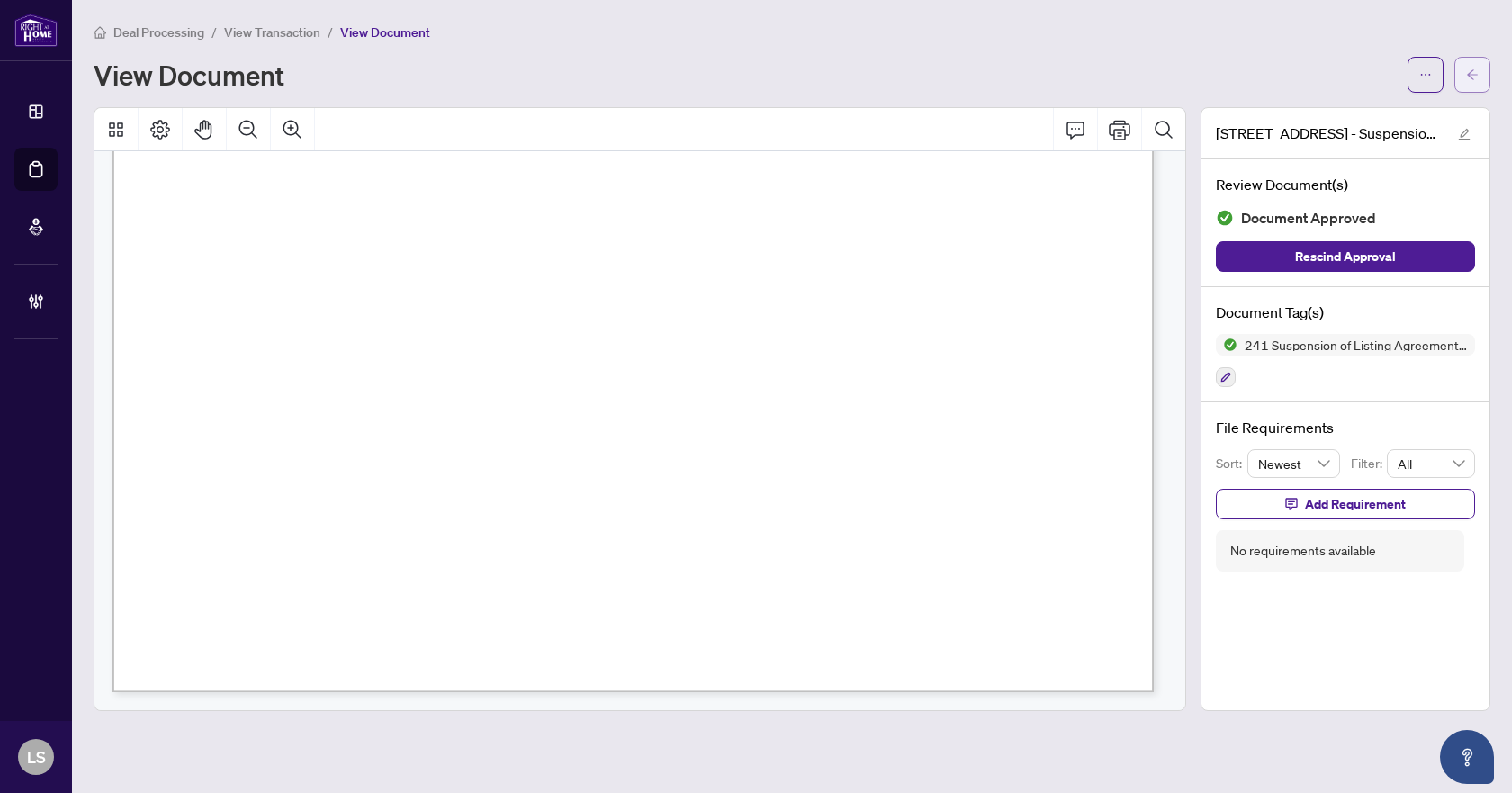
click at [1482, 73] on button "button" at bounding box center [1473, 74] width 36 height 36
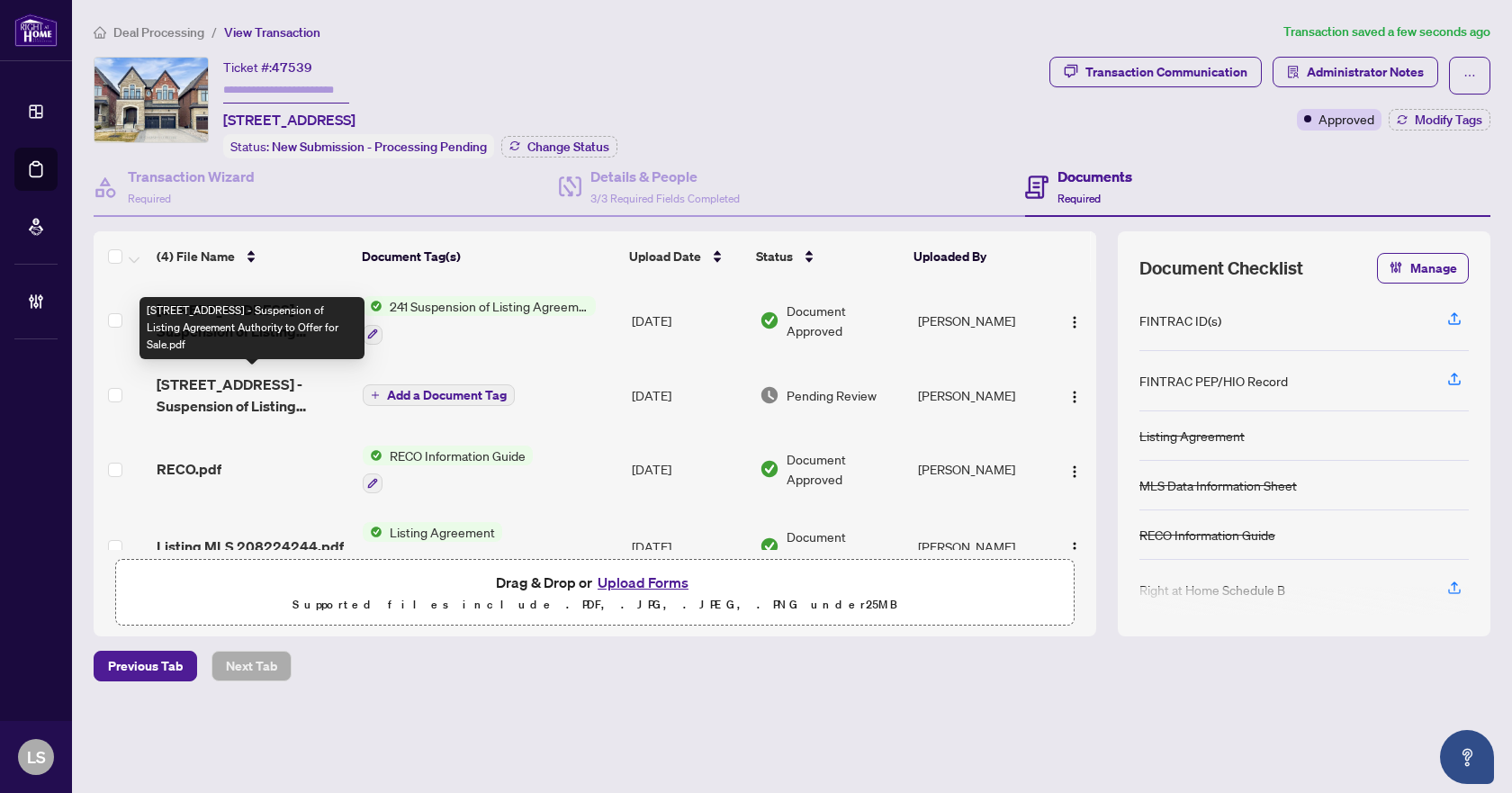
click at [201, 385] on span "12 King Blvd - Ontario 241 - Suspension of Listing Agreement Authority to Offer…" at bounding box center [252, 394] width 192 height 43
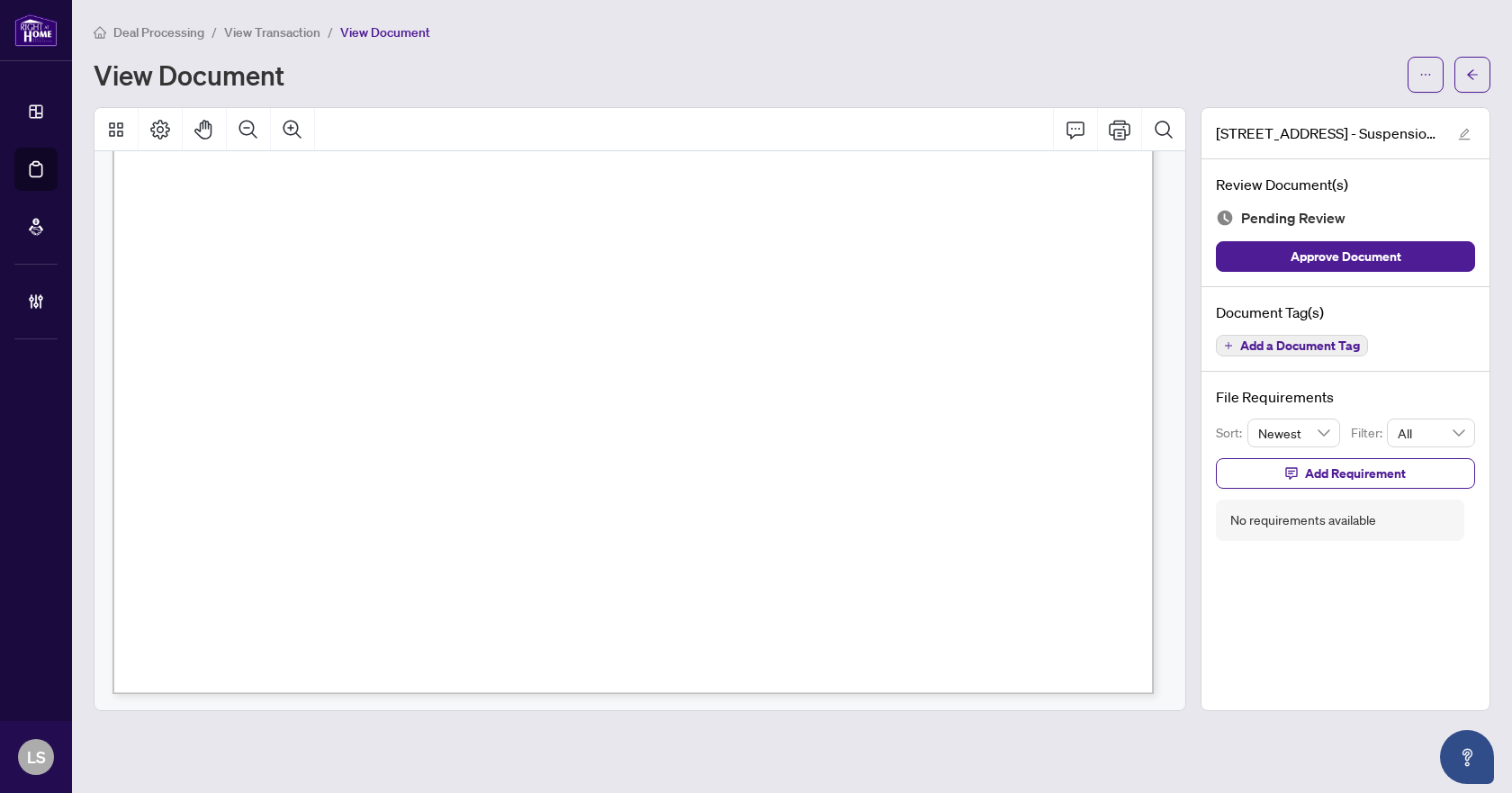
scroll to position [824, 0]
click at [1263, 342] on span "Add a Document Tag" at bounding box center [1299, 344] width 119 height 12
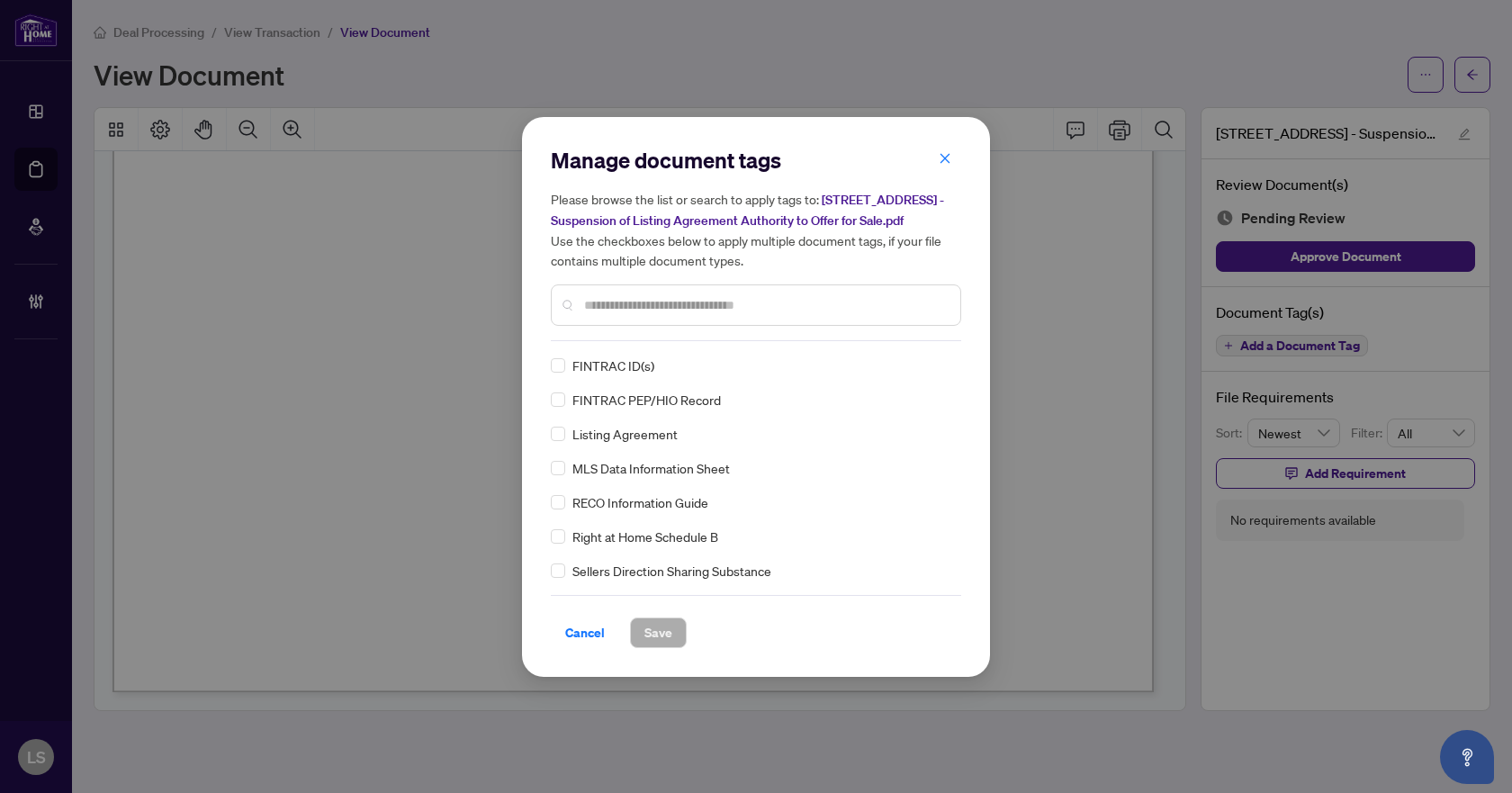
click at [640, 308] on input "text" at bounding box center [765, 304] width 362 height 20
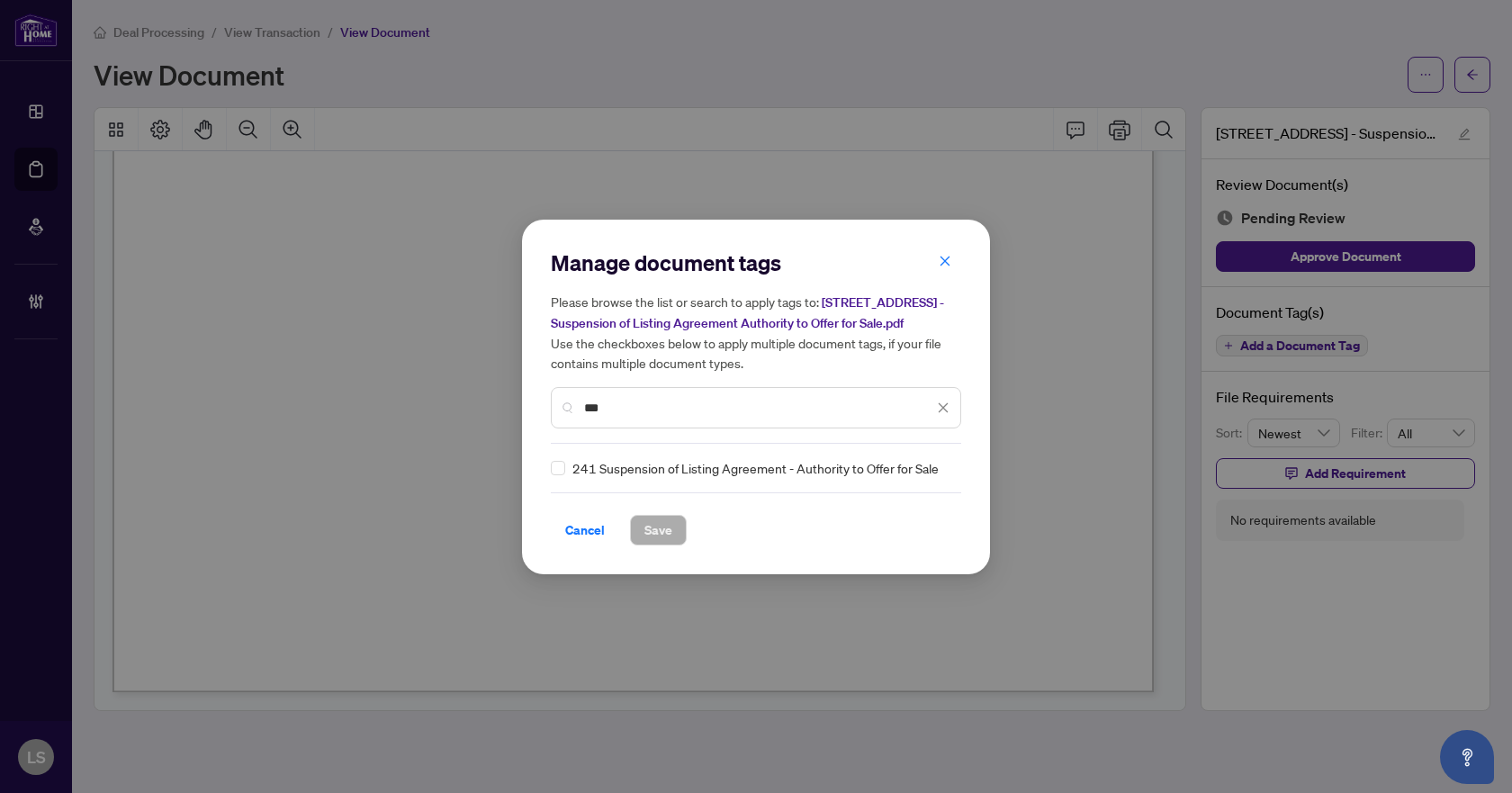
type input "***"
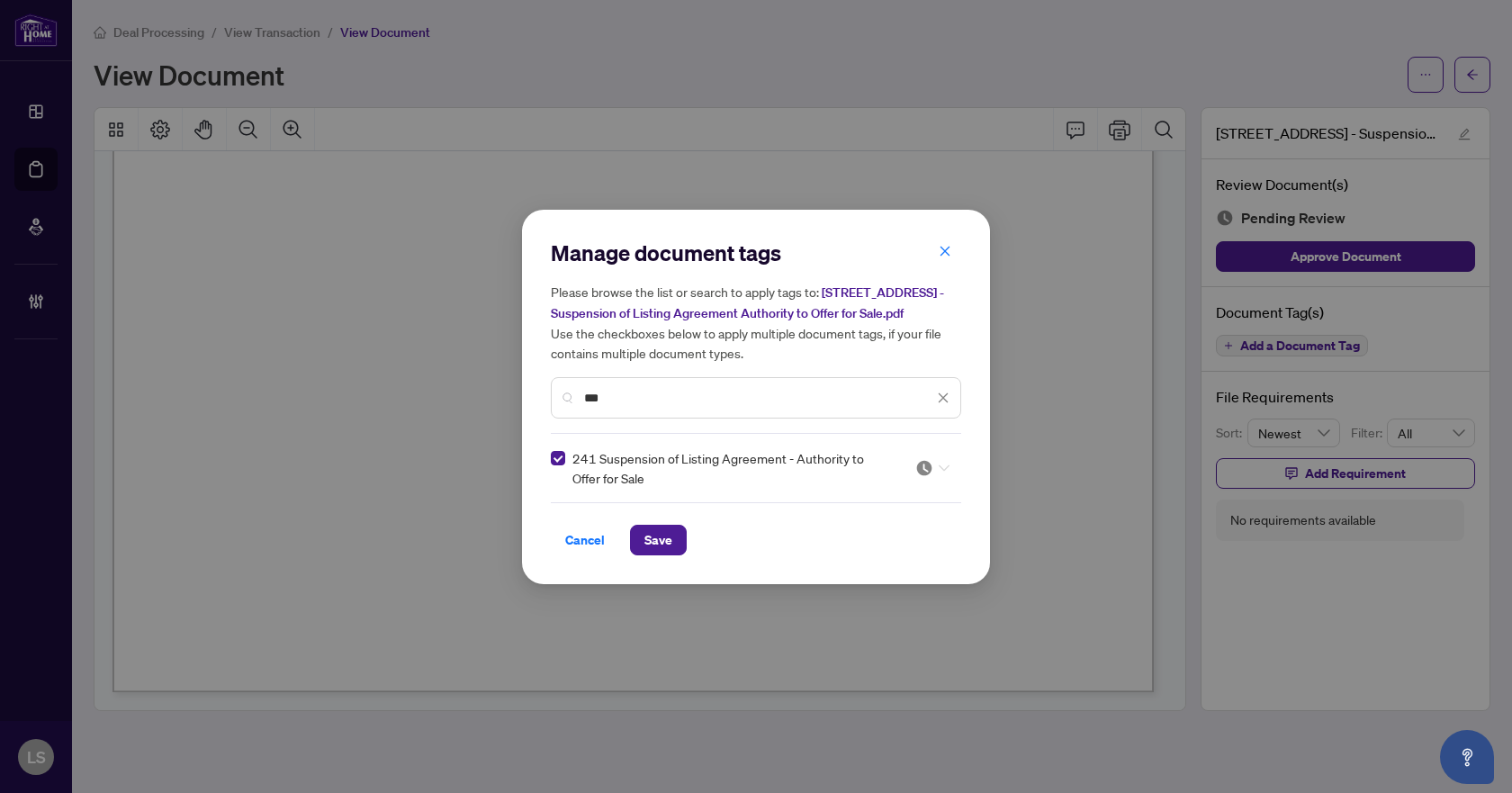
click at [941, 467] on icon at bounding box center [943, 468] width 10 height 7
click at [877, 526] on div "Needs Work" at bounding box center [878, 526] width 116 height 20
click at [667, 540] on span "Save" at bounding box center [658, 540] width 28 height 29
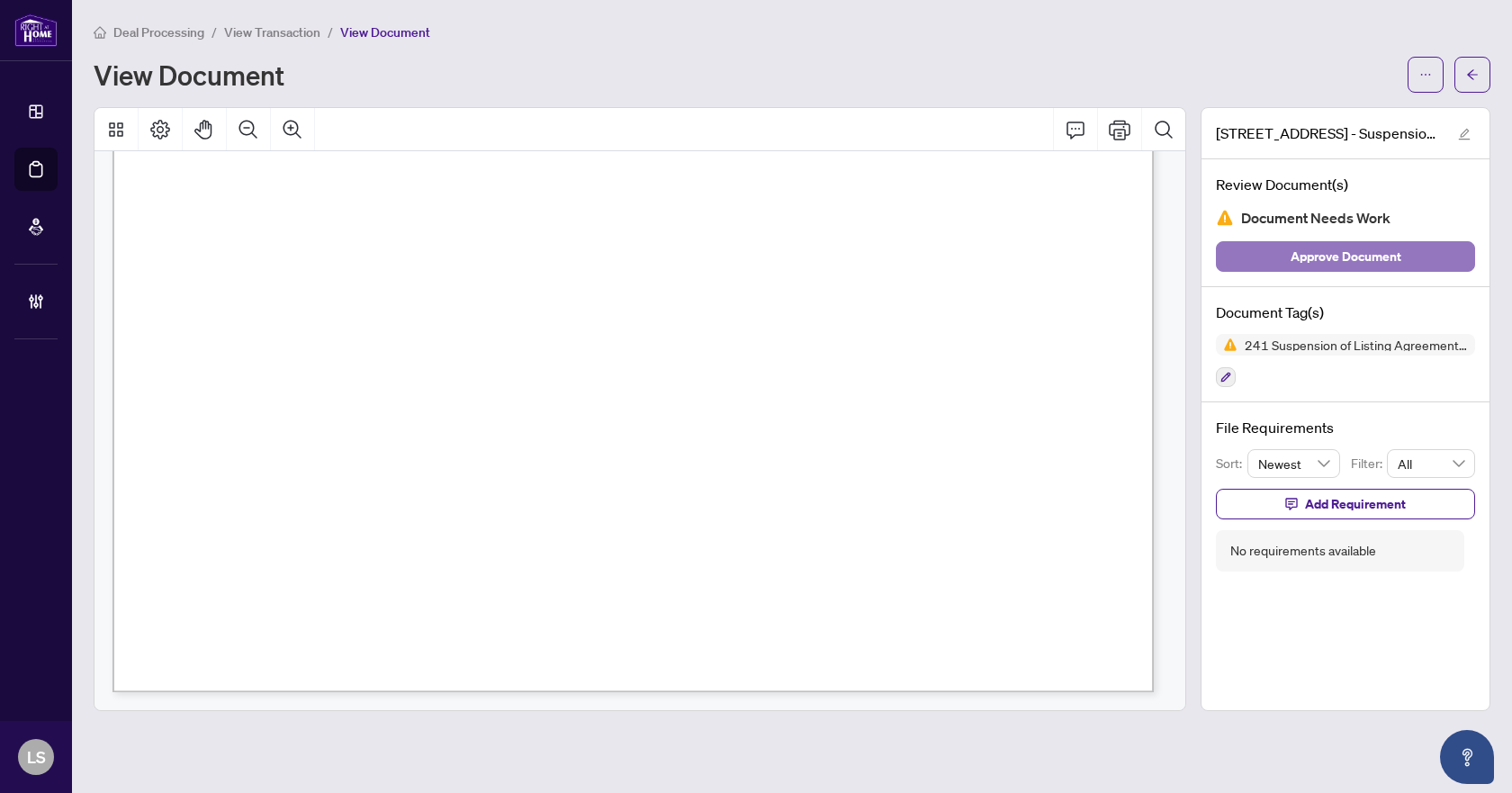
click at [1377, 252] on span "Approve Document" at bounding box center [1346, 257] width 111 height 29
click at [1470, 65] on span "button" at bounding box center [1472, 74] width 12 height 29
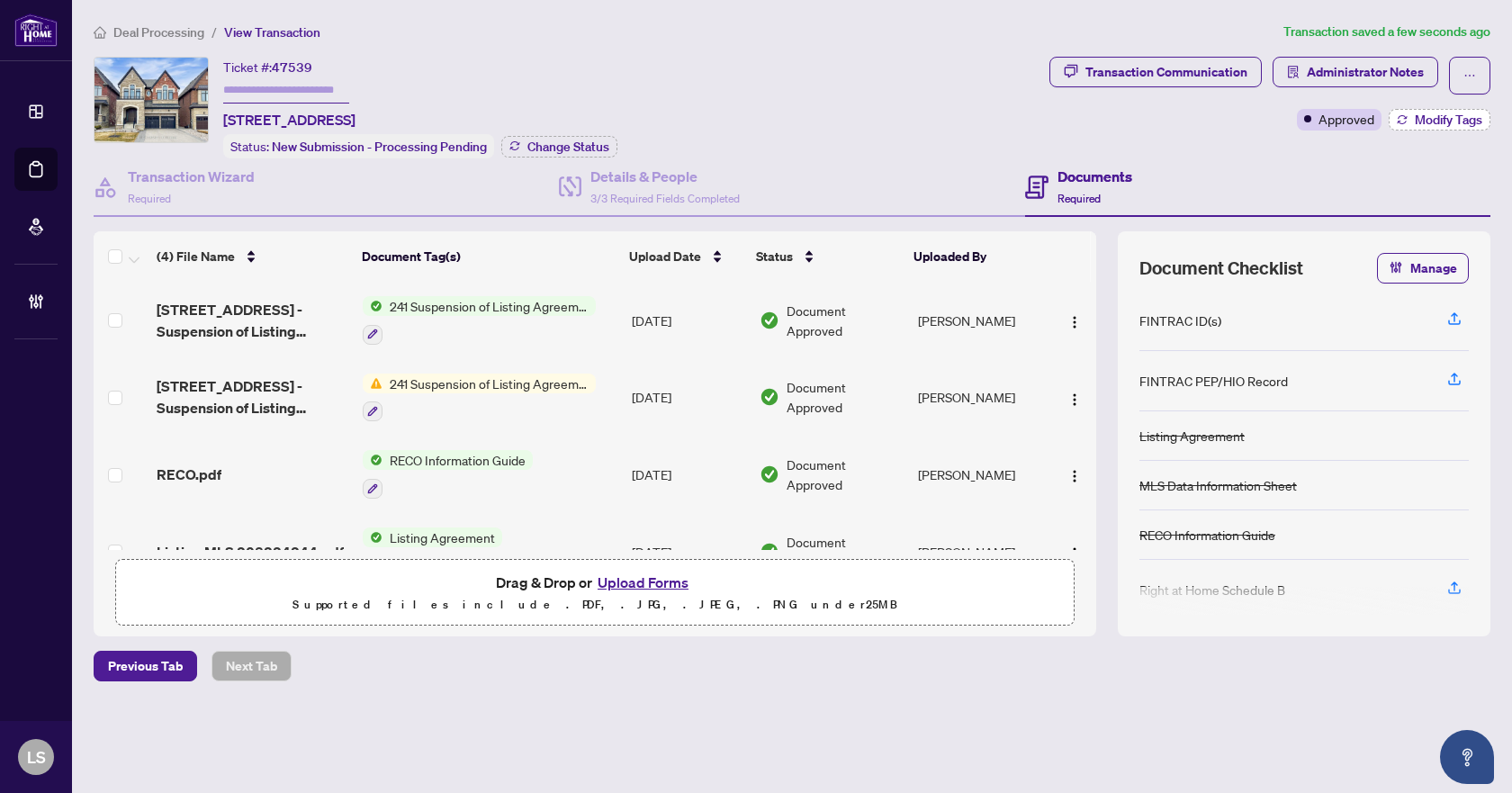
click at [1457, 120] on span "Modify Tags" at bounding box center [1448, 119] width 68 height 12
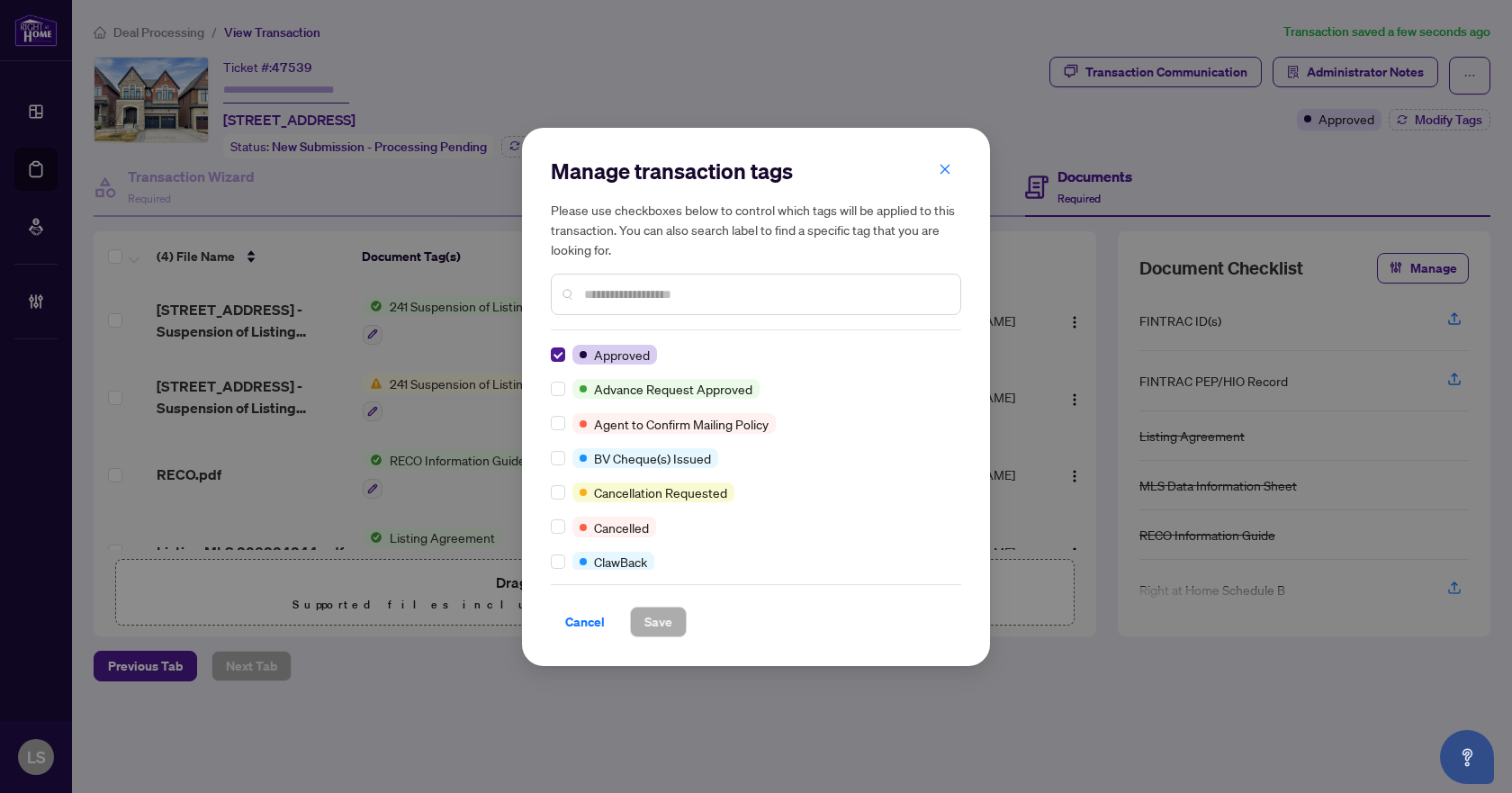
click at [846, 283] on div at bounding box center [756, 294] width 410 height 41
click at [858, 295] on input "text" at bounding box center [765, 294] width 362 height 20
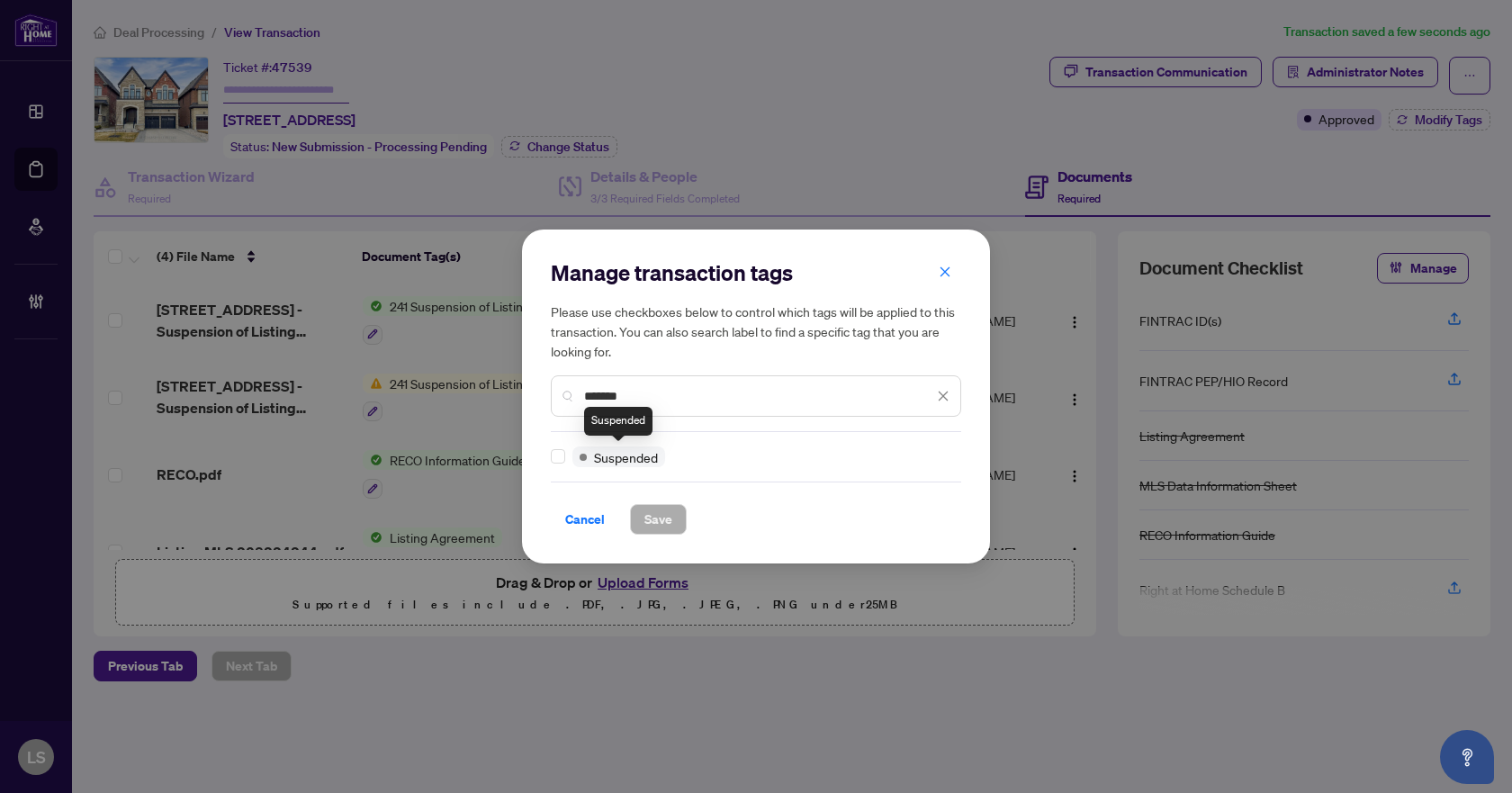
type input "*******"
drag, startPoint x: 690, startPoint y: 386, endPoint x: 578, endPoint y: 388, distance: 112.0
click at [578, 388] on div "*******" at bounding box center [756, 395] width 410 height 41
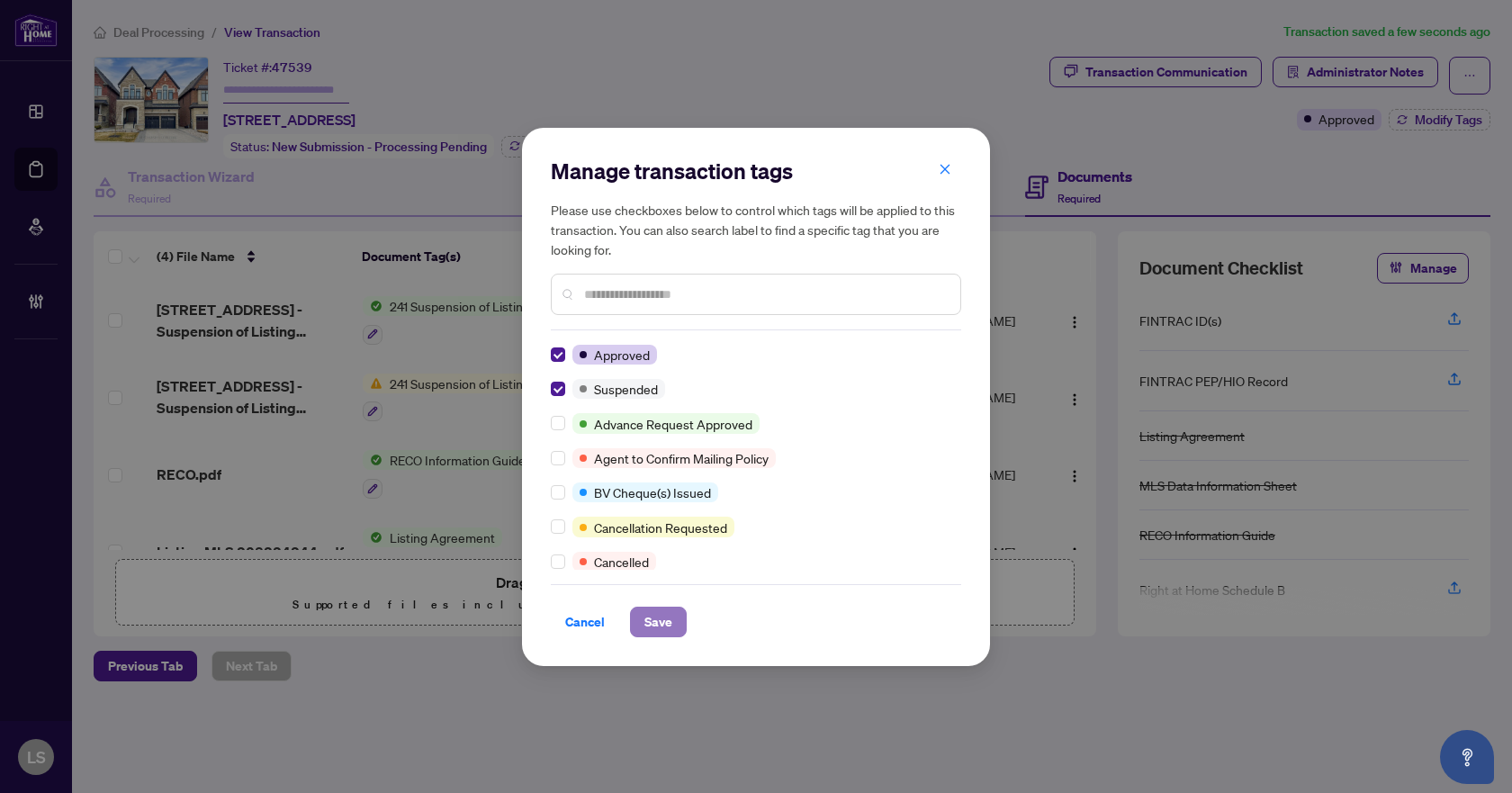
click at [660, 626] on span "Save" at bounding box center [658, 621] width 28 height 29
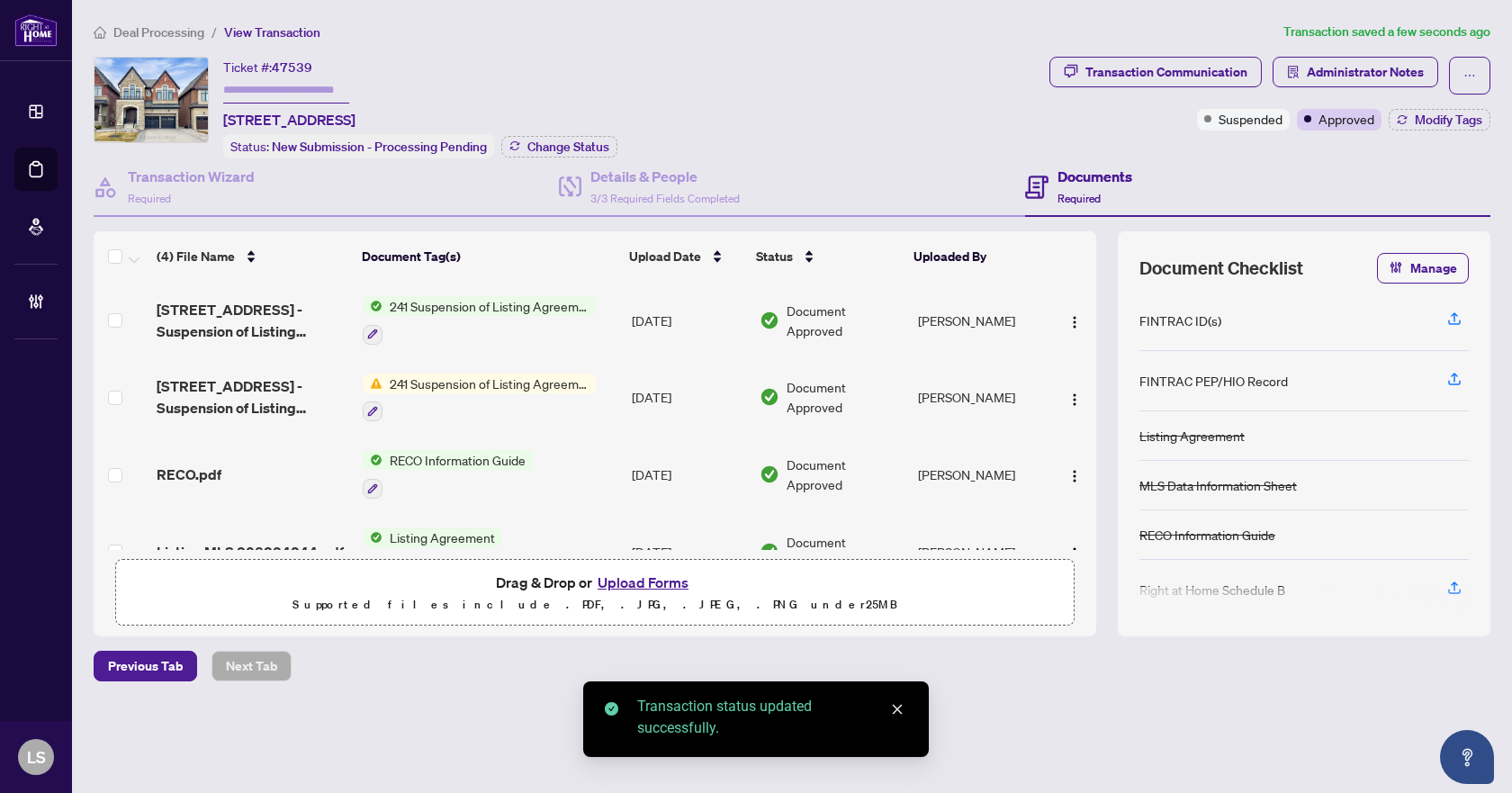
click at [159, 36] on span "Deal Processing" at bounding box center [158, 31] width 91 height 16
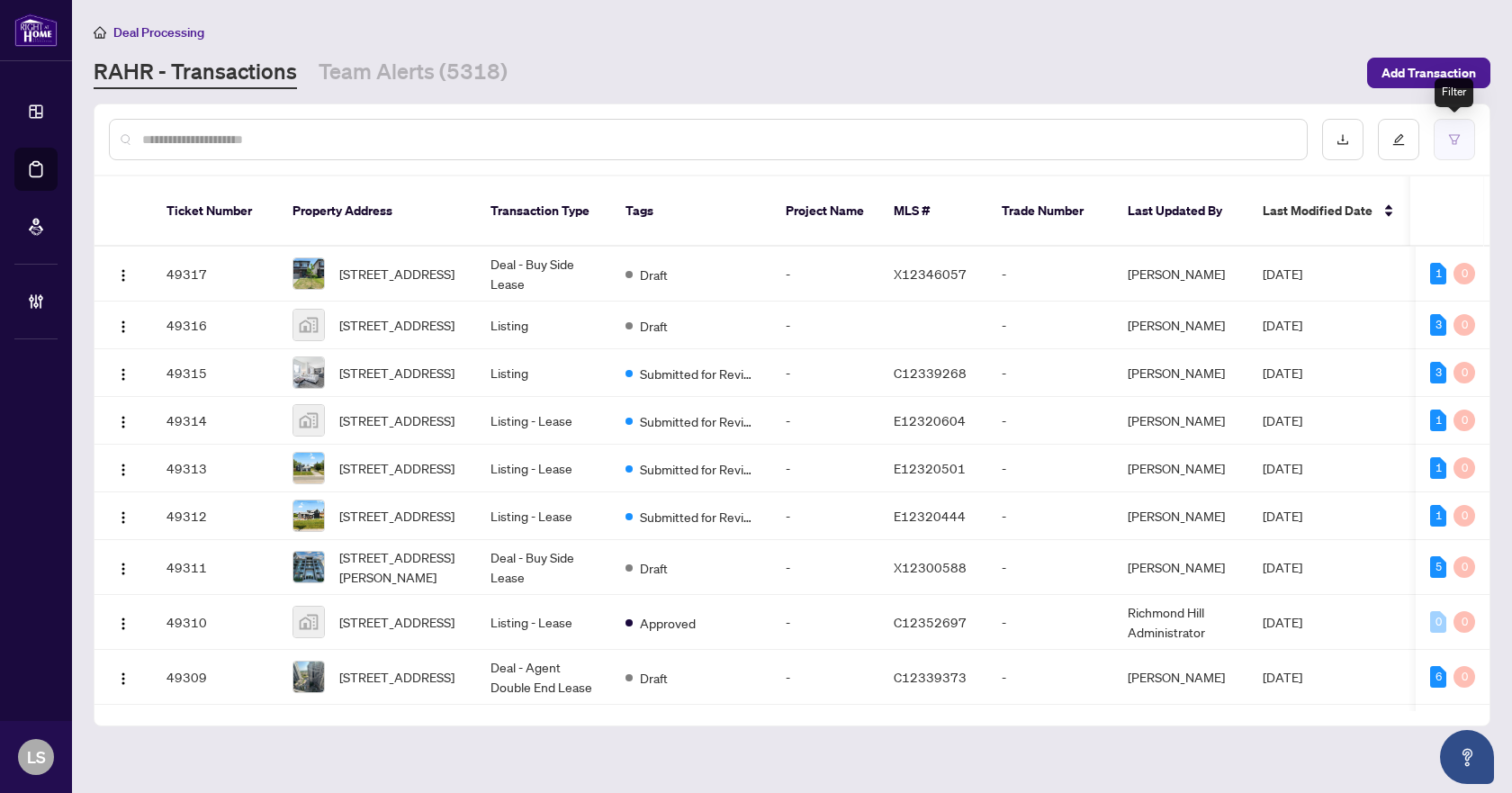
click at [1450, 137] on icon "filter" at bounding box center [1454, 139] width 12 height 12
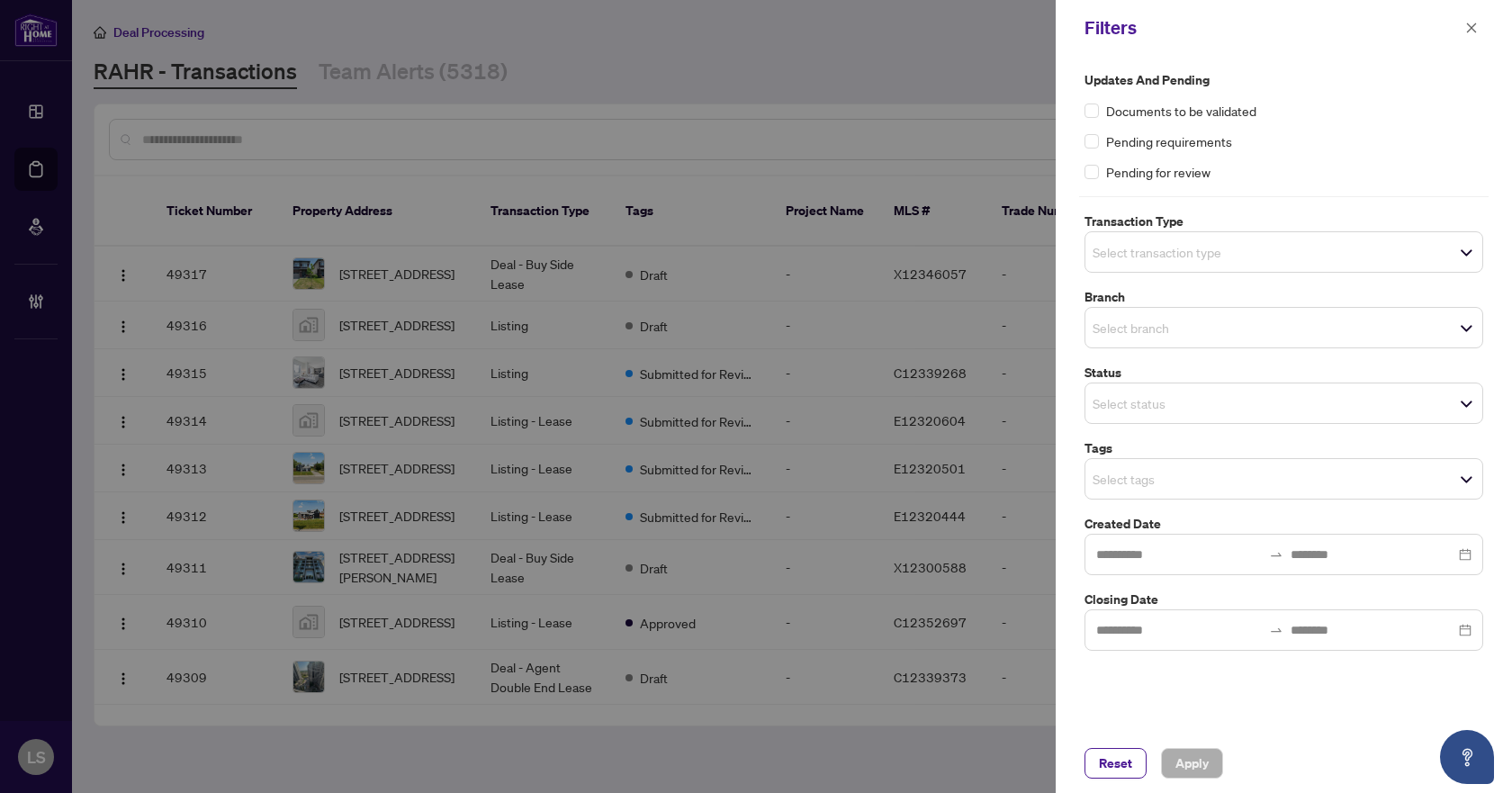
click at [1256, 250] on span "Select transaction type" at bounding box center [1284, 252] width 397 height 25
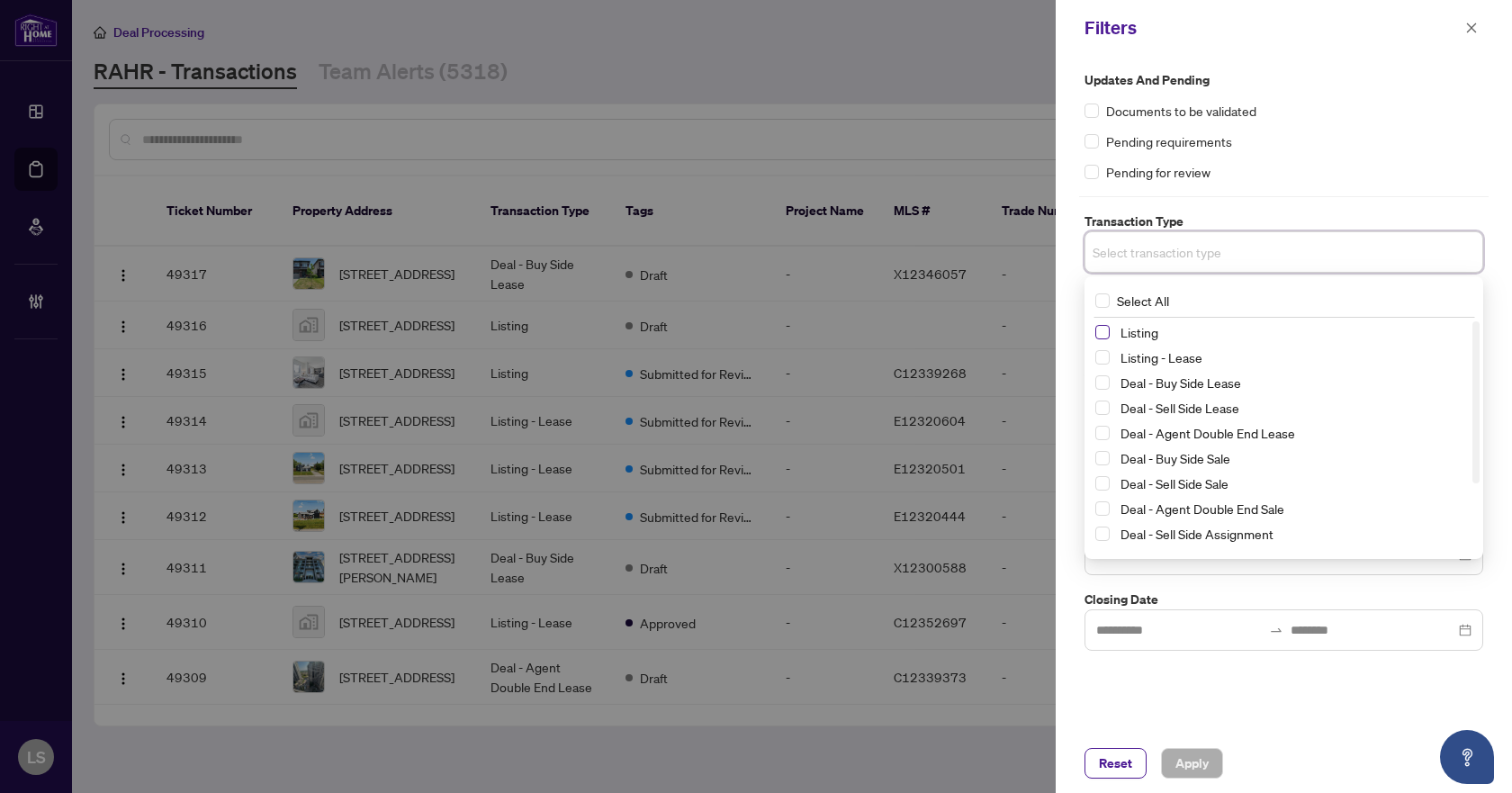
click at [1101, 333] on span "Select Listing" at bounding box center [1102, 331] width 14 height 14
click at [1106, 359] on span "Select Listing - Lease" at bounding box center [1102, 361] width 14 height 14
click at [1311, 105] on div "Documents to be validated" at bounding box center [1284, 111] width 399 height 20
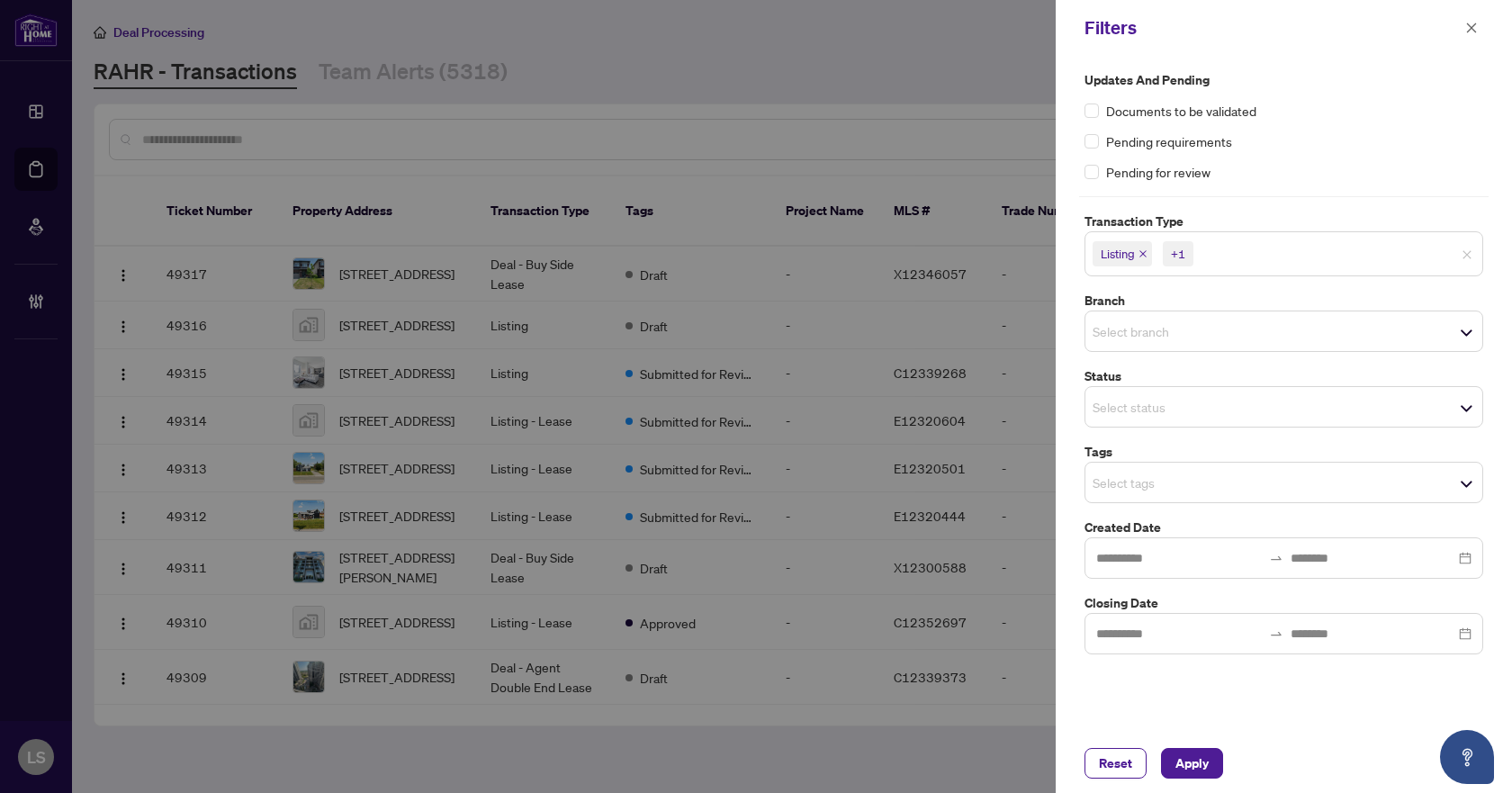
click at [1131, 329] on input "search" at bounding box center [1156, 331] width 126 height 22
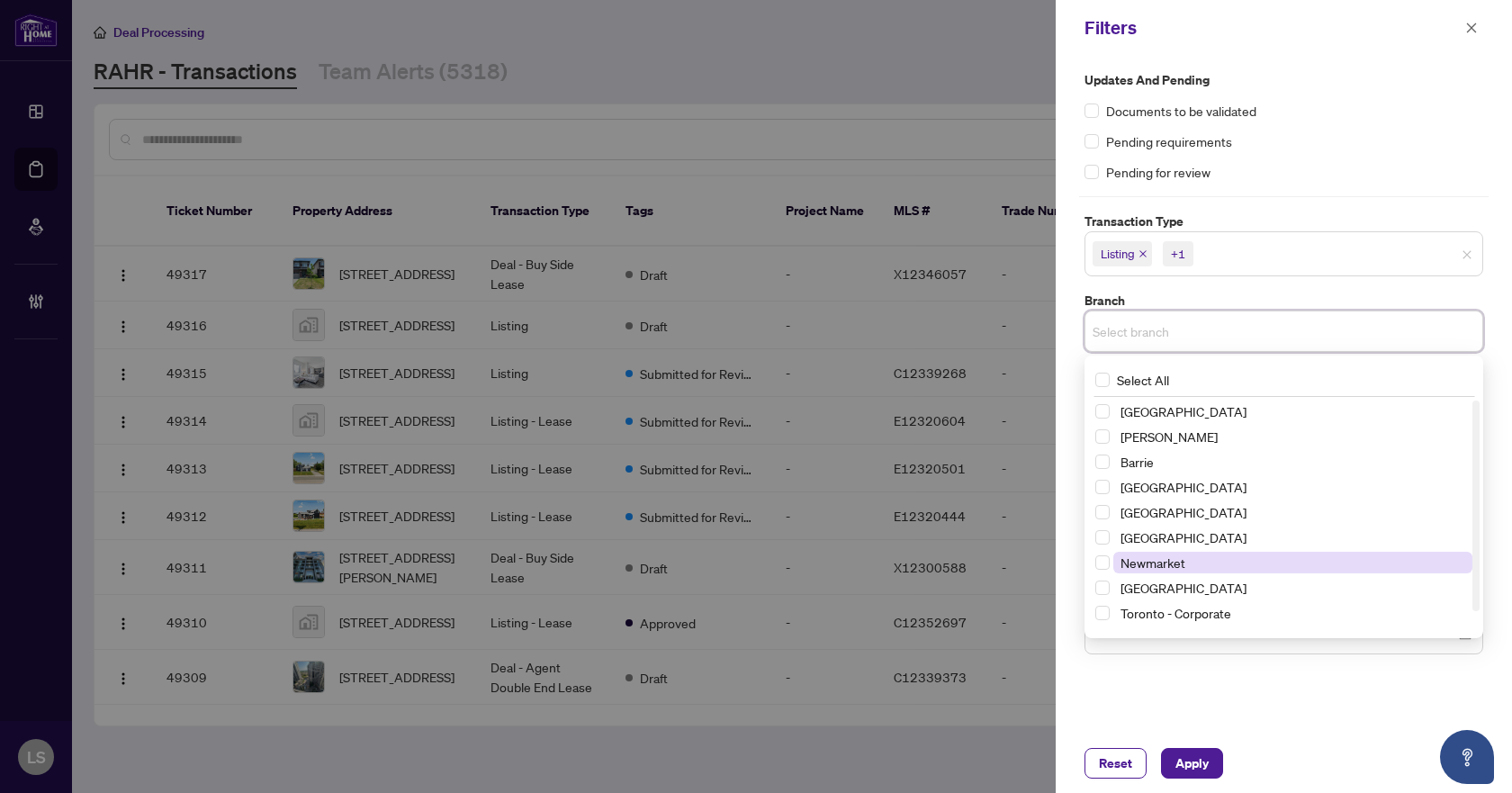
click at [1140, 566] on span "Newmarket" at bounding box center [1153, 562] width 65 height 16
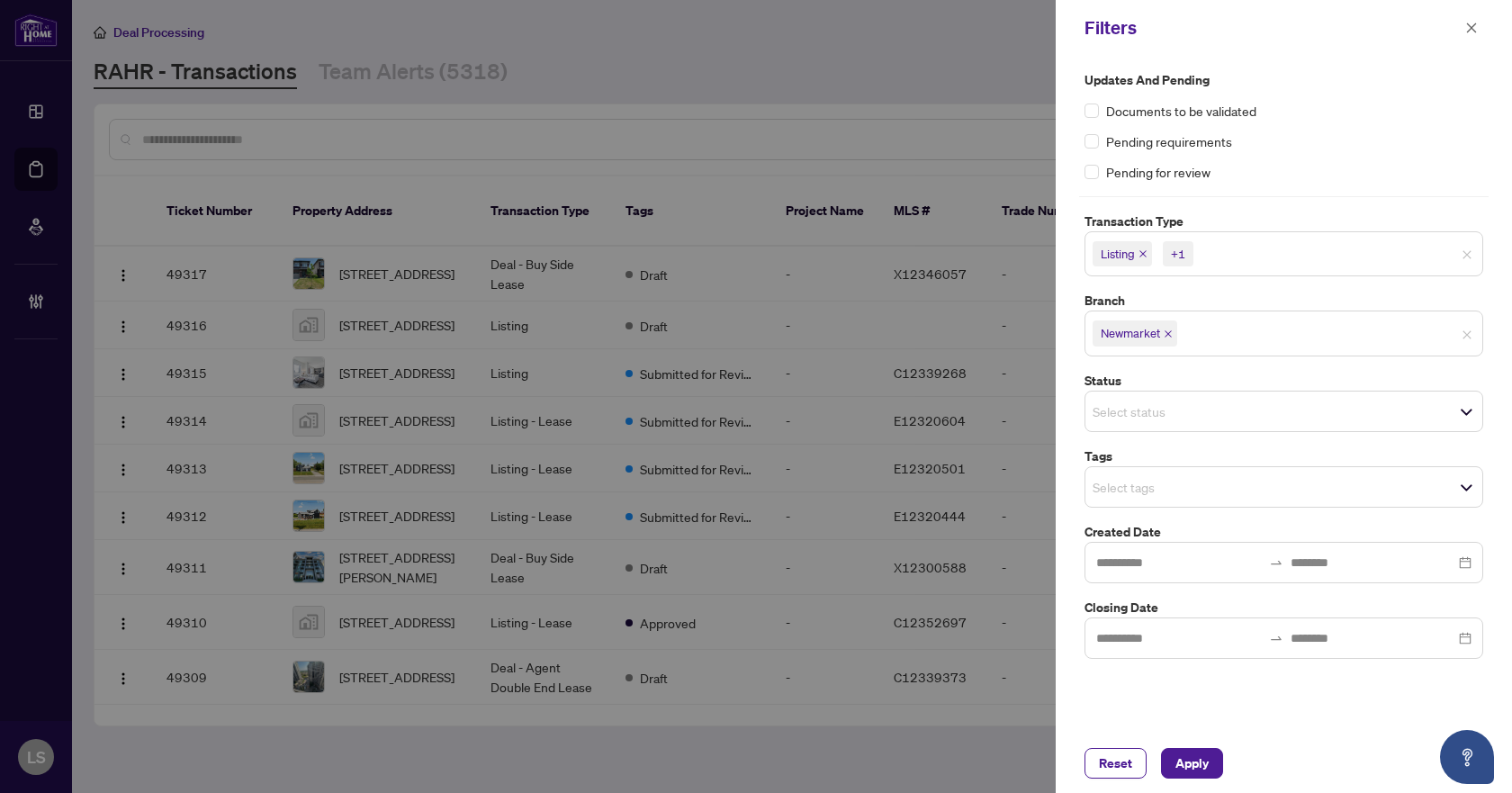
click at [1292, 162] on div "Pending for review" at bounding box center [1284, 172] width 399 height 20
click at [1134, 408] on input "search" at bounding box center [1156, 411] width 126 height 22
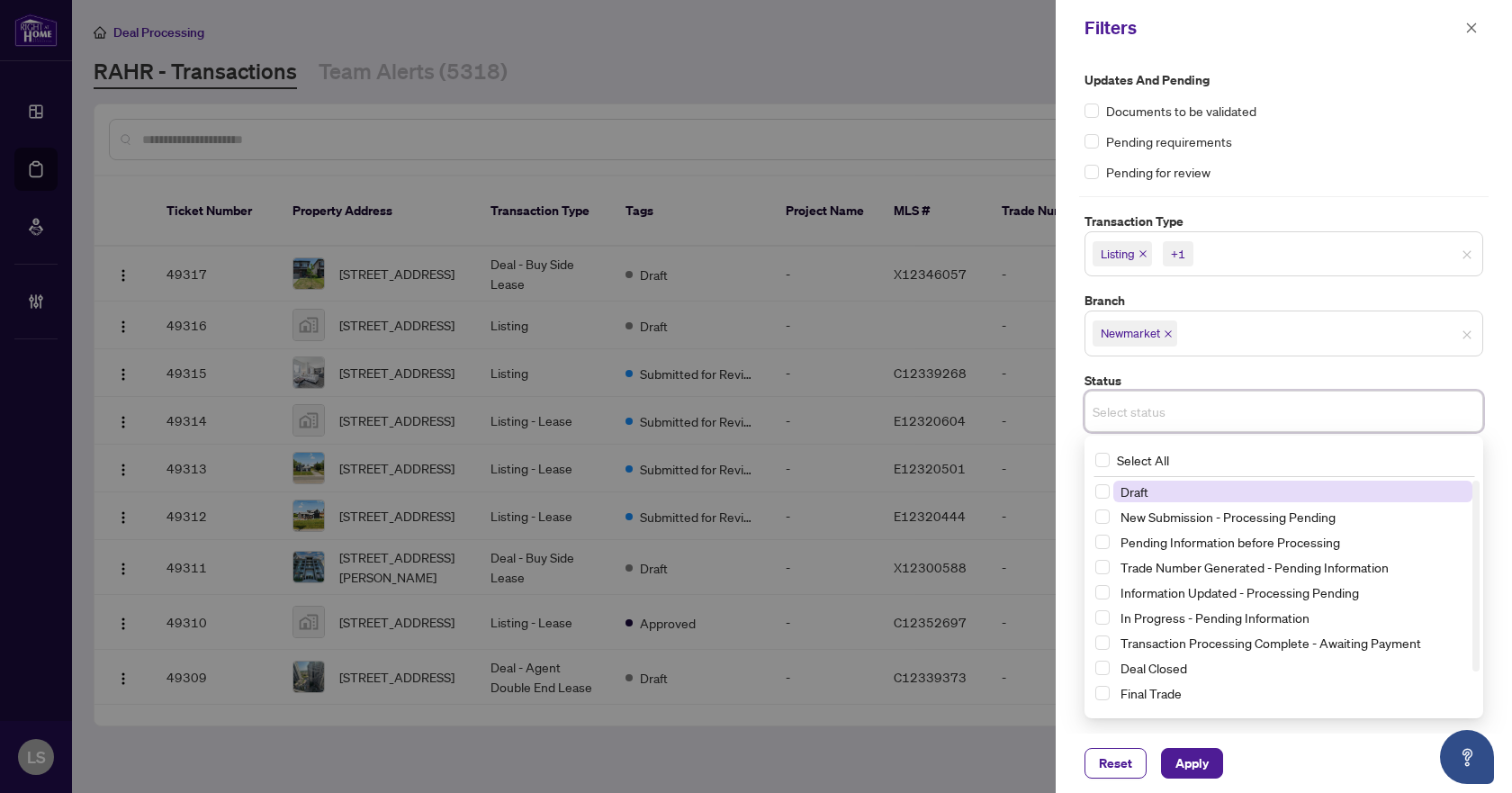
click at [1141, 409] on input "search" at bounding box center [1156, 411] width 126 height 22
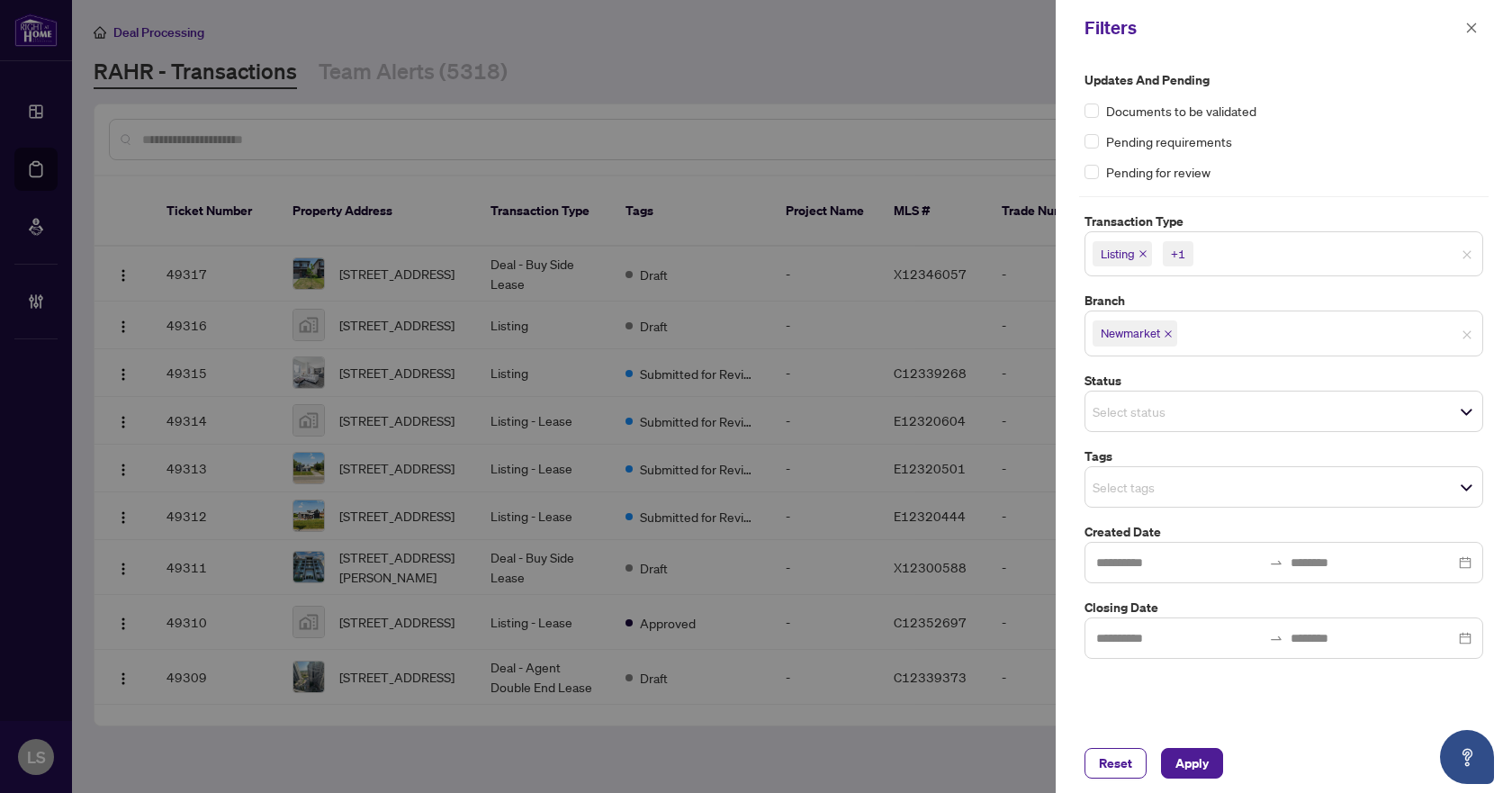
drag, startPoint x: 1328, startPoint y: 145, endPoint x: 1245, endPoint y: 457, distance: 322.9
click at [1328, 146] on div "Pending requirements" at bounding box center [1284, 141] width 399 height 20
click at [1144, 488] on input "search" at bounding box center [1156, 487] width 126 height 22
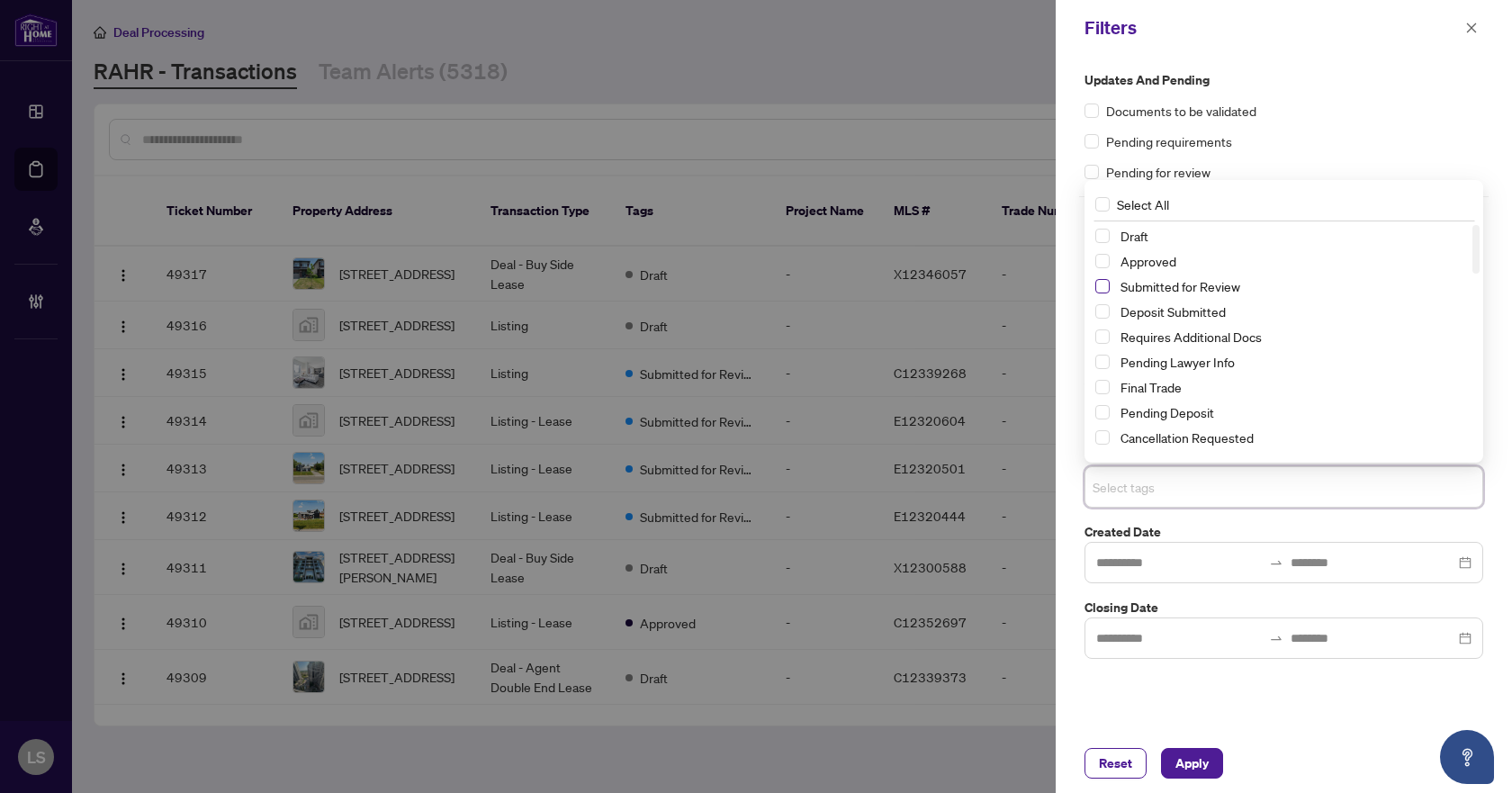
click at [1107, 287] on span "Select Submitted for Review" at bounding box center [1102, 285] width 14 height 14
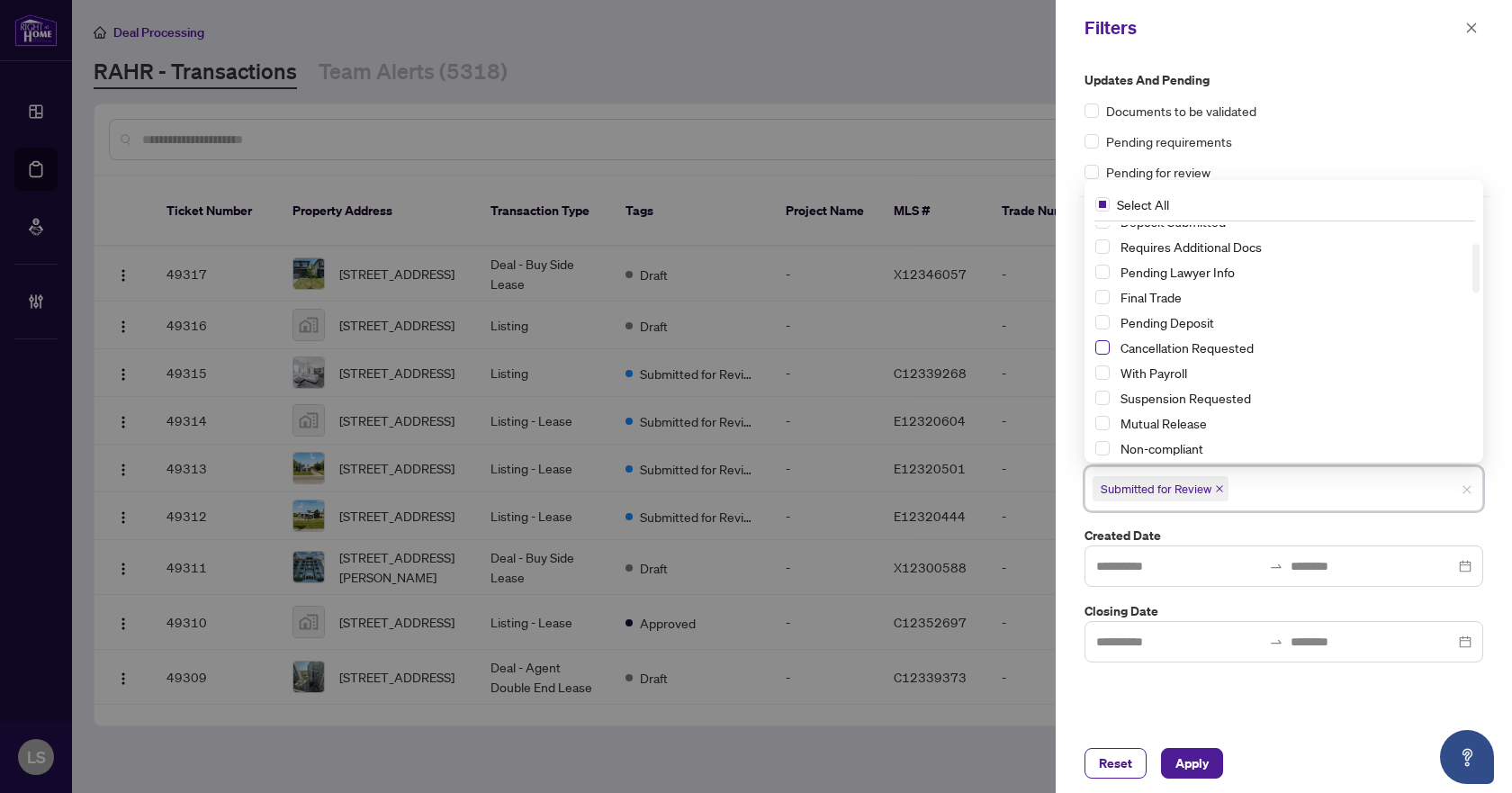
click at [1098, 353] on span "Select Cancellation Requested" at bounding box center [1102, 346] width 14 height 14
click at [1106, 402] on span "Select Suspension Requested" at bounding box center [1102, 397] width 14 height 14
drag, startPoint x: 1189, startPoint y: 762, endPoint x: 1200, endPoint y: 751, distance: 15.6
click at [1191, 762] on span "Apply" at bounding box center [1191, 762] width 33 height 29
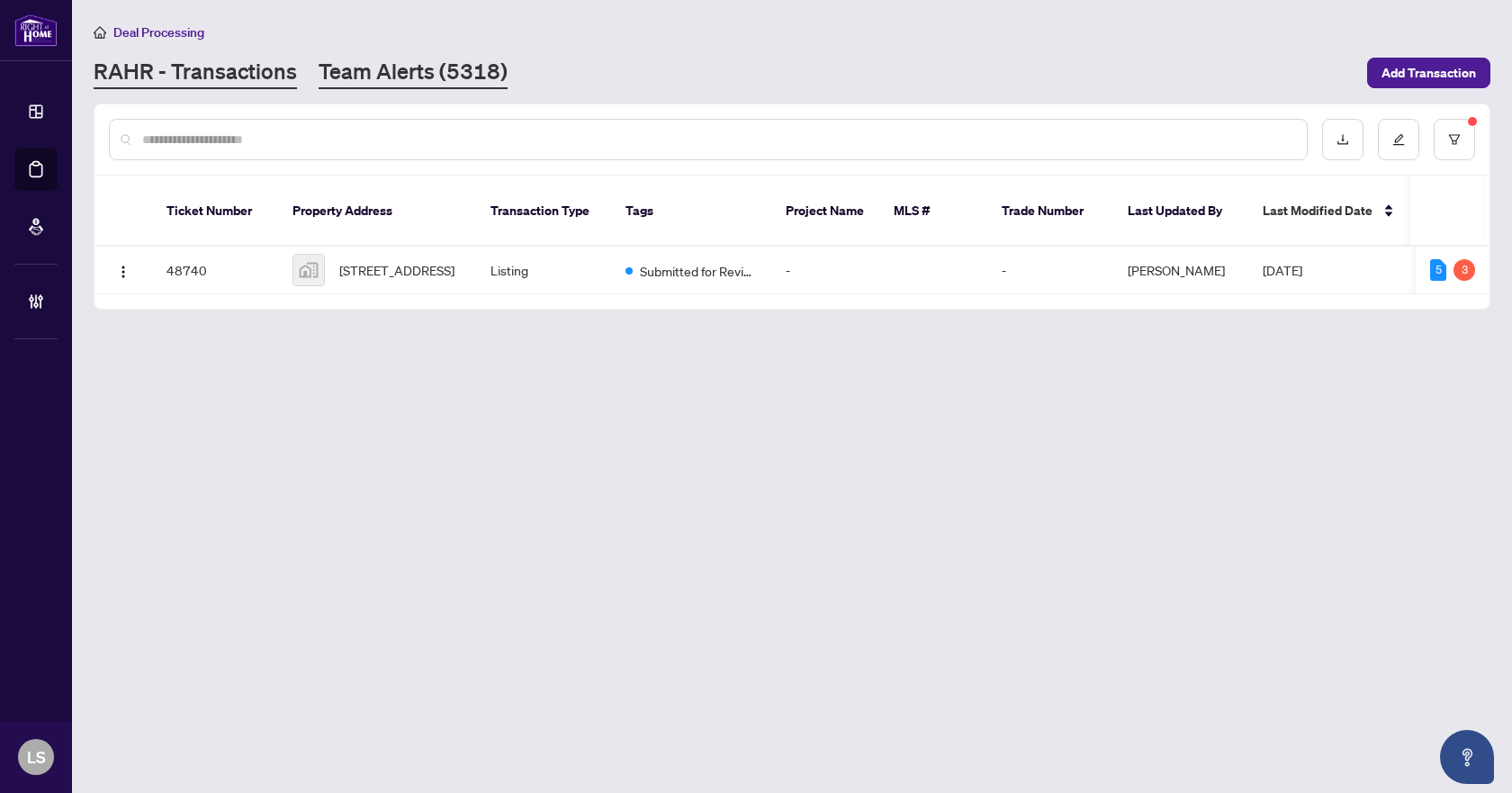
click at [428, 73] on link "Team Alerts (5318)" at bounding box center [413, 73] width 189 height 32
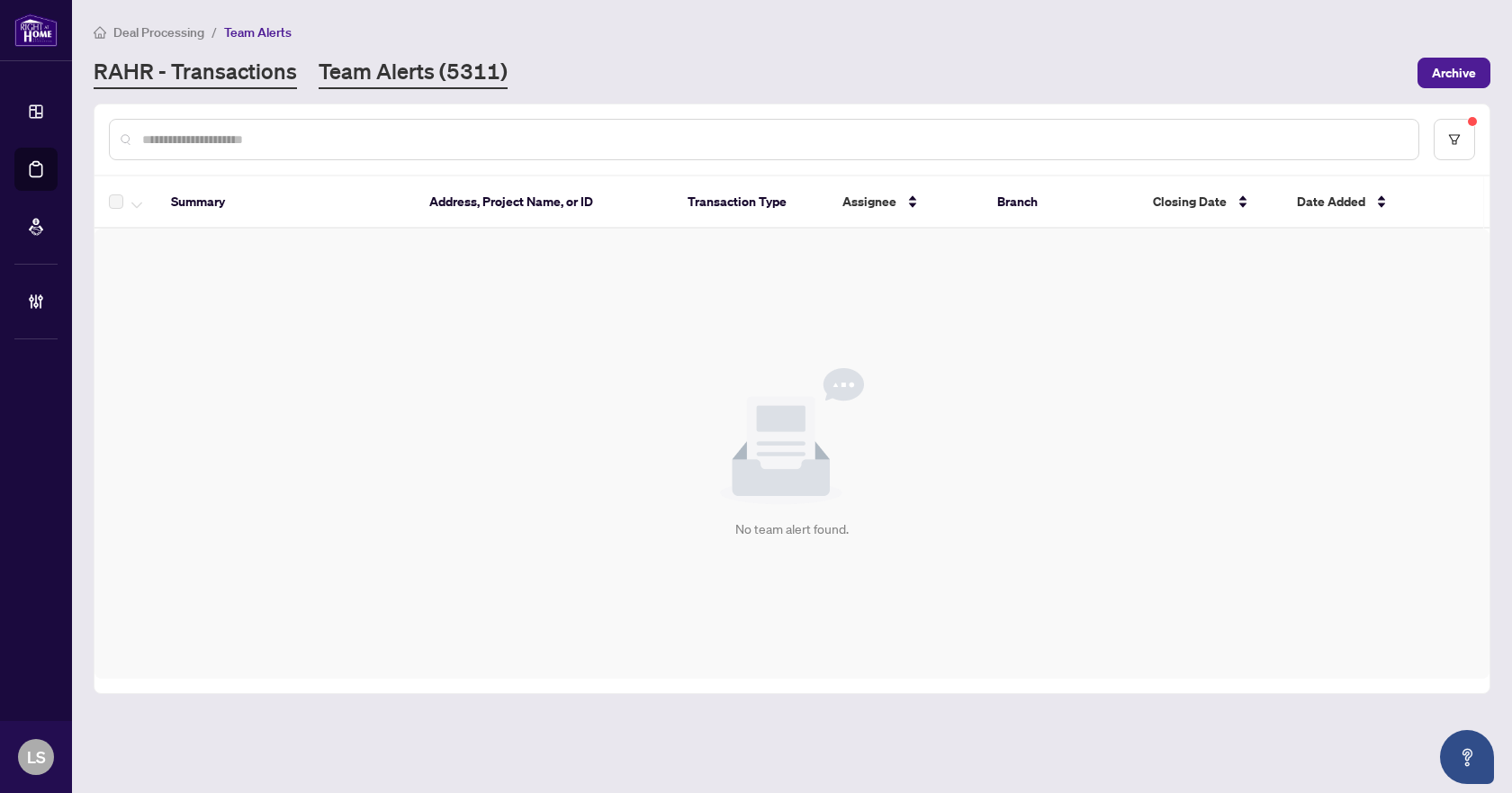
click at [237, 73] on link "RAHR - Transactions" at bounding box center [195, 73] width 203 height 32
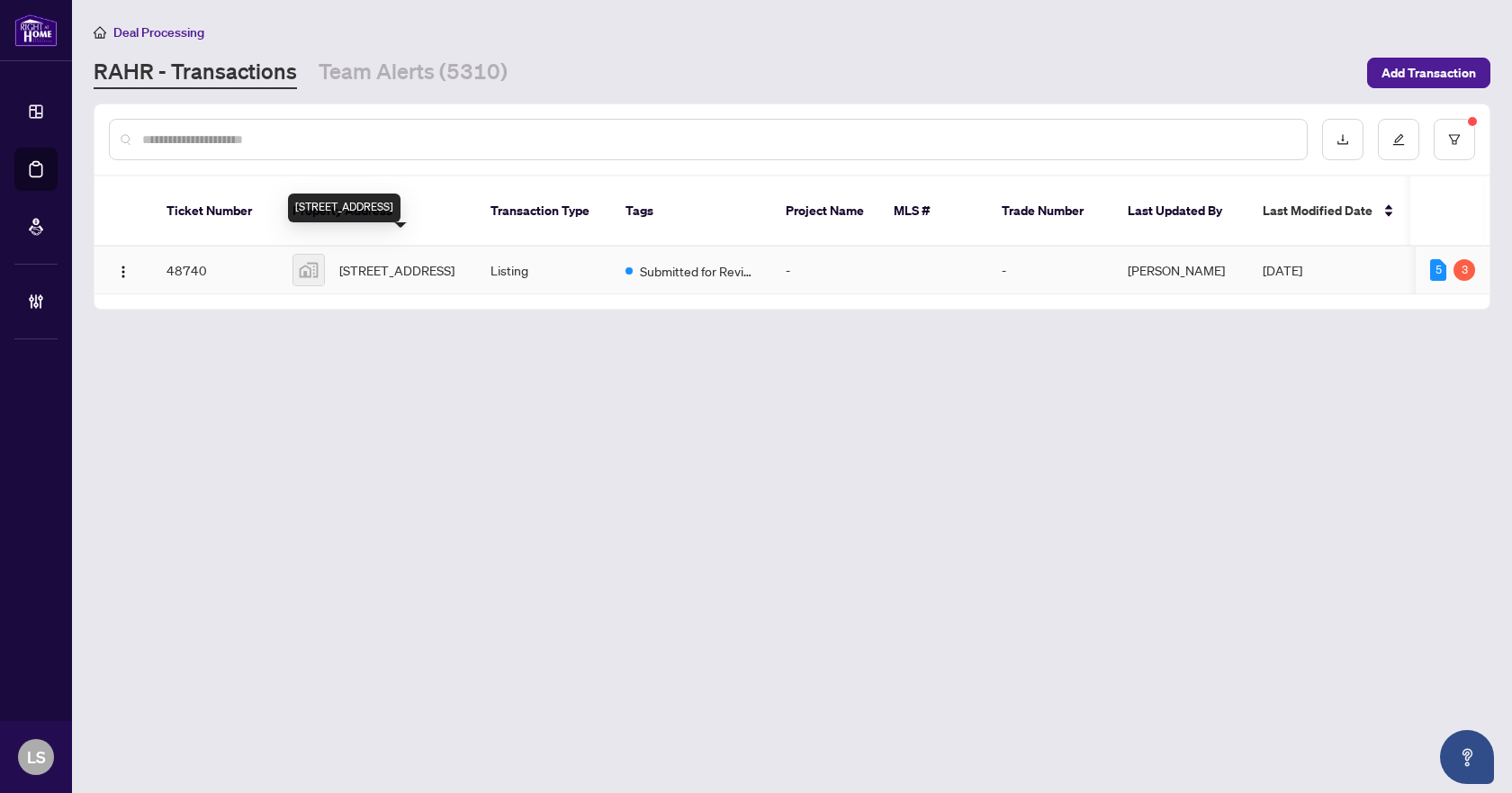
click at [402, 260] on span "[STREET_ADDRESS]" at bounding box center [396, 269] width 116 height 20
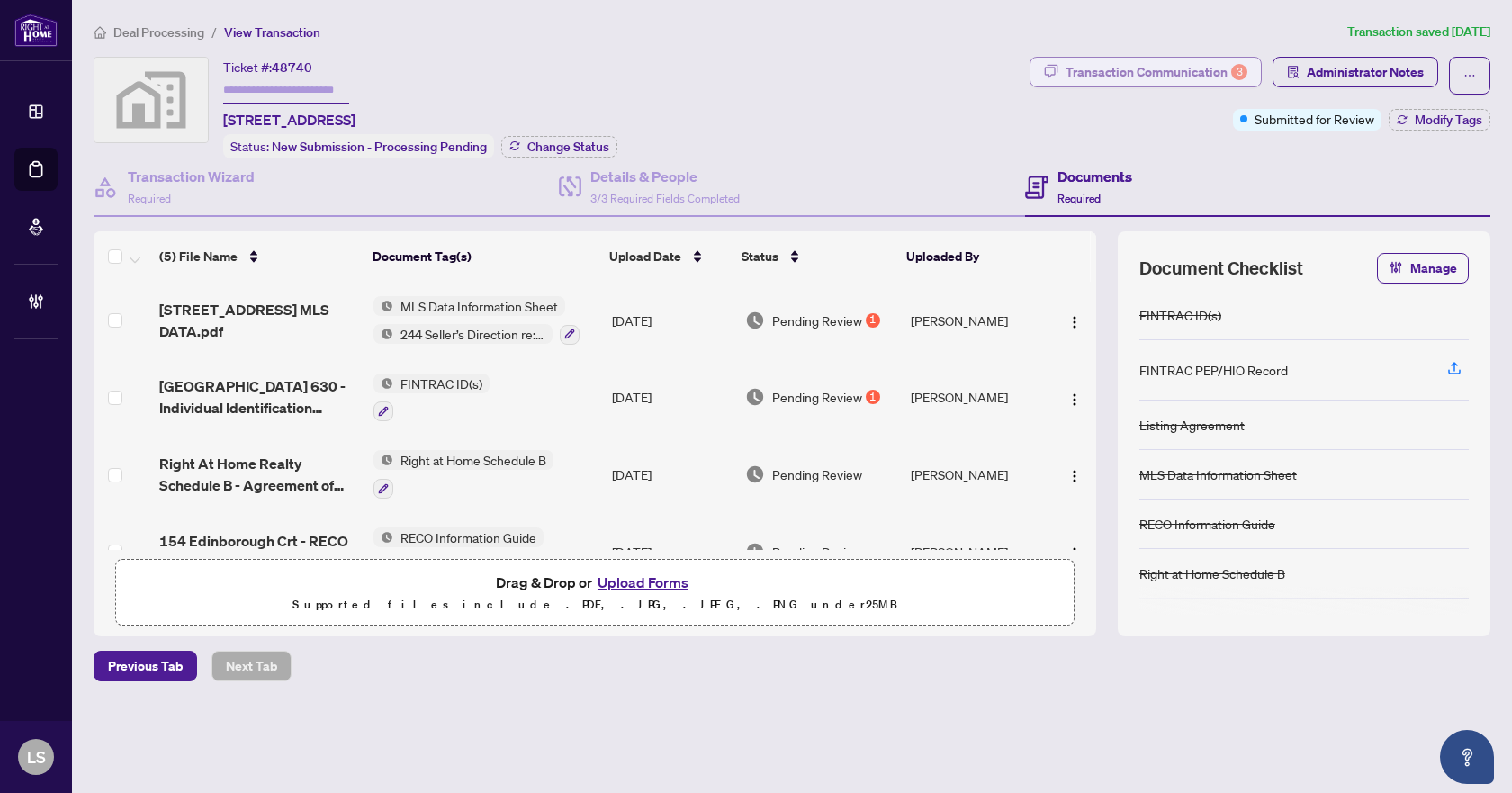
click at [1146, 84] on div "Transaction Communication 3" at bounding box center [1156, 72] width 181 height 29
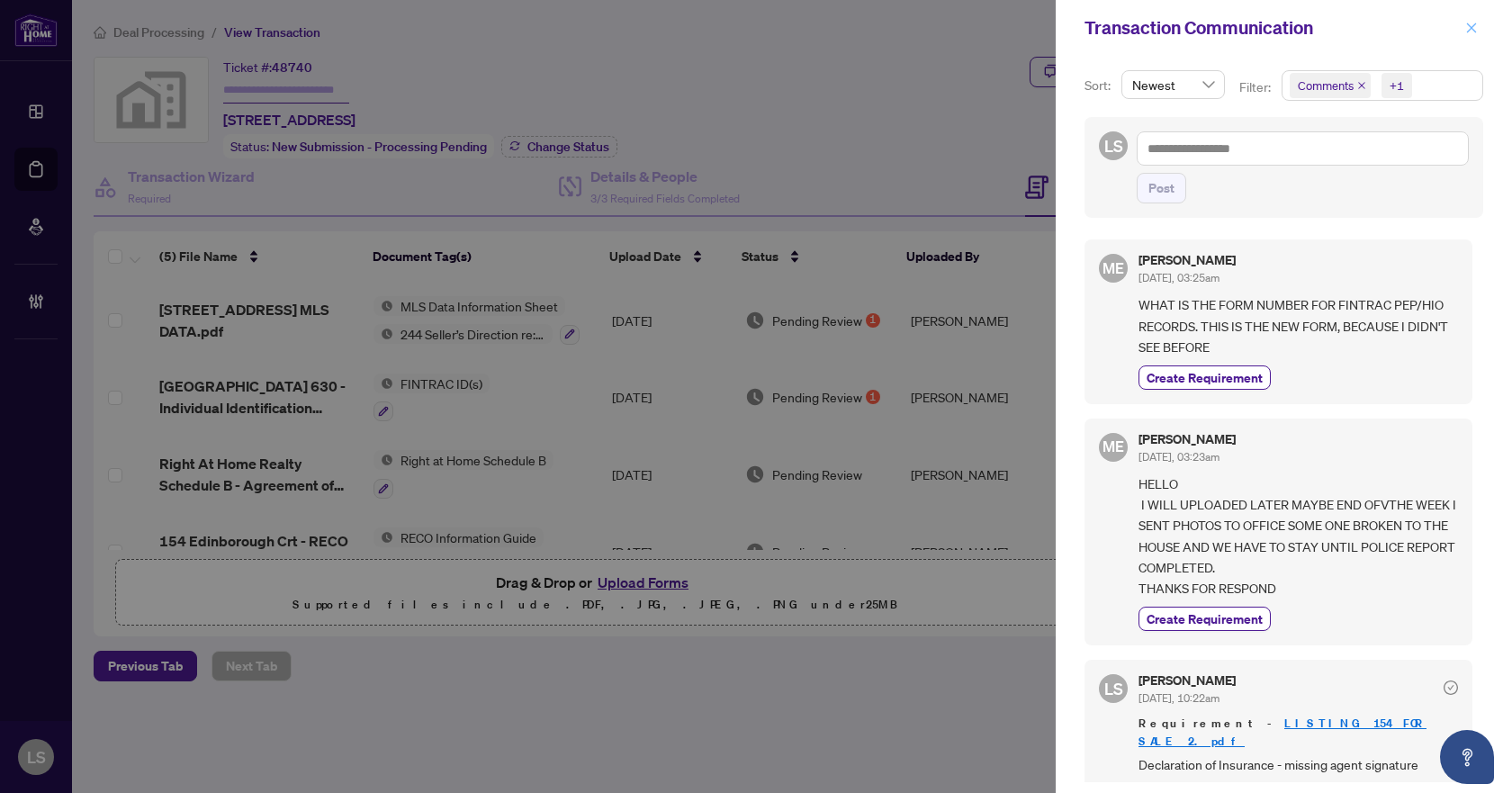
click at [1470, 28] on icon "close" at bounding box center [1471, 28] width 12 height 12
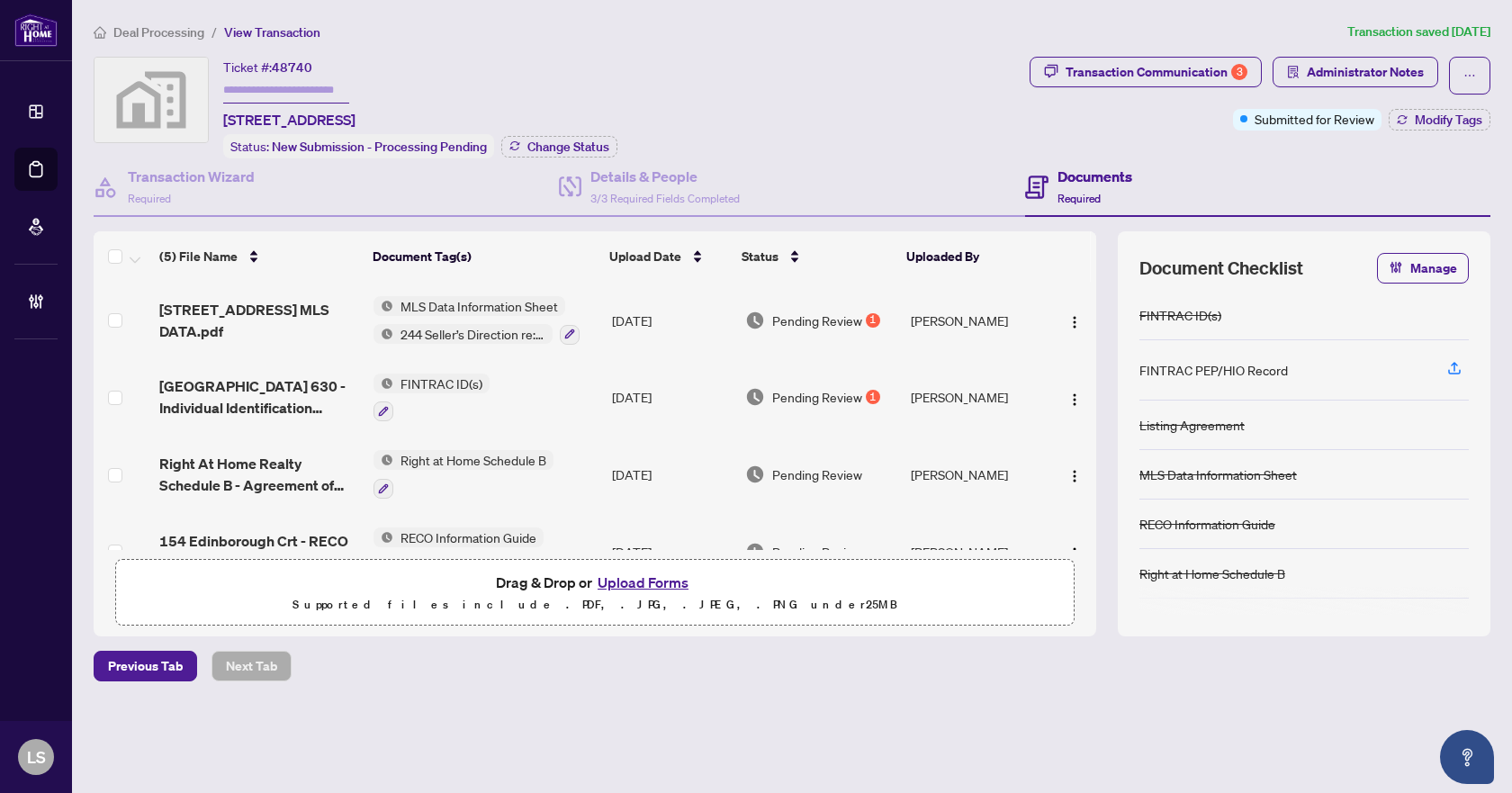
click at [161, 38] on span "Deal Processing" at bounding box center [158, 31] width 91 height 16
